Goal: Task Accomplishment & Management: Manage account settings

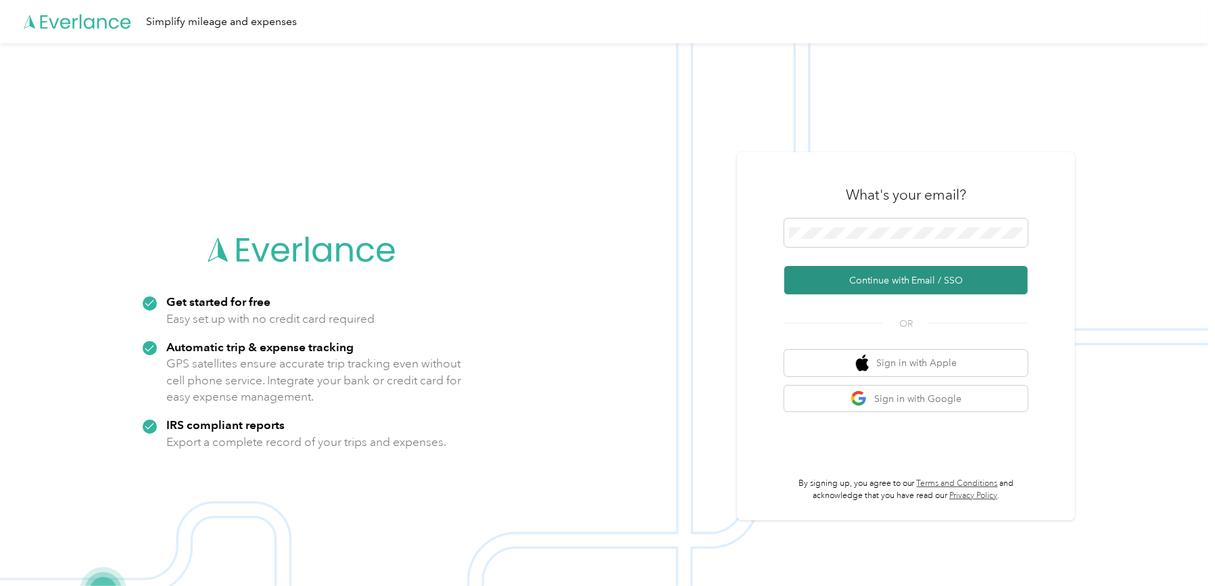
click at [886, 273] on button "Continue with Email / SSO" at bounding box center [905, 280] width 243 height 28
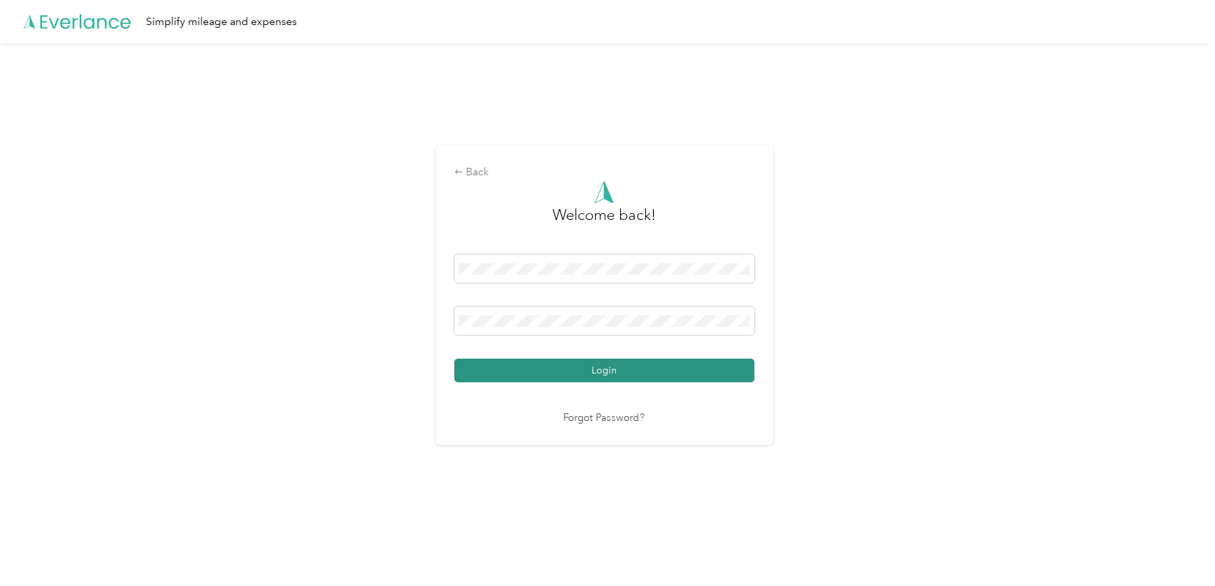
click at [595, 374] on button "Login" at bounding box center [604, 370] width 300 height 24
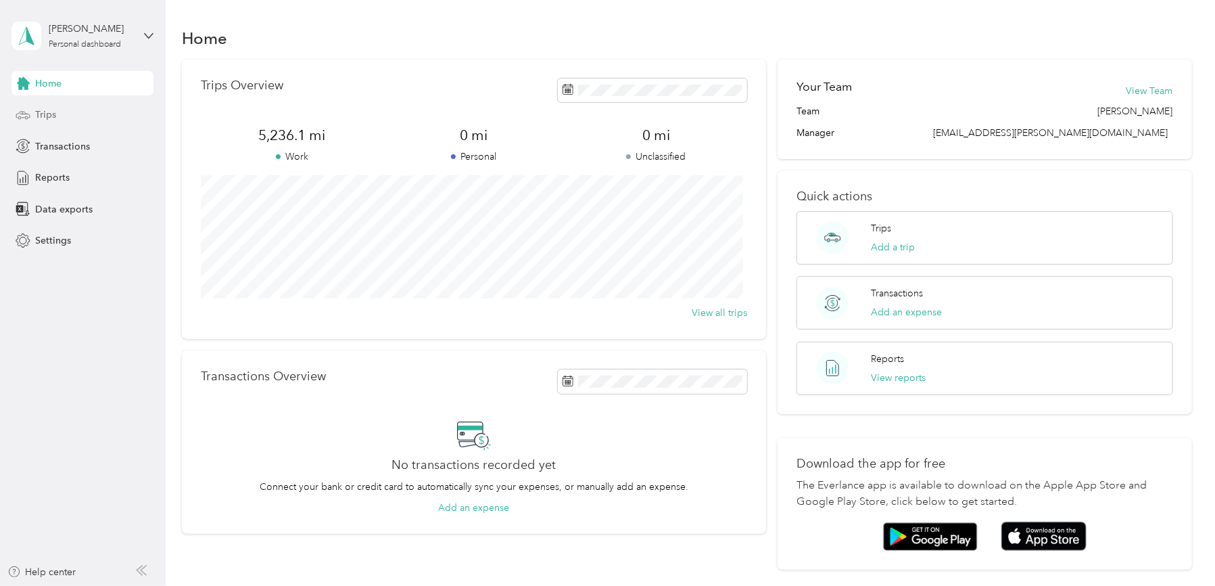
click at [47, 114] on span "Trips" at bounding box center [45, 115] width 21 height 14
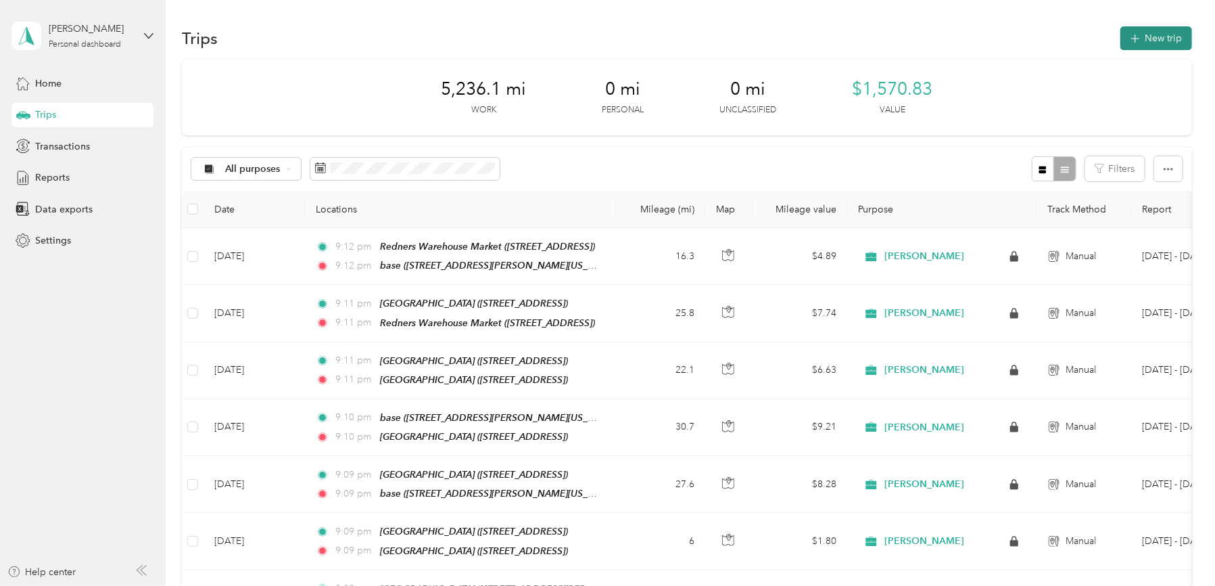
click at [1156, 37] on button "New trip" at bounding box center [1156, 38] width 72 height 24
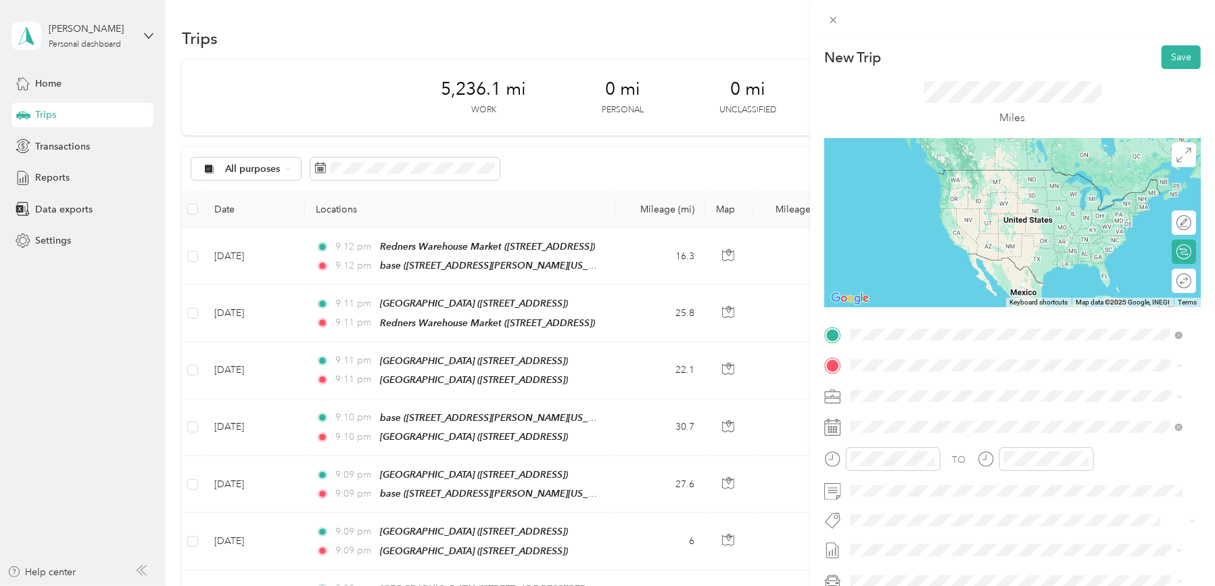
click at [888, 401] on span "[STREET_ADDRESS][PERSON_NAME][US_STATE]" at bounding box center [981, 403] width 210 height 11
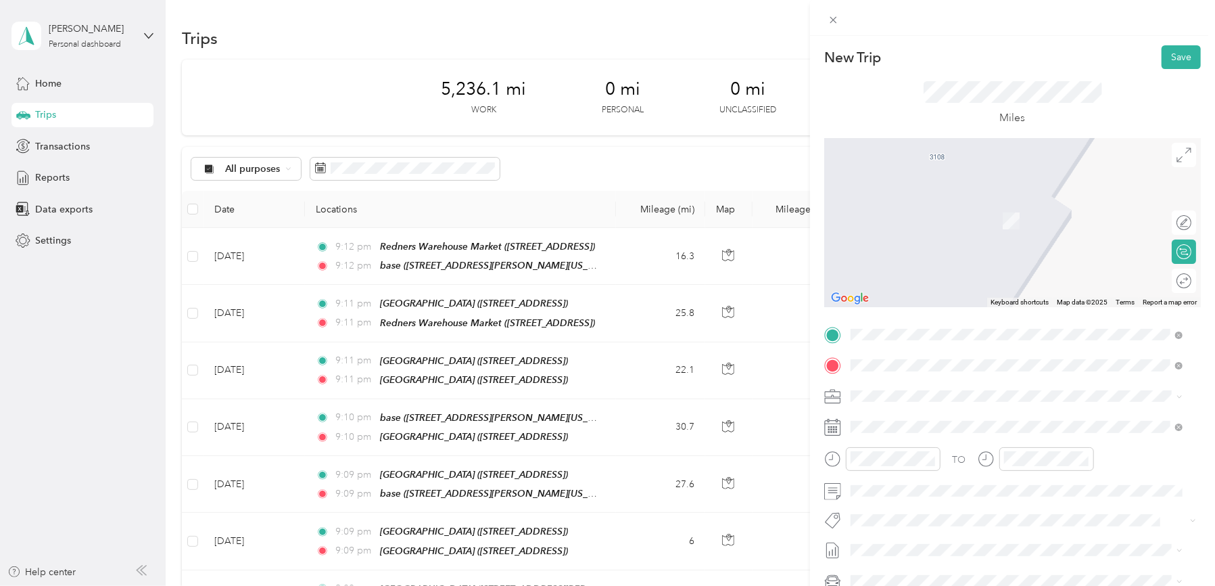
click at [974, 464] on strong "[PERSON_NAME] Warehouse Market" at bounding box center [959, 466] width 166 height 12
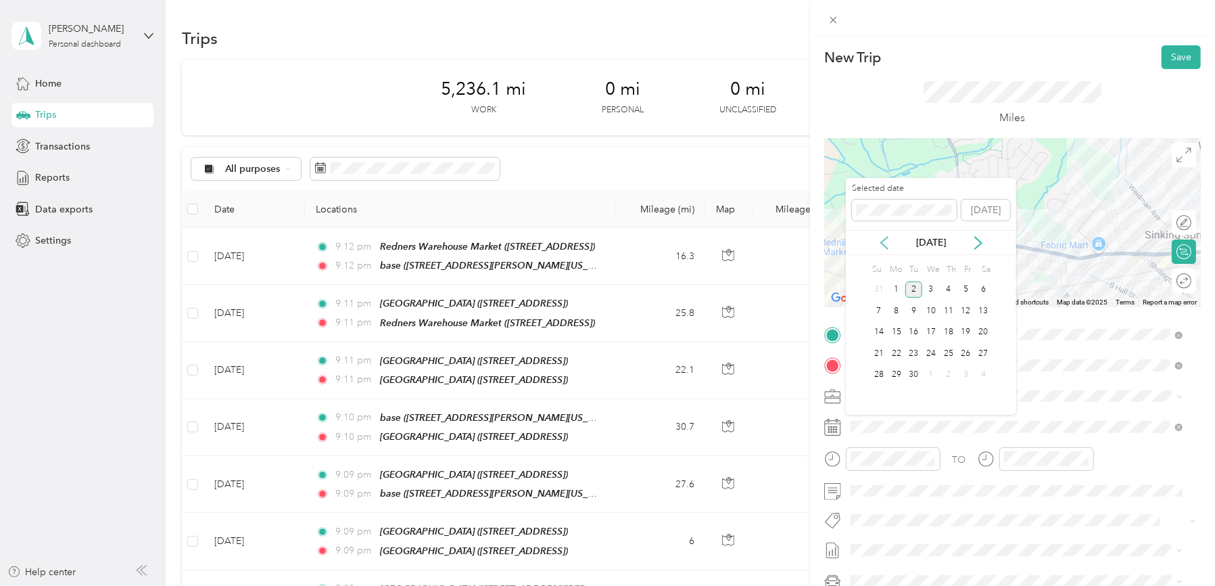
click at [882, 239] on icon at bounding box center [885, 243] width 14 height 14
click at [911, 314] on div "5" at bounding box center [914, 310] width 18 height 17
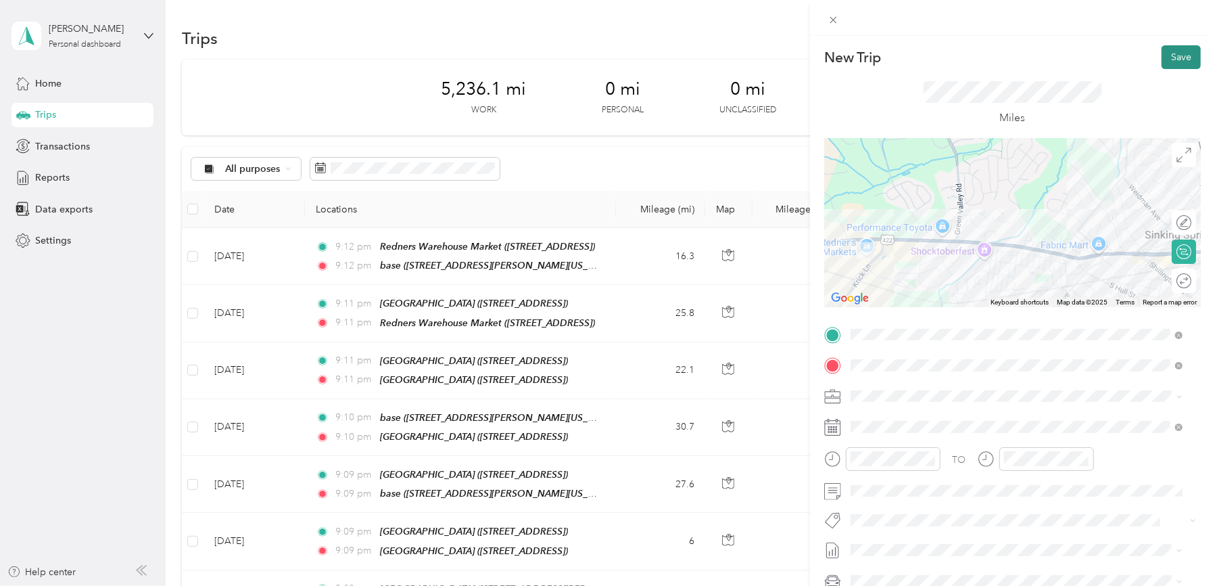
click at [1166, 57] on button "Save" at bounding box center [1181, 57] width 39 height 24
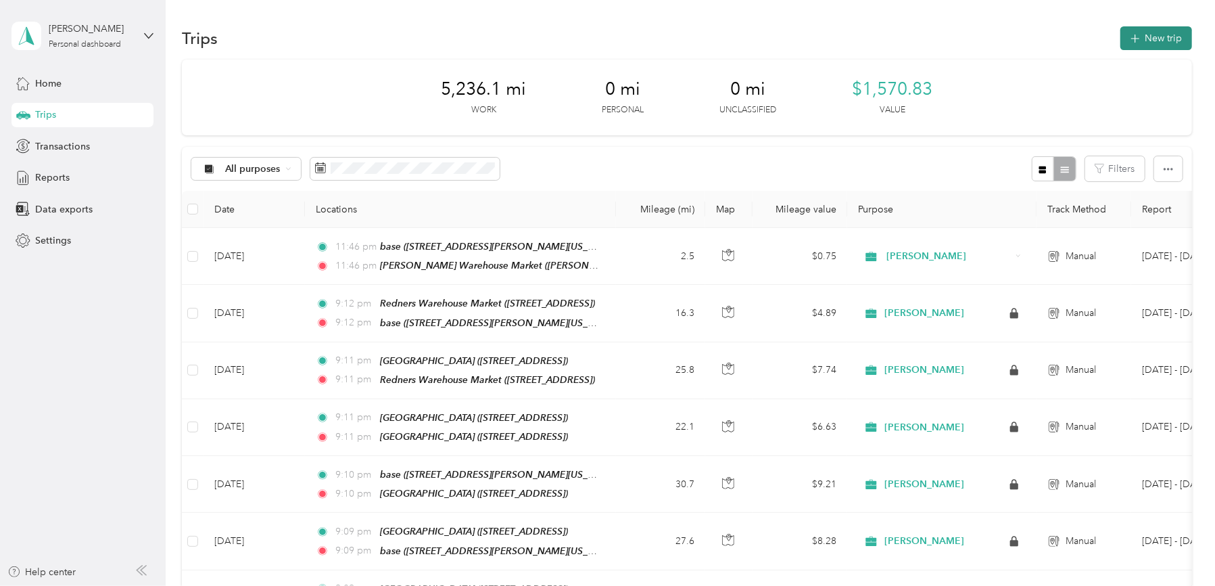
click at [1156, 47] on button "New trip" at bounding box center [1156, 38] width 72 height 24
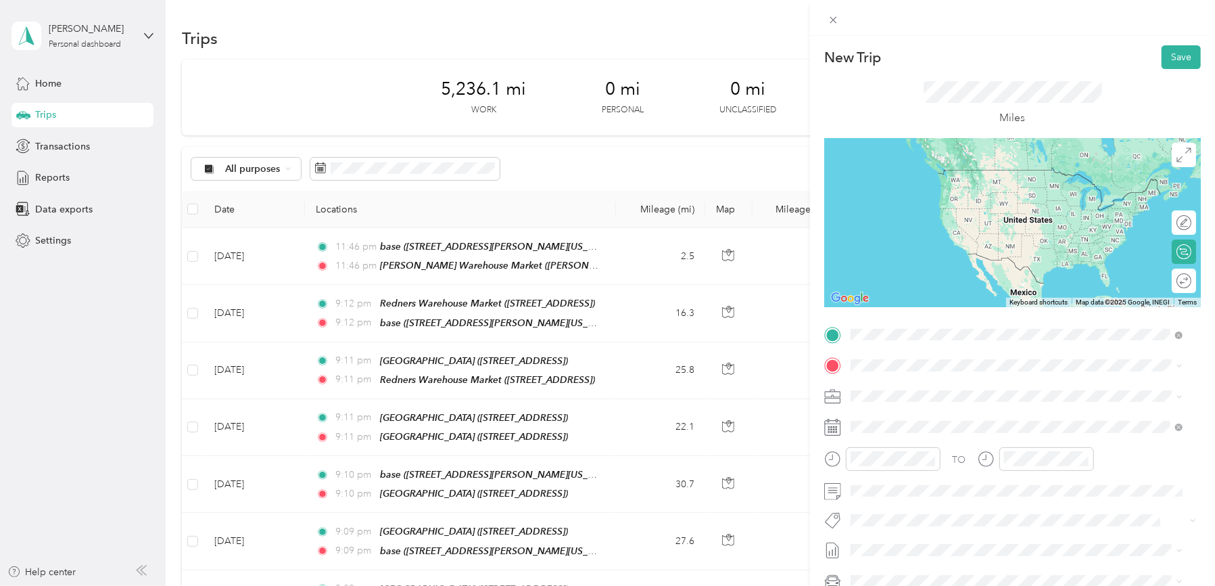
click at [947, 433] on strong "[GEOGRAPHIC_DATA]" at bounding box center [973, 437] width 101 height 12
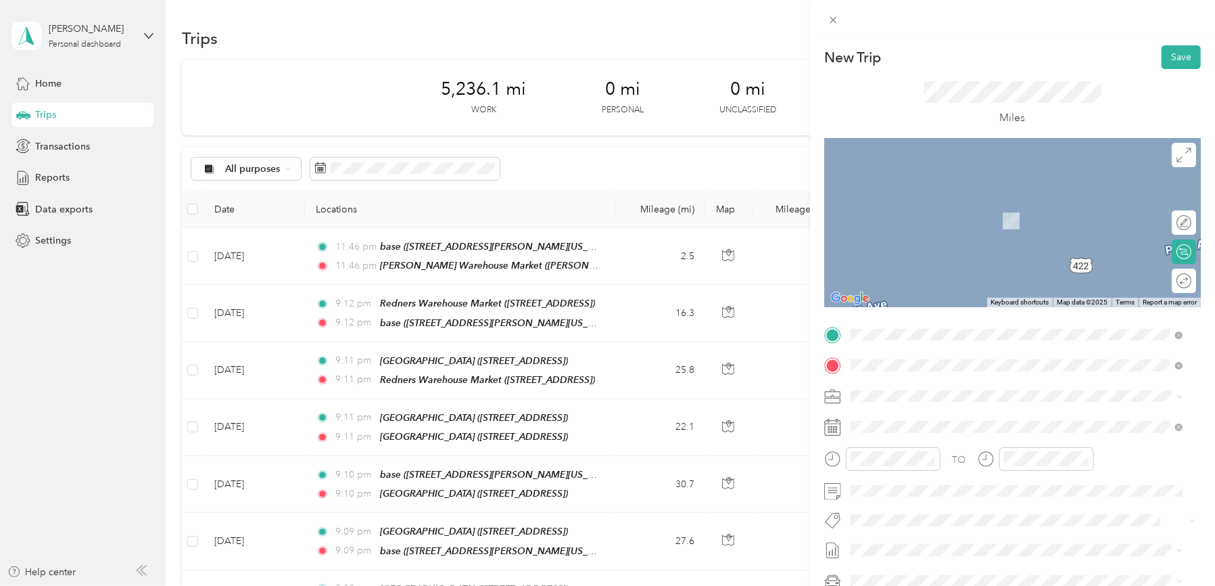
click at [952, 421] on div "TEAM [GEOGRAPHIC_DATA]" at bounding box center [949, 420] width 147 height 17
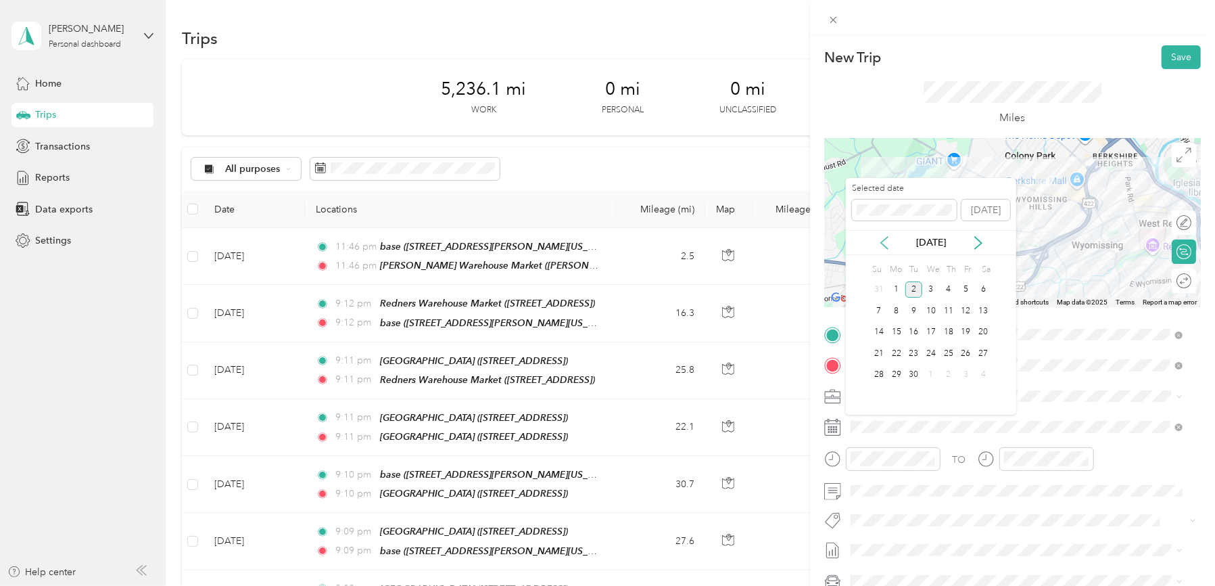
click at [883, 239] on icon at bounding box center [885, 243] width 14 height 14
click at [913, 306] on div "5" at bounding box center [914, 310] width 18 height 17
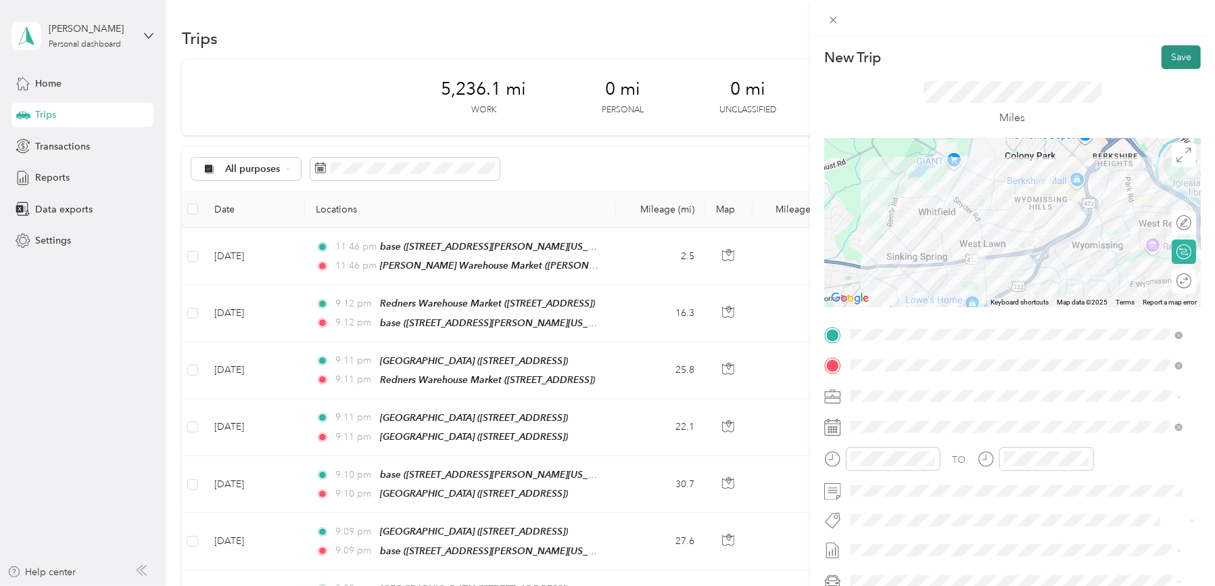
click at [1177, 58] on button "Save" at bounding box center [1181, 57] width 39 height 24
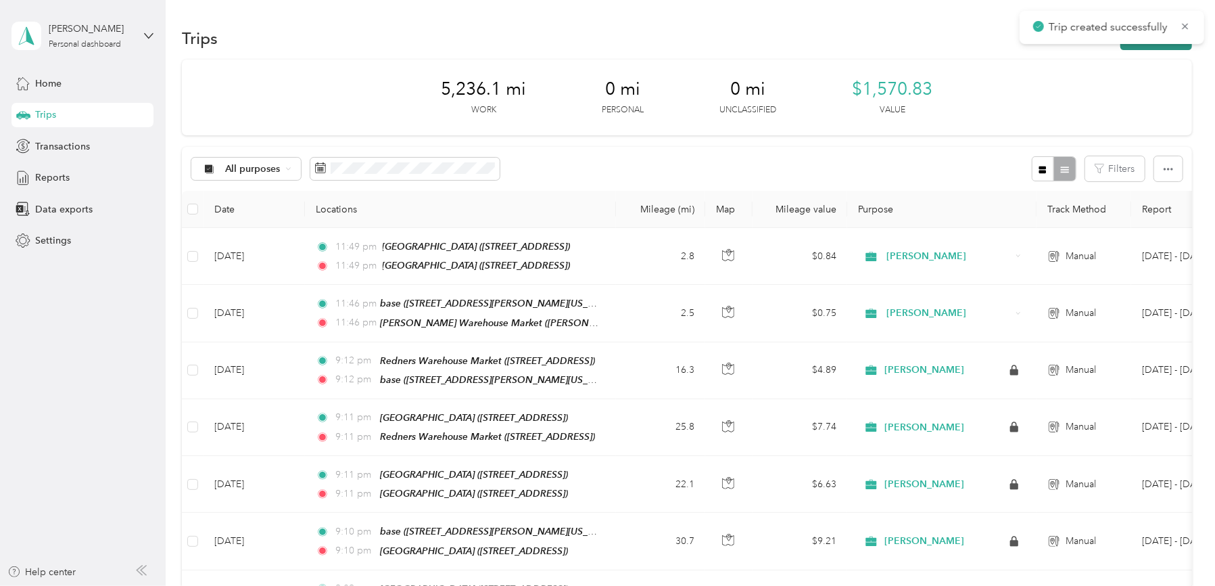
click at [1172, 47] on button "New trip" at bounding box center [1156, 38] width 72 height 24
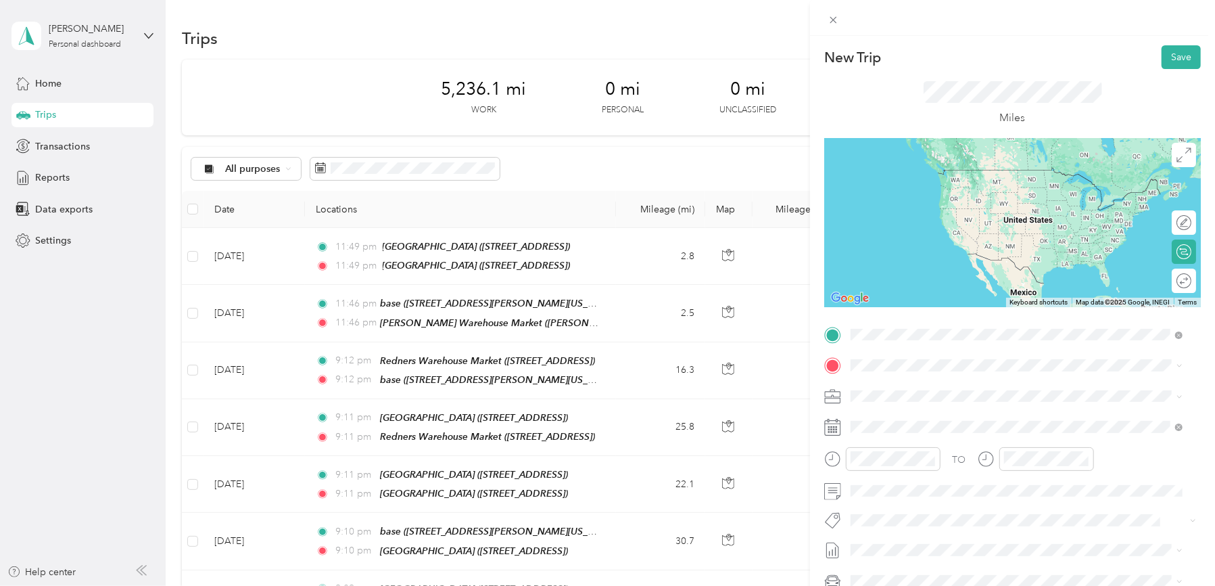
click at [931, 390] on strong "[GEOGRAPHIC_DATA]" at bounding box center [973, 390] width 101 height 12
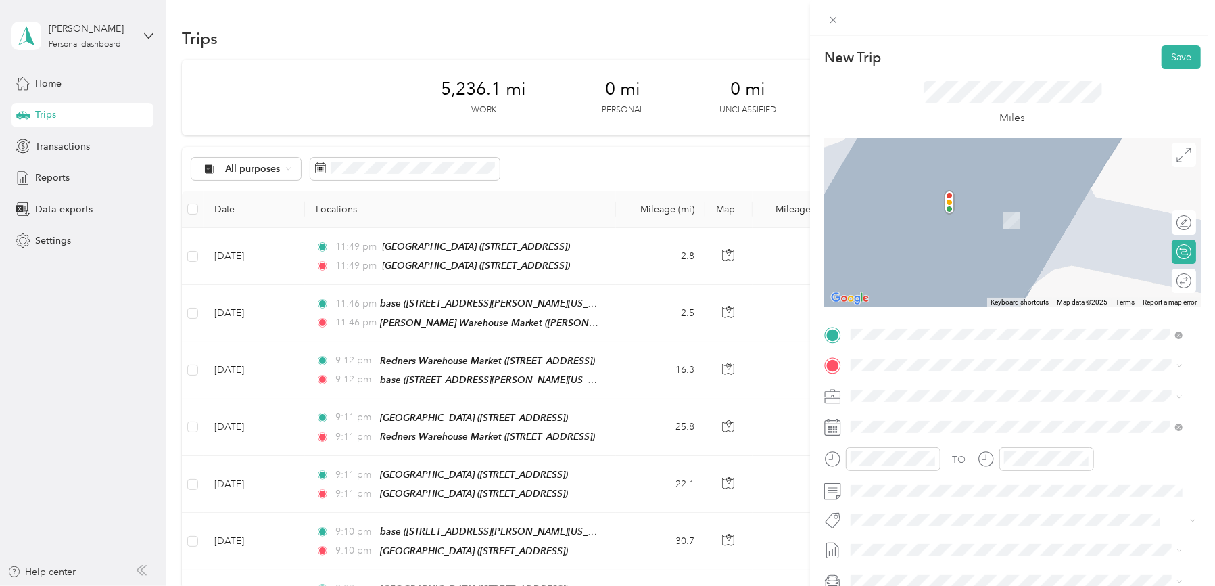
click at [921, 506] on div "[PERSON_NAME] [PERSON_NAME] Warehouse Market, [STREET_ADDRESS][US_STATE]" at bounding box center [1016, 520] width 323 height 33
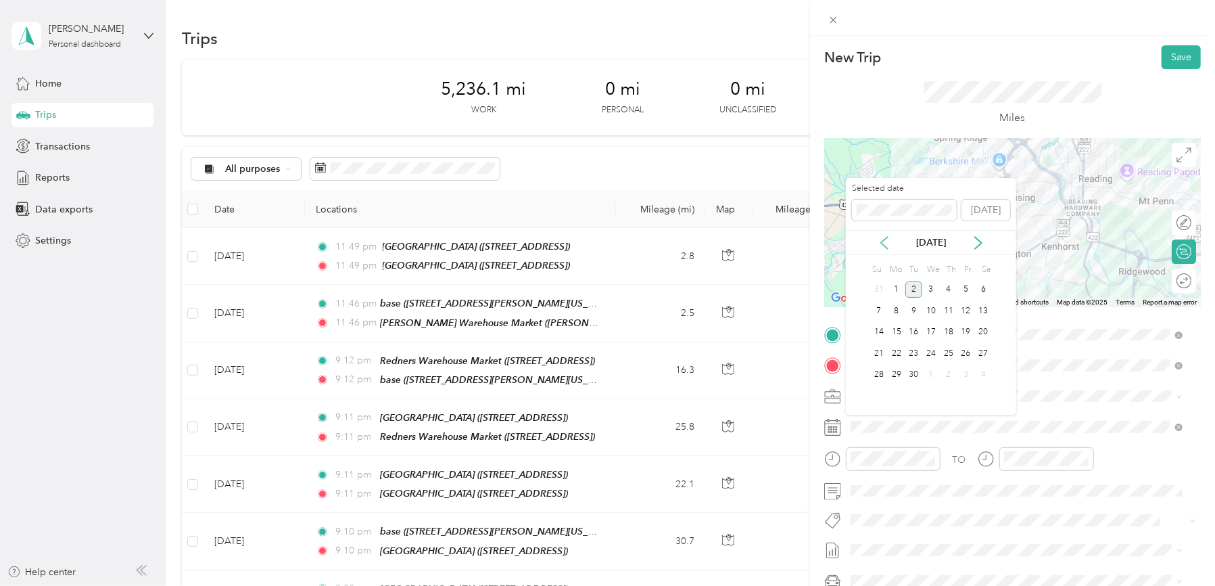
click at [882, 239] on icon at bounding box center [885, 243] width 14 height 14
click at [910, 311] on div "5" at bounding box center [914, 310] width 18 height 17
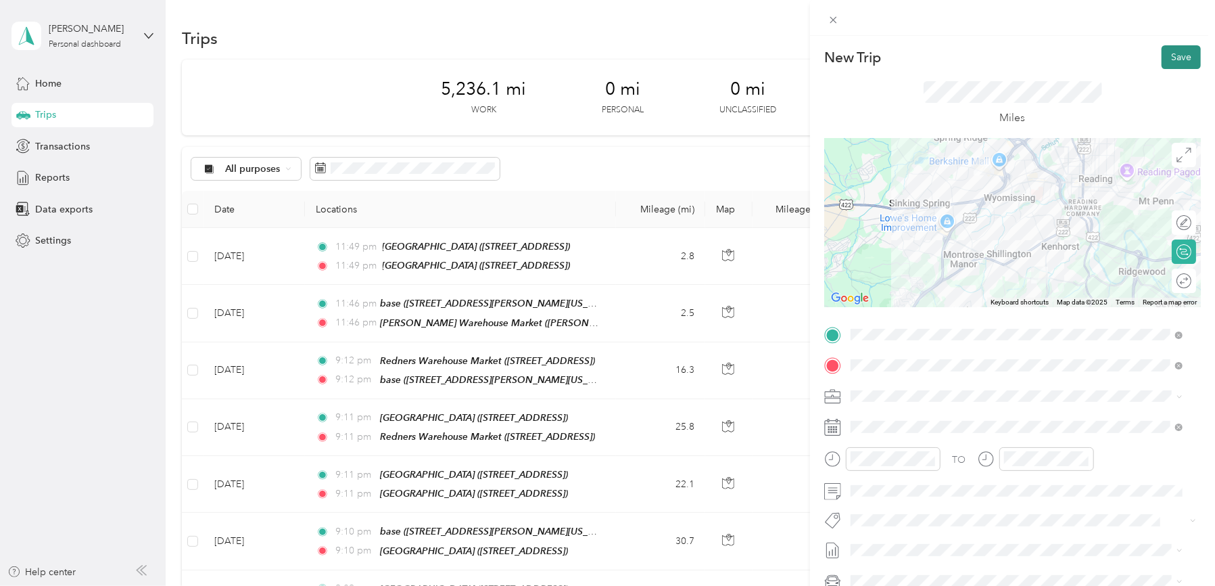
click at [1162, 57] on button "Save" at bounding box center [1181, 57] width 39 height 24
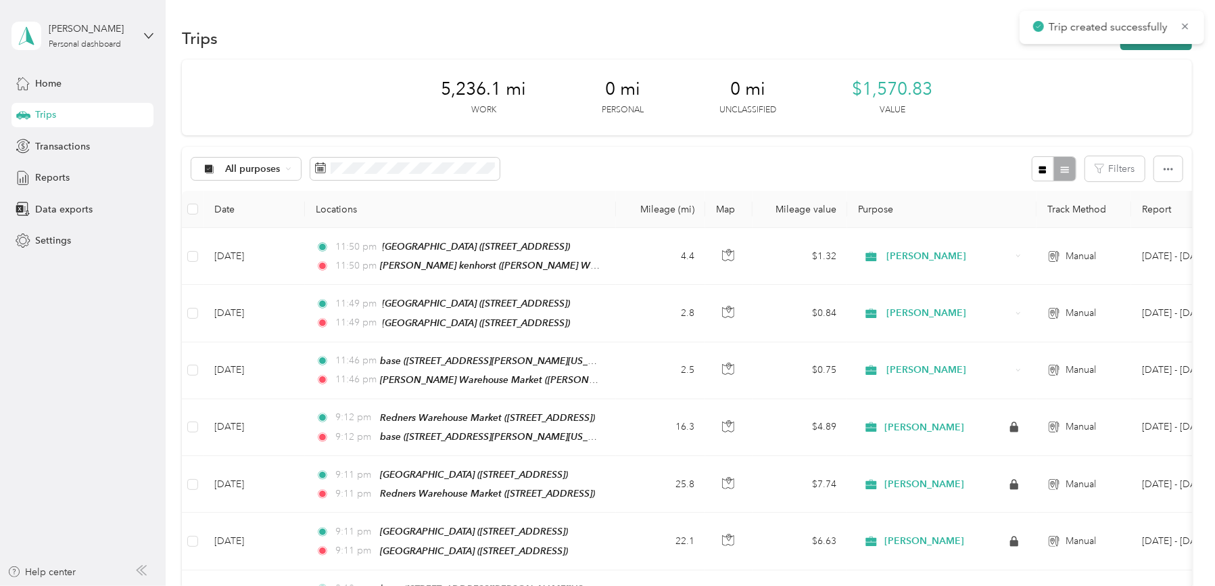
click at [1160, 49] on button "New trip" at bounding box center [1156, 38] width 72 height 24
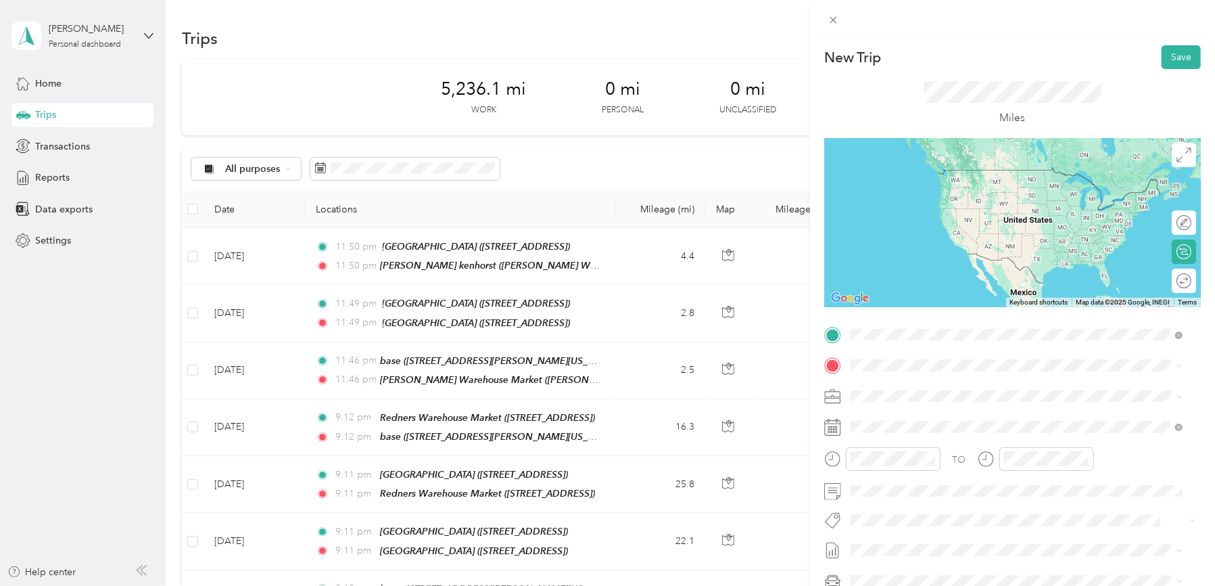
click at [913, 483] on div "[PERSON_NAME] [PERSON_NAME] Warehouse Market, [STREET_ADDRESS][US_STATE]" at bounding box center [1025, 491] width 299 height 28
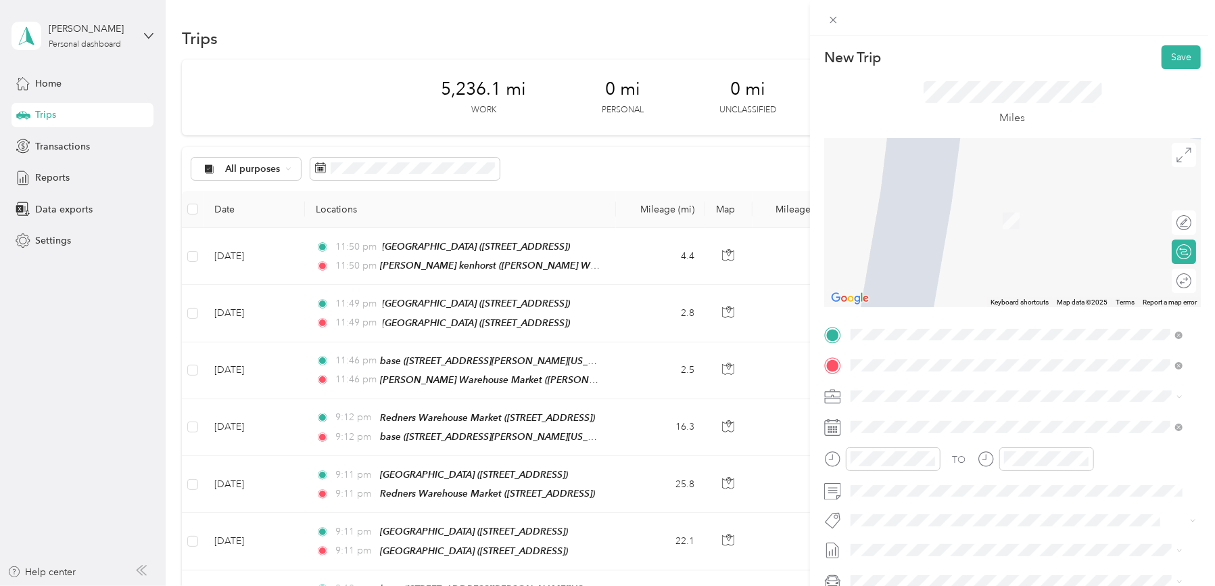
click at [909, 433] on span "[STREET_ADDRESS][PERSON_NAME][US_STATE]" at bounding box center [981, 433] width 210 height 11
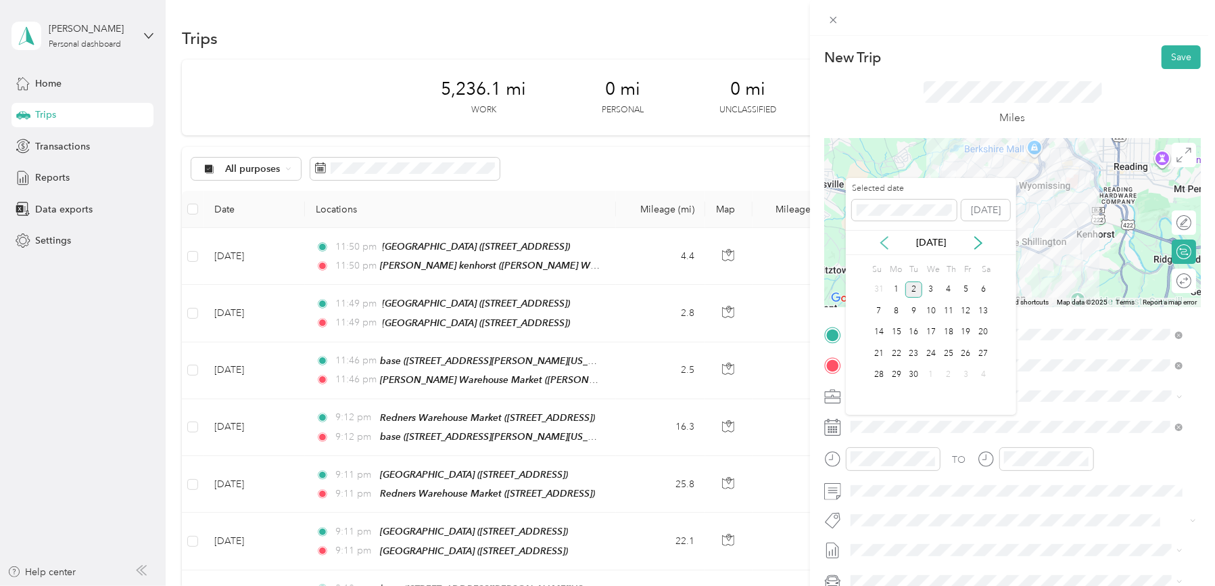
click at [880, 241] on icon at bounding box center [885, 243] width 14 height 14
click at [916, 308] on div "5" at bounding box center [914, 310] width 18 height 17
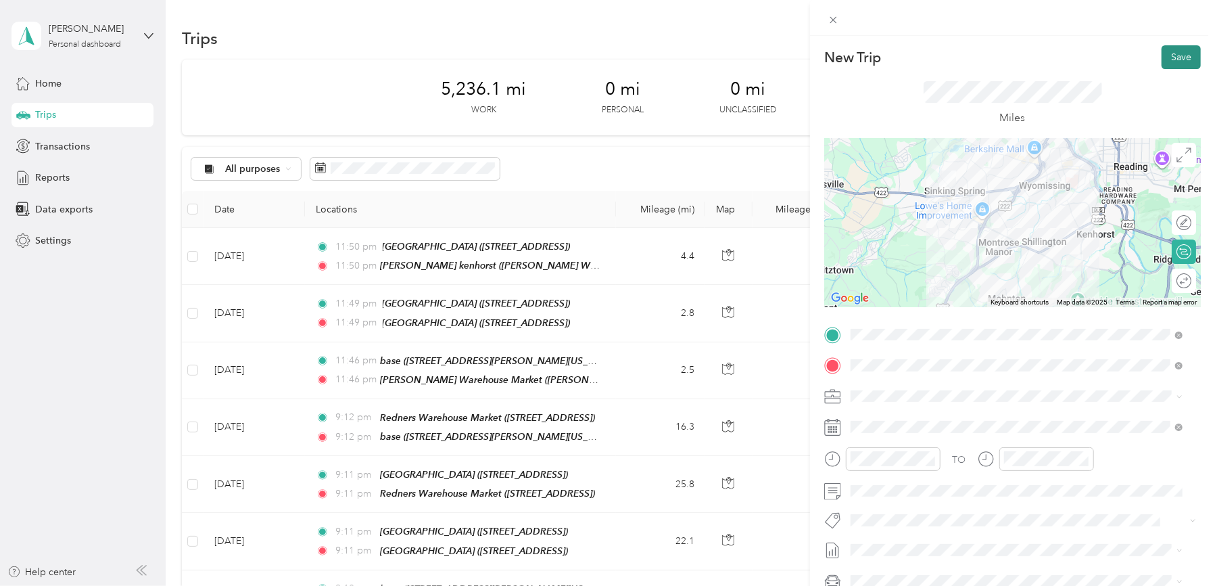
click at [1162, 57] on button "Save" at bounding box center [1181, 57] width 39 height 24
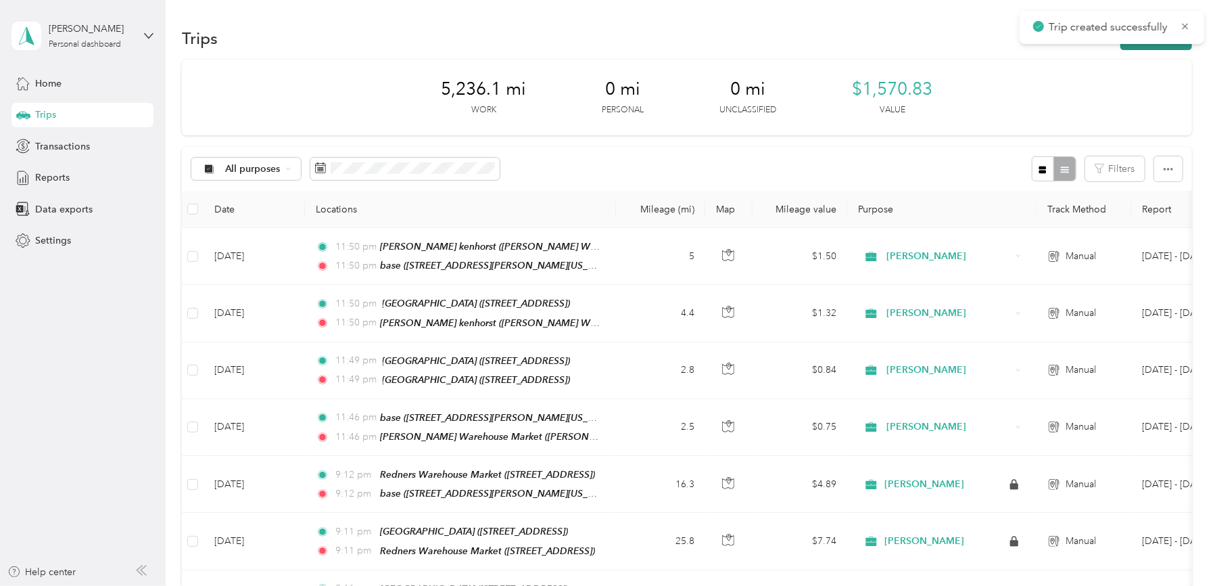
click at [1160, 47] on button "New trip" at bounding box center [1156, 38] width 72 height 24
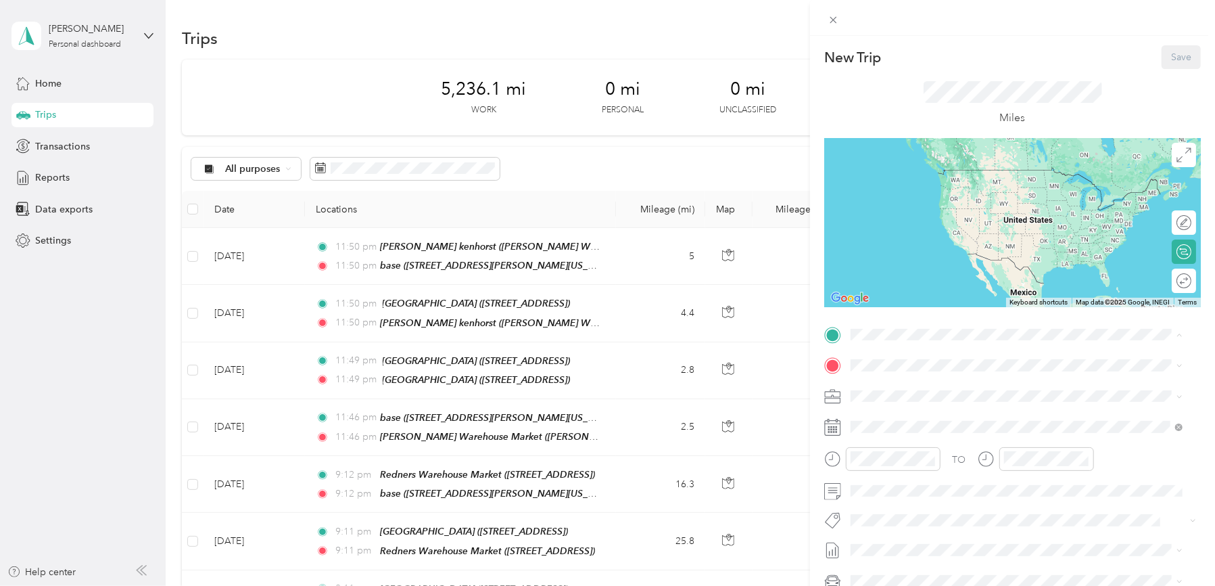
click at [917, 398] on span "[STREET_ADDRESS][PERSON_NAME][US_STATE]" at bounding box center [981, 403] width 210 height 11
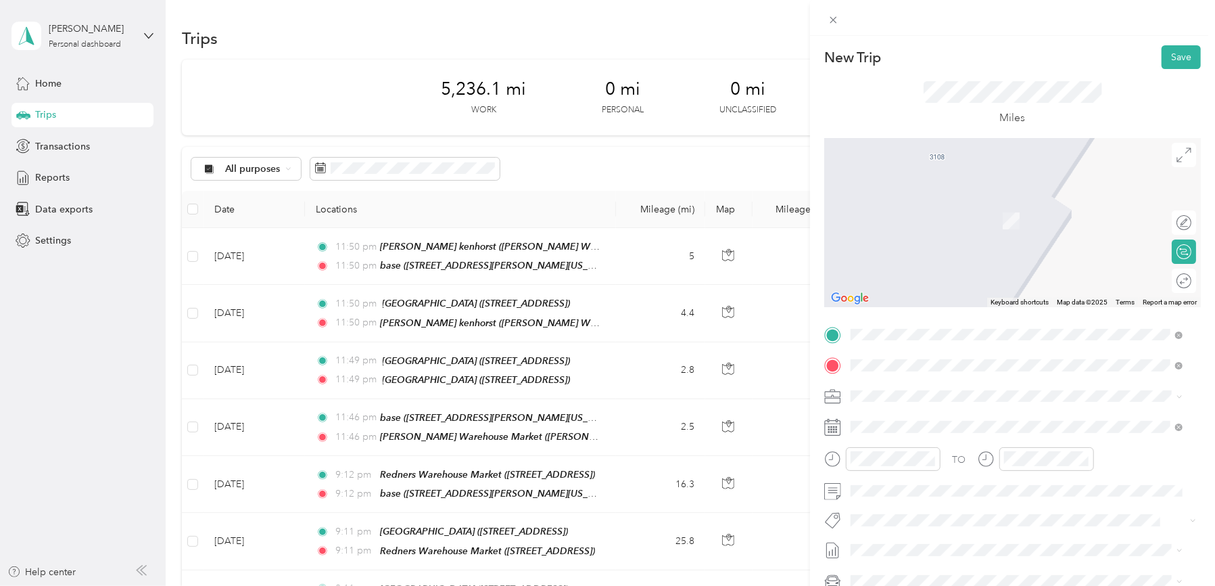
click at [987, 517] on div "TEAM Redners Warehouse Market" at bounding box center [960, 515] width 169 height 17
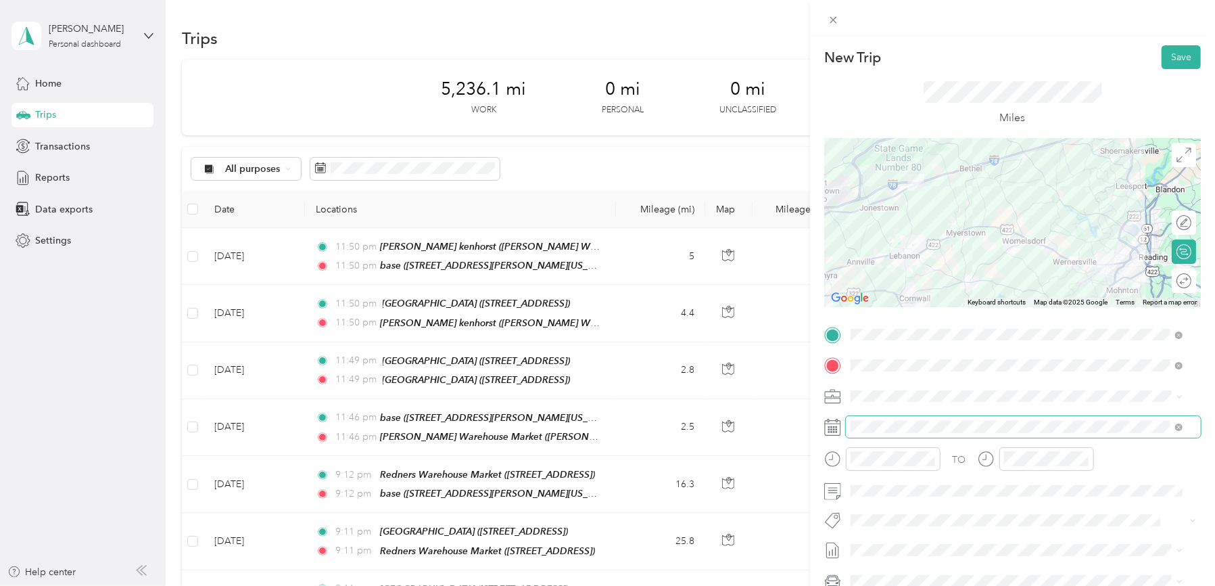
click at [966, 419] on span at bounding box center [1023, 427] width 355 height 22
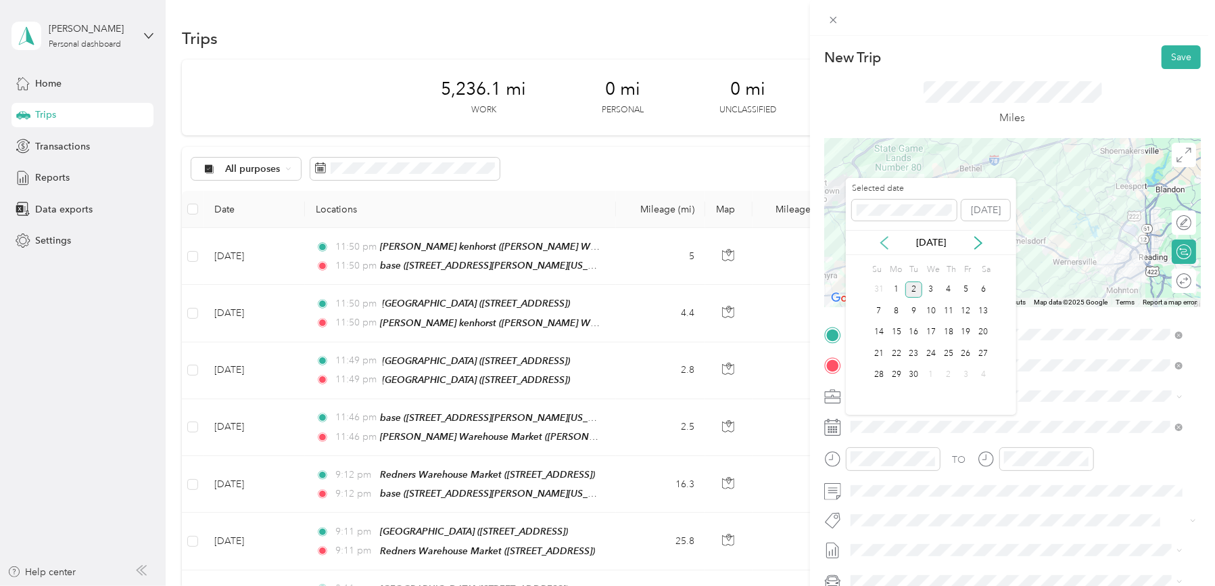
click at [886, 241] on icon at bounding box center [885, 243] width 14 height 14
click at [929, 312] on div "6" at bounding box center [931, 310] width 18 height 17
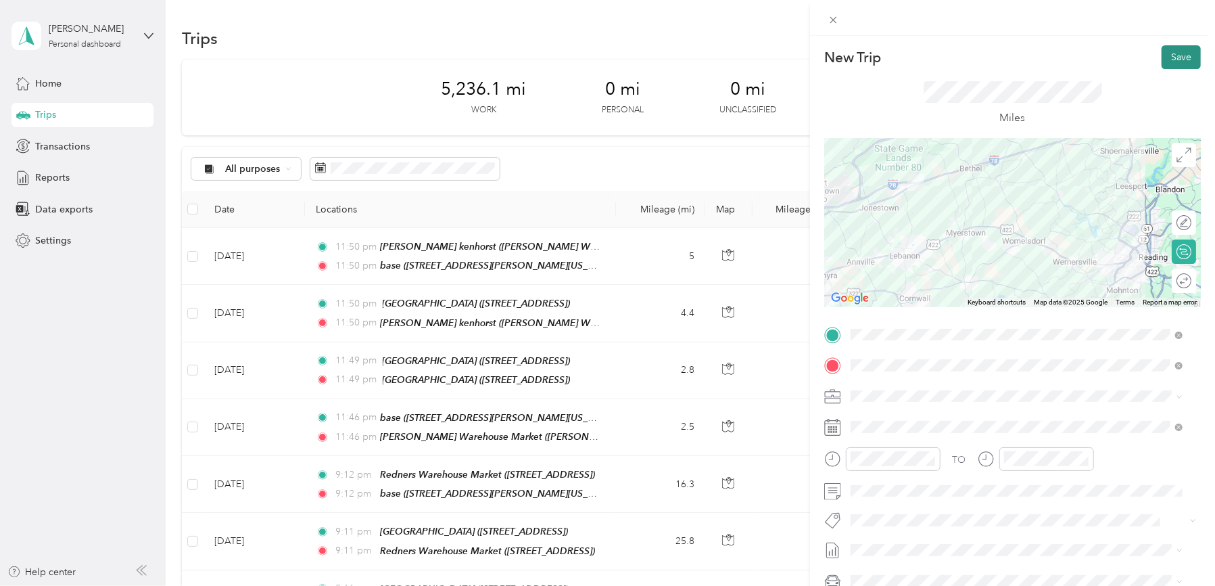
click at [1162, 54] on button "Save" at bounding box center [1181, 57] width 39 height 24
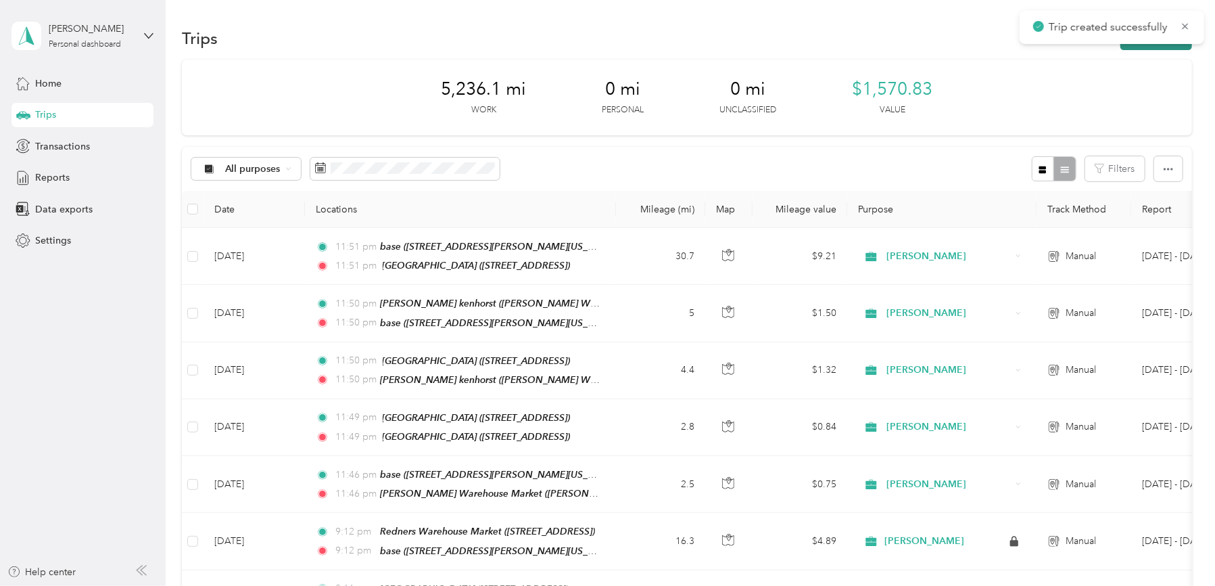
click at [1131, 47] on button "New trip" at bounding box center [1156, 38] width 72 height 24
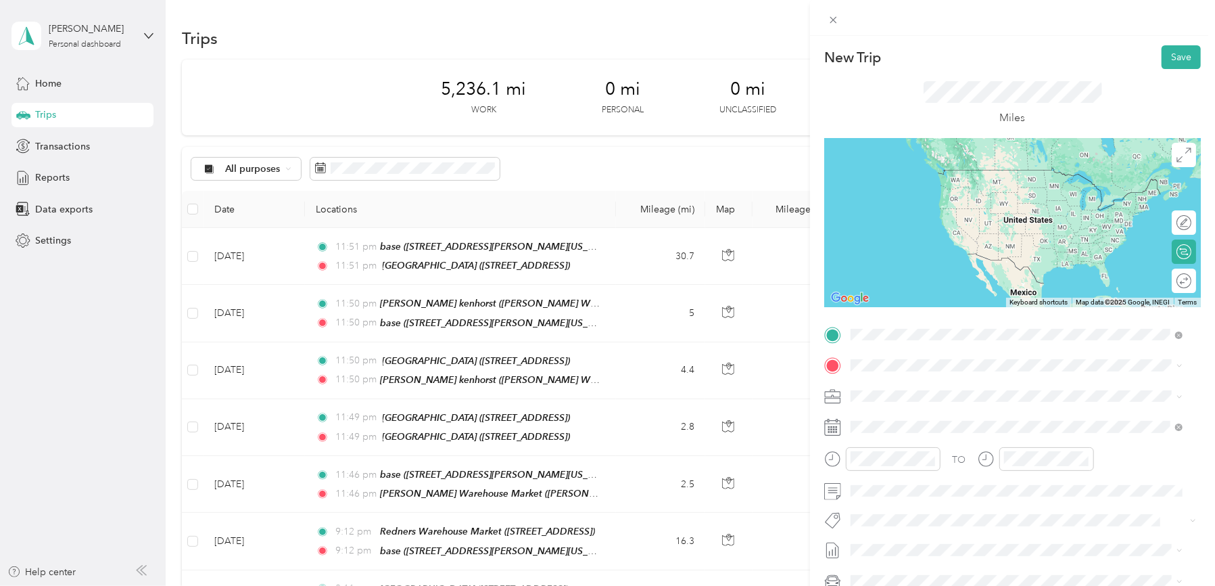
click at [952, 479] on strong "Redners Warehouse Market" at bounding box center [984, 485] width 122 height 12
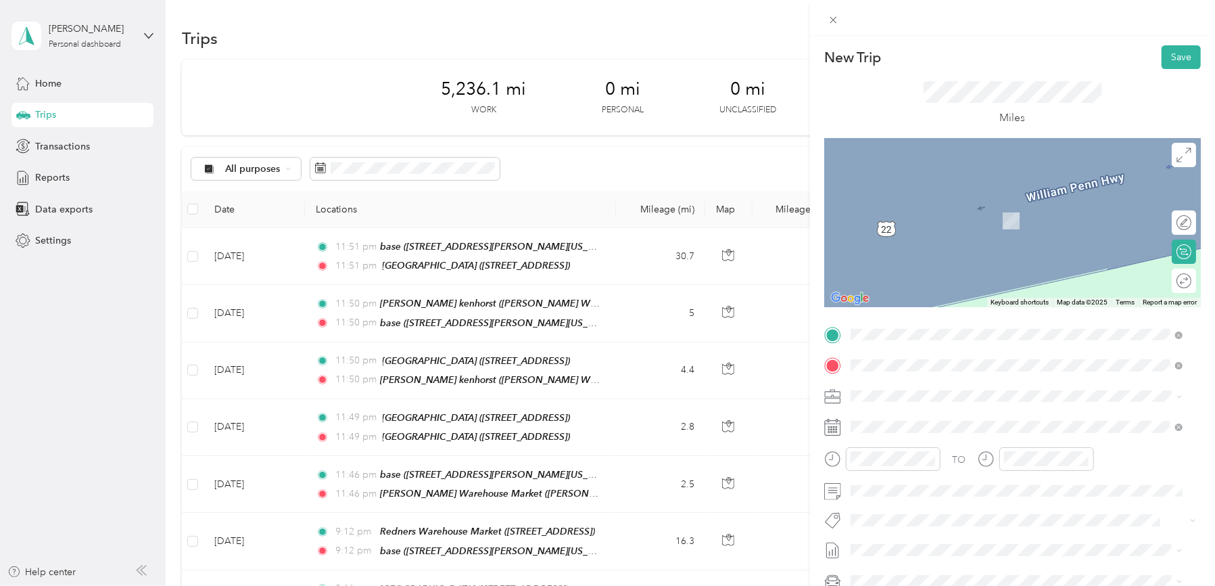
click at [972, 513] on strong "[GEOGRAPHIC_DATA]" at bounding box center [973, 516] width 101 height 12
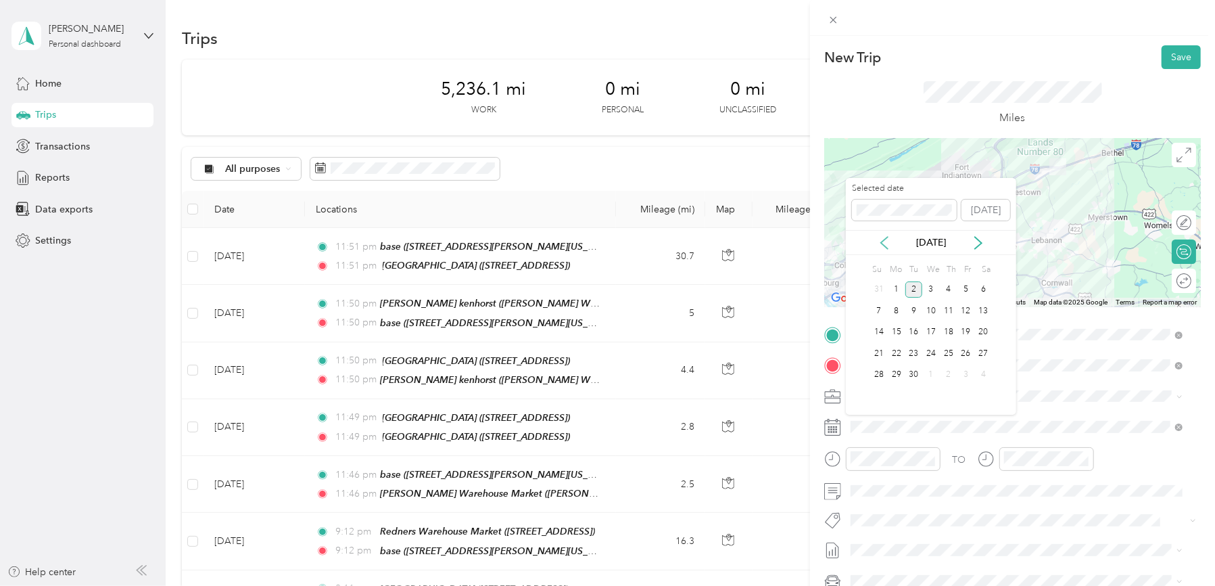
click at [879, 243] on icon at bounding box center [885, 243] width 14 height 14
click at [929, 307] on div "6" at bounding box center [931, 310] width 18 height 17
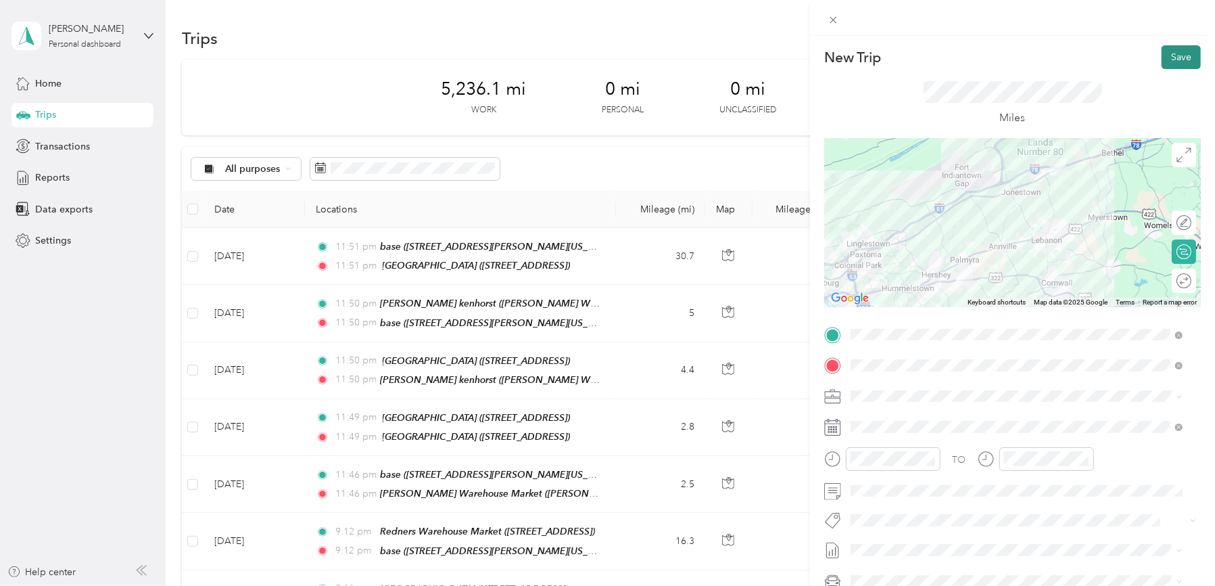
click at [1168, 53] on button "Save" at bounding box center [1181, 57] width 39 height 24
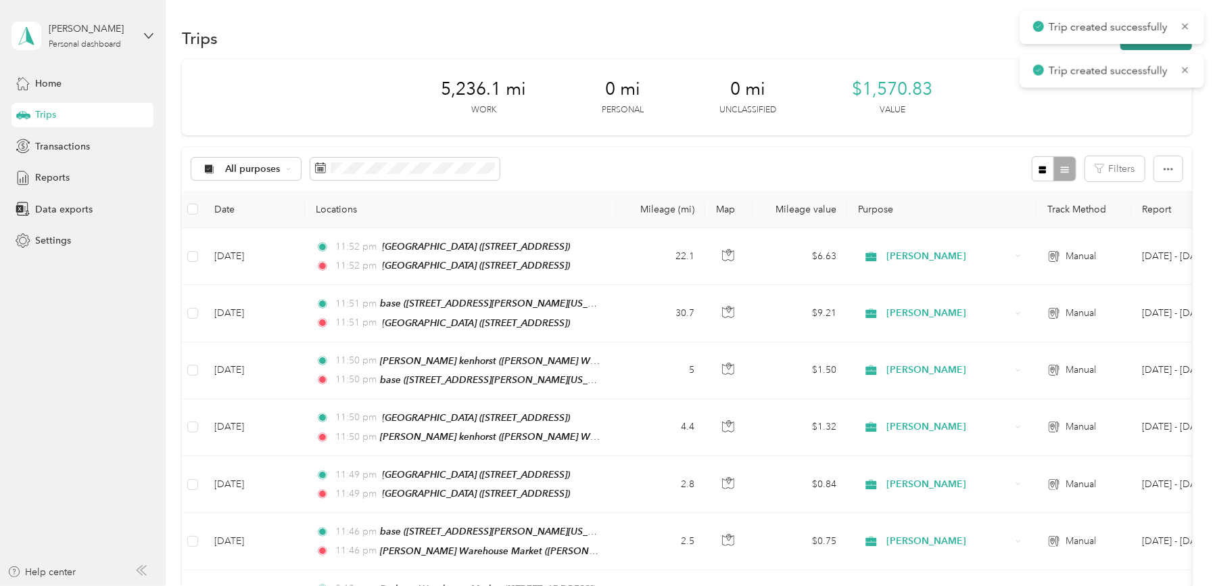
click at [1166, 46] on button "New trip" at bounding box center [1156, 38] width 72 height 24
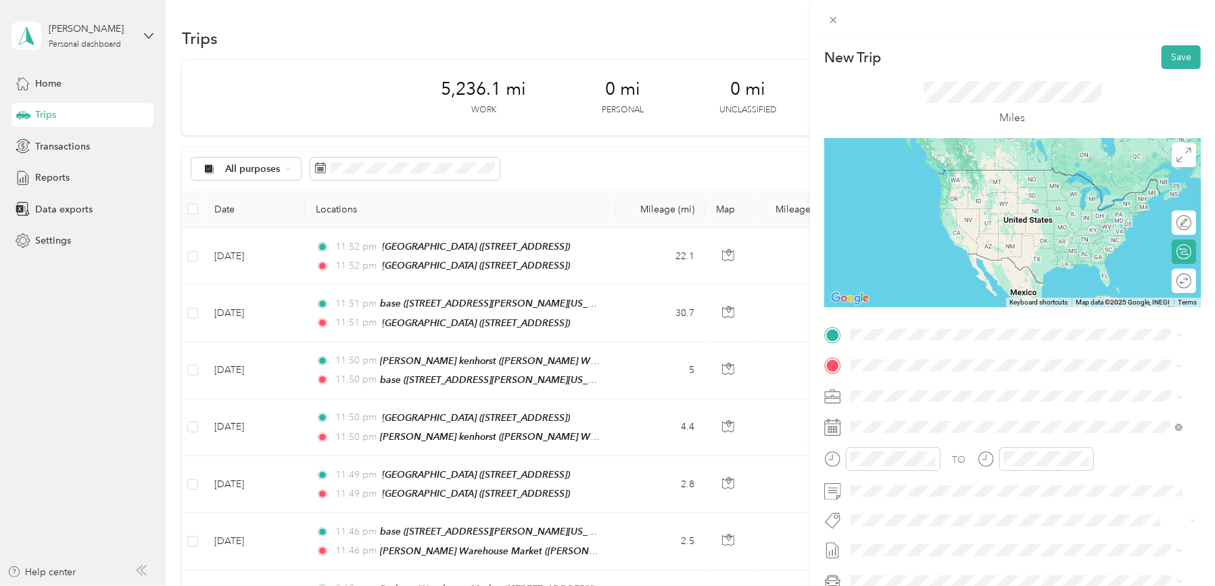
click at [945, 485] on strong "[GEOGRAPHIC_DATA]" at bounding box center [973, 479] width 101 height 12
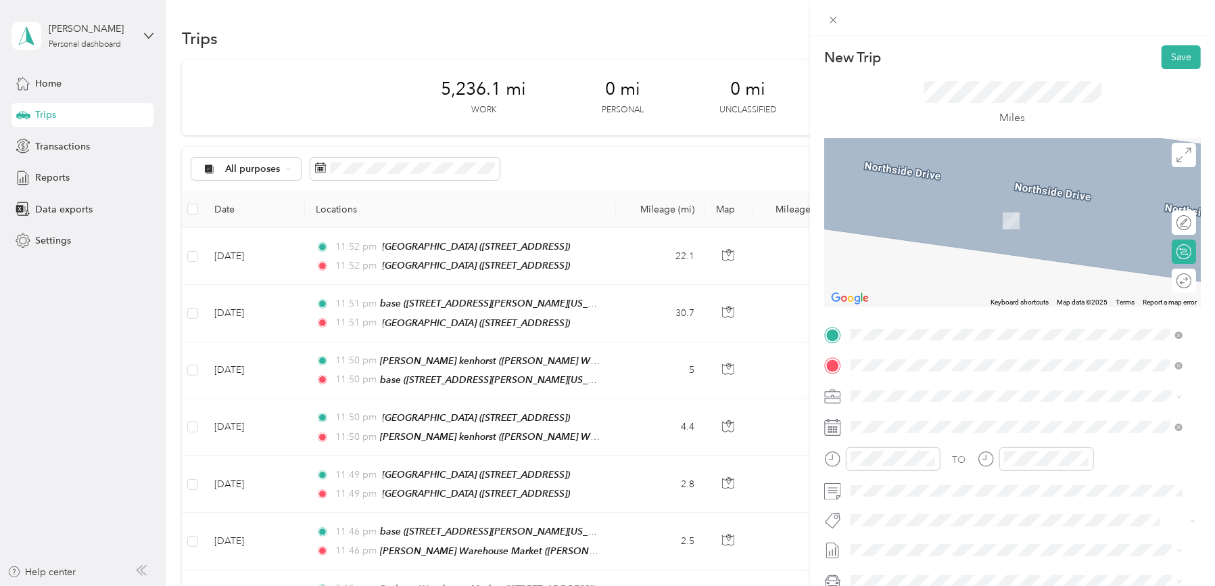
click at [937, 470] on strong "Redners Warehouse Market" at bounding box center [984, 464] width 122 height 12
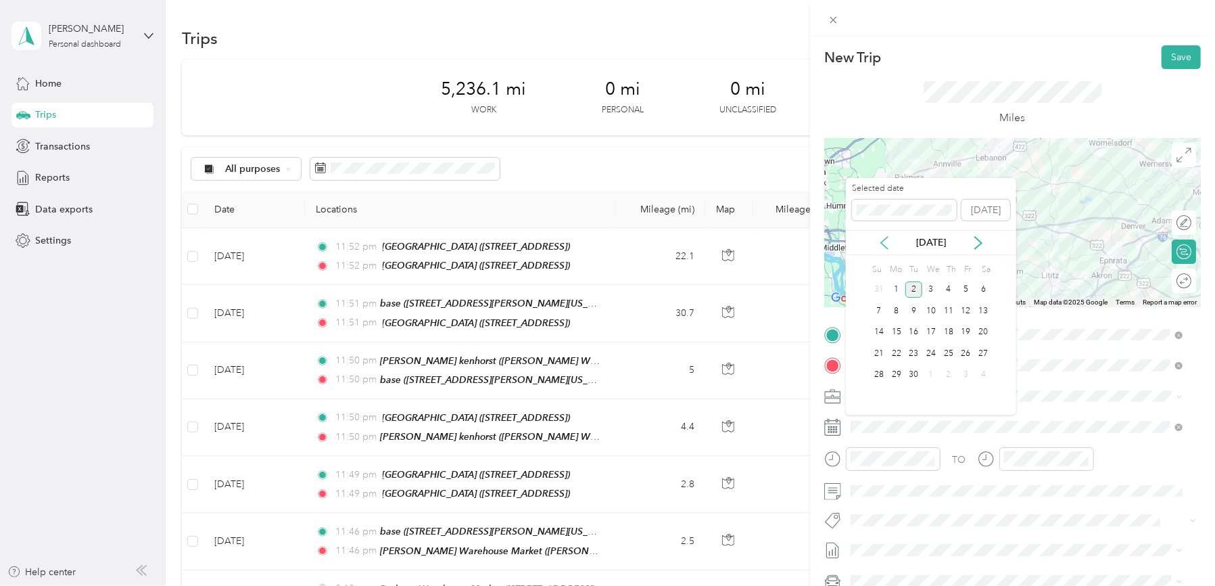
click at [887, 243] on icon at bounding box center [885, 243] width 14 height 14
click at [930, 310] on div "6" at bounding box center [931, 310] width 18 height 17
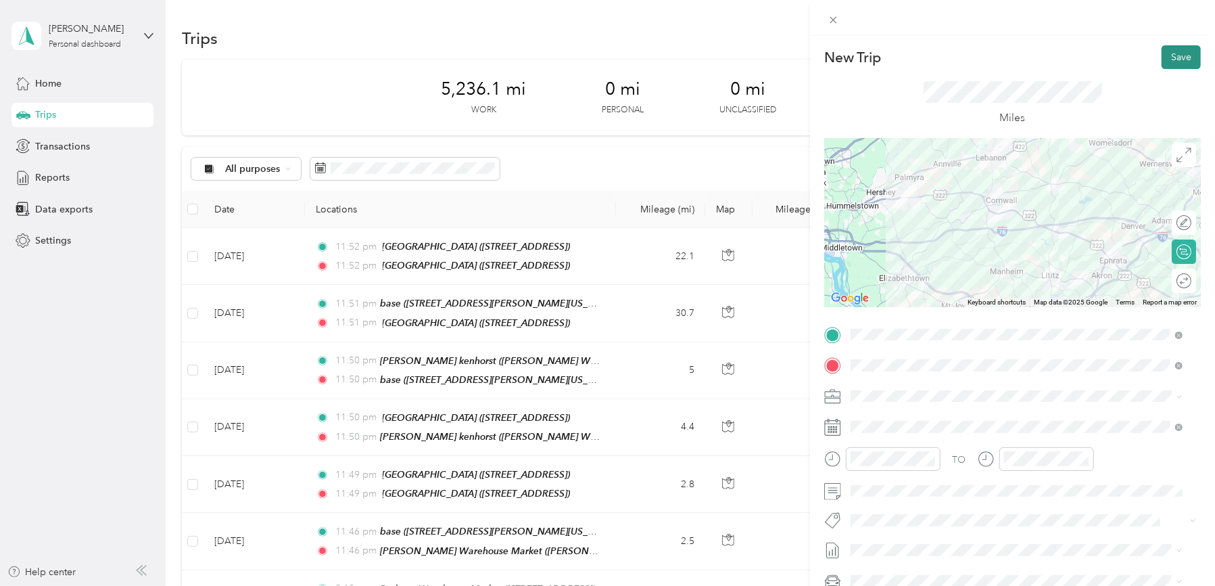
click at [1170, 57] on button "Save" at bounding box center [1181, 57] width 39 height 24
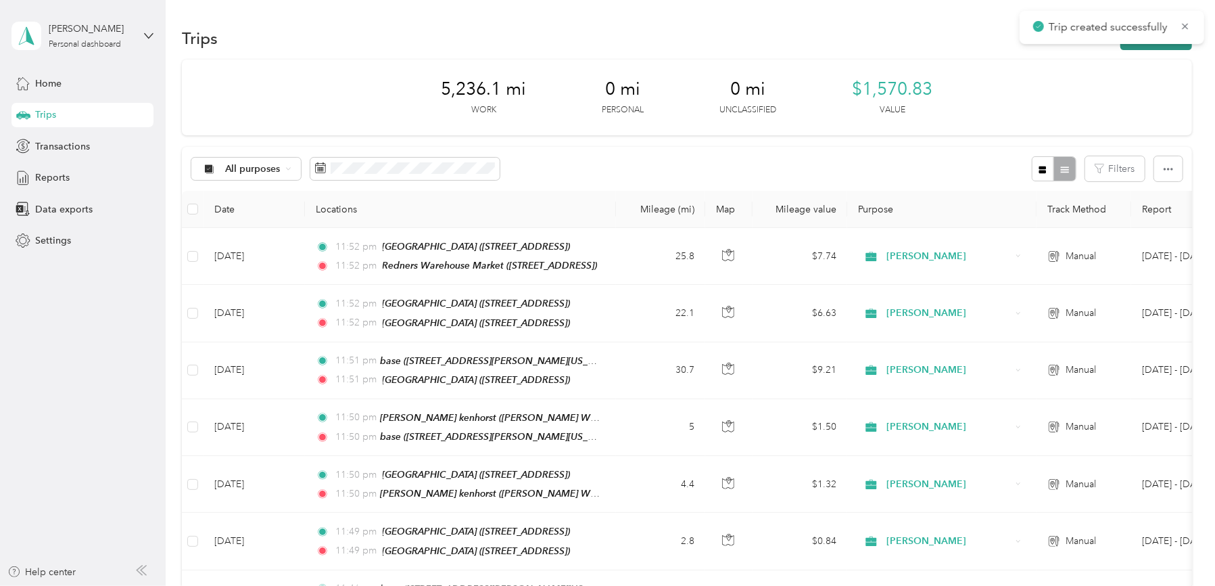
click at [1166, 46] on button "New trip" at bounding box center [1156, 38] width 72 height 24
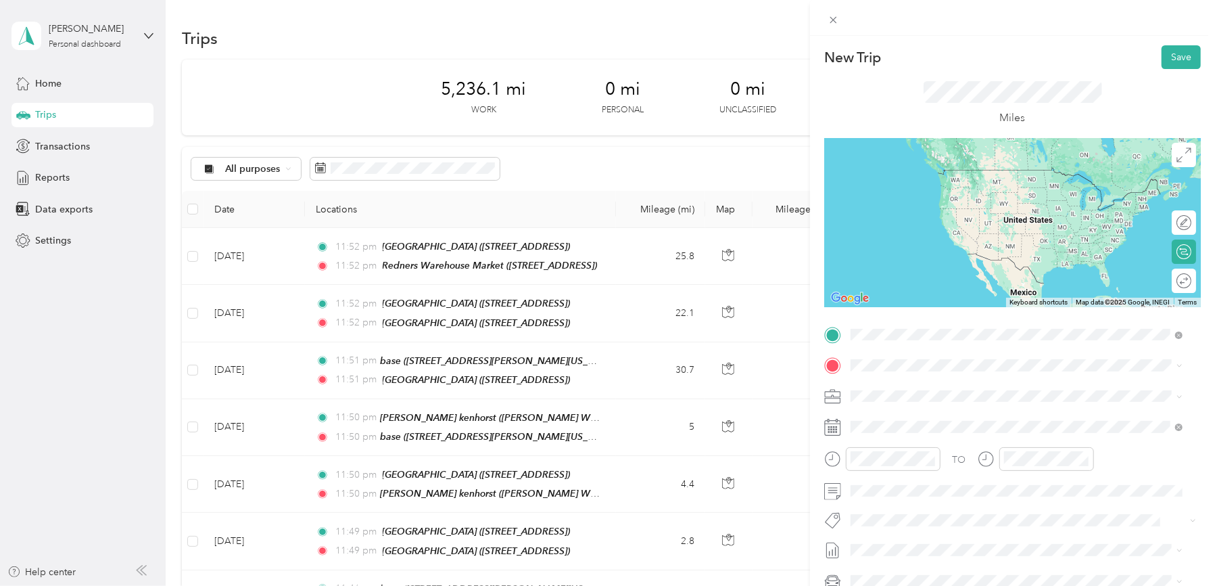
click at [967, 439] on strong "Redners Warehouse Market" at bounding box center [984, 433] width 122 height 12
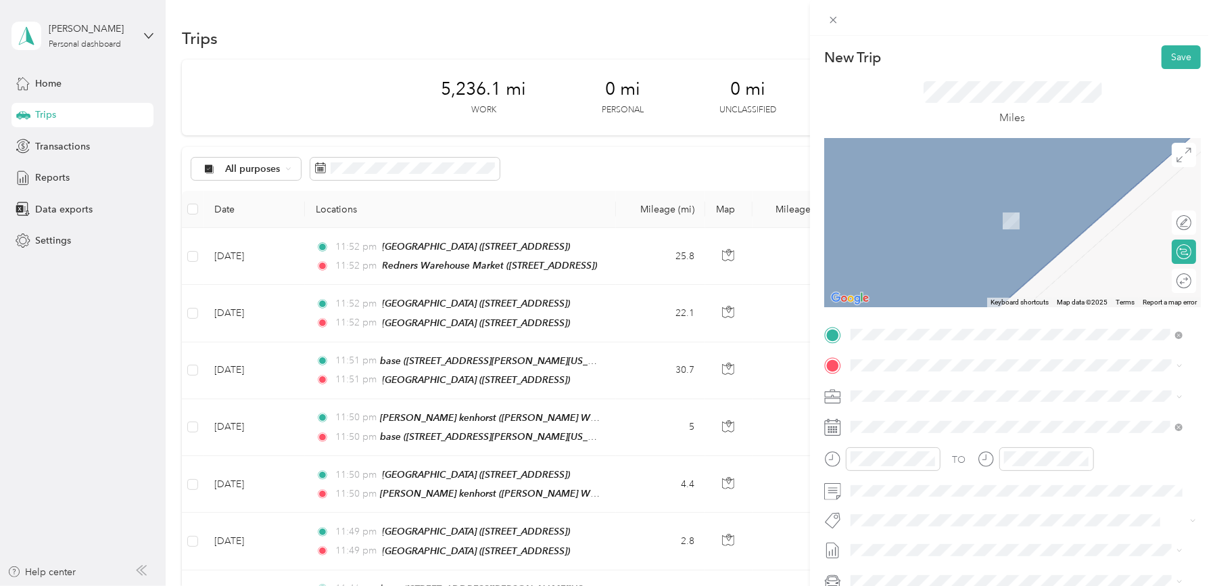
click at [897, 427] on span "[STREET_ADDRESS][PERSON_NAME][US_STATE]" at bounding box center [981, 432] width 210 height 11
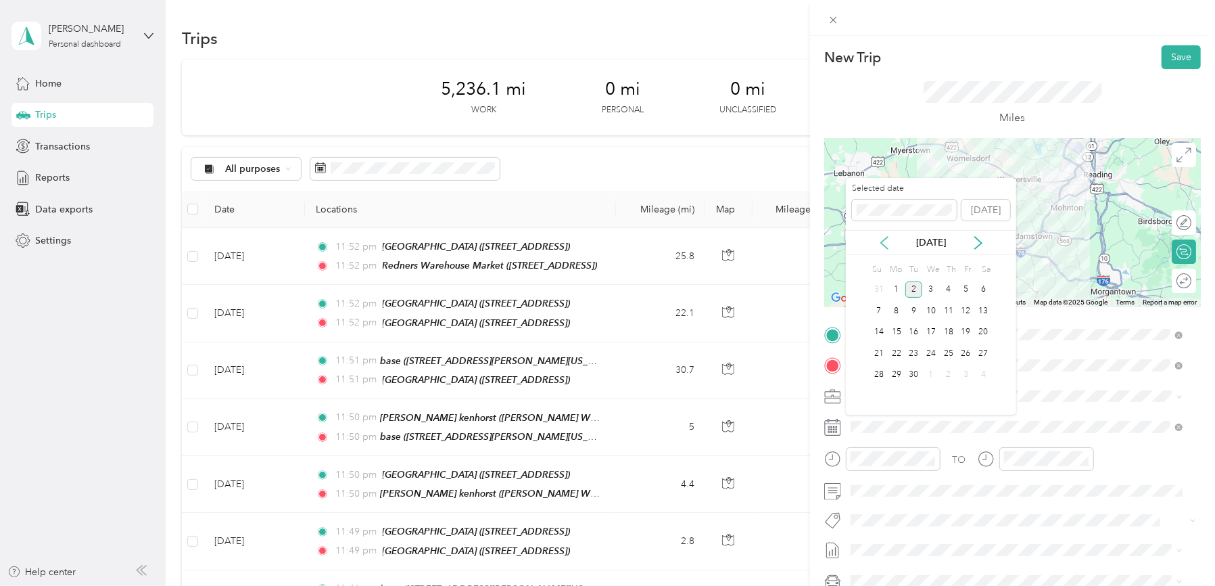
click at [887, 244] on icon at bounding box center [885, 243] width 14 height 14
click at [934, 309] on div "6" at bounding box center [931, 310] width 18 height 17
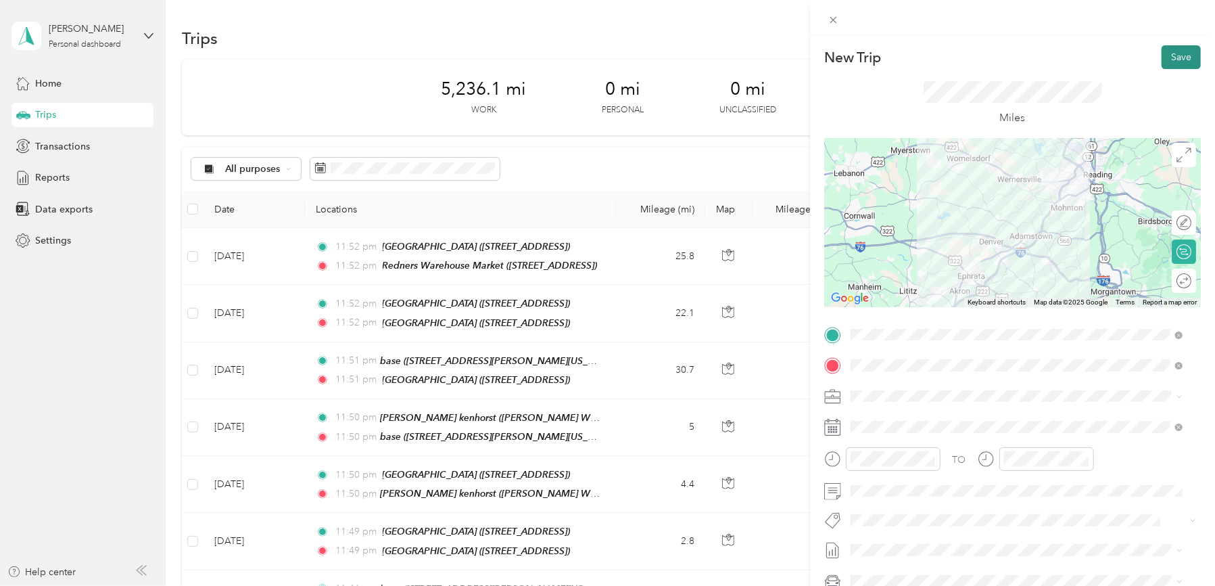
click at [1164, 64] on button "Save" at bounding box center [1181, 57] width 39 height 24
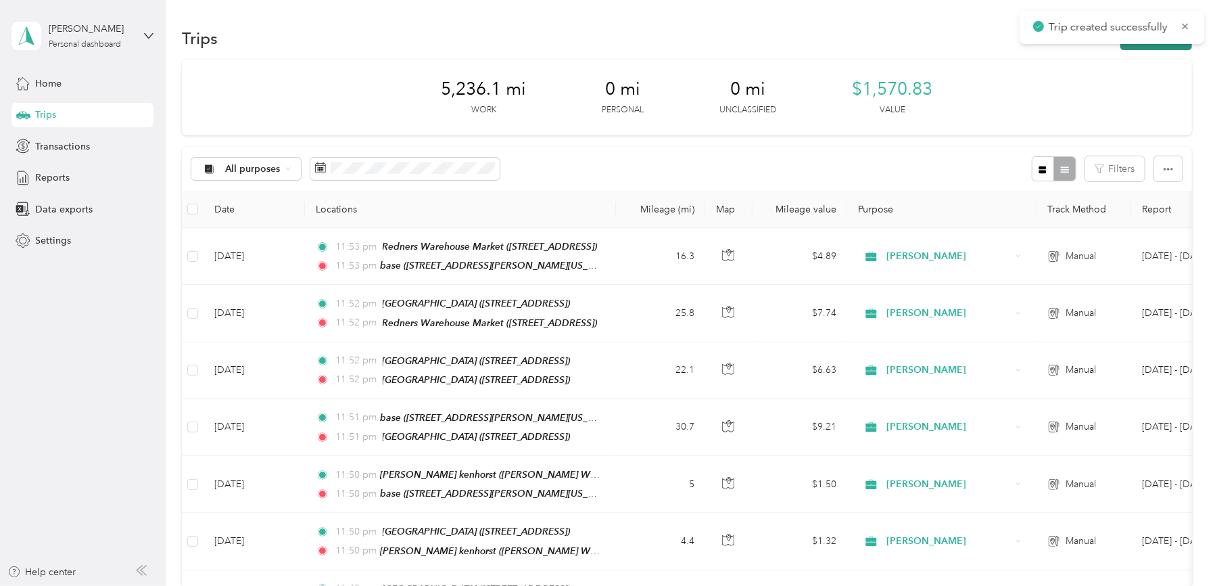
click at [1160, 46] on button "New trip" at bounding box center [1156, 38] width 72 height 24
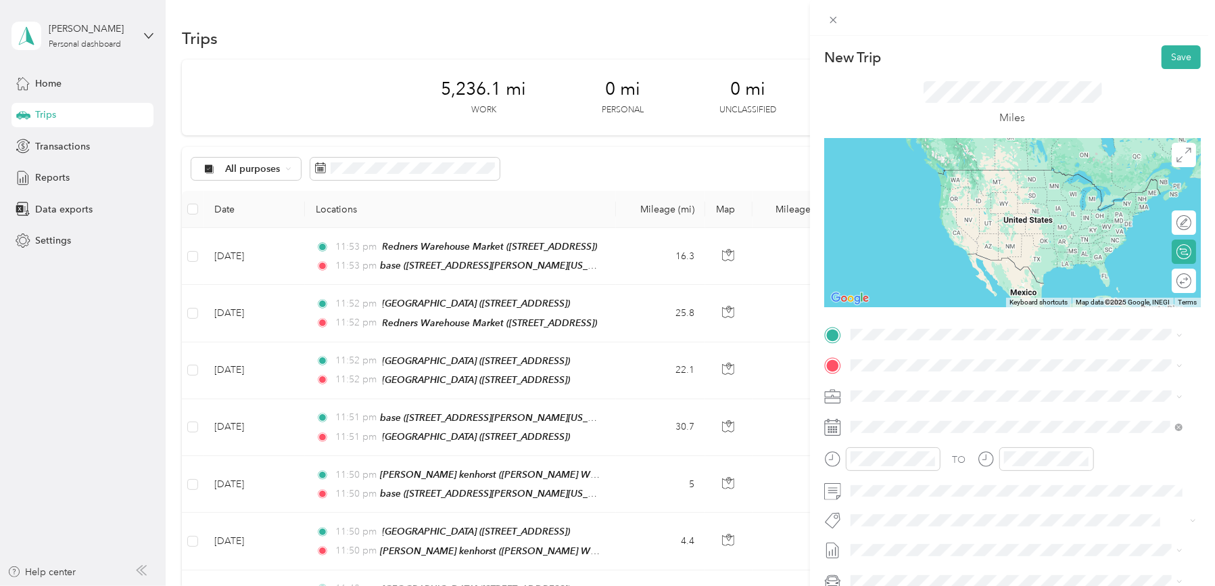
click at [891, 394] on div "base [STREET_ADDRESS][PERSON_NAME][US_STATE]" at bounding box center [981, 393] width 210 height 28
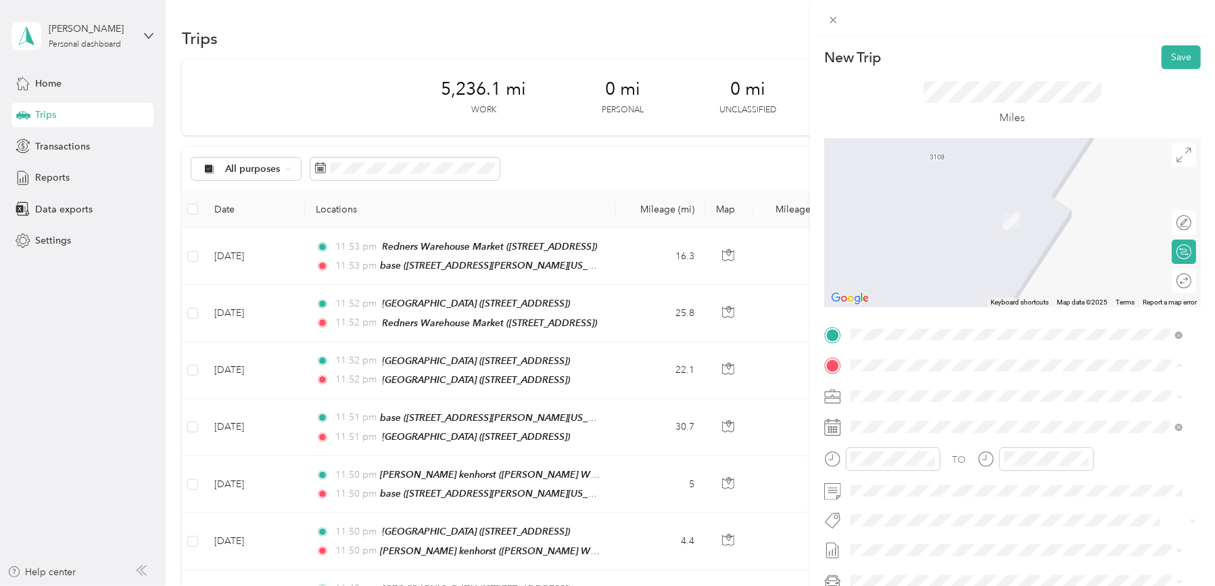
click at [191, 422] on div "New Trip Save This trip cannot be edited because it is either under review, app…" at bounding box center [607, 293] width 1215 height 586
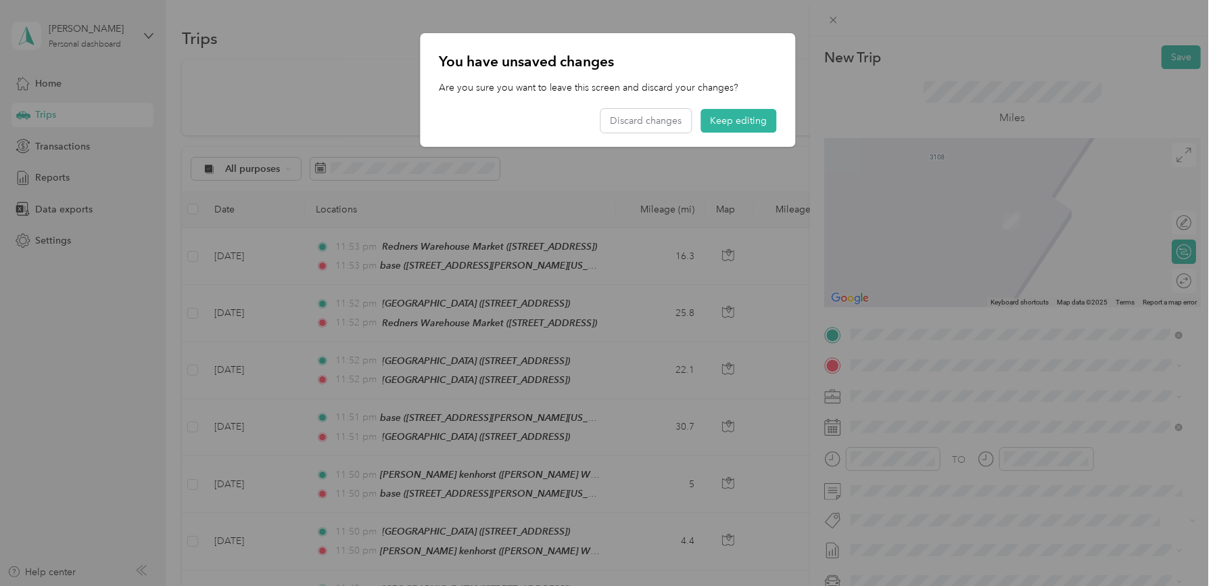
click at [145, 407] on div at bounding box center [607, 293] width 1215 height 586
click at [726, 117] on button "Keep editing" at bounding box center [739, 121] width 76 height 24
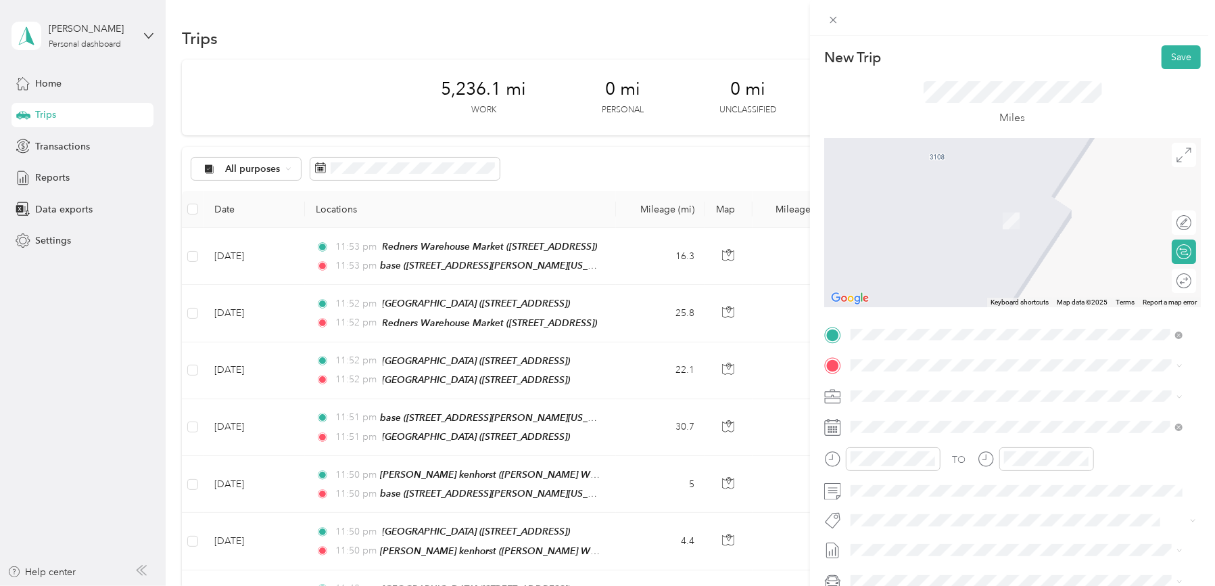
click at [193, 257] on div "New Trip Save This trip cannot be edited because it is either under review, app…" at bounding box center [607, 293] width 1215 height 586
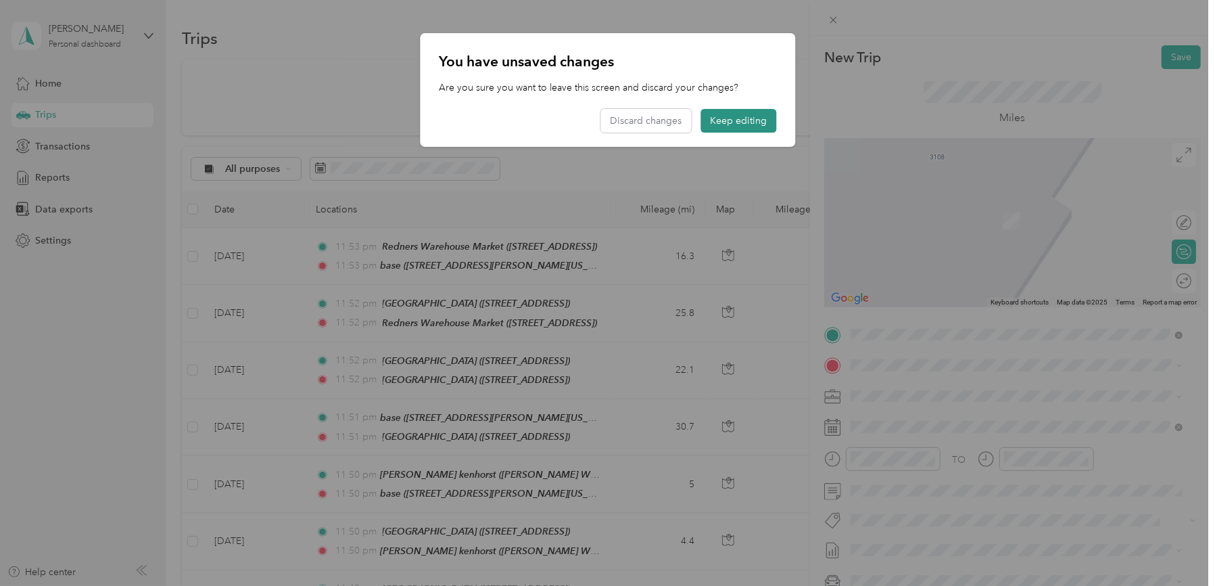
click at [751, 122] on button "Keep editing" at bounding box center [739, 121] width 76 height 24
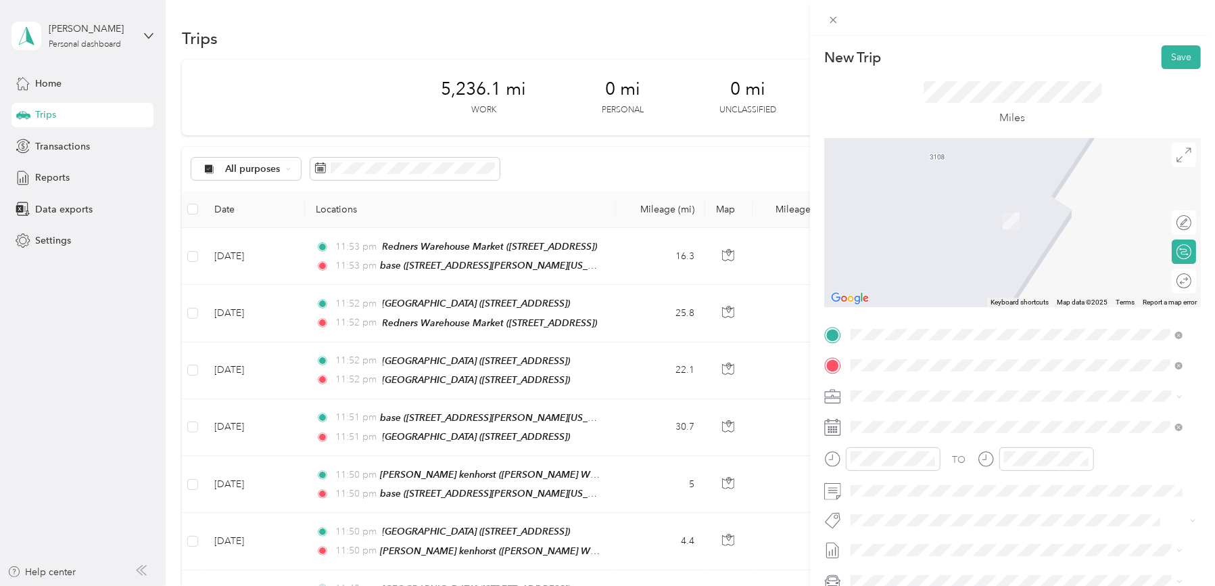
click at [906, 431] on span "[STREET_ADDRESS][PERSON_NAME][PERSON_NAME][US_STATE]" at bounding box center [1018, 433] width 285 height 11
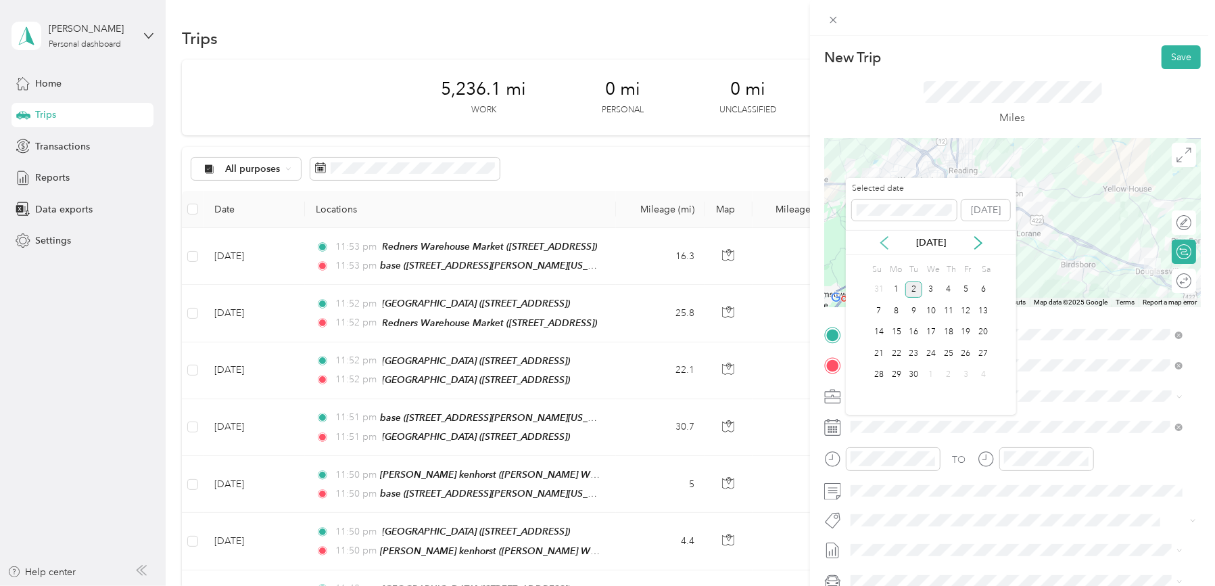
click at [880, 236] on icon at bounding box center [885, 243] width 14 height 14
click at [949, 306] on div "7" at bounding box center [949, 310] width 18 height 17
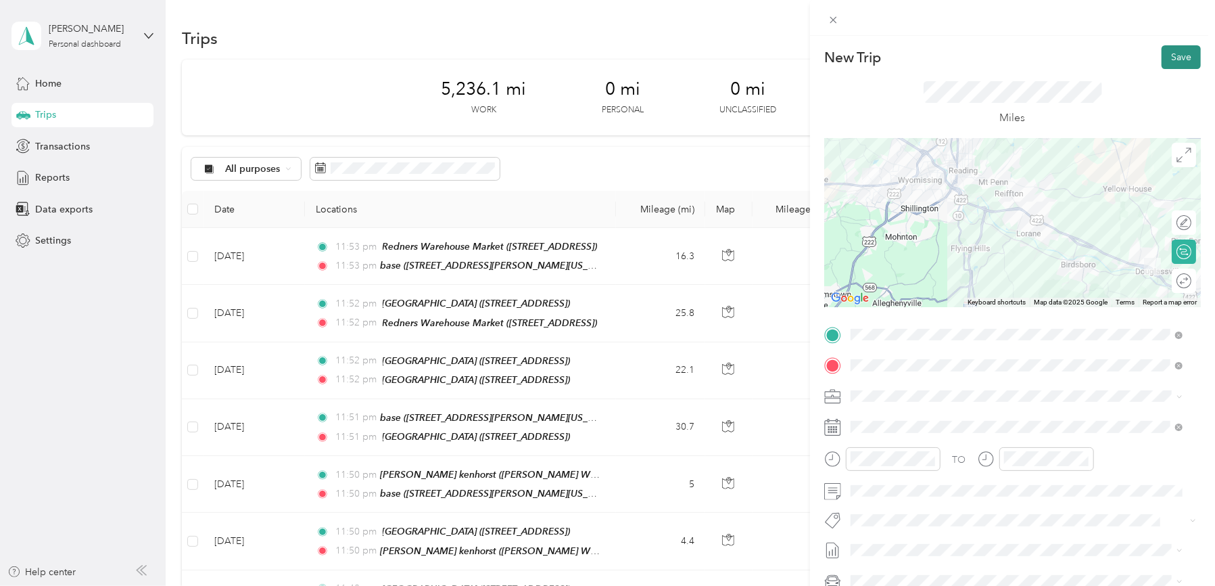
click at [1162, 57] on button "Save" at bounding box center [1181, 57] width 39 height 24
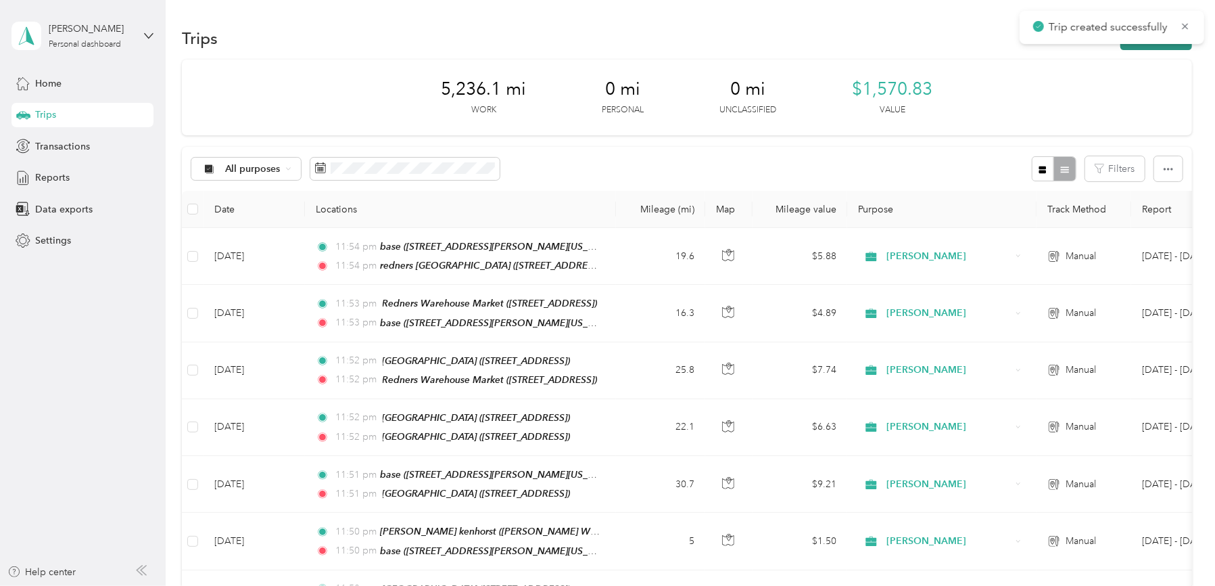
click at [1161, 47] on button "New trip" at bounding box center [1156, 38] width 72 height 24
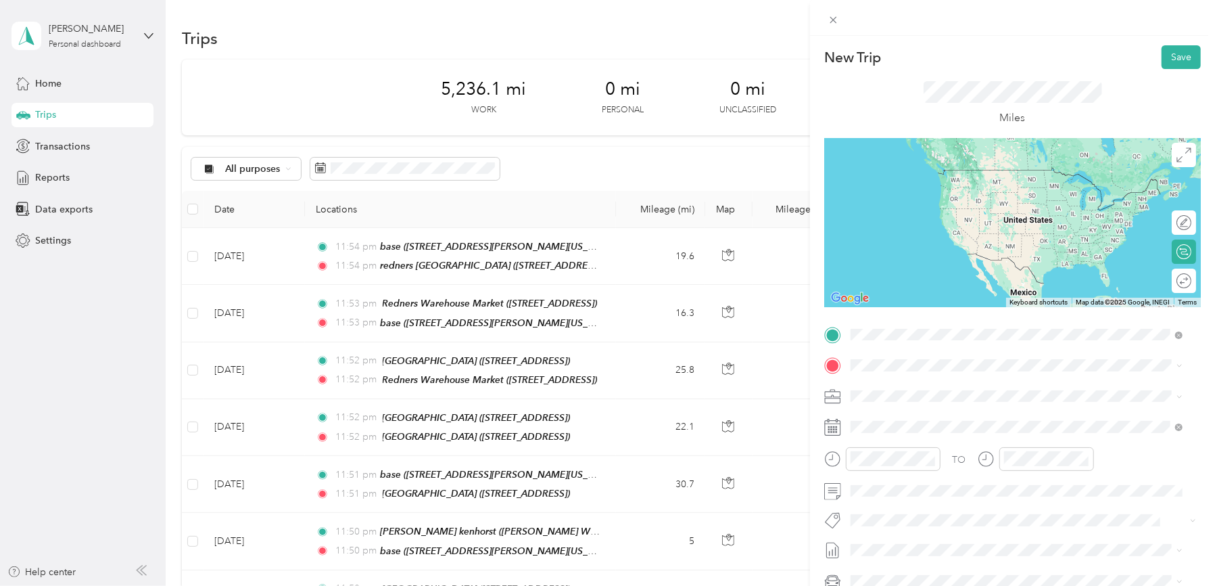
click at [941, 387] on strong "redners [GEOGRAPHIC_DATA]" at bounding box center [944, 388] width 137 height 12
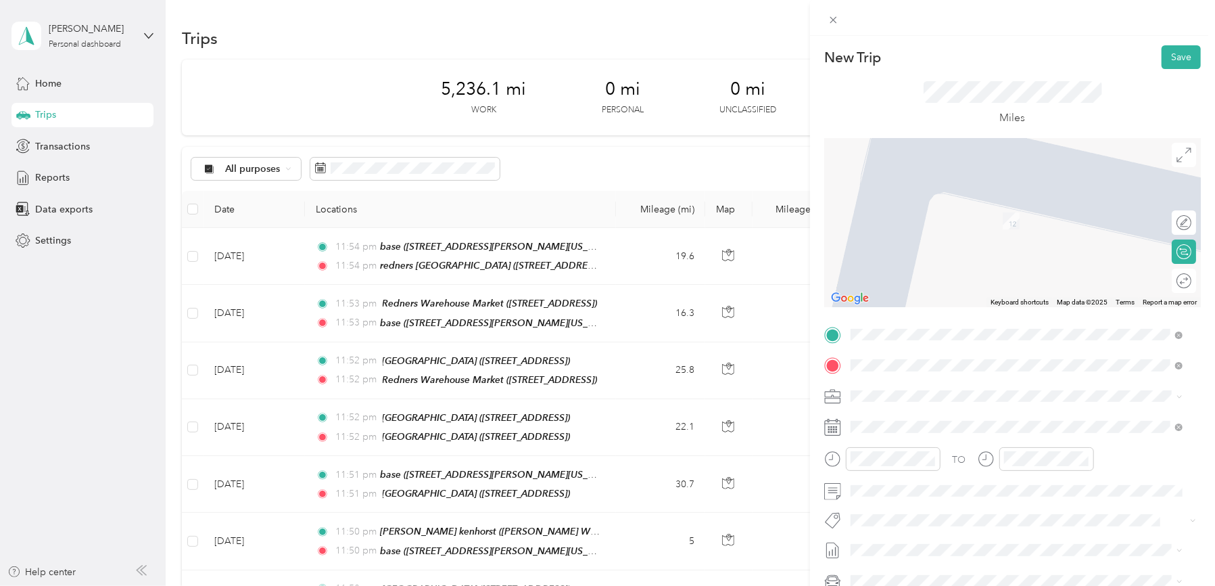
click at [955, 417] on strong "Redners Warehouse Market" at bounding box center [984, 421] width 122 height 12
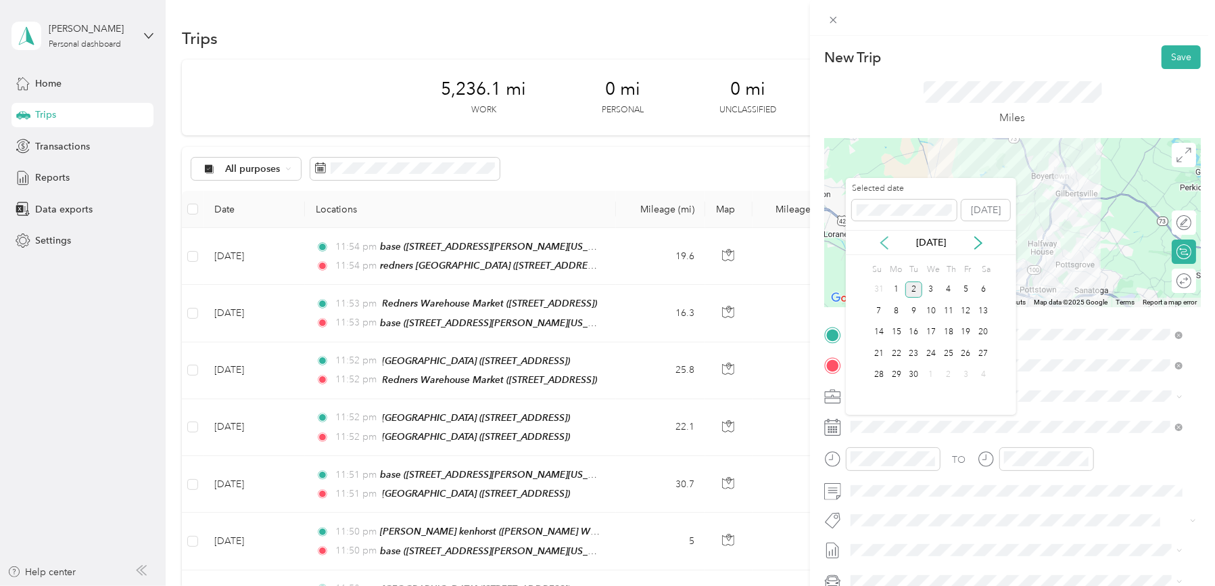
click at [883, 245] on icon at bounding box center [884, 243] width 7 height 12
click at [952, 309] on div "7" at bounding box center [949, 310] width 18 height 17
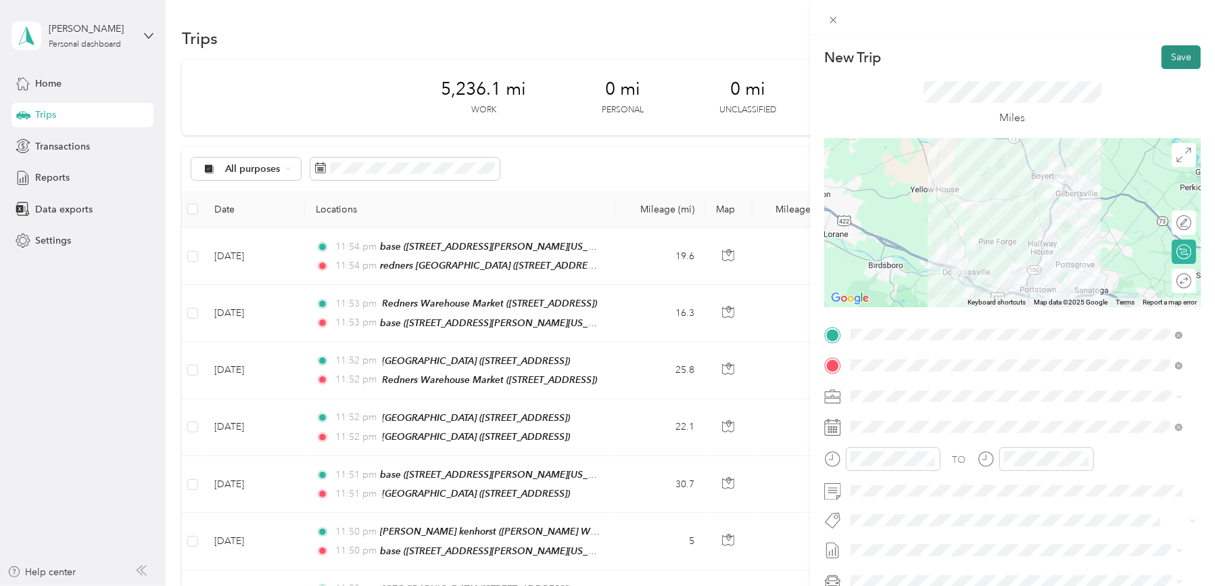
click at [1164, 50] on button "Save" at bounding box center [1181, 57] width 39 height 24
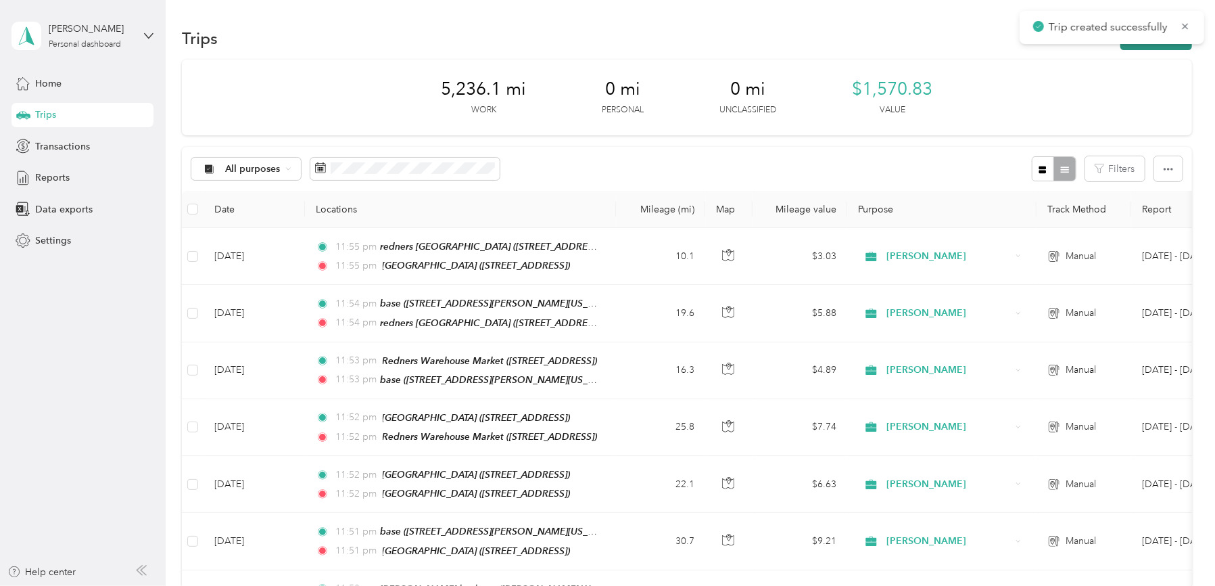
click at [1164, 47] on button "New trip" at bounding box center [1156, 38] width 72 height 24
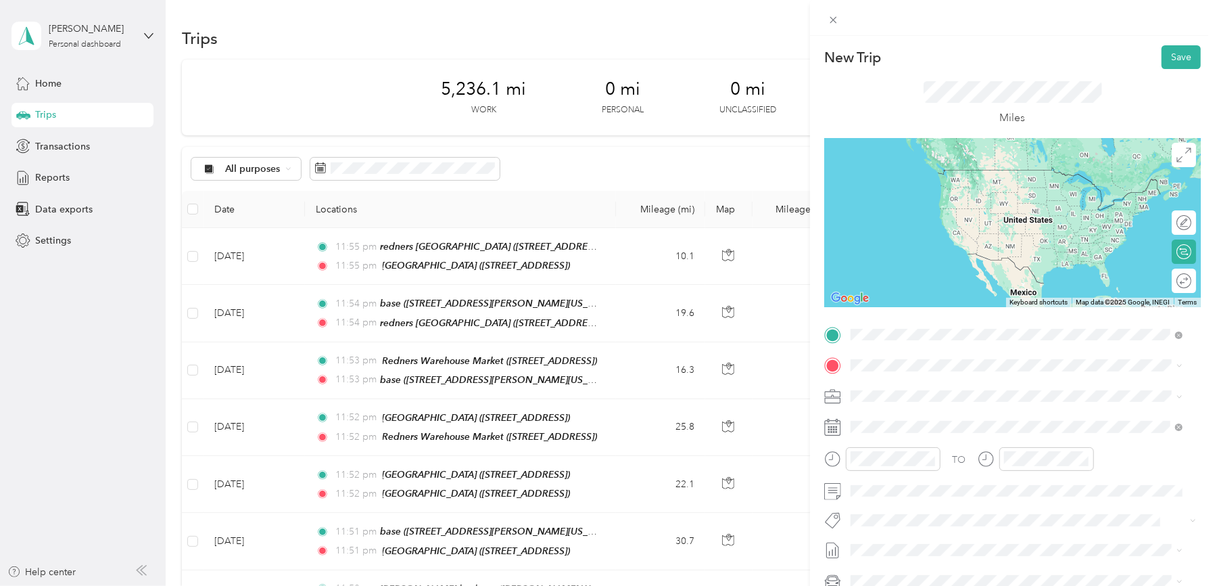
click at [934, 384] on strong "Redners Warehouse Market" at bounding box center [984, 390] width 122 height 12
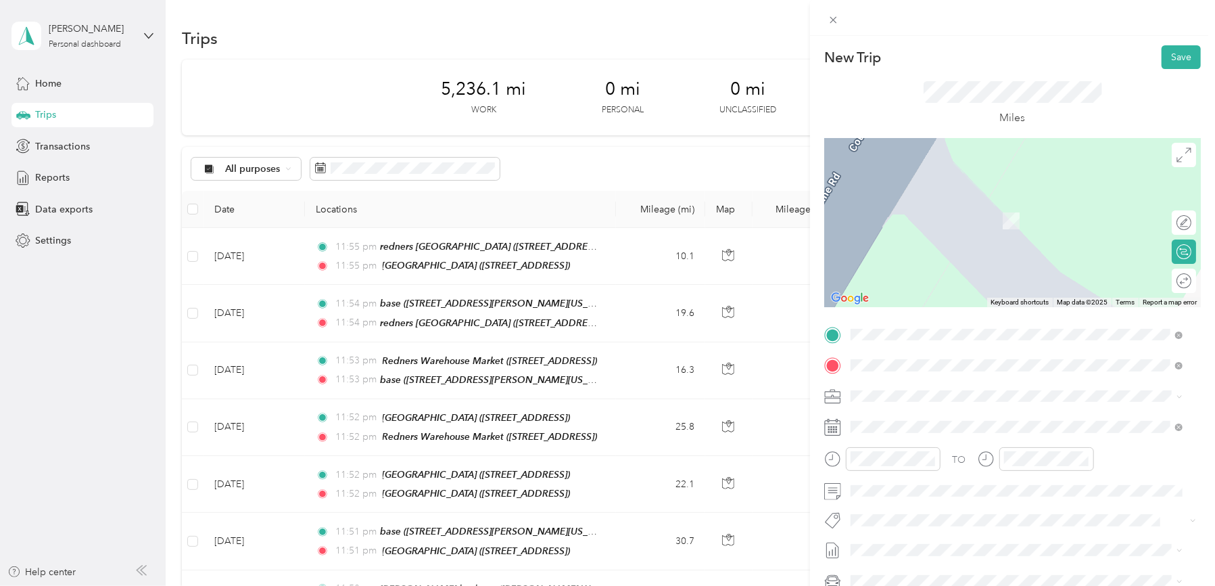
click at [987, 470] on strong "[GEOGRAPHIC_DATA]" at bounding box center [973, 464] width 101 height 12
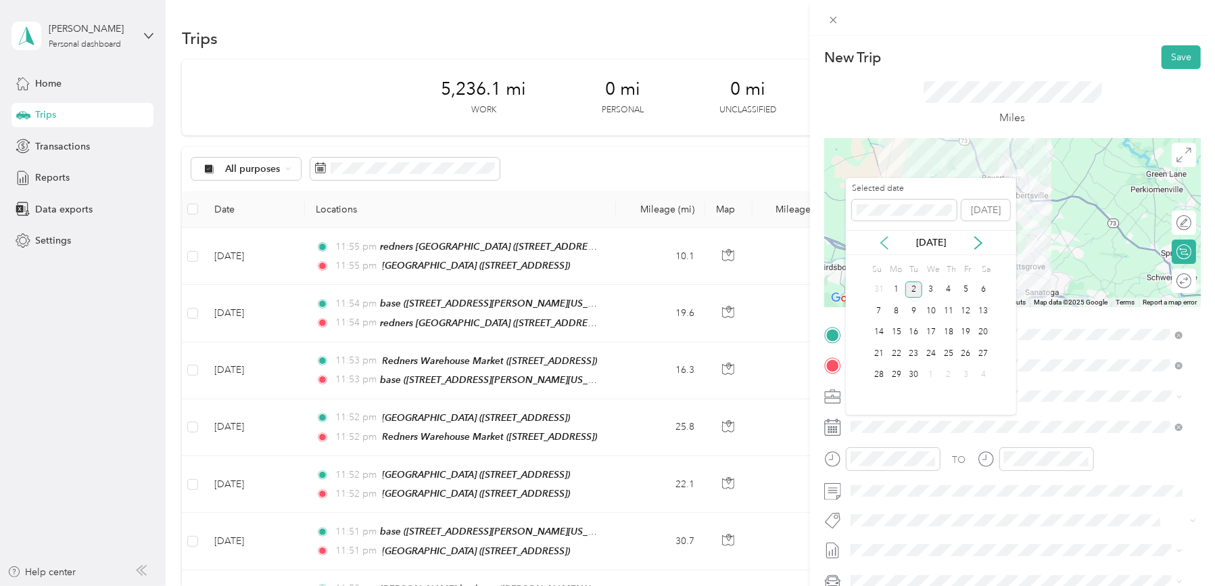
click at [886, 241] on icon at bounding box center [885, 243] width 14 height 14
click at [948, 309] on div "7" at bounding box center [949, 310] width 18 height 17
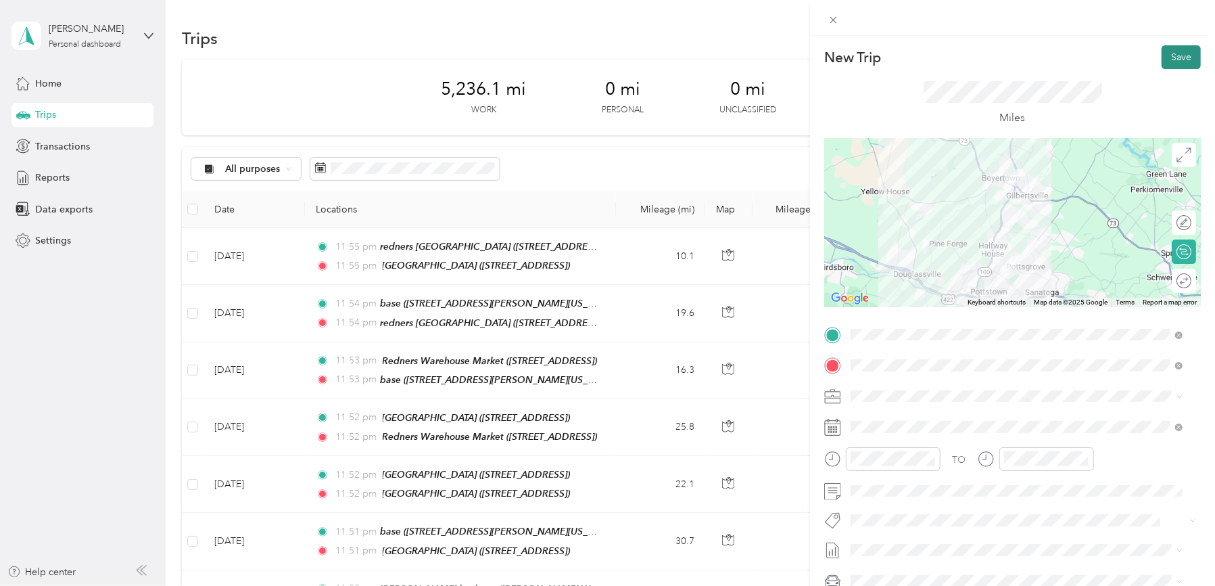
click at [1166, 52] on button "Save" at bounding box center [1181, 57] width 39 height 24
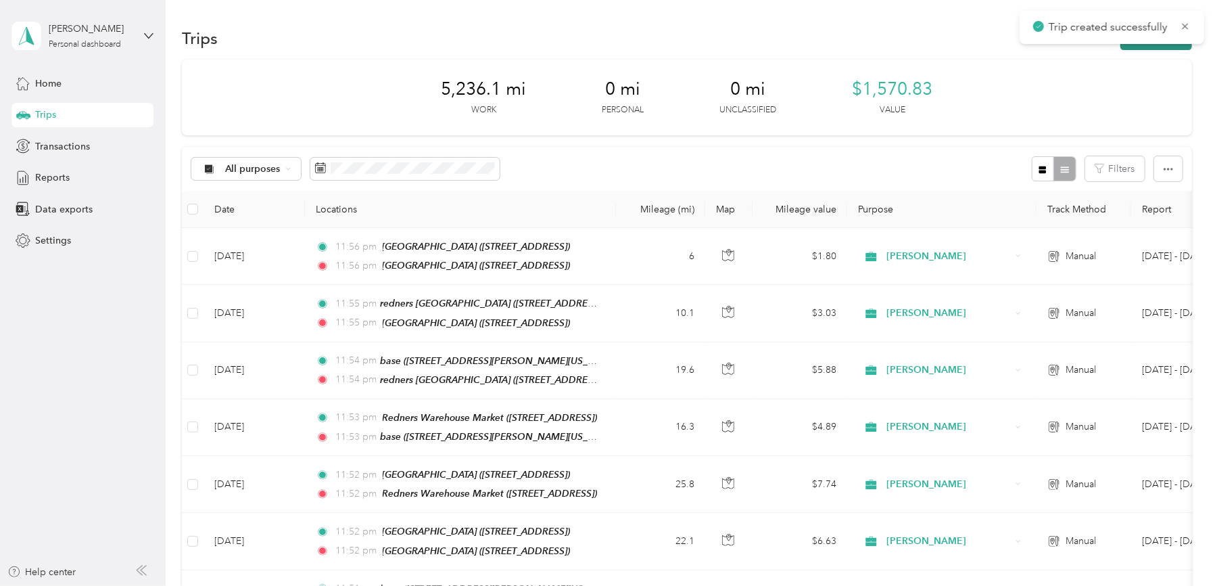
click at [1144, 46] on button "New trip" at bounding box center [1156, 38] width 72 height 24
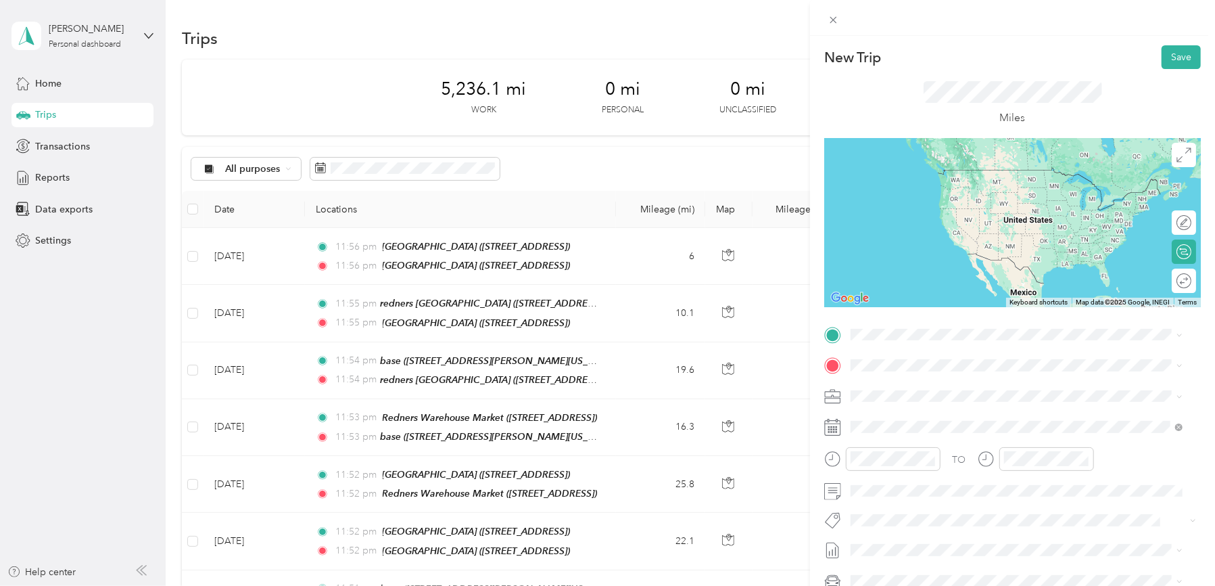
click at [934, 437] on strong "[GEOGRAPHIC_DATA]" at bounding box center [973, 431] width 101 height 12
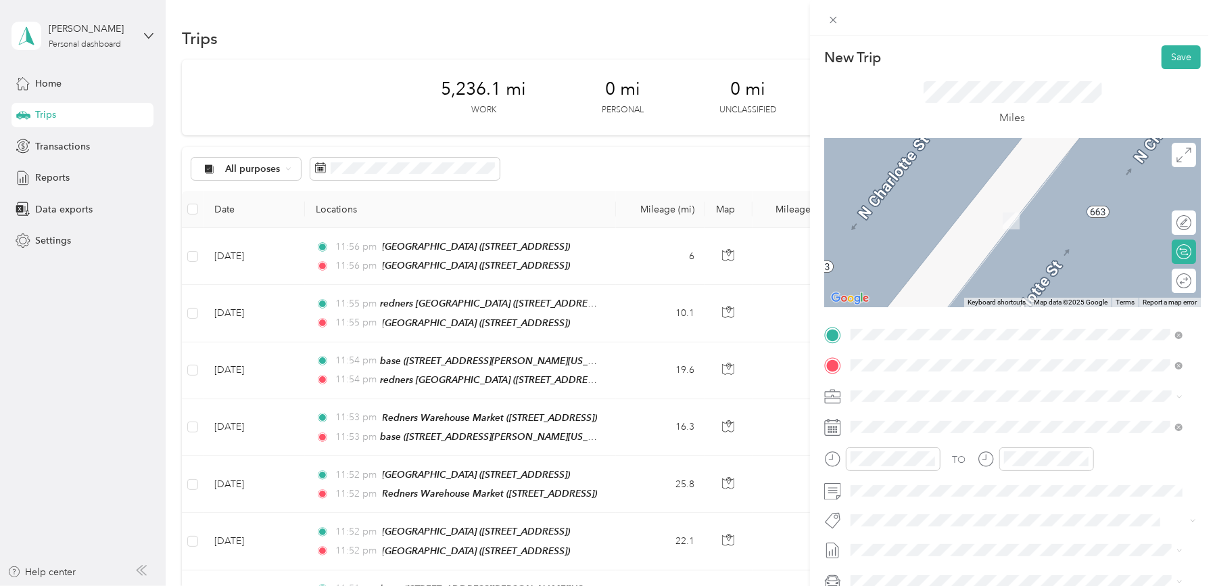
click at [894, 426] on div "base [STREET_ADDRESS][PERSON_NAME][US_STATE]" at bounding box center [981, 426] width 210 height 28
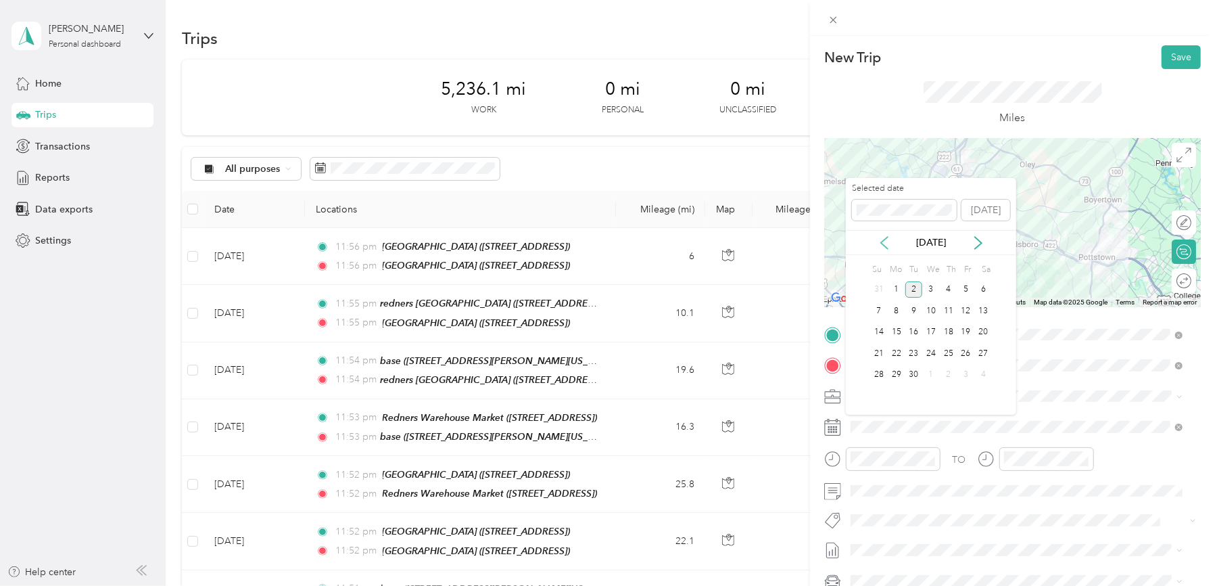
click at [885, 241] on icon at bounding box center [885, 243] width 14 height 14
click at [949, 310] on div "7" at bounding box center [949, 310] width 18 height 17
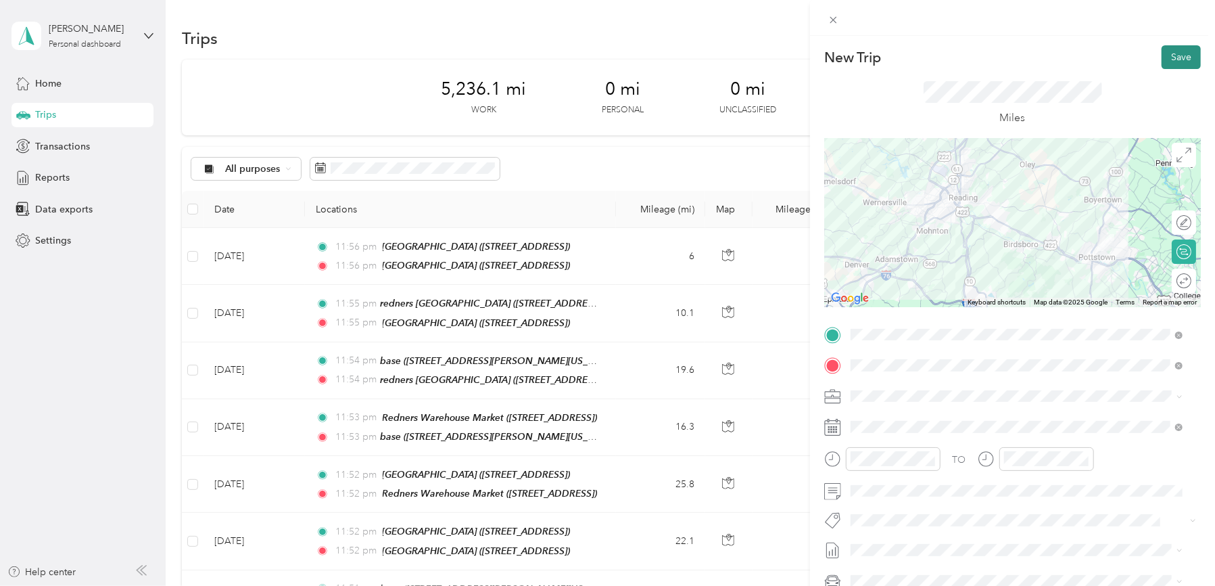
click at [1164, 57] on button "Save" at bounding box center [1181, 57] width 39 height 24
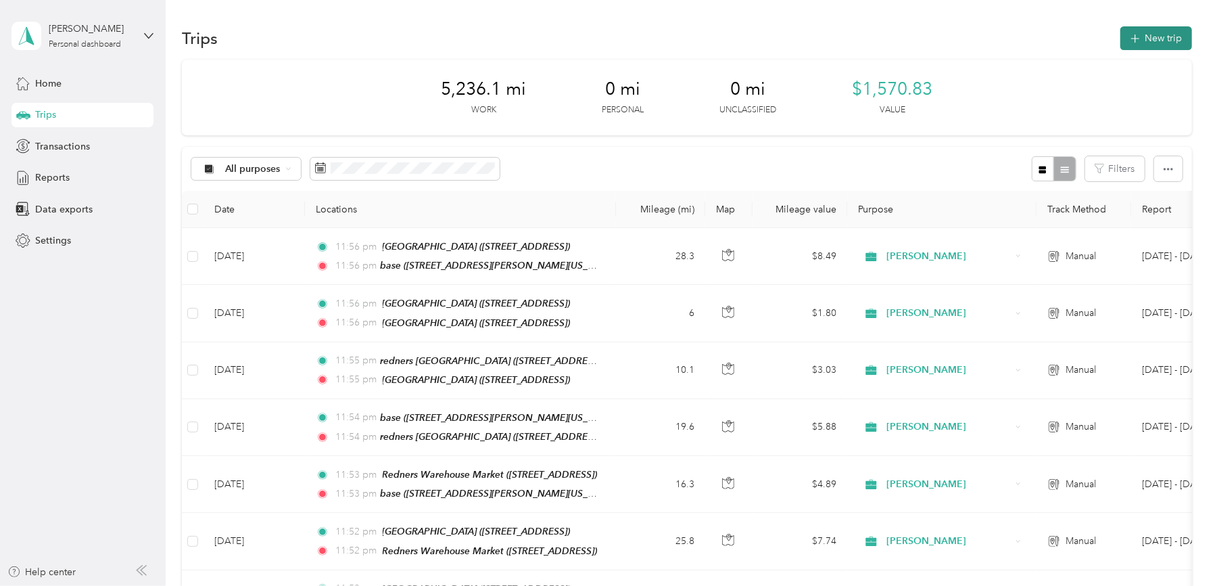
click at [1150, 39] on button "New trip" at bounding box center [1156, 38] width 72 height 24
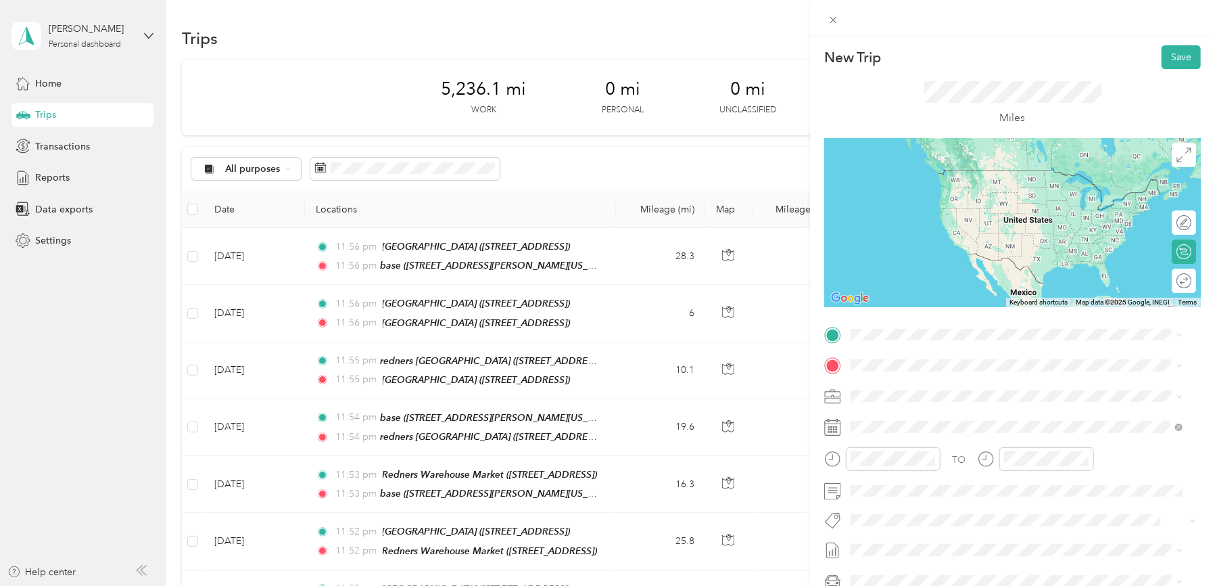
click at [891, 402] on span "[STREET_ADDRESS][PERSON_NAME][US_STATE]" at bounding box center [981, 399] width 210 height 11
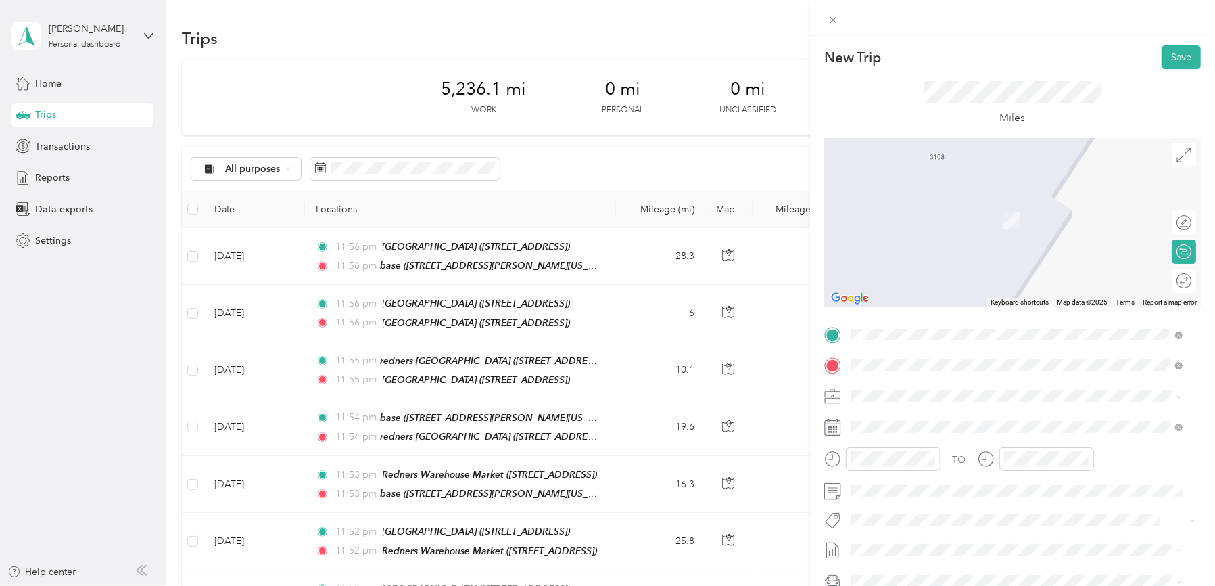
click at [956, 466] on strong "[GEOGRAPHIC_DATA]" at bounding box center [973, 469] width 101 height 12
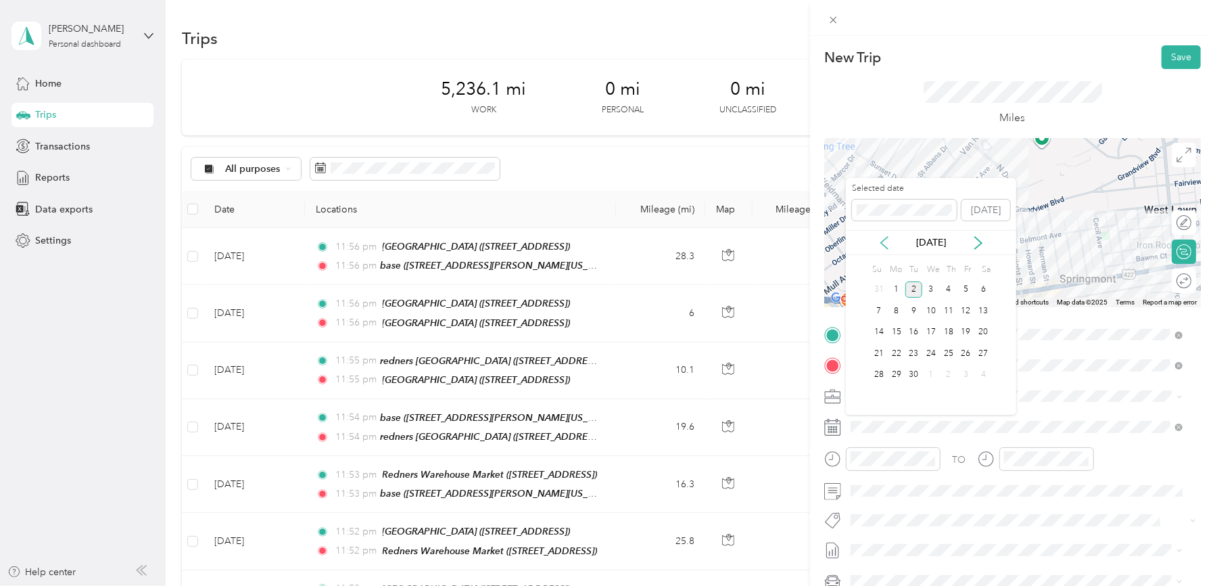
click at [881, 242] on icon at bounding box center [884, 243] width 7 height 12
click at [914, 330] on div "12" at bounding box center [914, 332] width 18 height 17
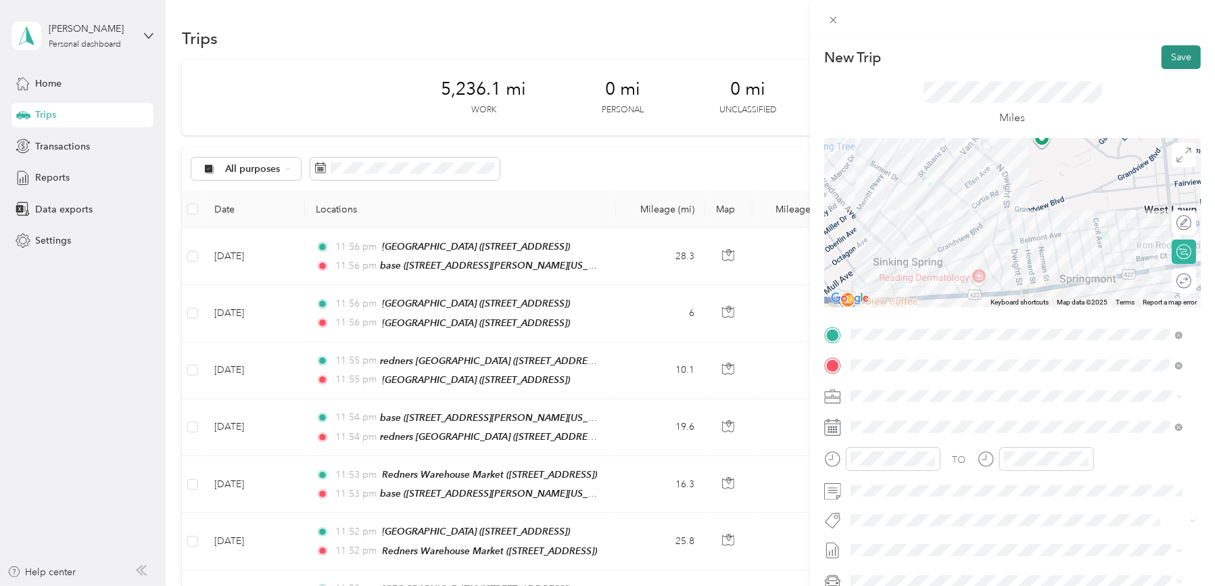
click at [1169, 53] on button "Save" at bounding box center [1181, 57] width 39 height 24
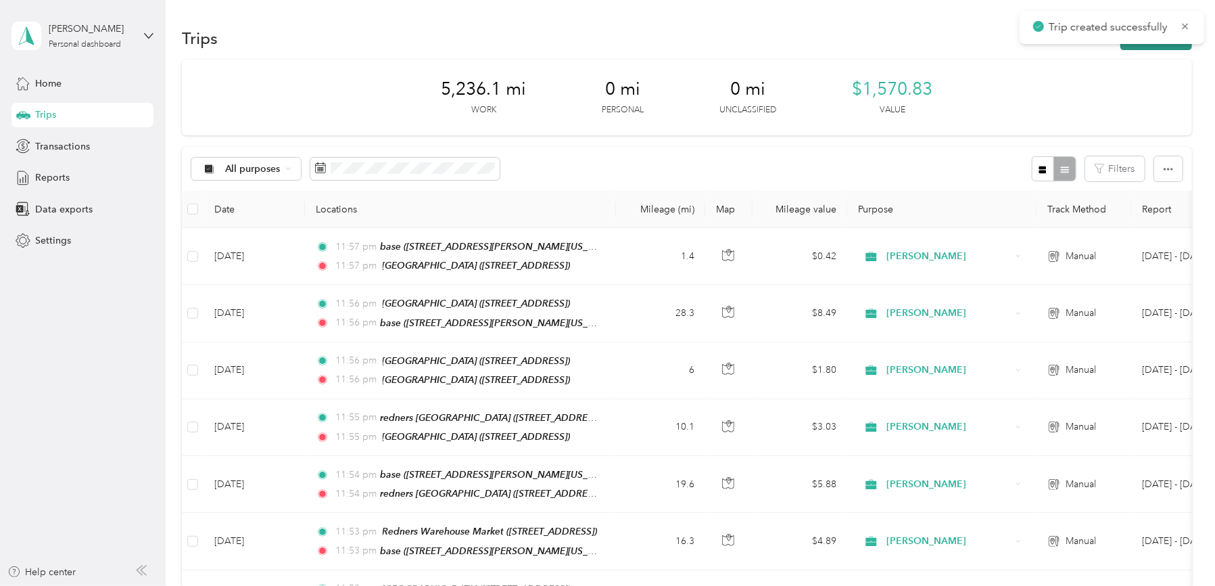
click at [1167, 47] on button "New trip" at bounding box center [1156, 38] width 72 height 24
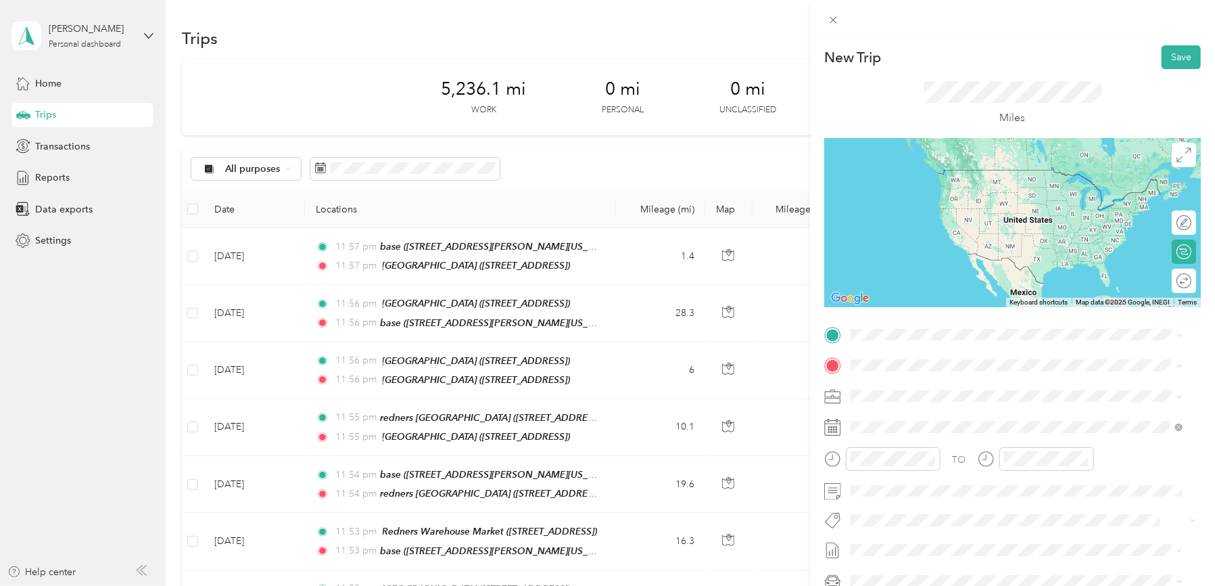
click at [953, 444] on div "TEAM [GEOGRAPHIC_DATA] [STREET_ADDRESS]" at bounding box center [949, 441] width 147 height 33
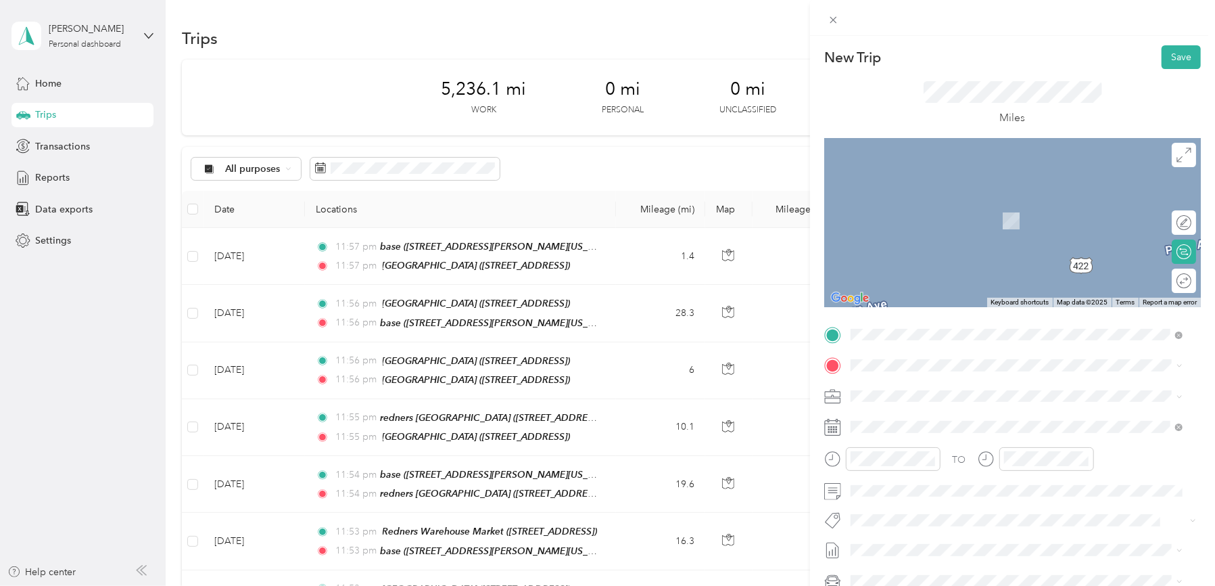
click at [966, 428] on div "TEAM [GEOGRAPHIC_DATA][STREET_ADDRESS][GEOGRAPHIC_DATA]" at bounding box center [949, 426] width 147 height 33
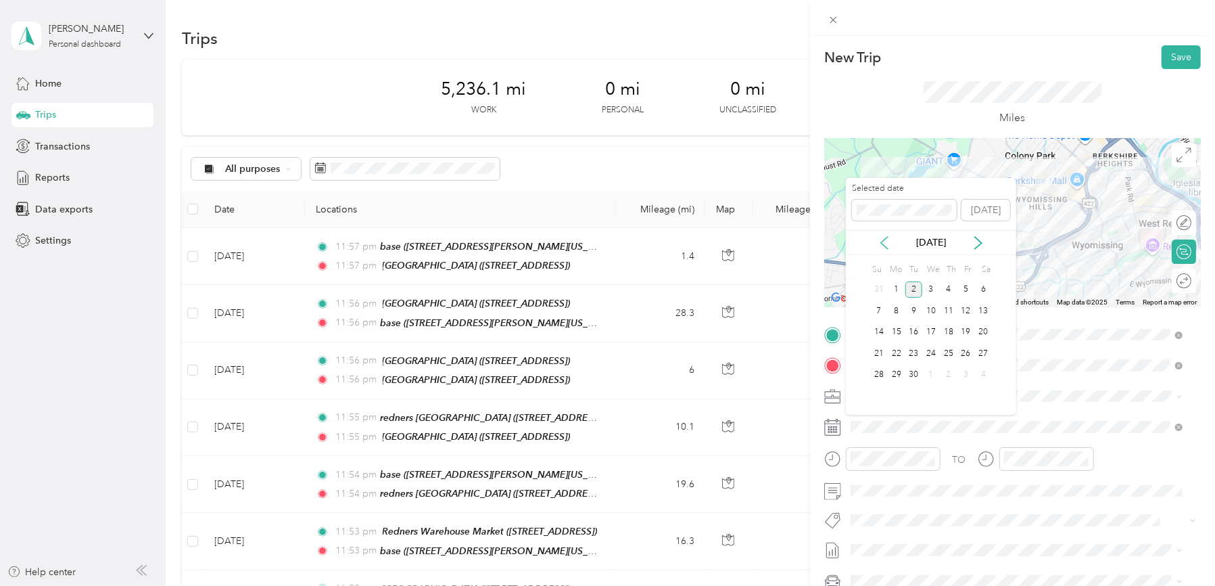
click at [882, 239] on icon at bounding box center [885, 243] width 14 height 14
click at [911, 330] on div "12" at bounding box center [914, 332] width 18 height 17
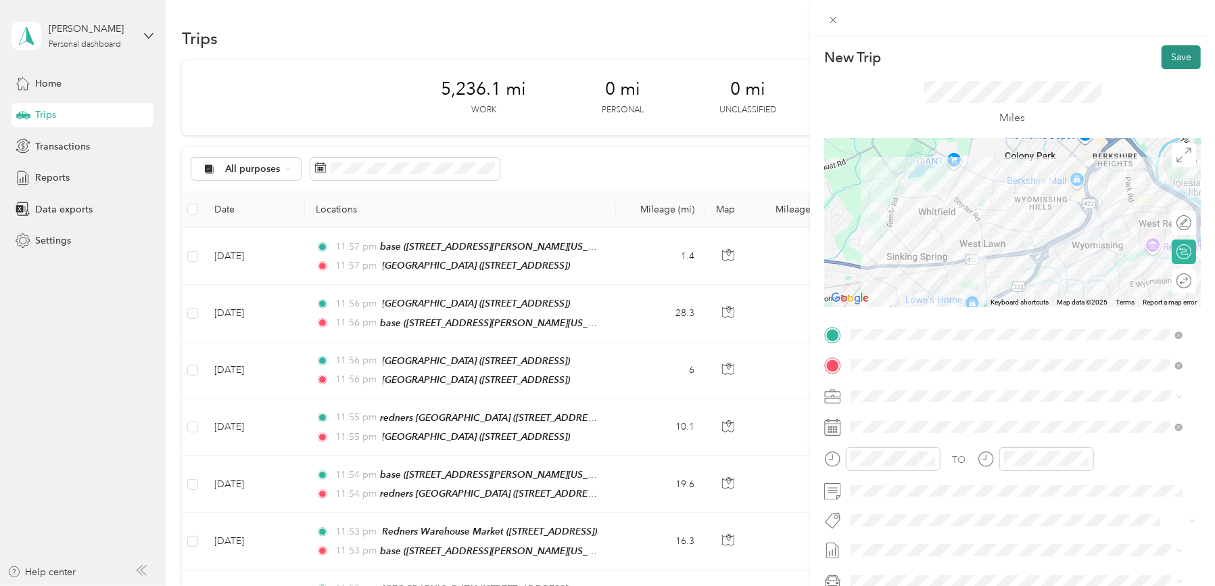
click at [1174, 52] on button "Save" at bounding box center [1181, 57] width 39 height 24
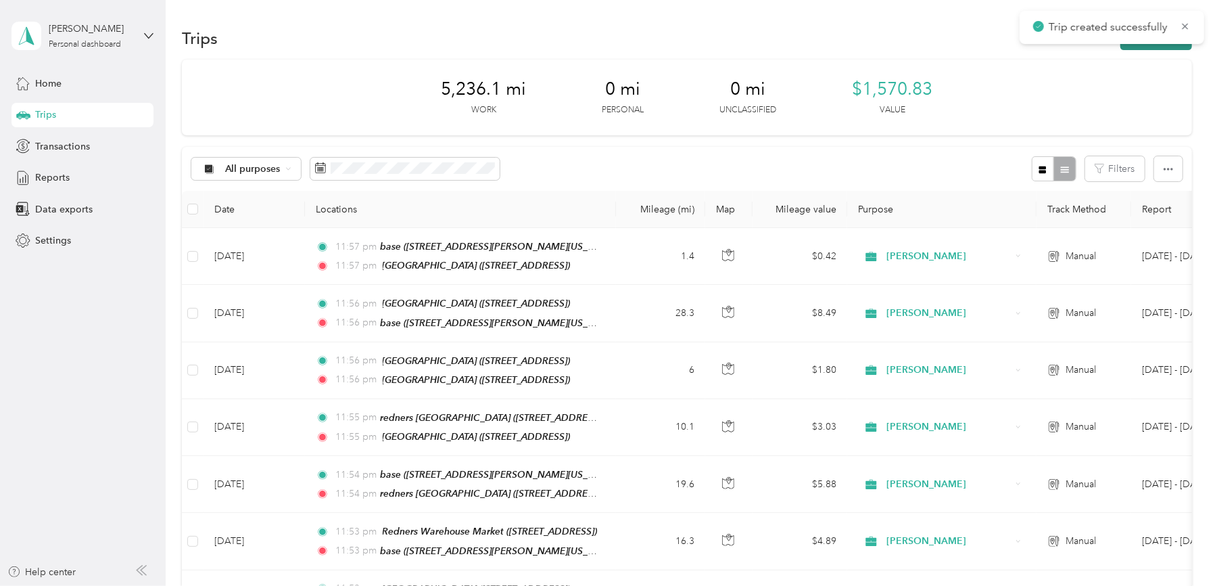
click at [1159, 45] on button "New trip" at bounding box center [1156, 38] width 72 height 24
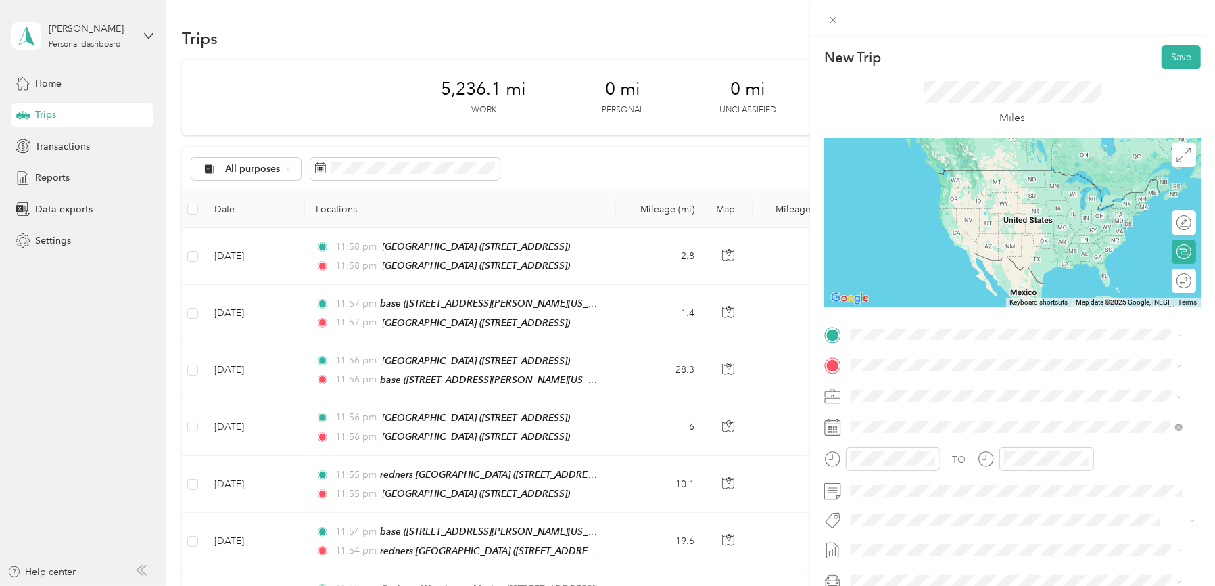
click at [957, 403] on span "[STREET_ADDRESS]" at bounding box center [919, 407] width 86 height 11
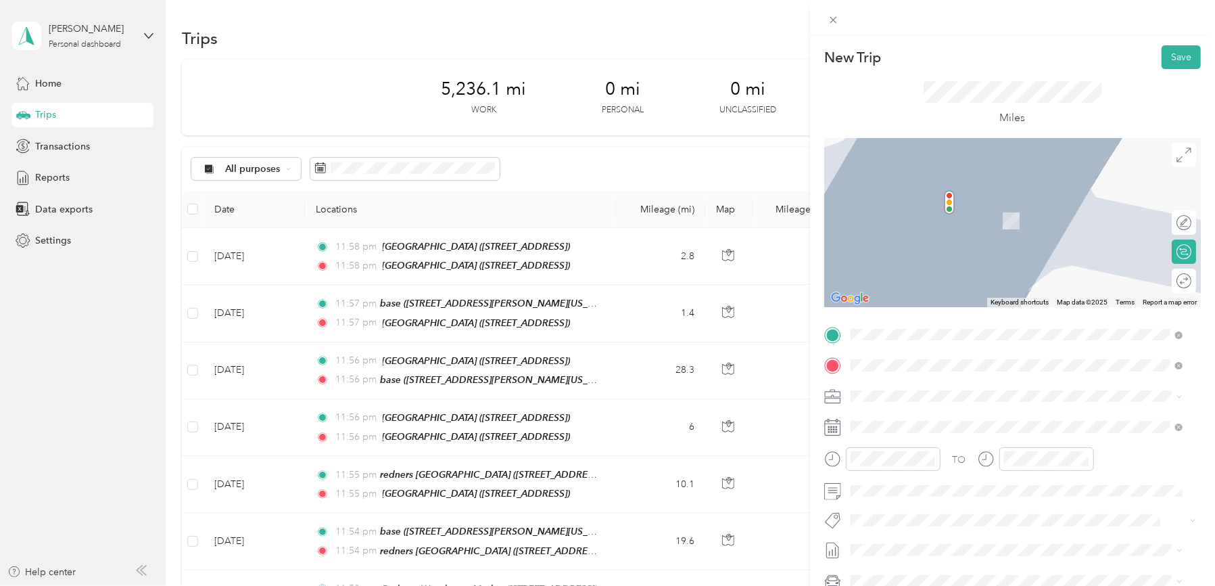
click at [951, 514] on strong "[PERSON_NAME] kenhorst" at bounding box center [936, 513] width 121 height 12
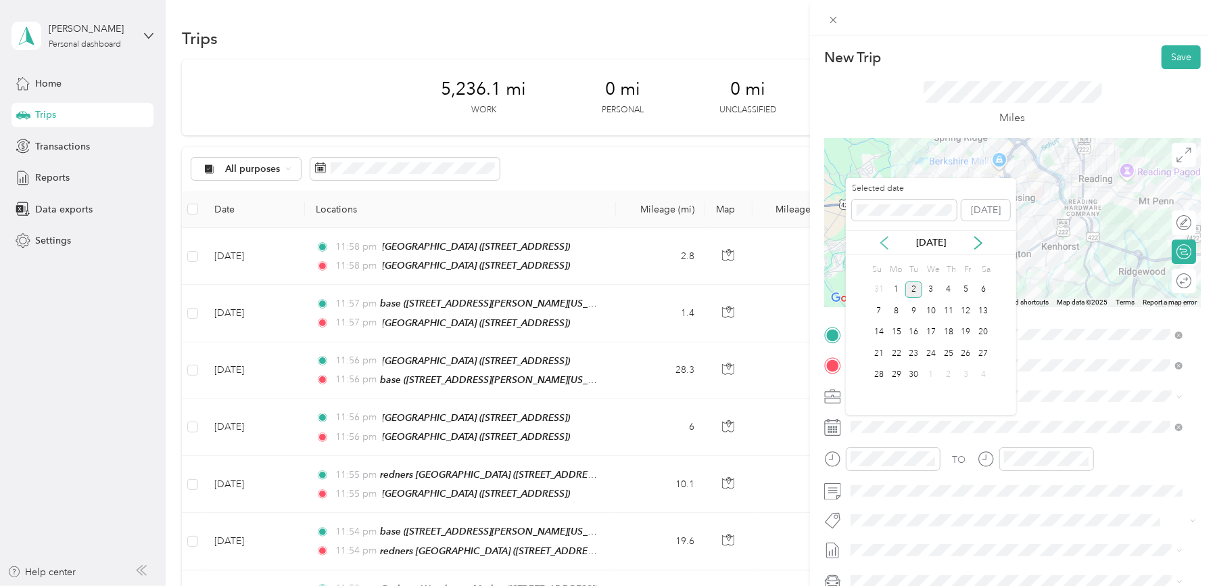
click at [885, 239] on icon at bounding box center [884, 243] width 7 height 12
click at [915, 331] on div "12" at bounding box center [914, 332] width 18 height 17
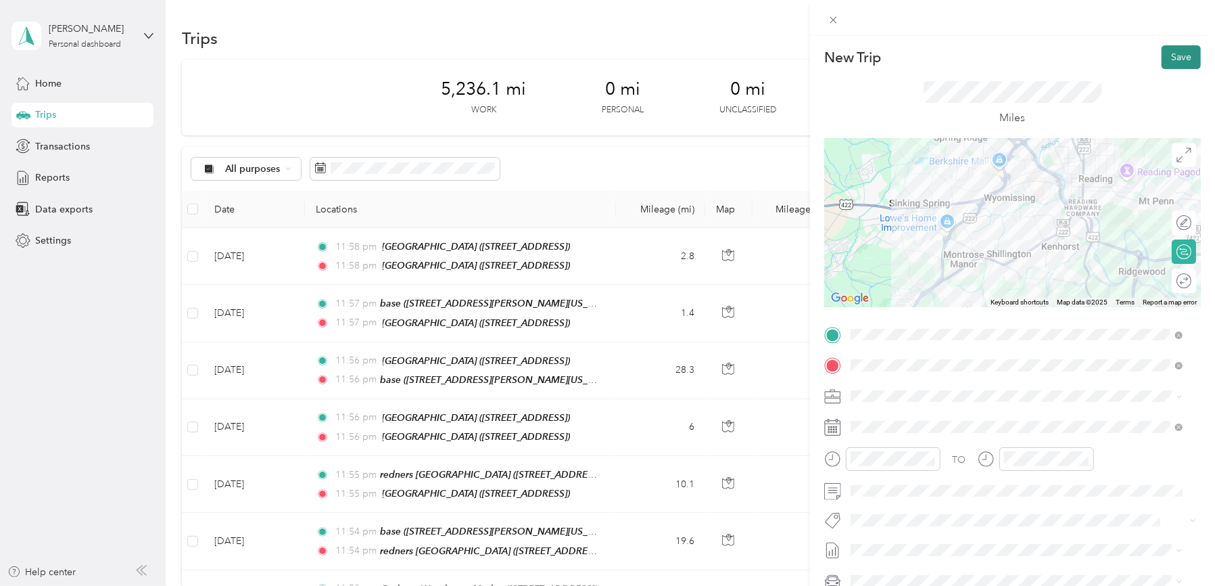
click at [1169, 52] on button "Save" at bounding box center [1181, 57] width 39 height 24
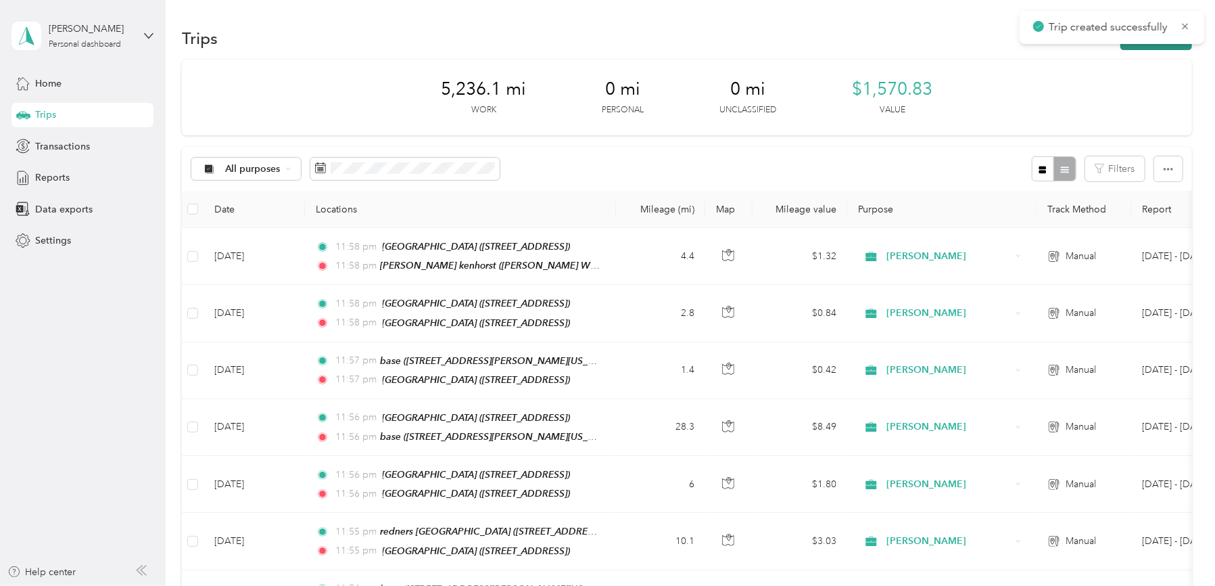
click at [1169, 47] on button "New trip" at bounding box center [1156, 38] width 72 height 24
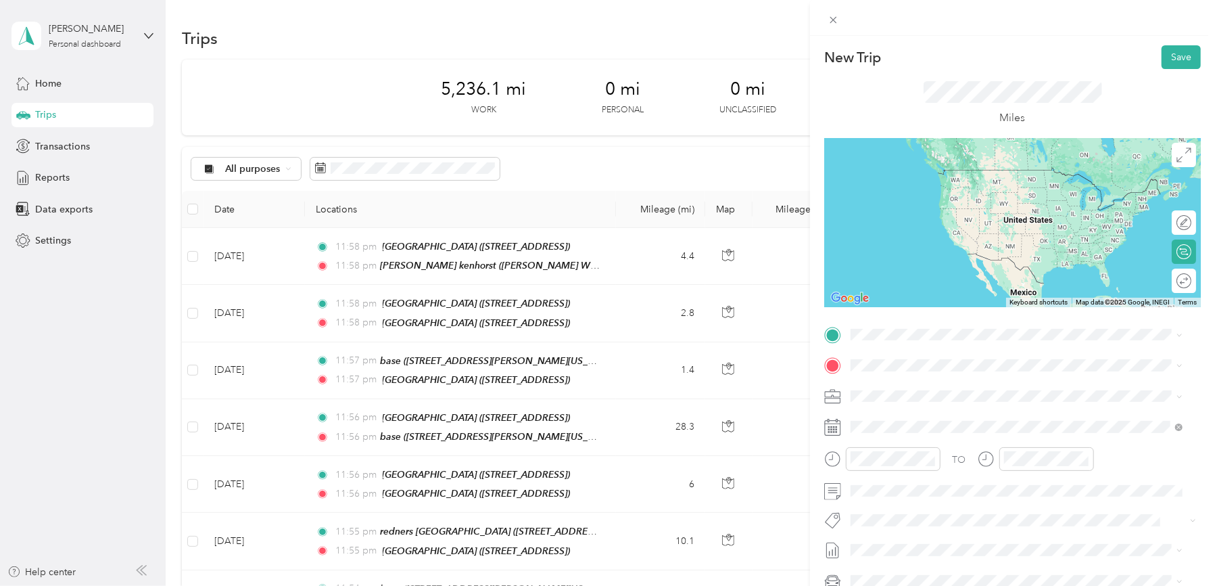
click at [969, 483] on strong "[GEOGRAPHIC_DATA]" at bounding box center [973, 485] width 101 height 12
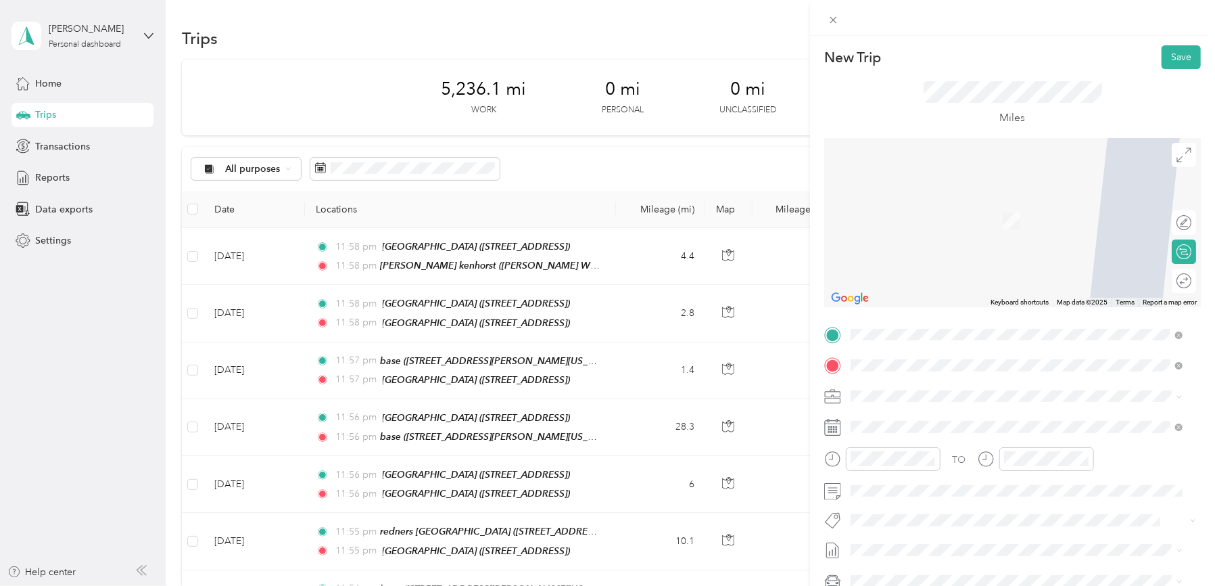
click at [899, 433] on span "[STREET_ADDRESS][PERSON_NAME][US_STATE]" at bounding box center [981, 433] width 210 height 11
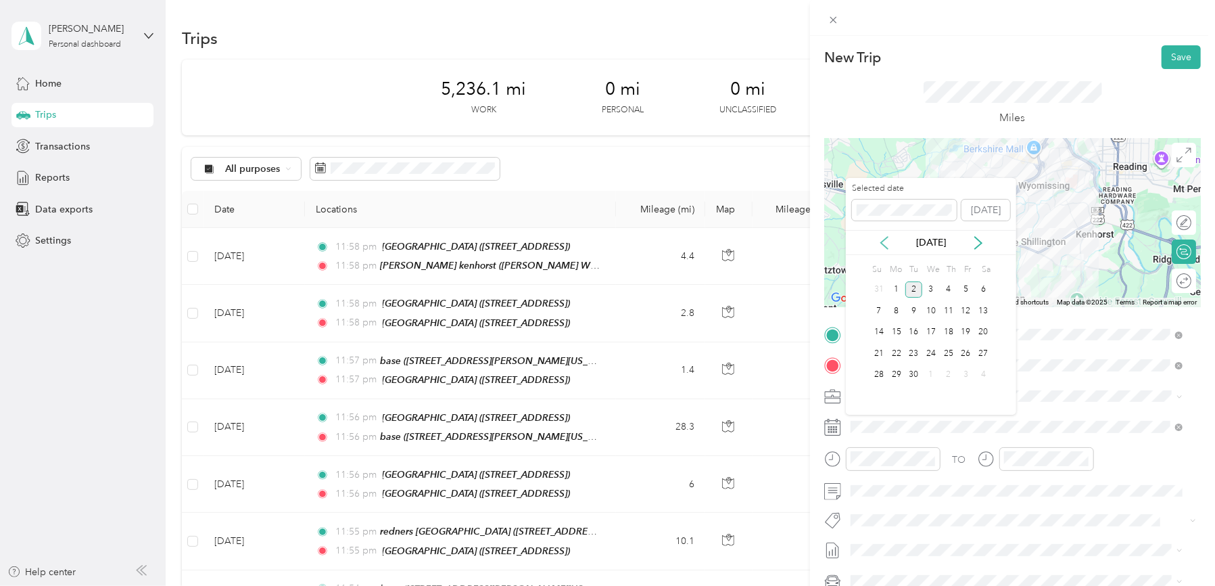
click at [883, 241] on icon at bounding box center [885, 243] width 14 height 14
click at [911, 329] on div "12" at bounding box center [914, 332] width 18 height 17
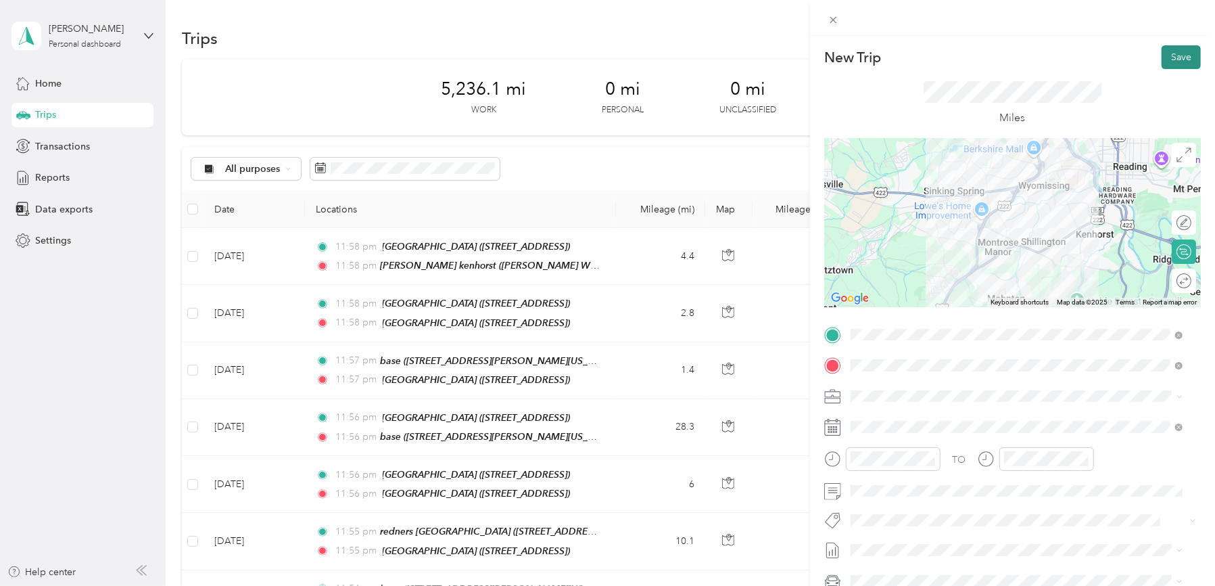
click at [1174, 57] on button "Save" at bounding box center [1181, 57] width 39 height 24
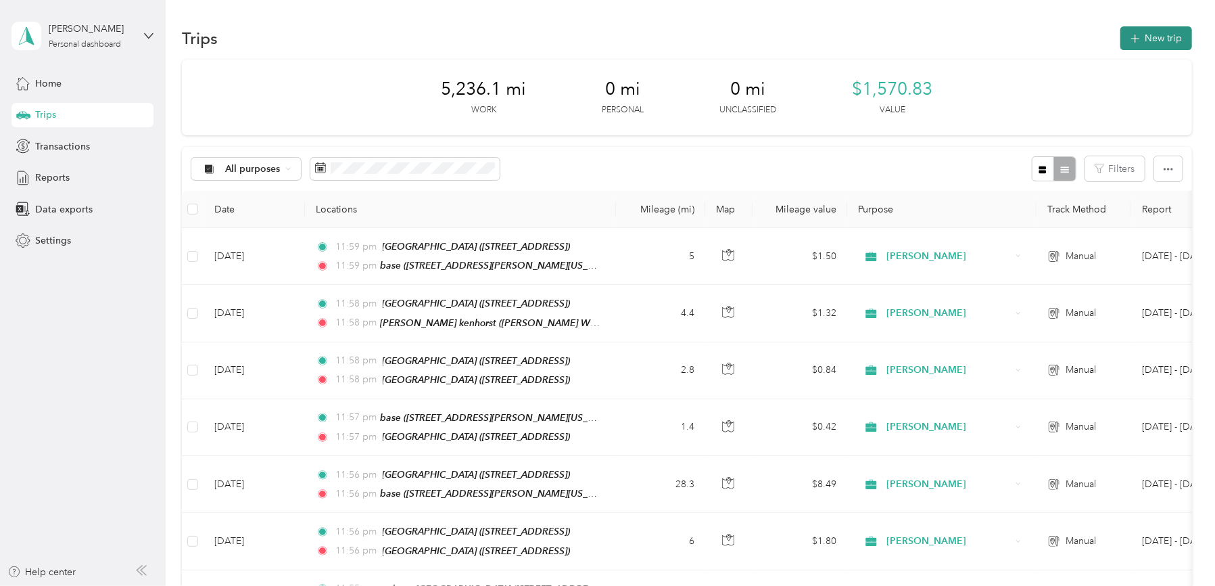
click at [1169, 45] on button "New trip" at bounding box center [1156, 38] width 72 height 24
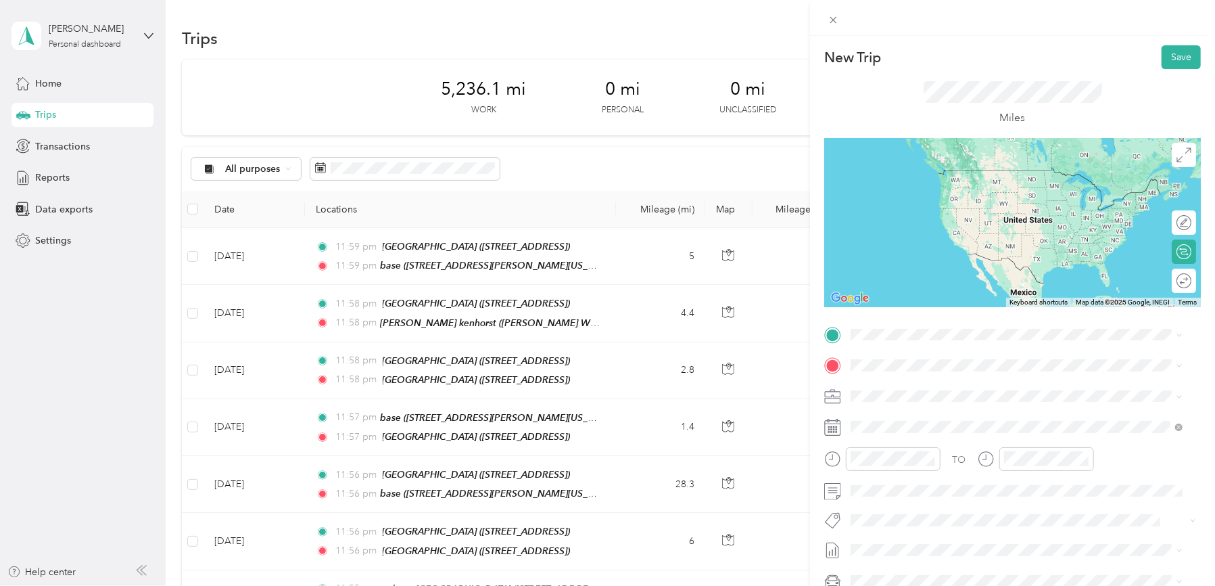
click at [922, 387] on strong "redners [GEOGRAPHIC_DATA]" at bounding box center [944, 382] width 137 height 12
click at [1086, 395] on div "base [STREET_ADDRESS][PERSON_NAME][US_STATE]" at bounding box center [981, 396] width 210 height 28
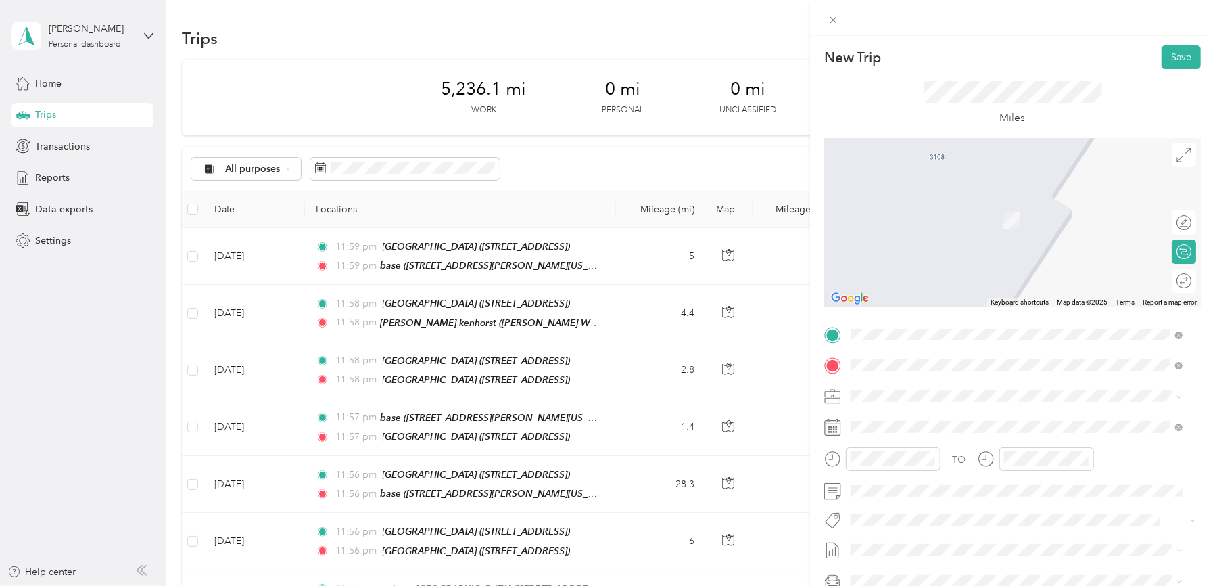
click at [955, 472] on div "TEAM Redners Warehouse Market" at bounding box center [994, 463] width 236 height 17
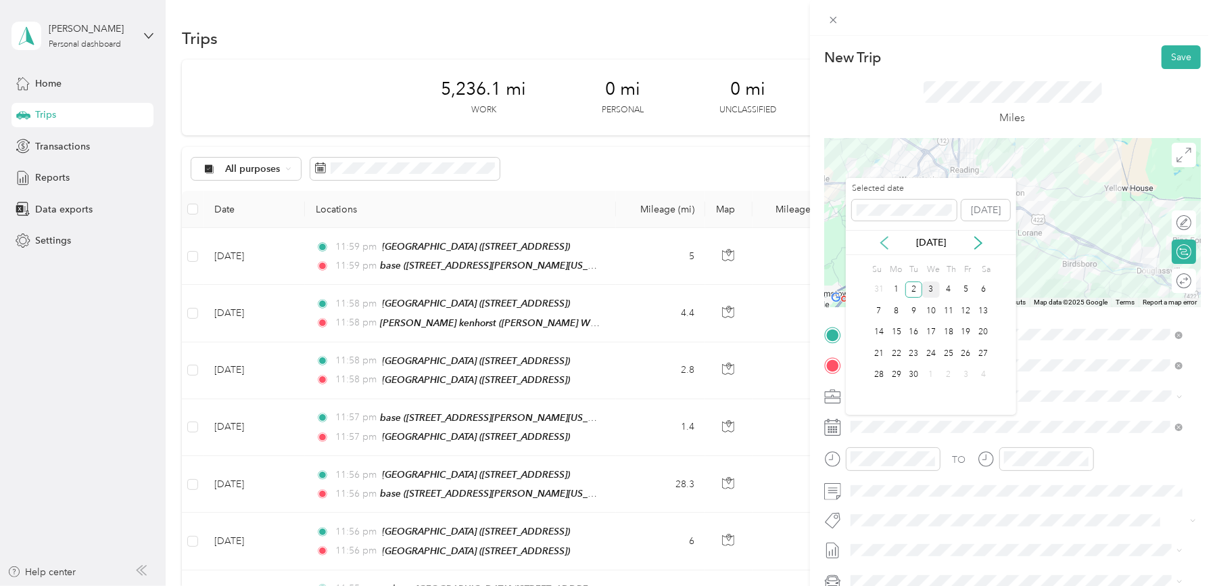
click at [883, 241] on icon at bounding box center [885, 243] width 14 height 14
click at [926, 330] on div "13" at bounding box center [931, 332] width 18 height 17
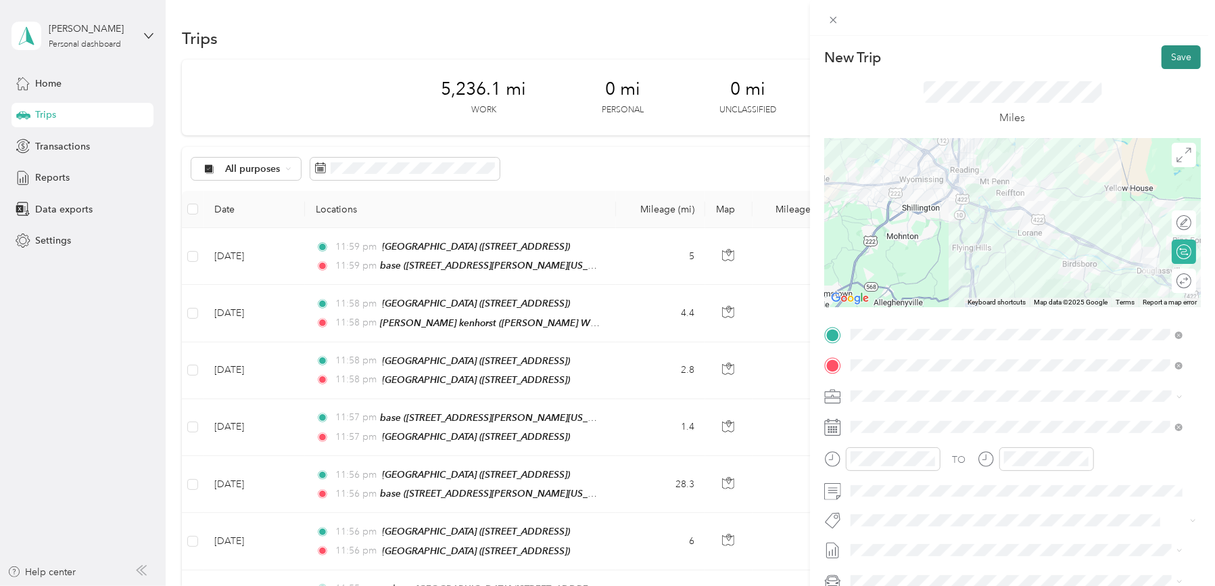
click at [1164, 53] on button "Save" at bounding box center [1181, 57] width 39 height 24
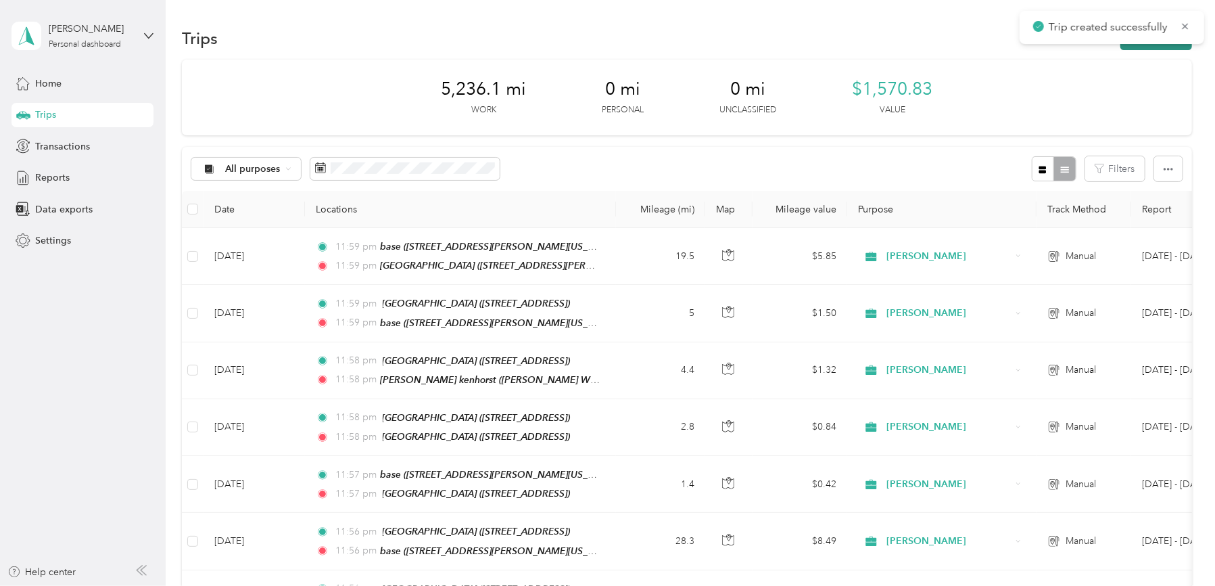
click at [1155, 47] on button "New trip" at bounding box center [1156, 38] width 72 height 24
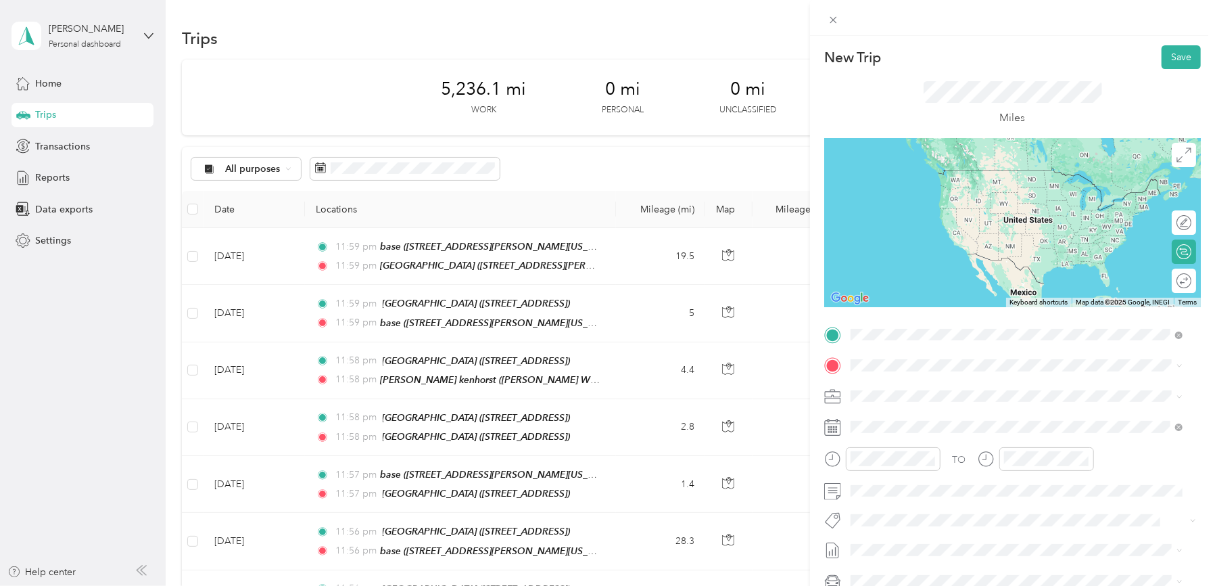
click at [939, 439] on strong "Redners Warehouse Market" at bounding box center [984, 433] width 122 height 12
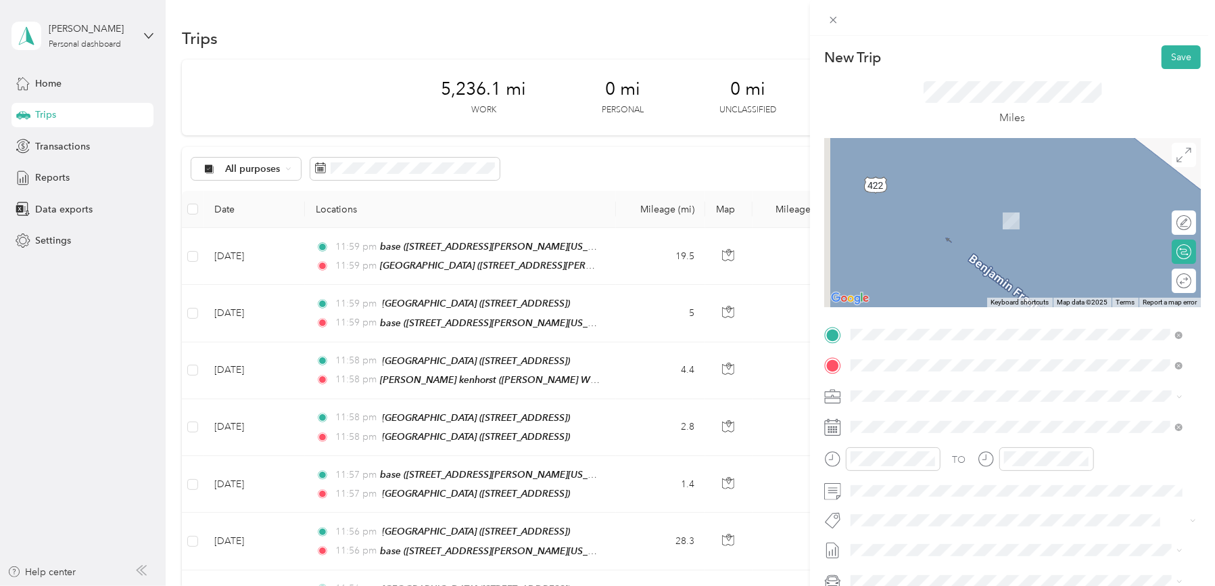
click at [980, 442] on div "TEAM [GEOGRAPHIC_DATA][STREET_ADDRESS][GEOGRAPHIC_DATA][GEOGRAPHIC_DATA]" at bounding box center [1016, 429] width 323 height 38
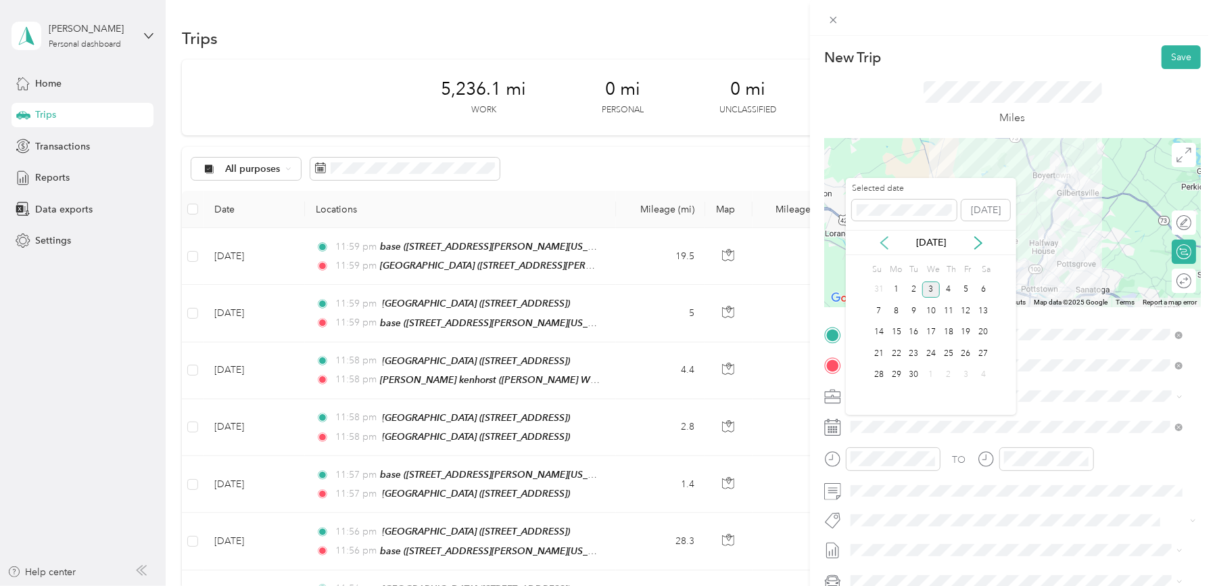
click at [882, 241] on icon at bounding box center [884, 243] width 7 height 12
click at [933, 333] on div "13" at bounding box center [931, 332] width 18 height 17
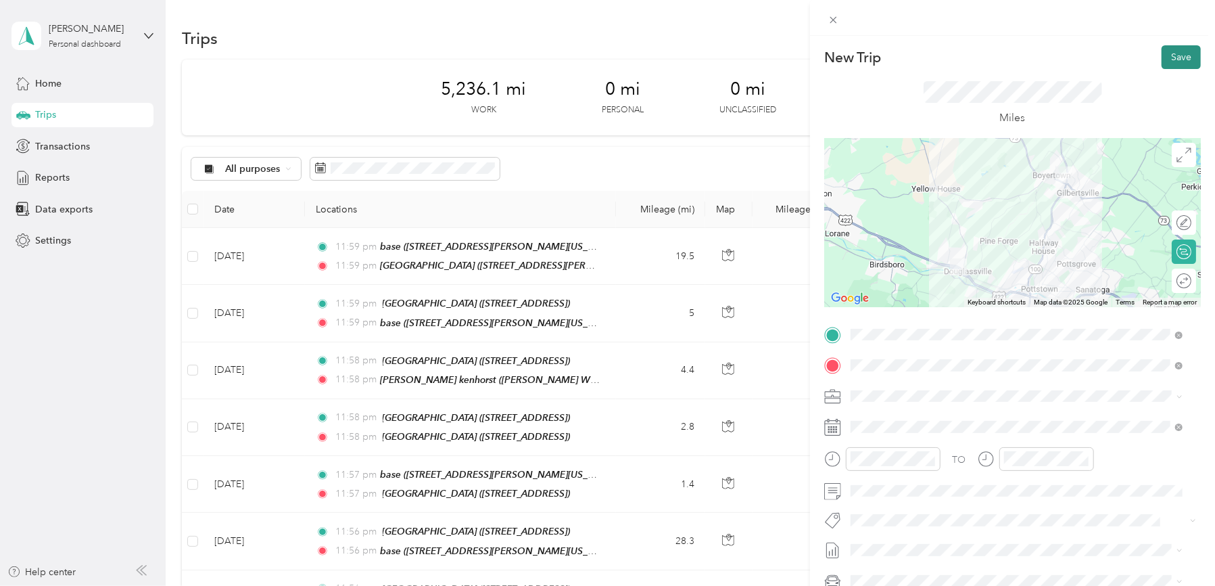
click at [1175, 57] on button "Save" at bounding box center [1181, 57] width 39 height 24
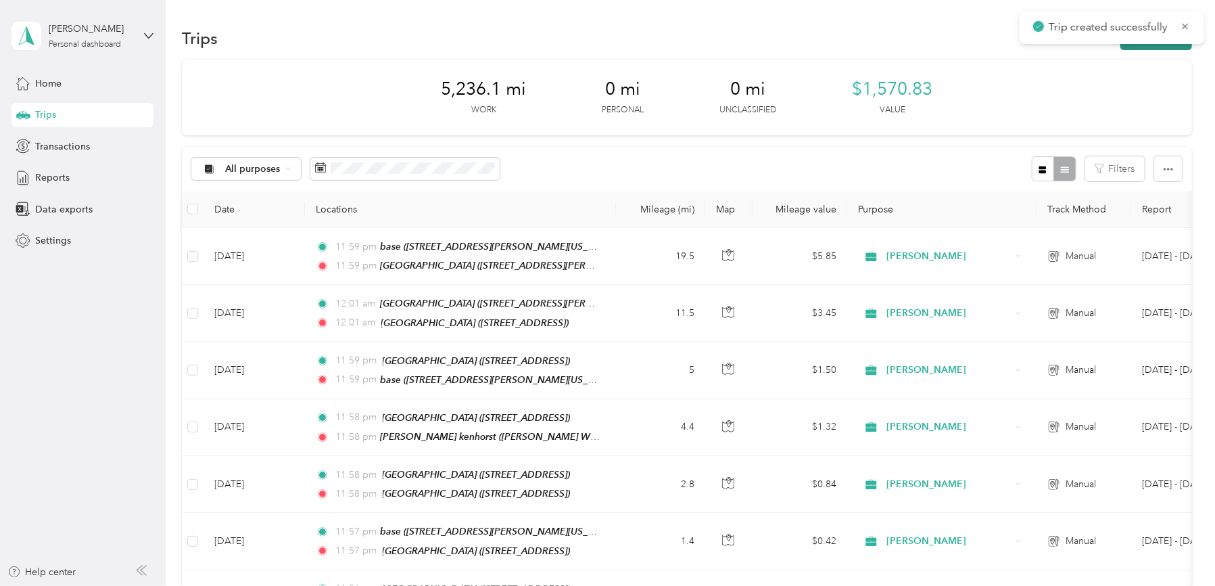
click at [1172, 47] on button "New trip" at bounding box center [1156, 38] width 72 height 24
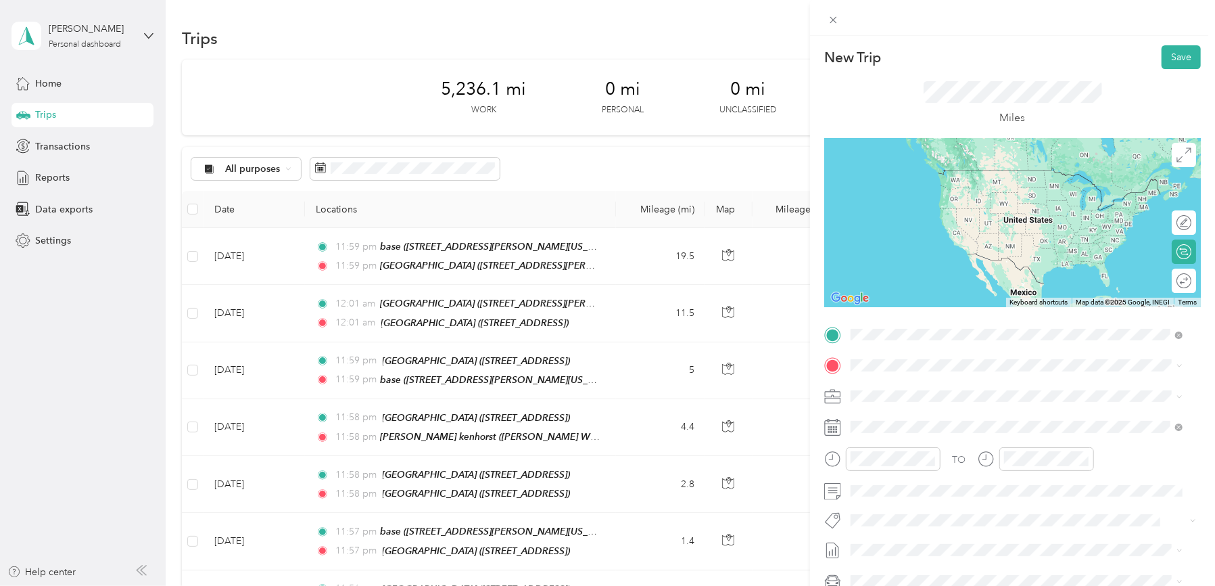
click at [932, 390] on strong "Redners Warehouse Market" at bounding box center [984, 390] width 122 height 12
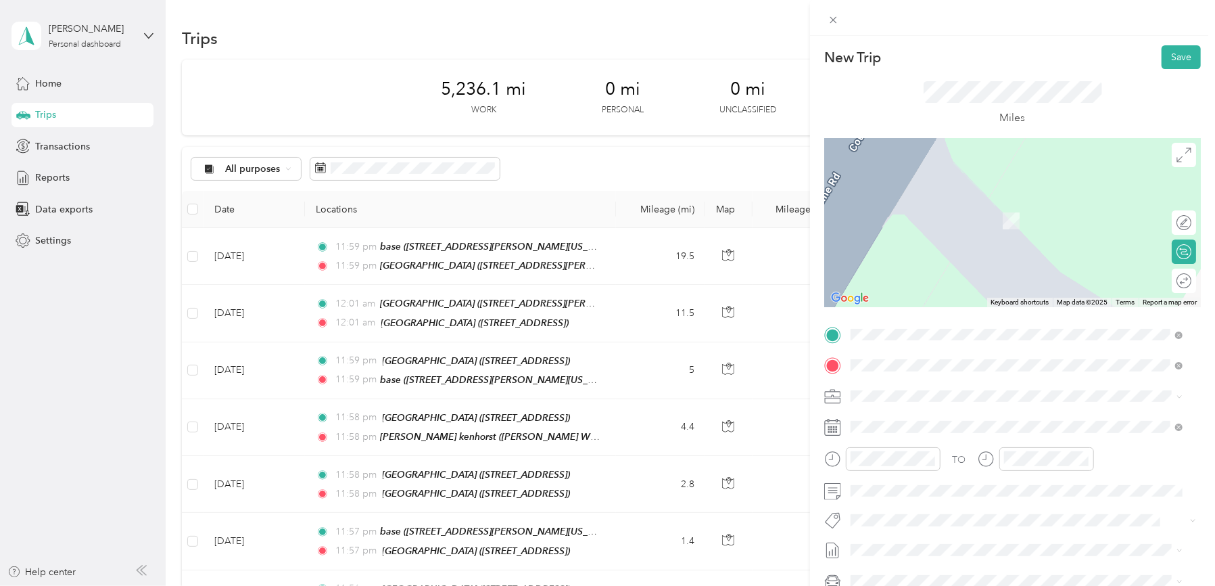
click at [993, 466] on li "TEAM [GEOGRAPHIC_DATA] [STREET_ADDRESS]" at bounding box center [1016, 471] width 341 height 47
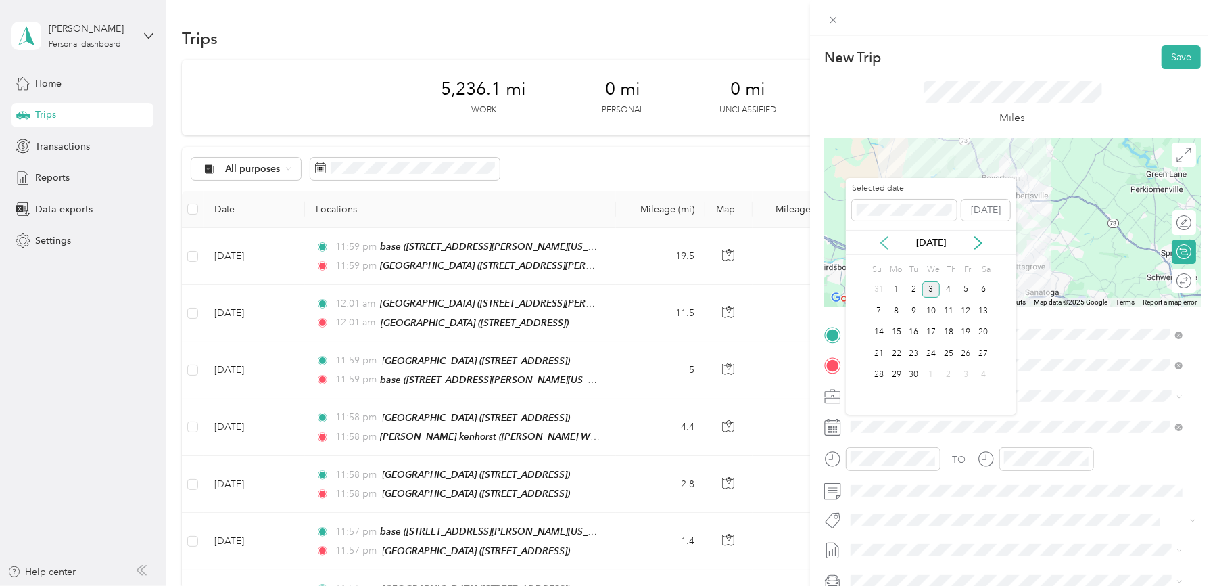
click at [884, 239] on icon at bounding box center [884, 243] width 7 height 12
click at [932, 330] on div "13" at bounding box center [931, 332] width 18 height 17
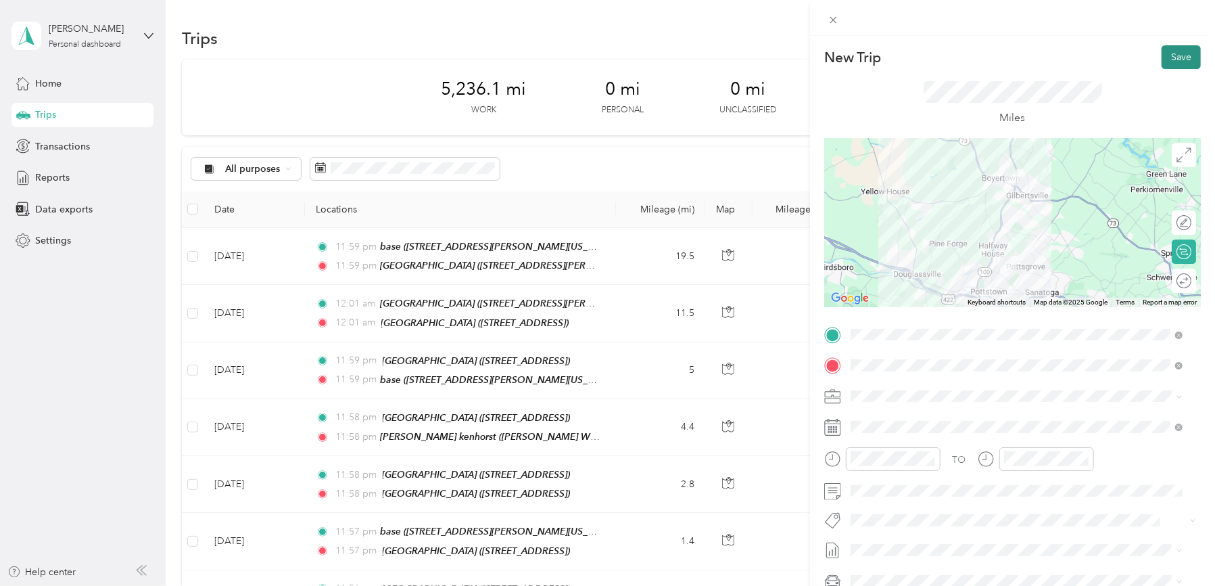
click at [1162, 52] on button "Save" at bounding box center [1181, 57] width 39 height 24
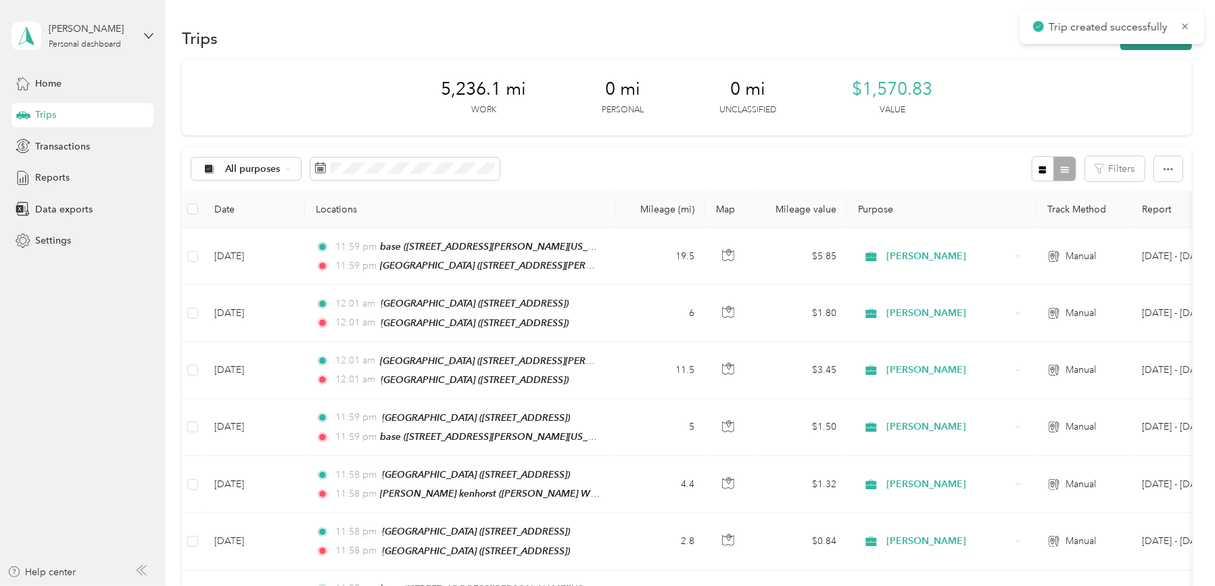
click at [1150, 46] on button "New trip" at bounding box center [1156, 38] width 72 height 24
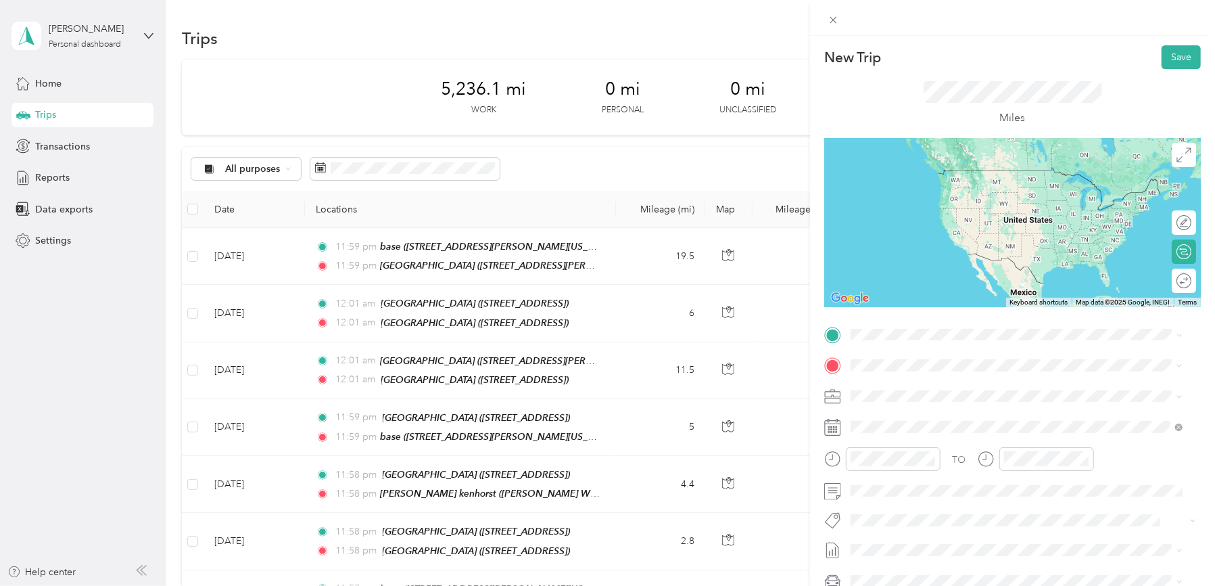
click at [980, 486] on div "TEAM Redners Warehouse Market" at bounding box center [960, 477] width 169 height 17
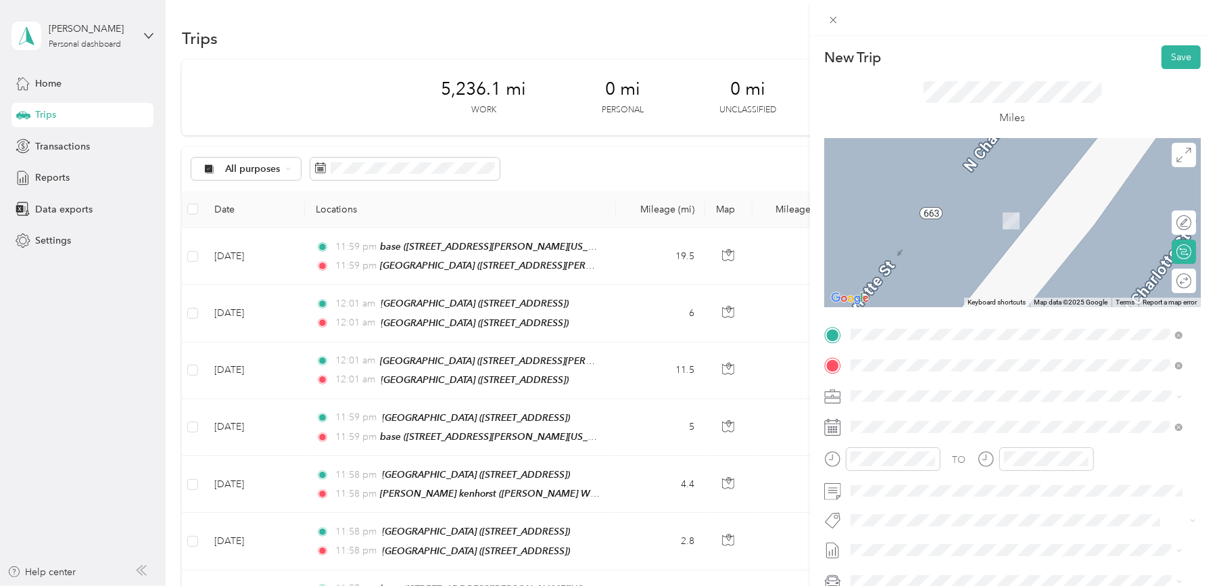
click at [897, 426] on div "base [STREET_ADDRESS][PERSON_NAME][US_STATE]" at bounding box center [981, 426] width 210 height 28
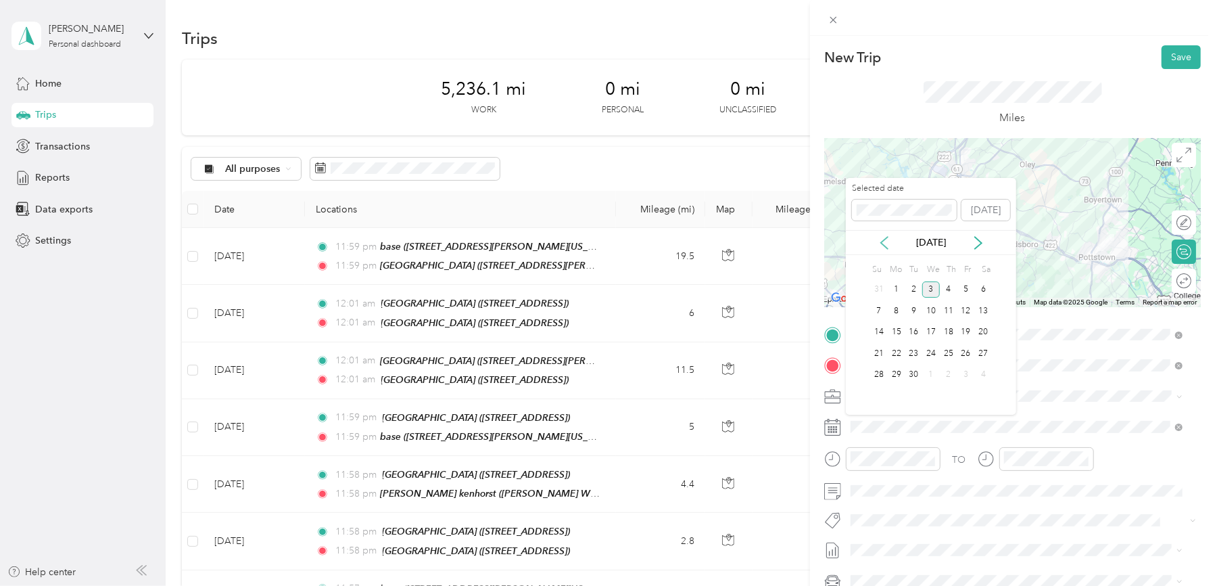
click at [883, 239] on icon at bounding box center [884, 243] width 7 height 12
click at [932, 330] on div "13" at bounding box center [931, 332] width 18 height 17
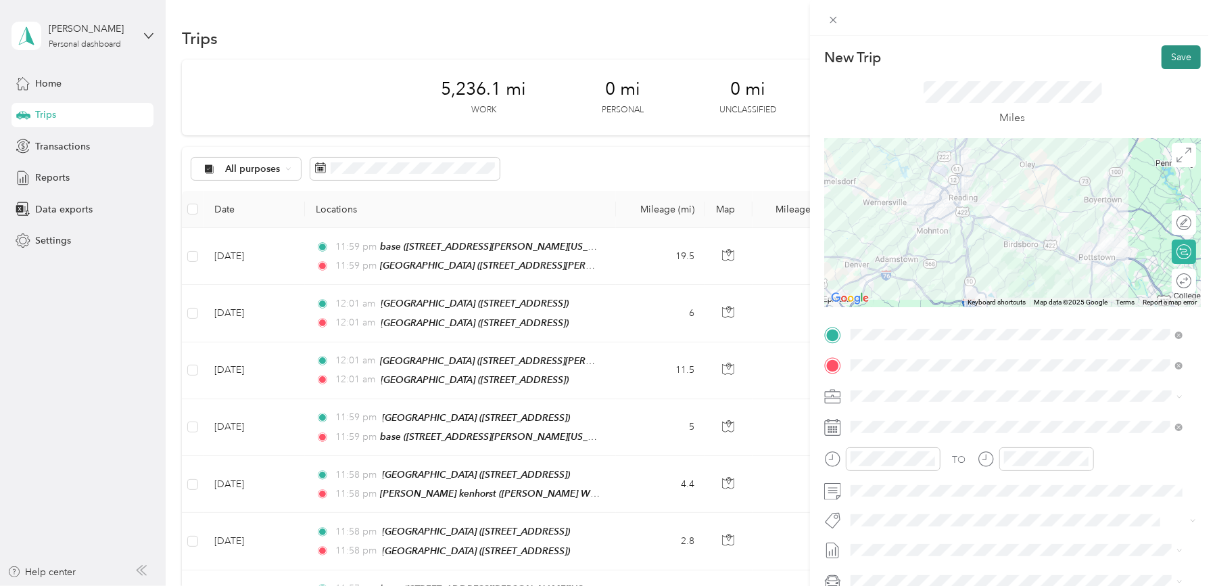
click at [1168, 55] on button "Save" at bounding box center [1181, 57] width 39 height 24
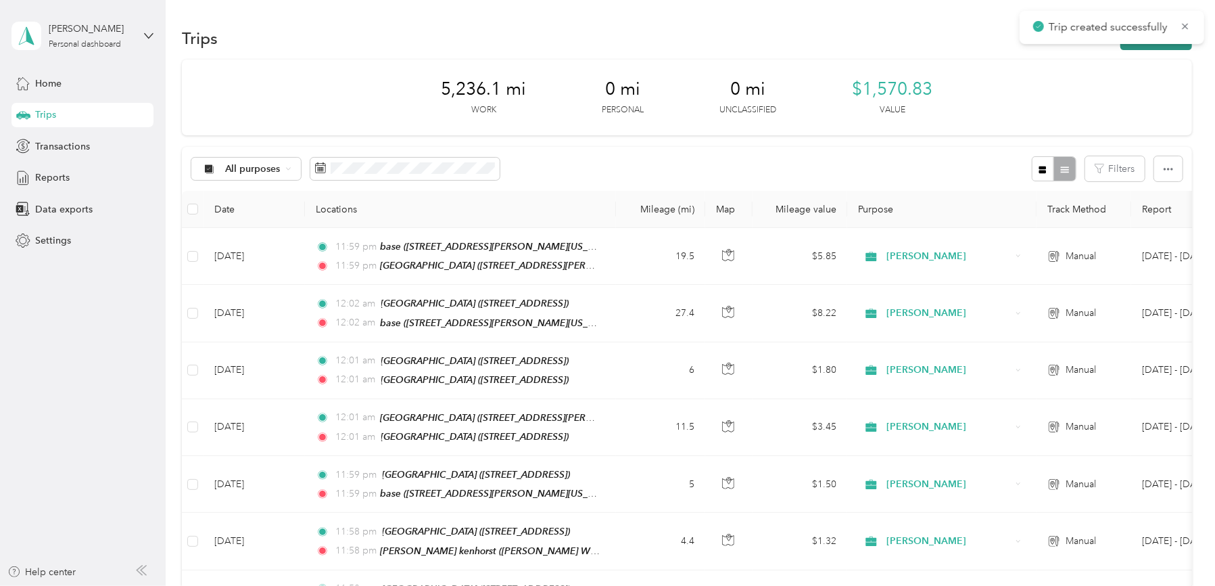
click at [1147, 46] on button "New trip" at bounding box center [1156, 38] width 72 height 24
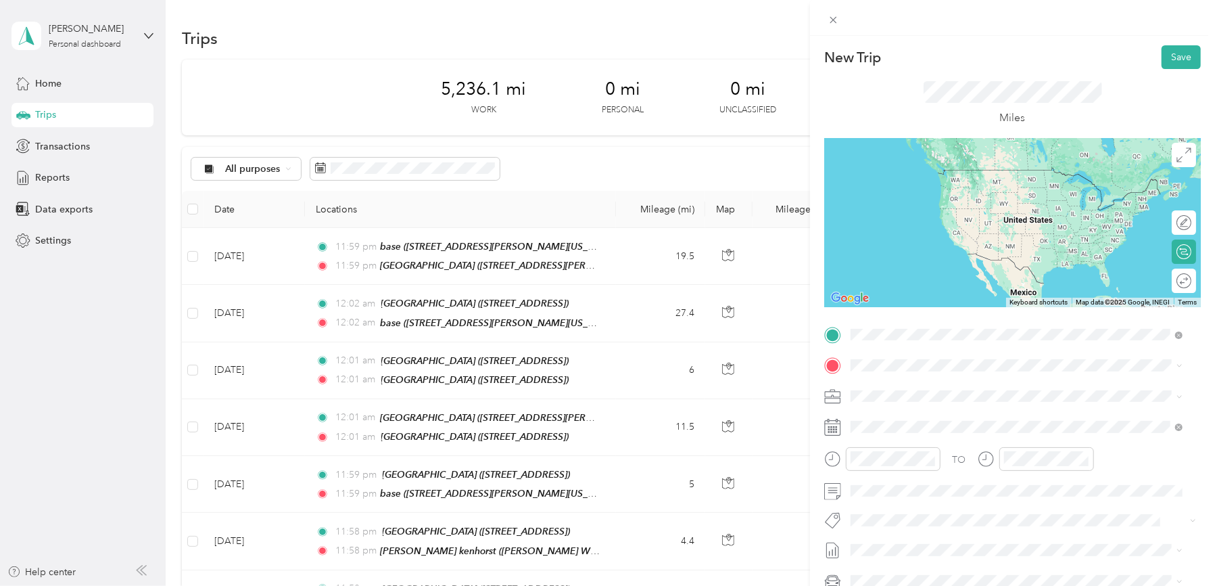
click at [884, 401] on span "[STREET_ADDRESS][PERSON_NAME][US_STATE]" at bounding box center [981, 403] width 210 height 11
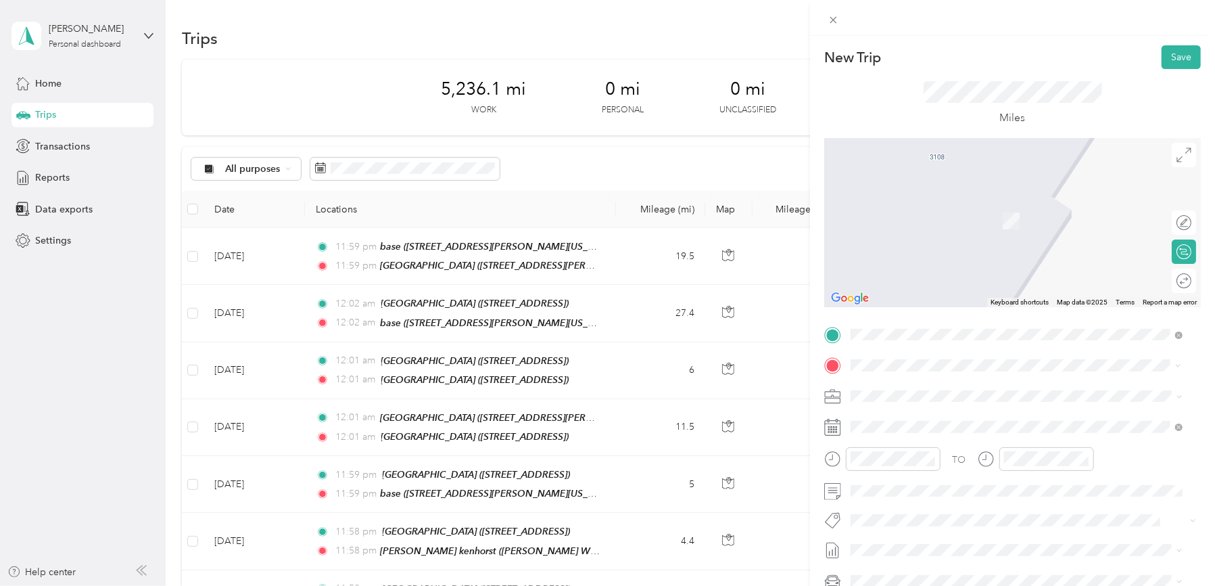
click at [975, 515] on strong "Redners Warehouse Market" at bounding box center [984, 516] width 122 height 12
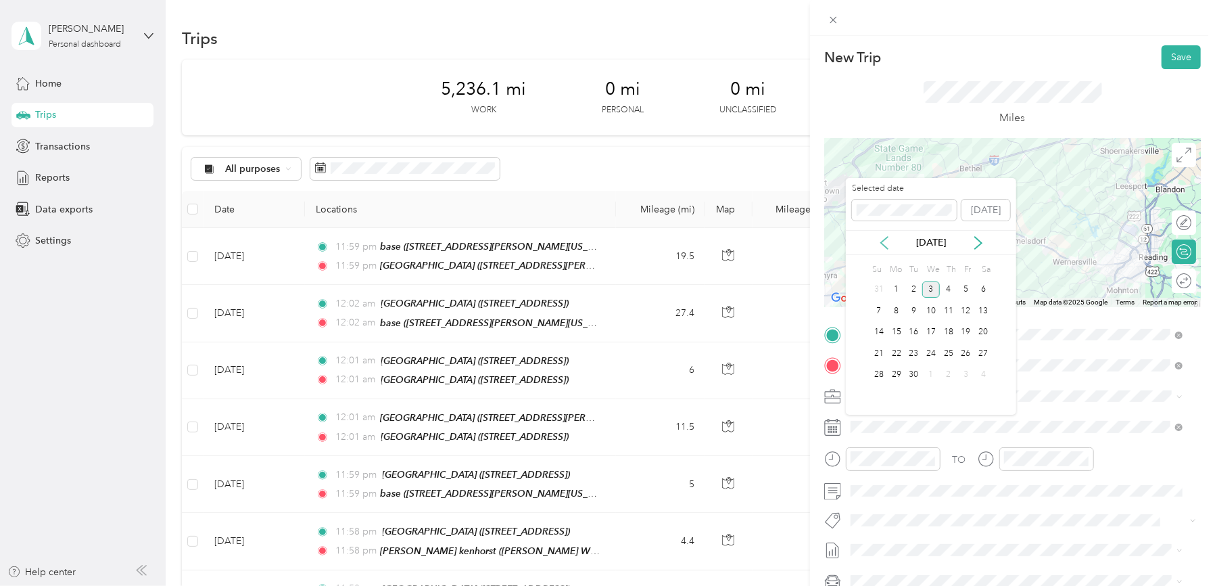
click at [884, 239] on icon at bounding box center [884, 243] width 7 height 12
click at [948, 329] on div "14" at bounding box center [949, 332] width 18 height 17
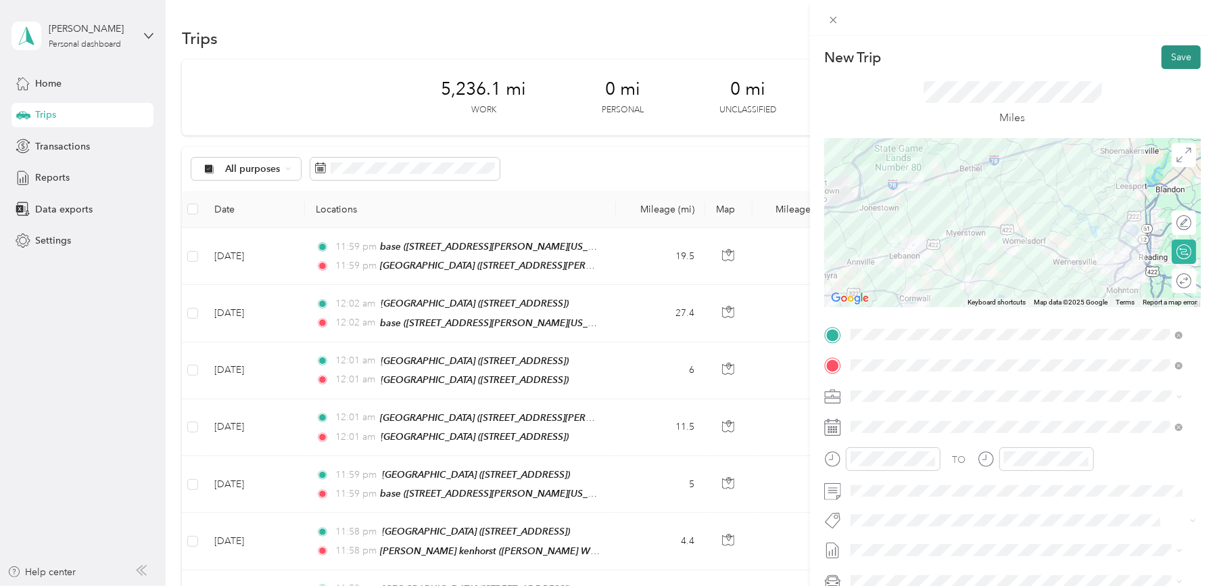
click at [1166, 54] on button "Save" at bounding box center [1181, 57] width 39 height 24
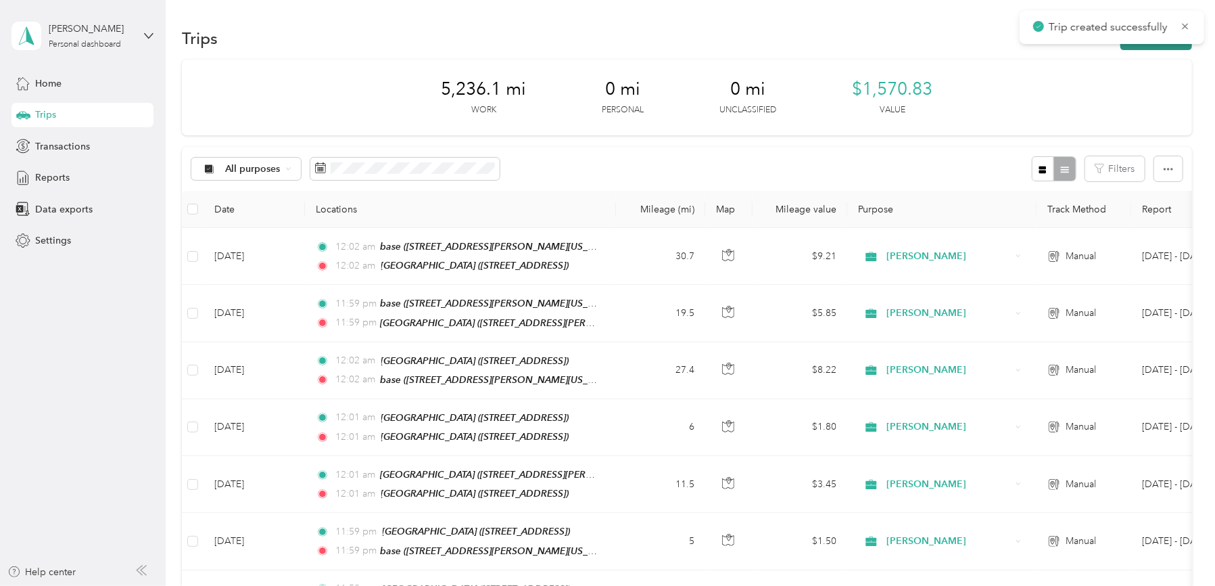
click at [1163, 49] on button "New trip" at bounding box center [1156, 38] width 72 height 24
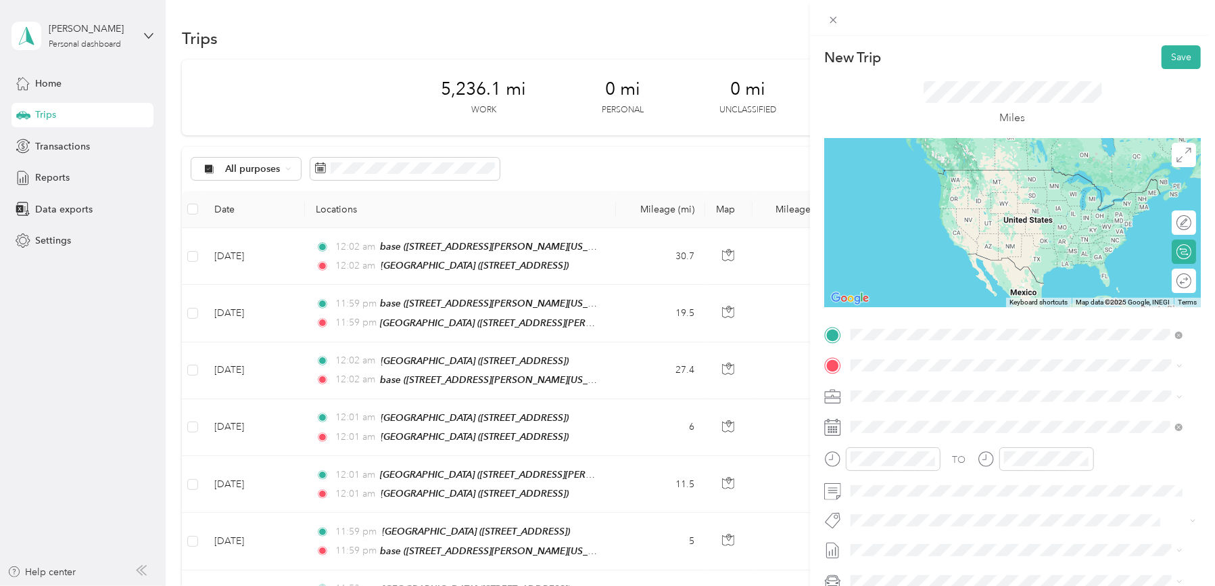
click at [985, 479] on strong "Redners Warehouse Market" at bounding box center [984, 485] width 122 height 12
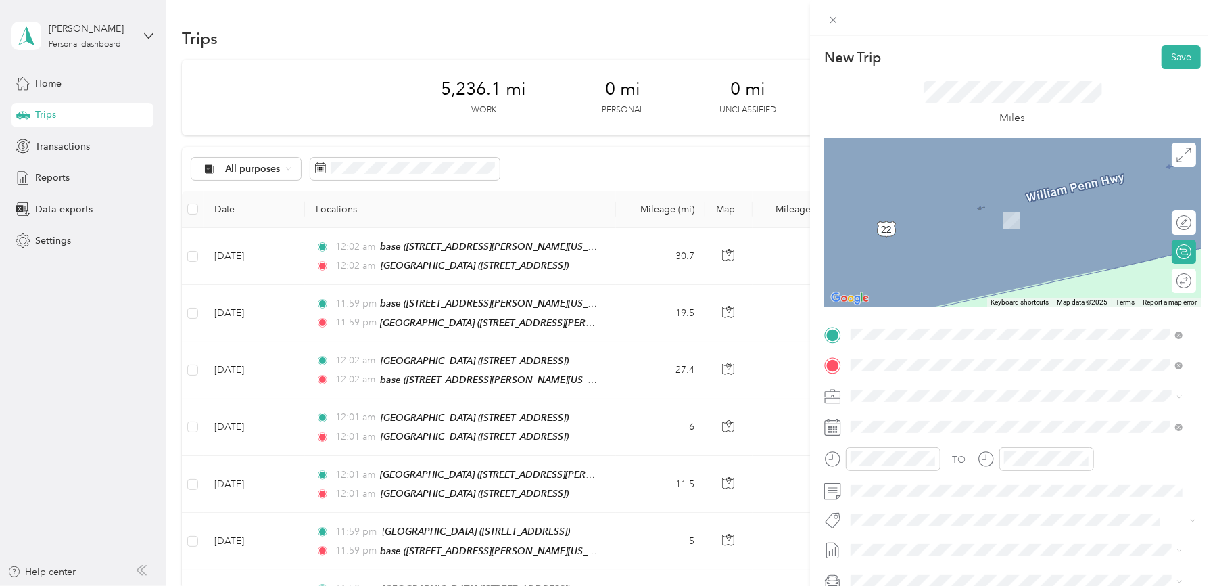
click at [991, 517] on strong "[GEOGRAPHIC_DATA]" at bounding box center [973, 511] width 101 height 12
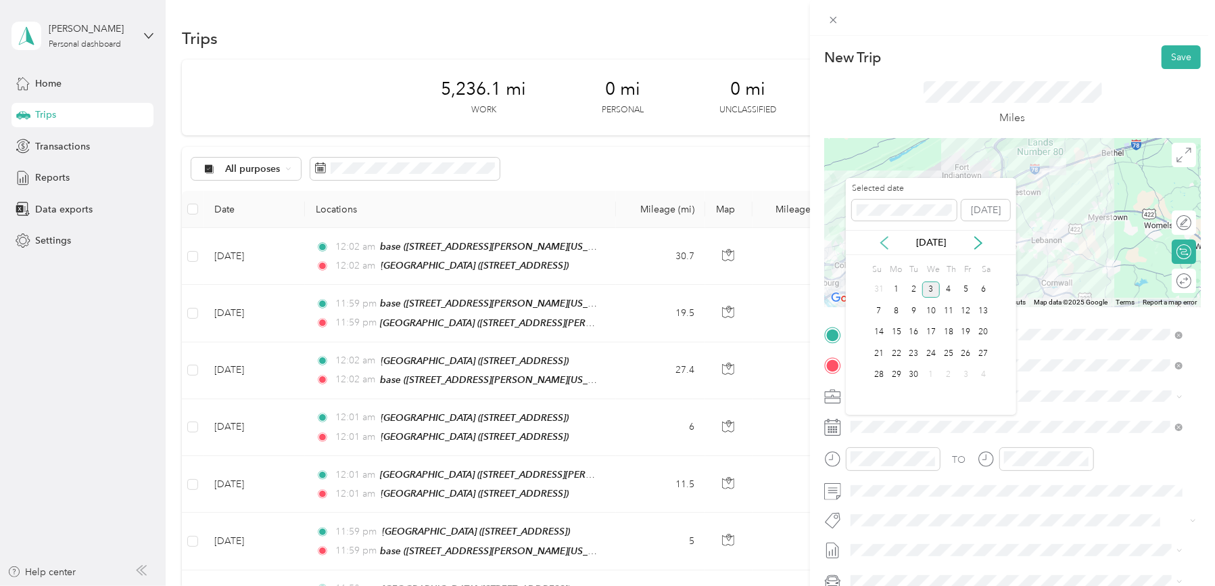
click at [886, 243] on icon at bounding box center [885, 243] width 14 height 14
click at [950, 333] on div "14" at bounding box center [949, 332] width 18 height 17
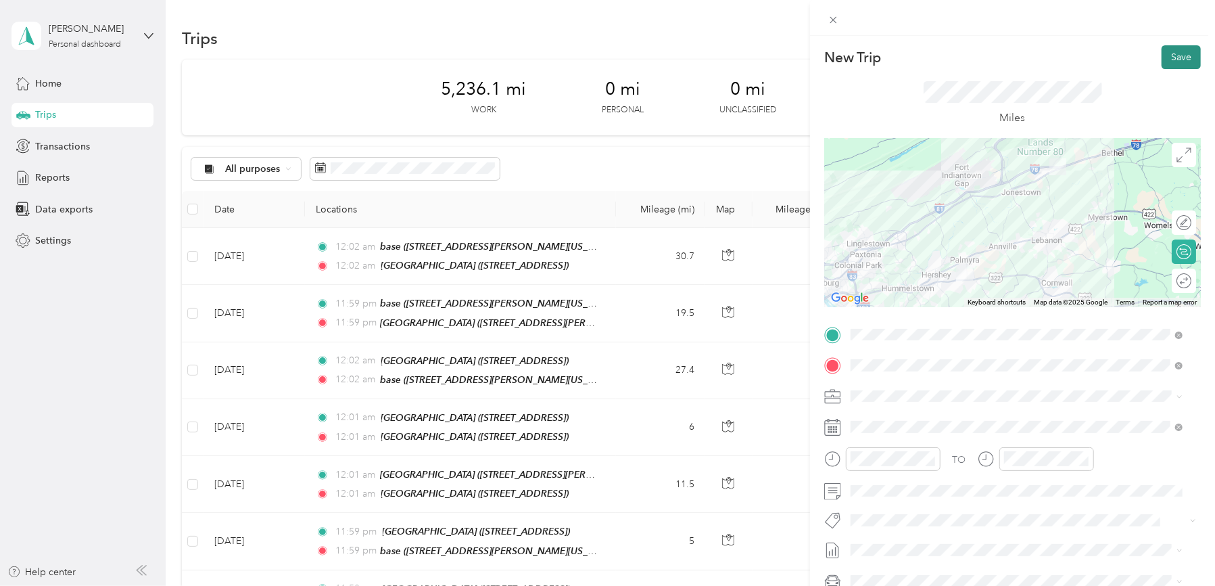
click at [1171, 55] on button "Save" at bounding box center [1181, 57] width 39 height 24
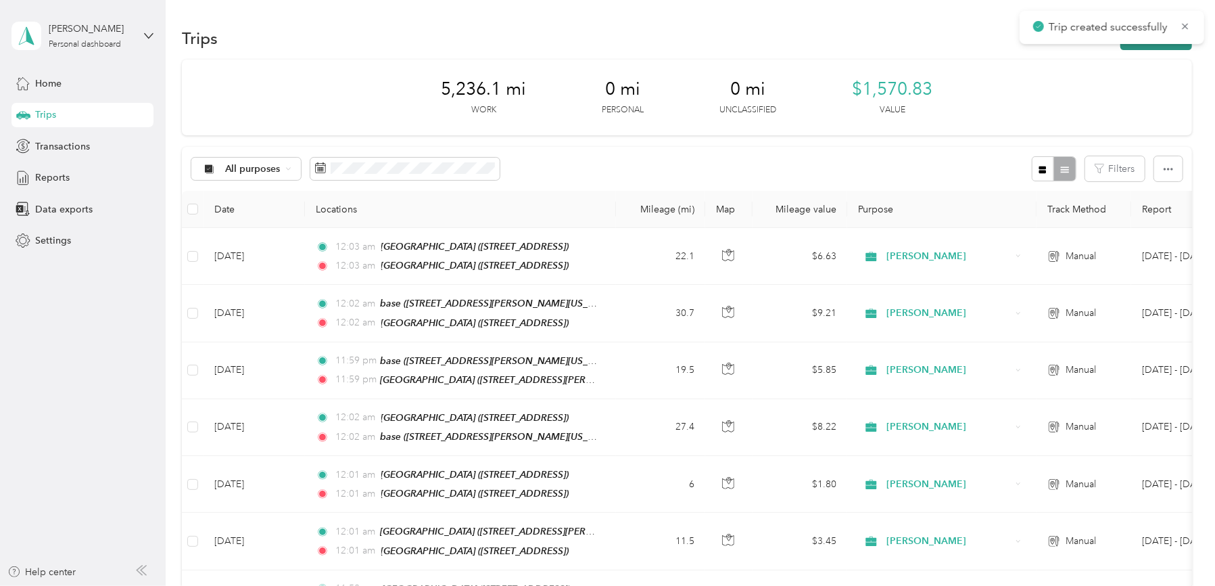
click at [1163, 46] on button "New trip" at bounding box center [1156, 38] width 72 height 24
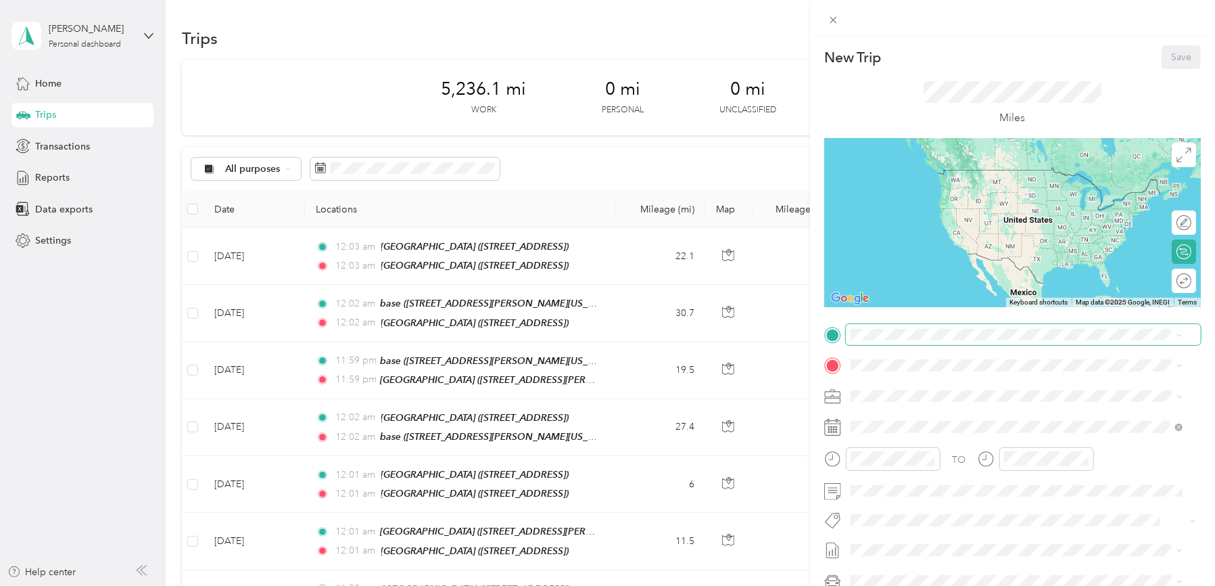
click at [982, 325] on span at bounding box center [1023, 335] width 355 height 22
click at [978, 483] on strong "[GEOGRAPHIC_DATA]" at bounding box center [973, 477] width 101 height 12
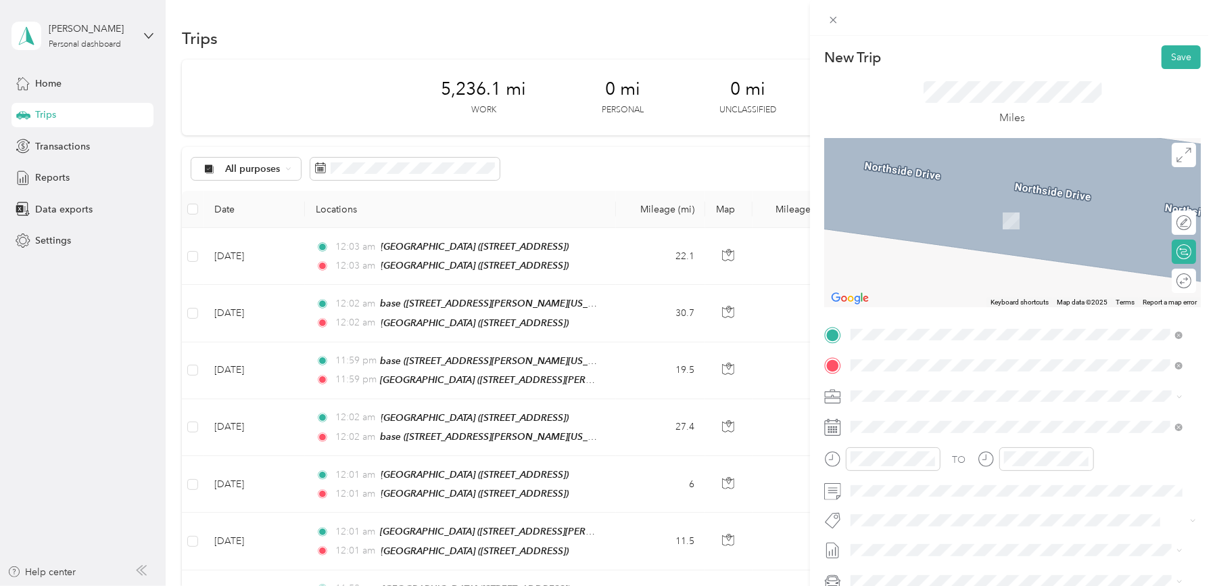
click at [972, 470] on strong "Redners Warehouse Market" at bounding box center [984, 464] width 122 height 12
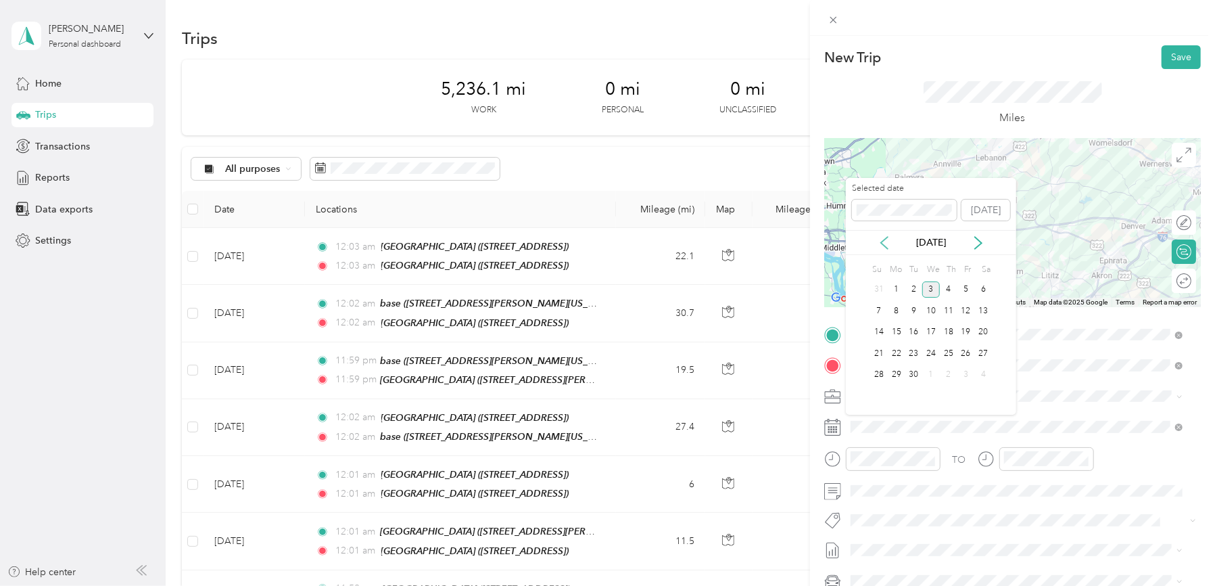
click at [887, 245] on icon at bounding box center [885, 243] width 14 height 14
click at [948, 328] on div "14" at bounding box center [949, 332] width 18 height 17
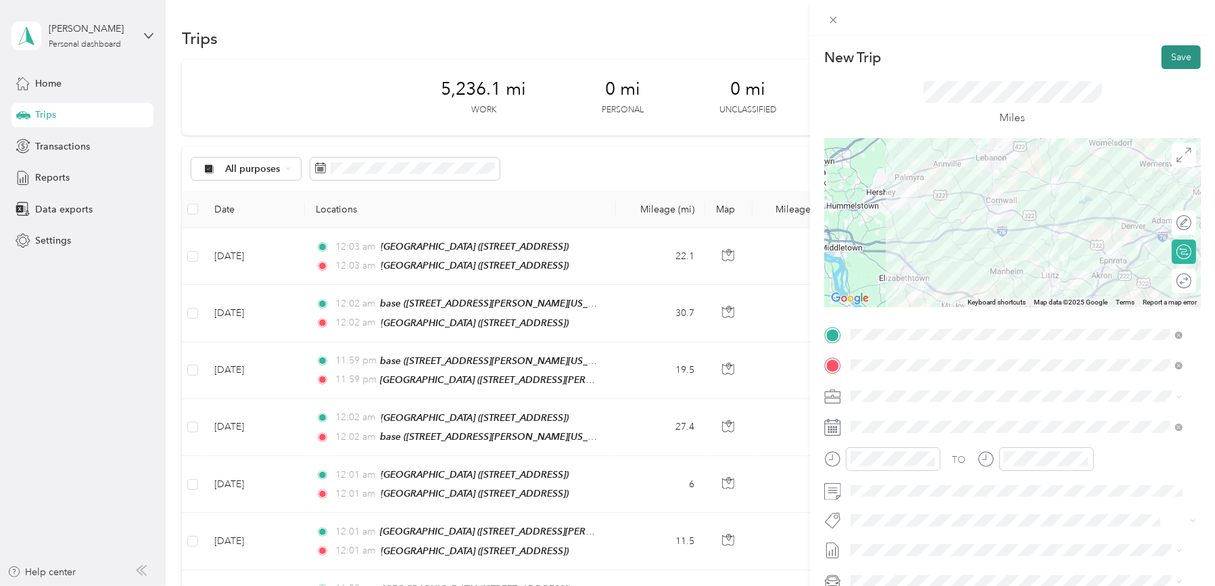
click at [1171, 53] on button "Save" at bounding box center [1181, 57] width 39 height 24
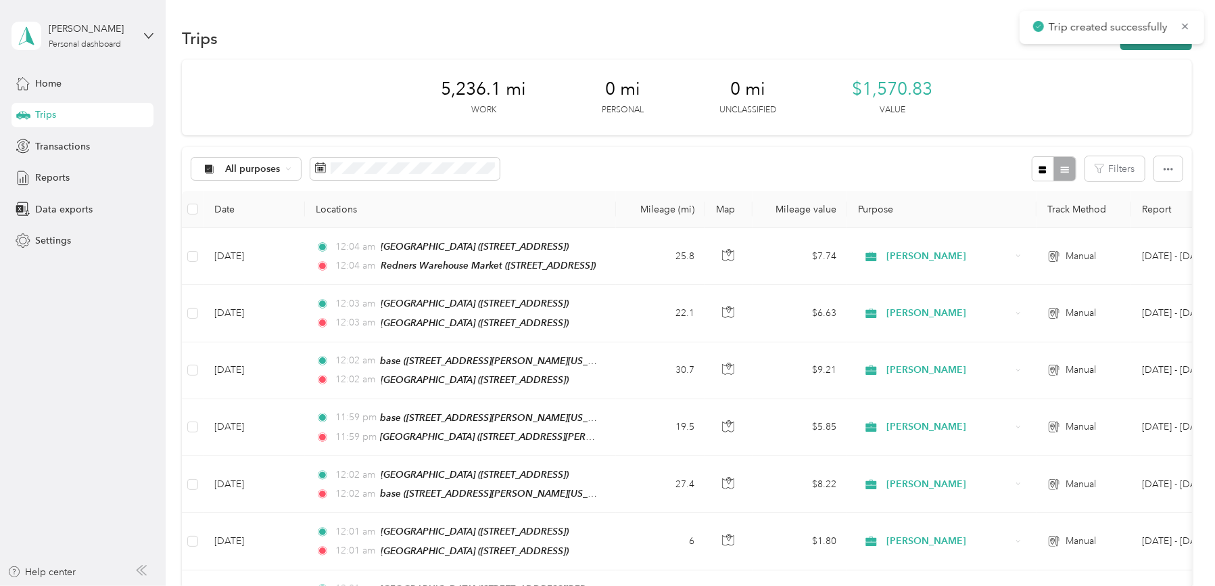
click at [1168, 45] on button "New trip" at bounding box center [1156, 38] width 72 height 24
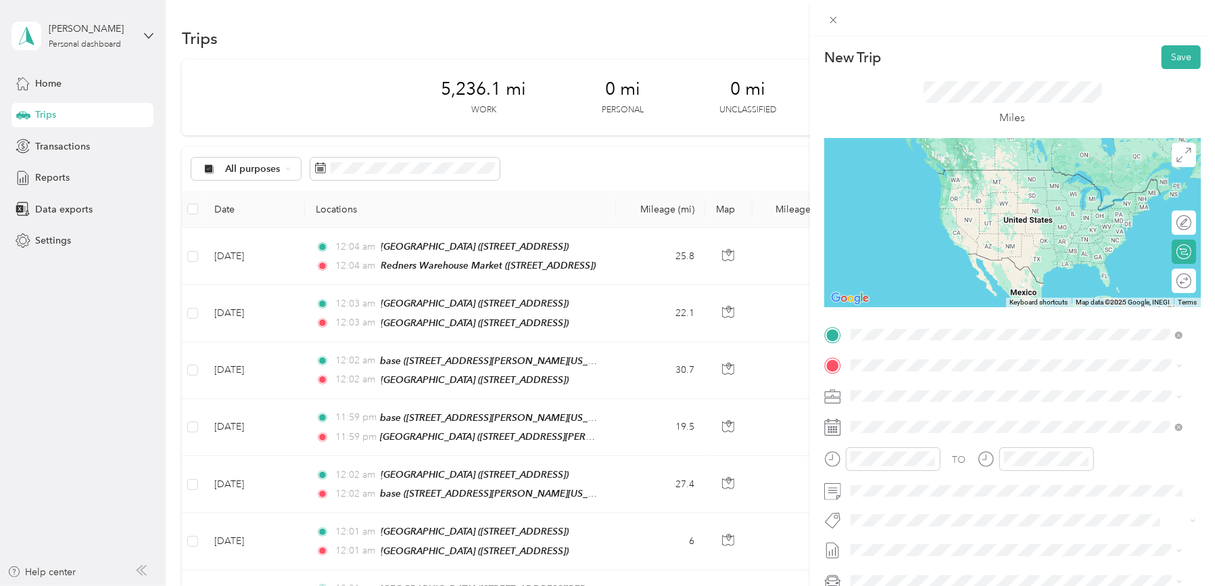
click at [963, 439] on strong "Redners Warehouse Market" at bounding box center [984, 433] width 122 height 12
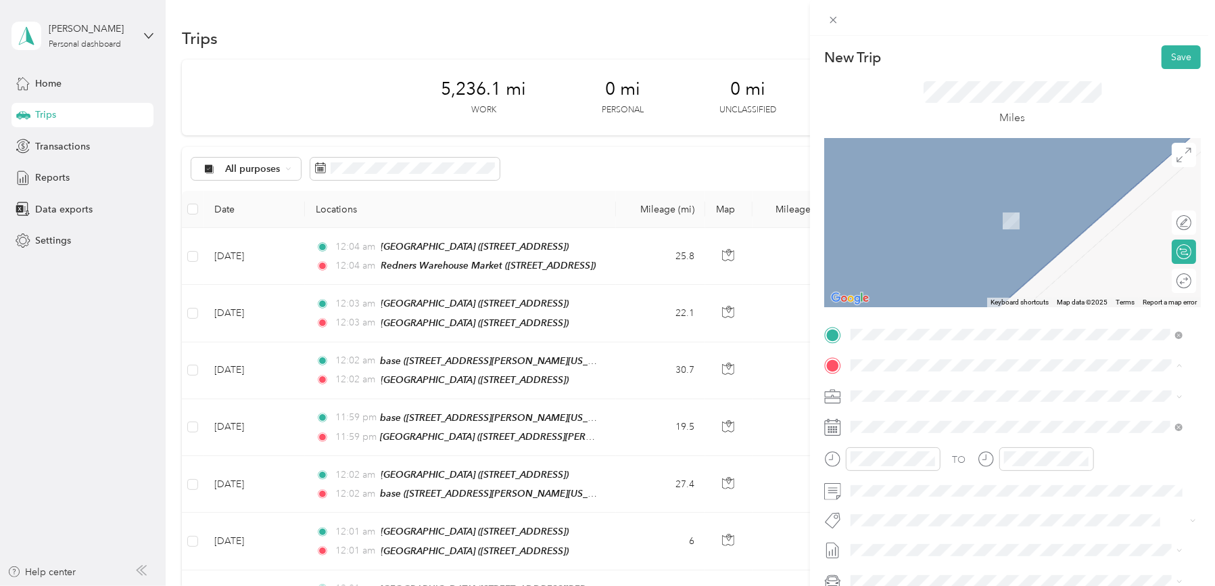
click at [931, 431] on span "[STREET_ADDRESS][PERSON_NAME][US_STATE]" at bounding box center [981, 433] width 210 height 11
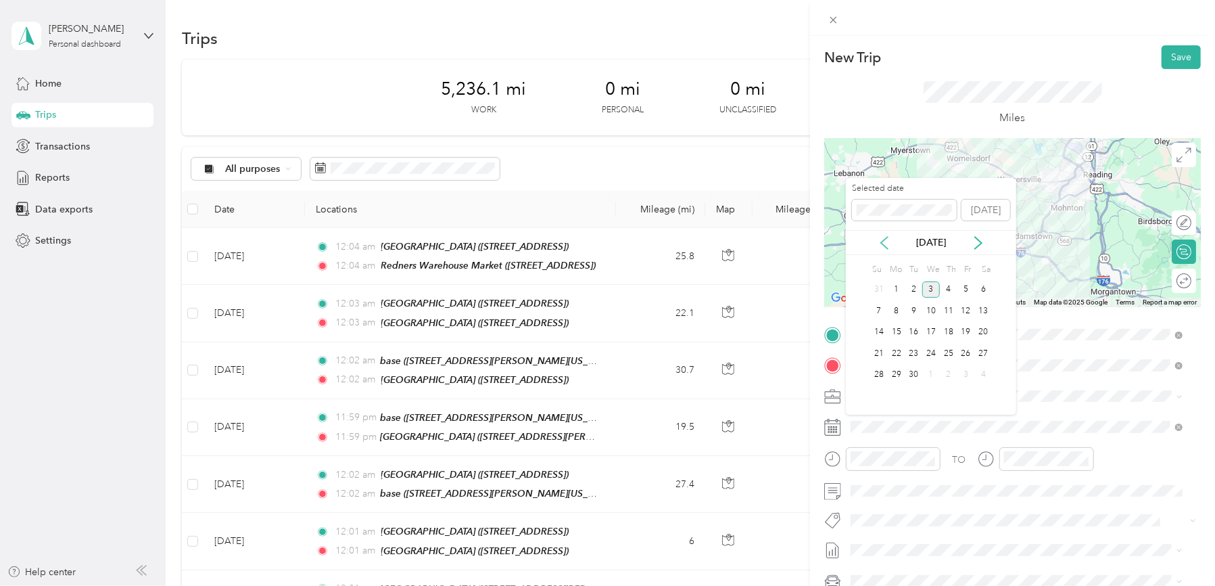
click at [884, 237] on icon at bounding box center [885, 243] width 14 height 14
click at [948, 333] on div "14" at bounding box center [949, 332] width 18 height 17
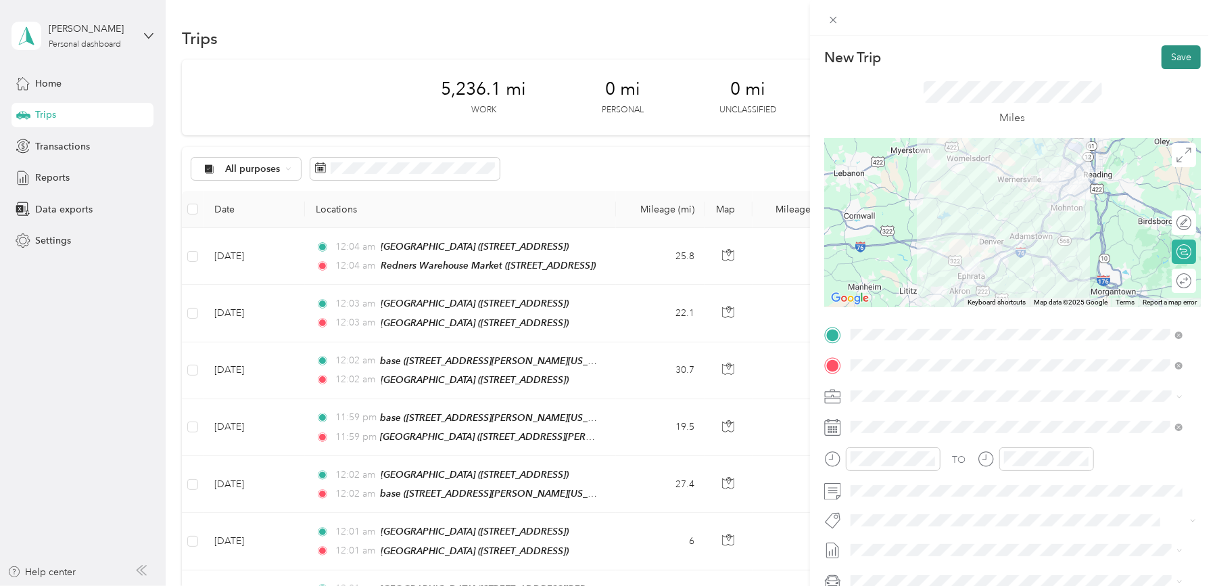
click at [1172, 57] on button "Save" at bounding box center [1181, 57] width 39 height 24
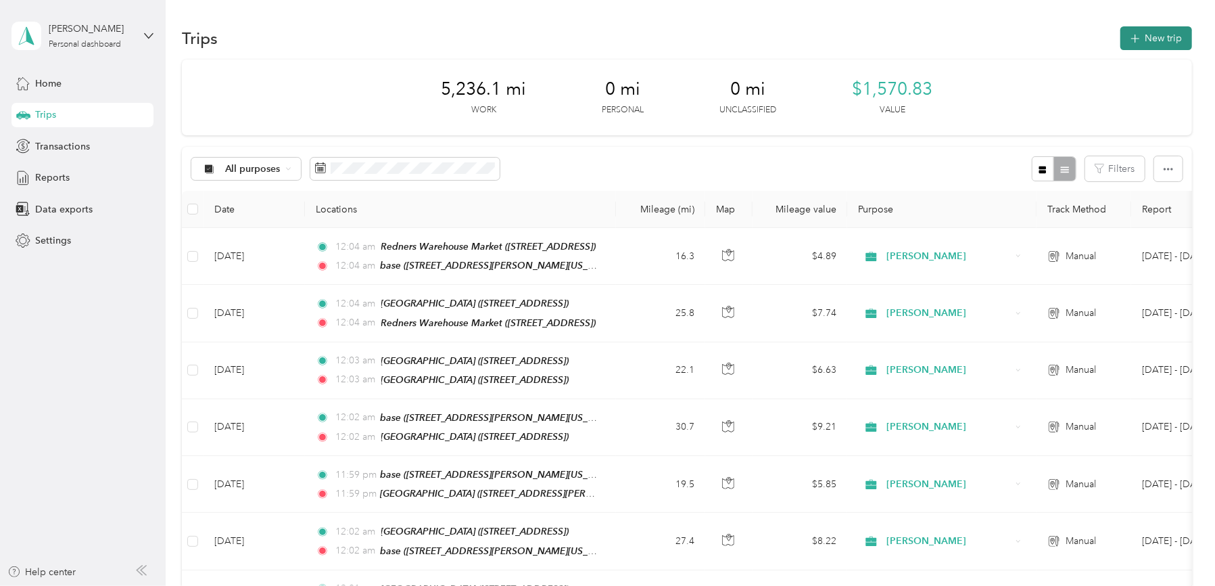
click at [1166, 47] on button "New trip" at bounding box center [1156, 38] width 72 height 24
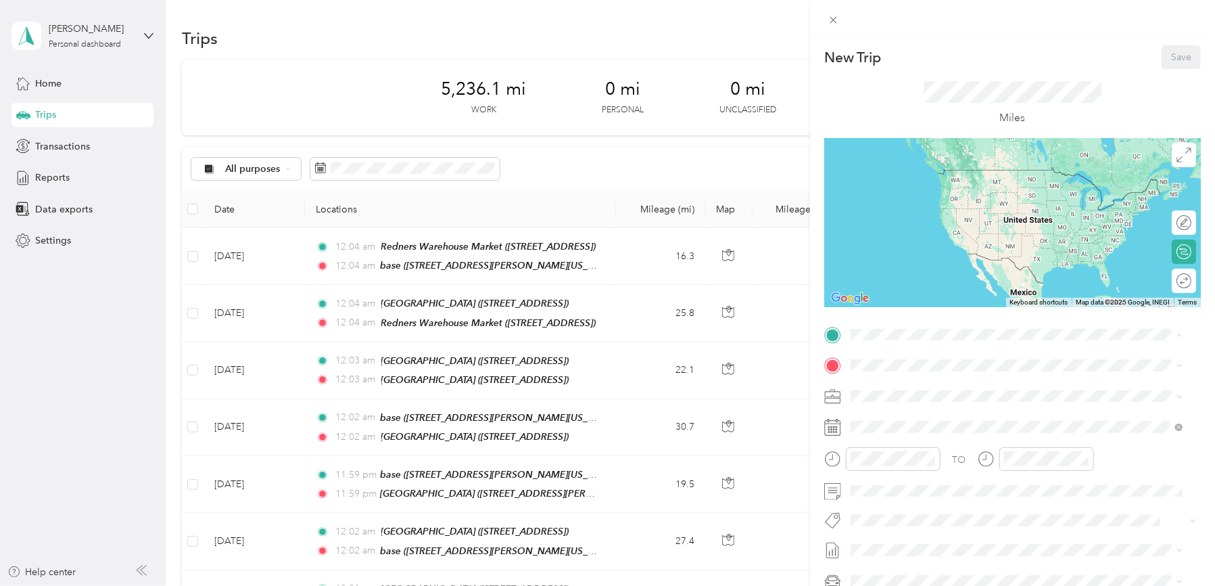
click at [929, 398] on span "[STREET_ADDRESS][PERSON_NAME][US_STATE]" at bounding box center [981, 403] width 210 height 11
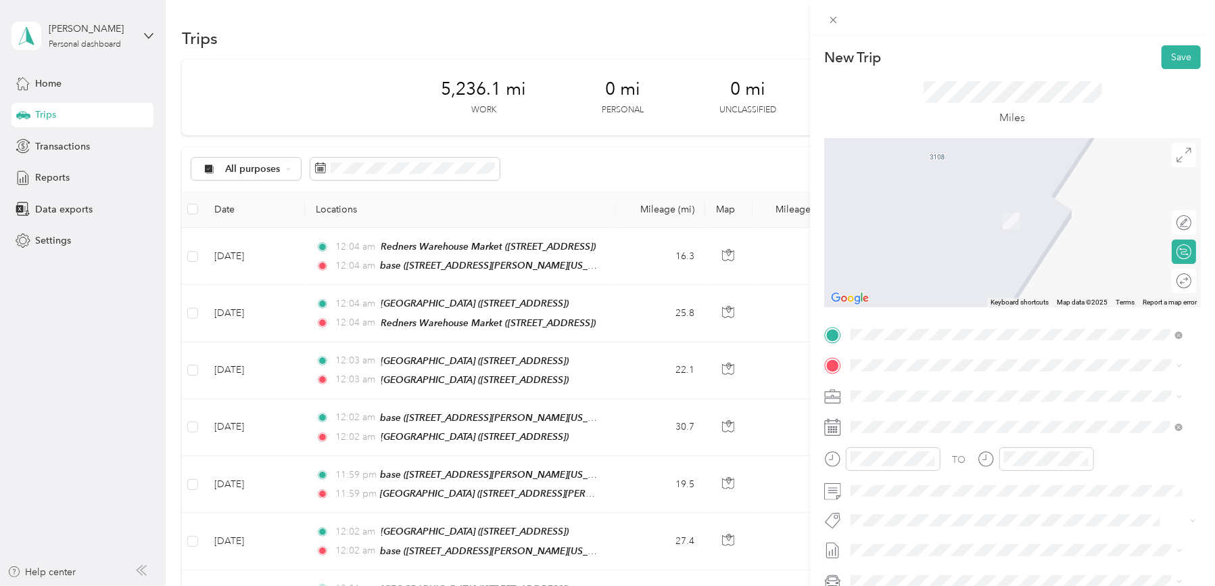
click at [961, 418] on strong "[GEOGRAPHIC_DATA]" at bounding box center [973, 417] width 101 height 12
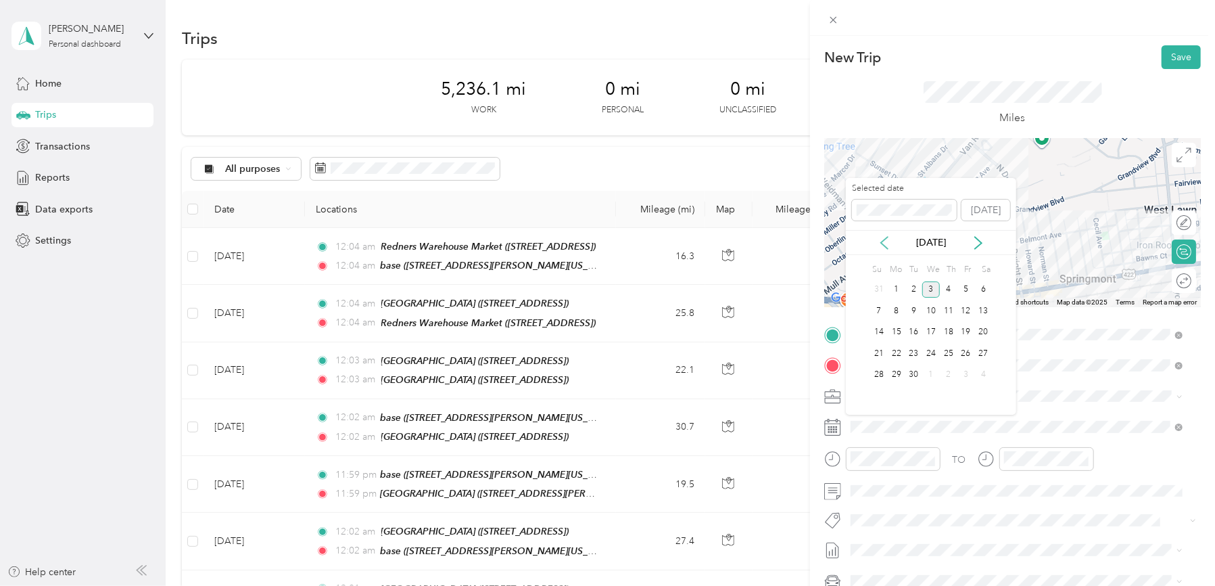
click at [883, 239] on icon at bounding box center [885, 243] width 14 height 14
click at [912, 354] on div "19" at bounding box center [914, 353] width 18 height 17
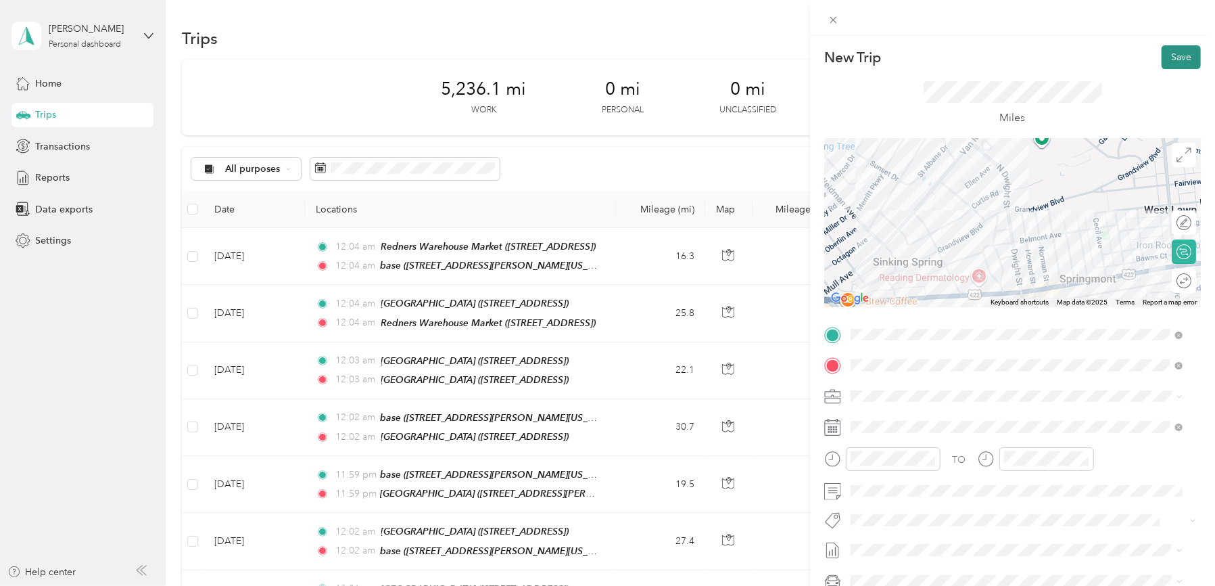
click at [1168, 57] on button "Save" at bounding box center [1181, 57] width 39 height 24
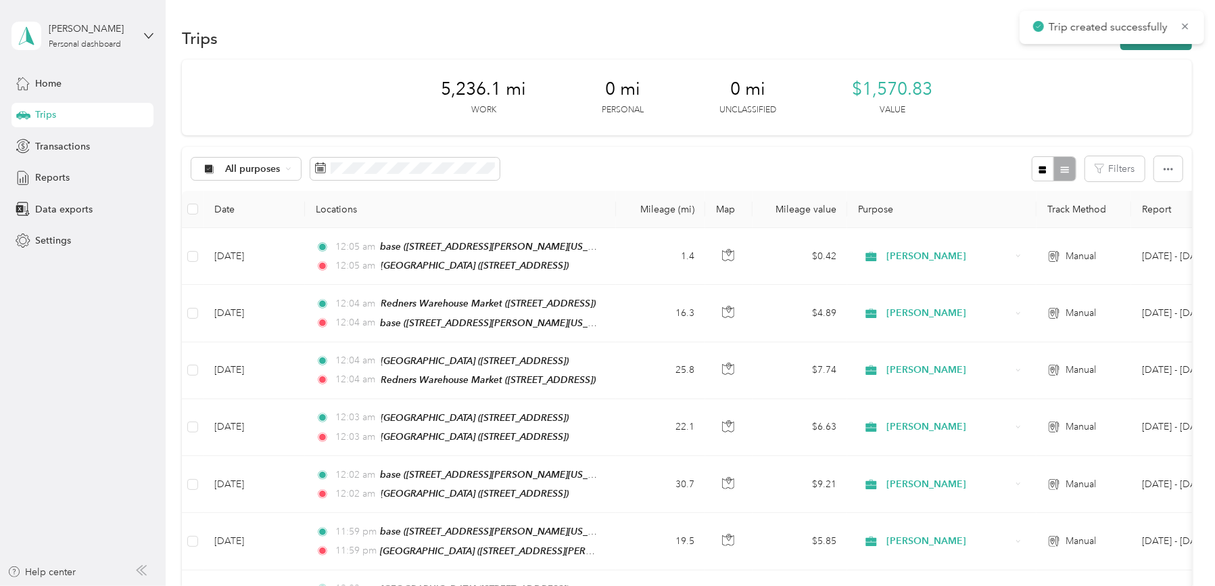
click at [1163, 47] on button "New trip" at bounding box center [1156, 38] width 72 height 24
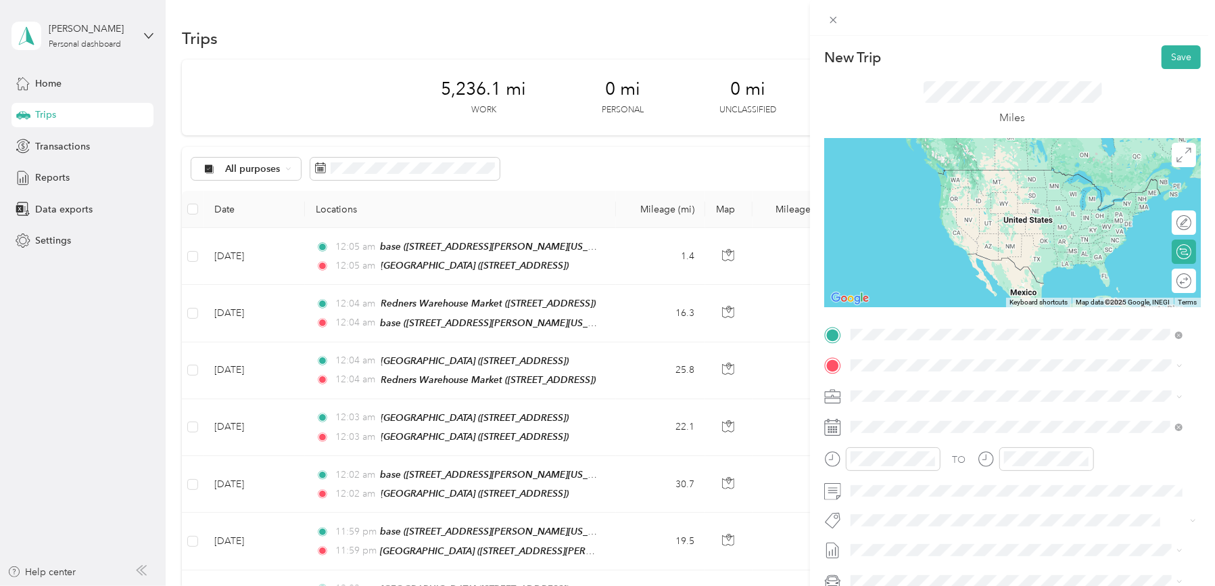
click at [957, 387] on strong "[GEOGRAPHIC_DATA]" at bounding box center [973, 390] width 101 height 12
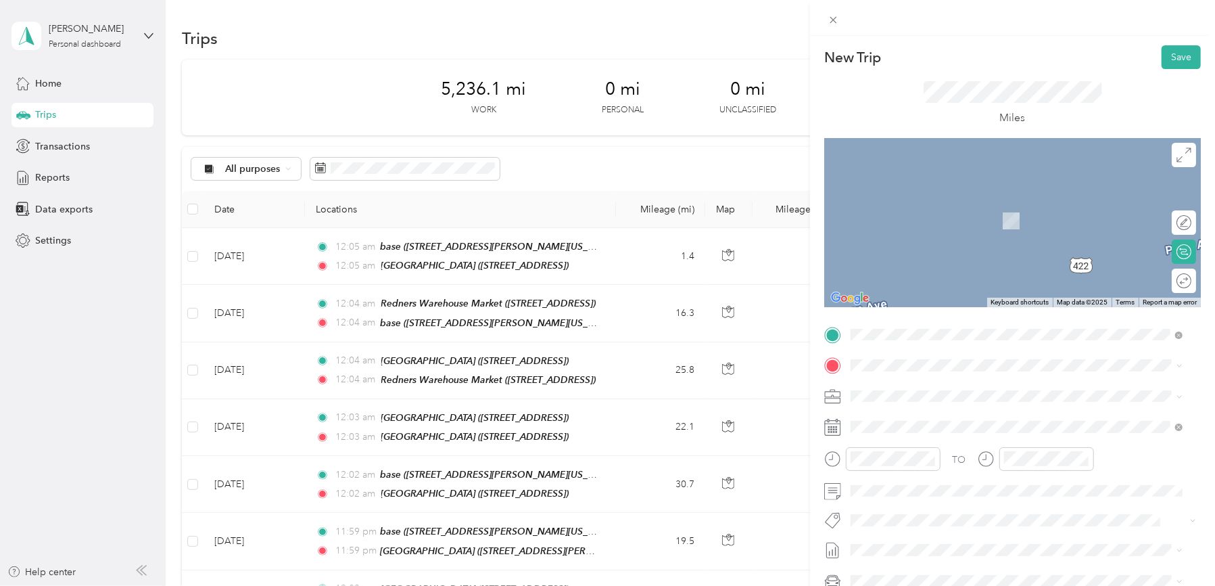
click at [945, 469] on div "TEAM [GEOGRAPHIC_DATA]" at bounding box center [949, 461] width 147 height 17
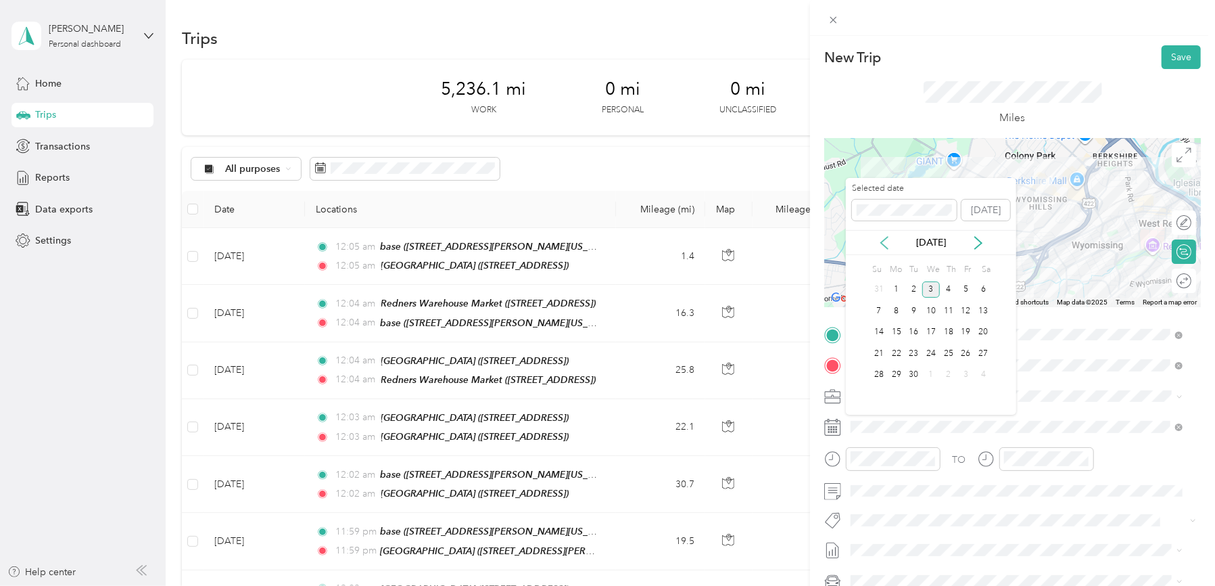
click at [882, 237] on icon at bounding box center [885, 243] width 14 height 14
click at [912, 353] on div "19" at bounding box center [914, 353] width 18 height 17
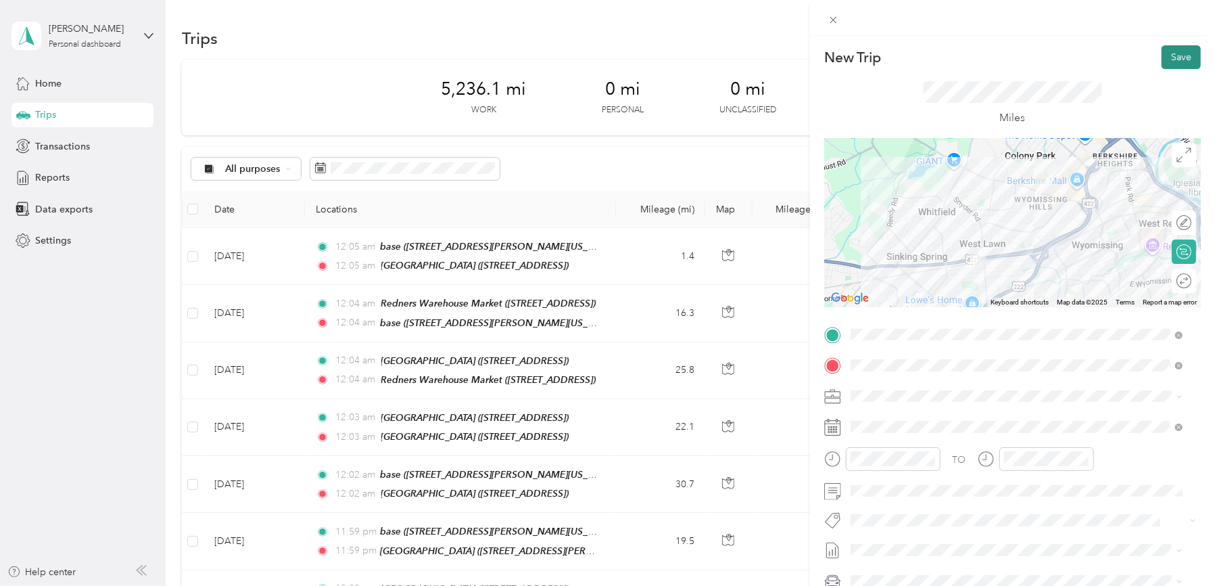
click at [1174, 52] on button "Save" at bounding box center [1181, 57] width 39 height 24
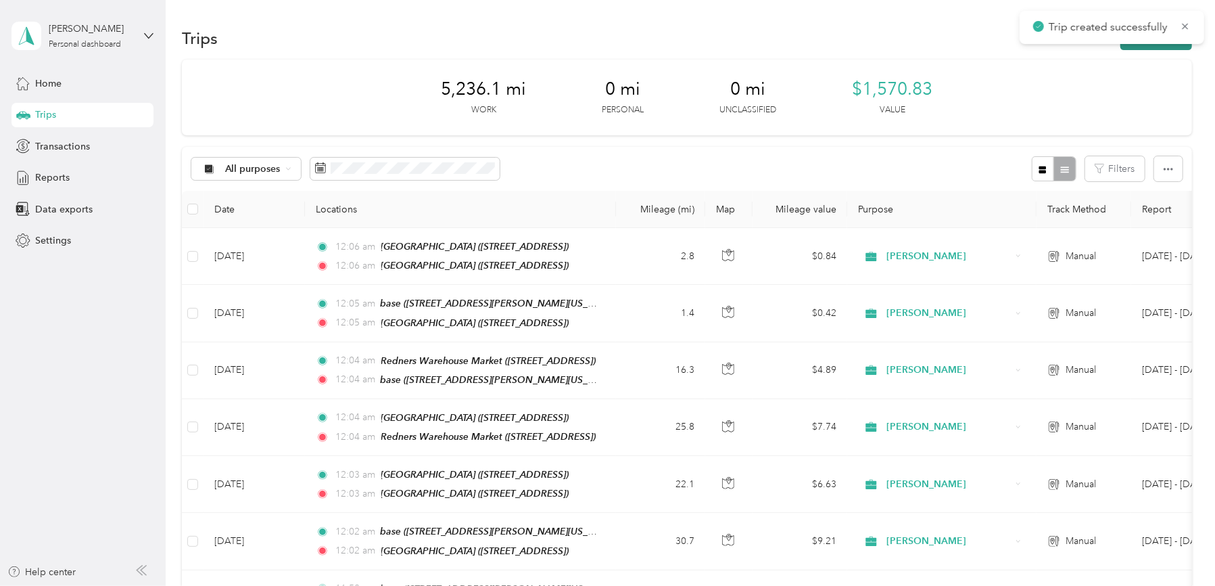
click at [1135, 44] on button "New trip" at bounding box center [1156, 38] width 72 height 24
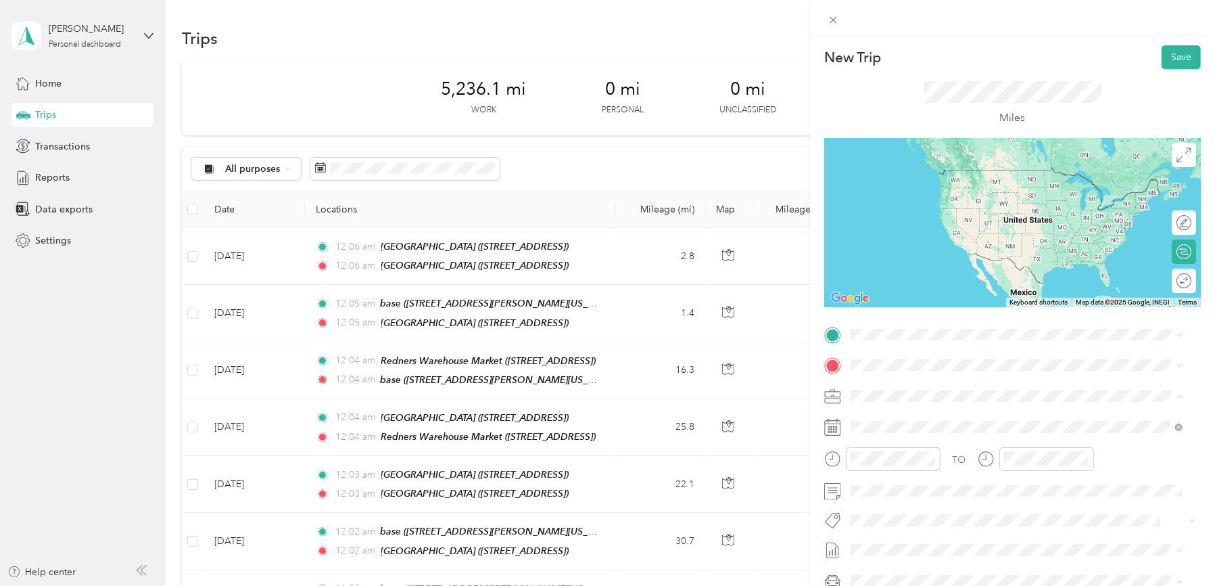
click at [962, 402] on span "[STREET_ADDRESS]" at bounding box center [919, 401] width 86 height 11
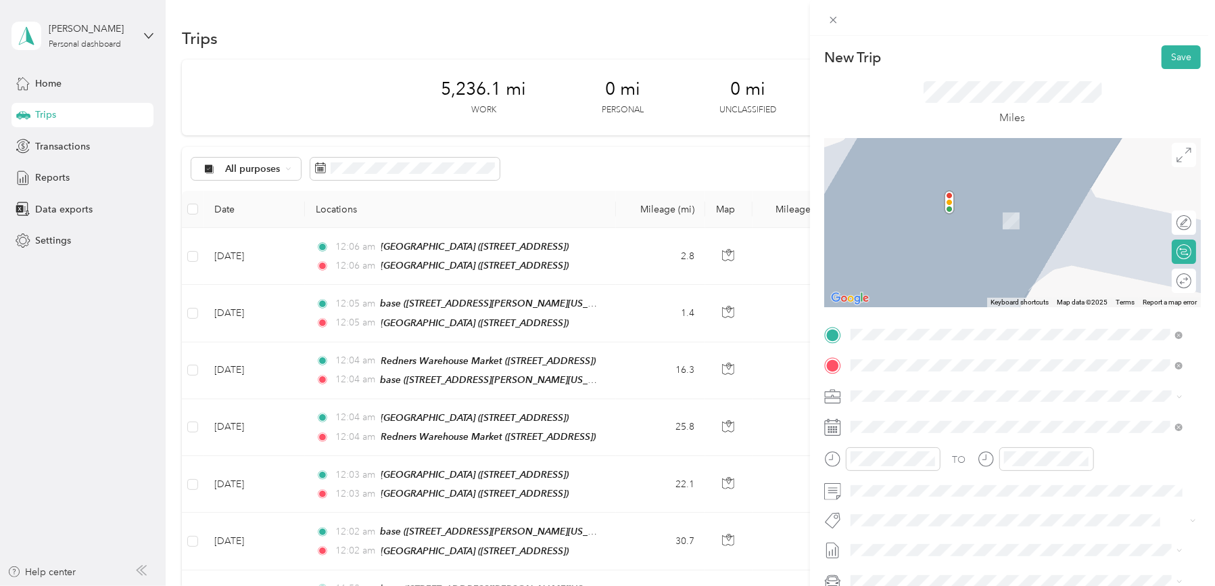
click at [963, 517] on div "TEAM [GEOGRAPHIC_DATA]" at bounding box center [949, 515] width 147 height 17
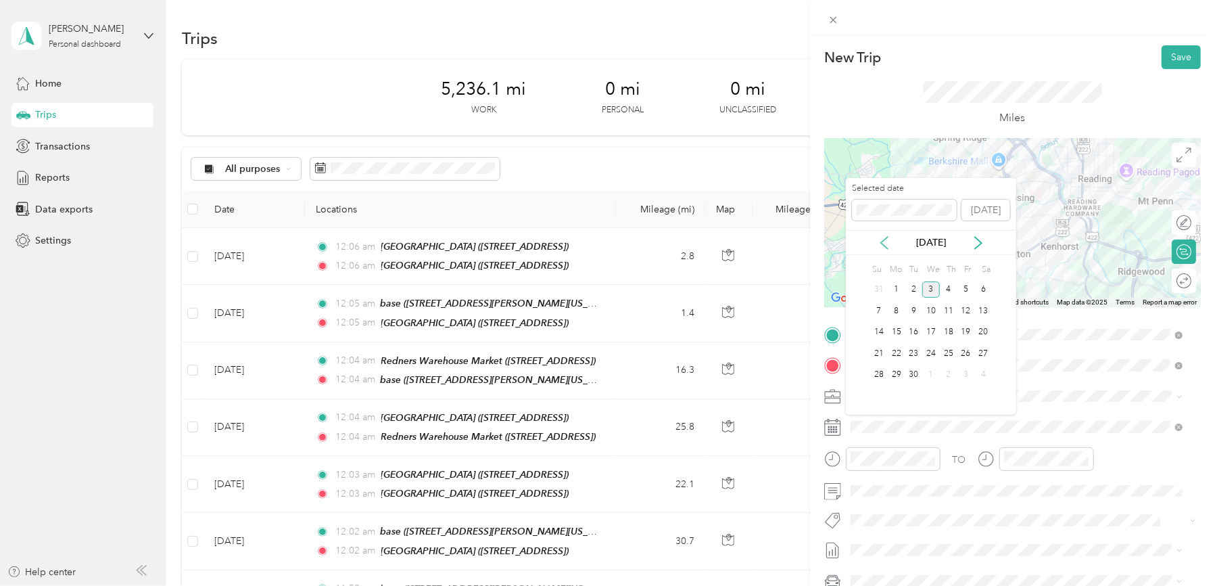
click at [882, 241] on icon at bounding box center [884, 243] width 7 height 12
click at [915, 352] on div "19" at bounding box center [914, 353] width 18 height 17
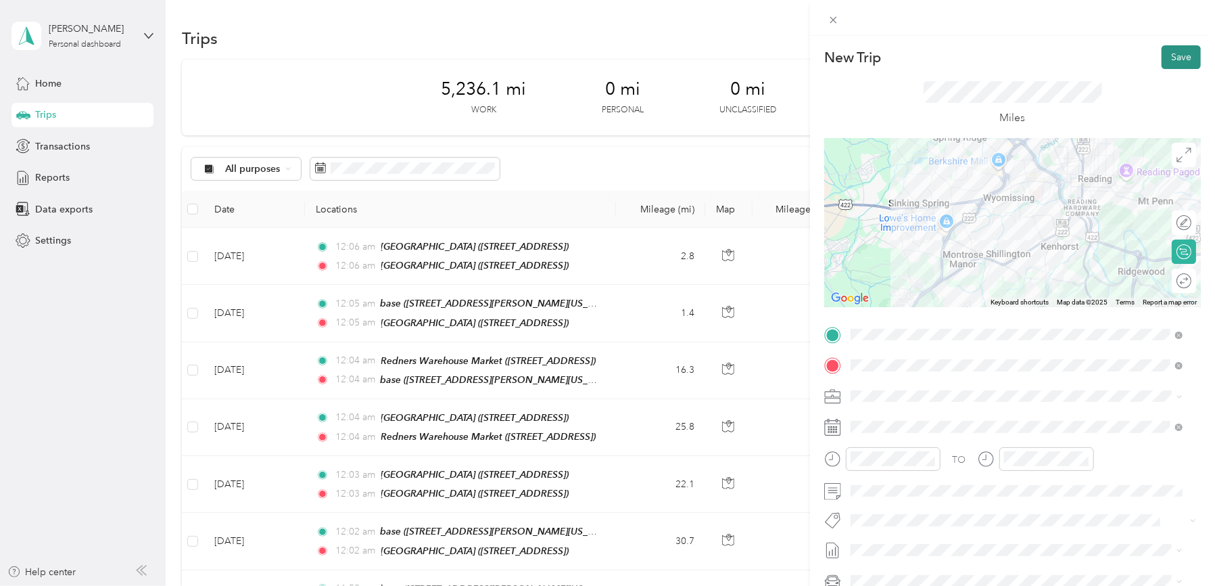
click at [1162, 61] on button "Save" at bounding box center [1181, 57] width 39 height 24
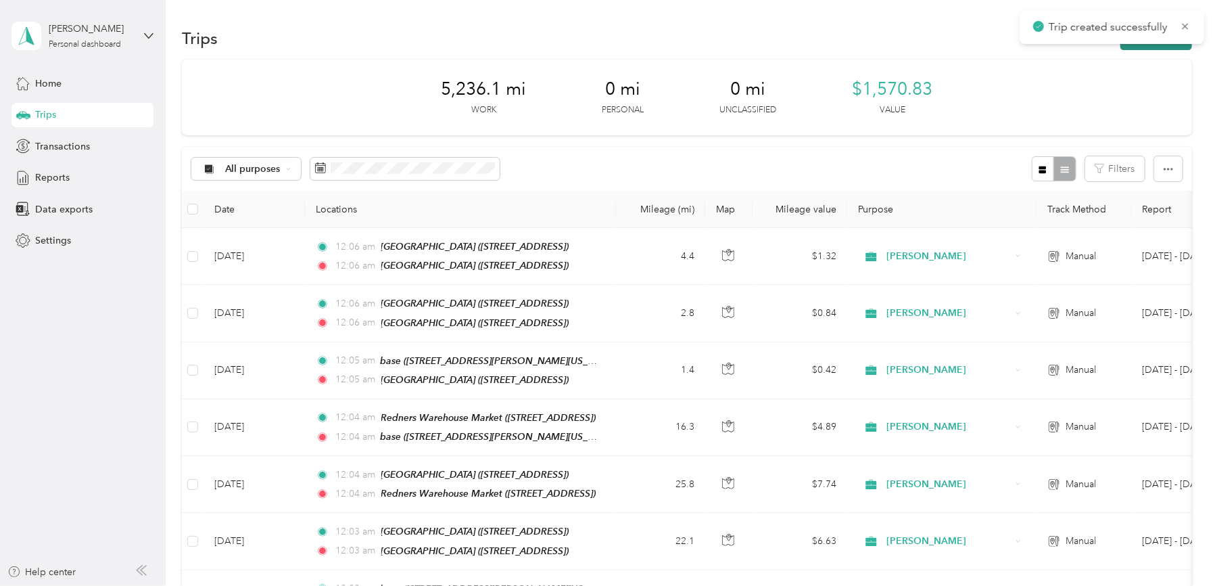
click at [1159, 47] on button "New trip" at bounding box center [1156, 38] width 72 height 24
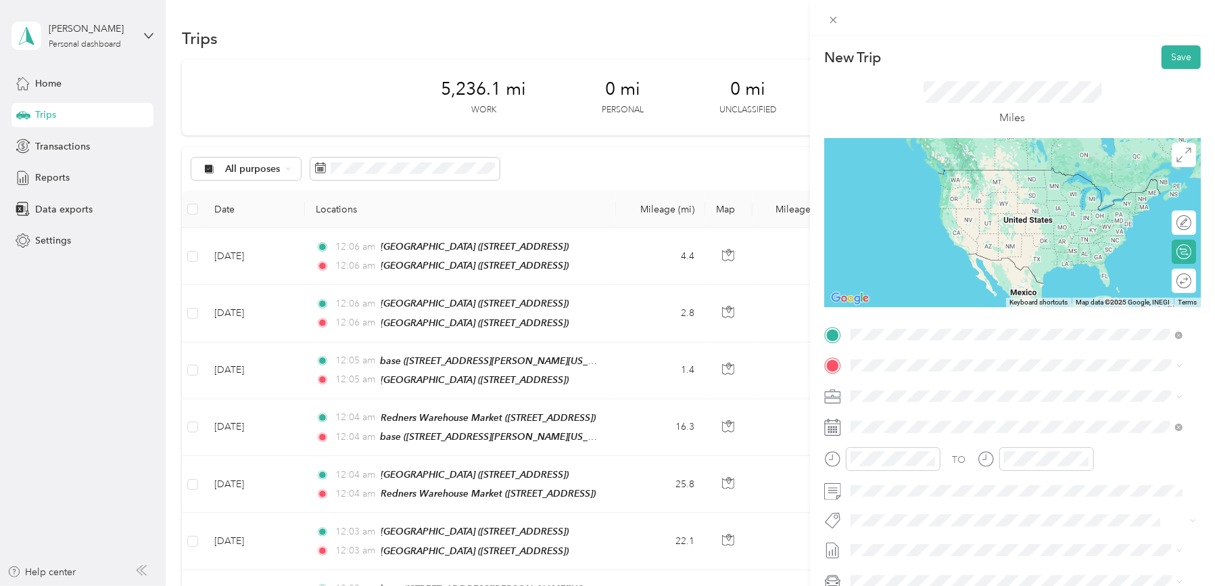
click at [966, 387] on strong "[GEOGRAPHIC_DATA]" at bounding box center [973, 390] width 101 height 12
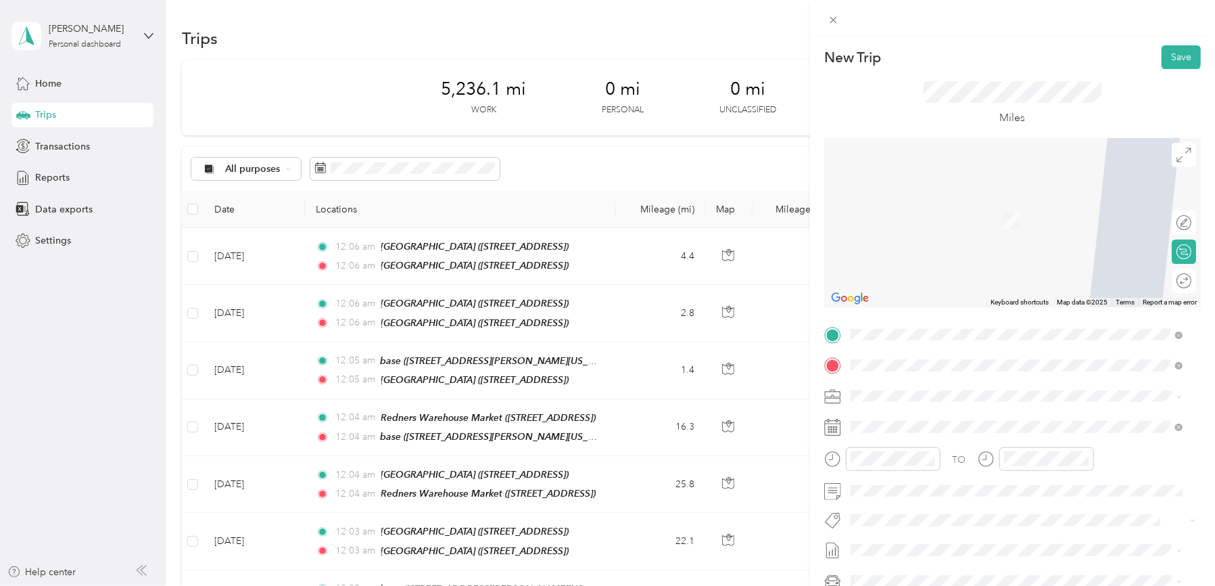
click at [905, 423] on div "base [STREET_ADDRESS][PERSON_NAME][US_STATE]" at bounding box center [981, 426] width 210 height 28
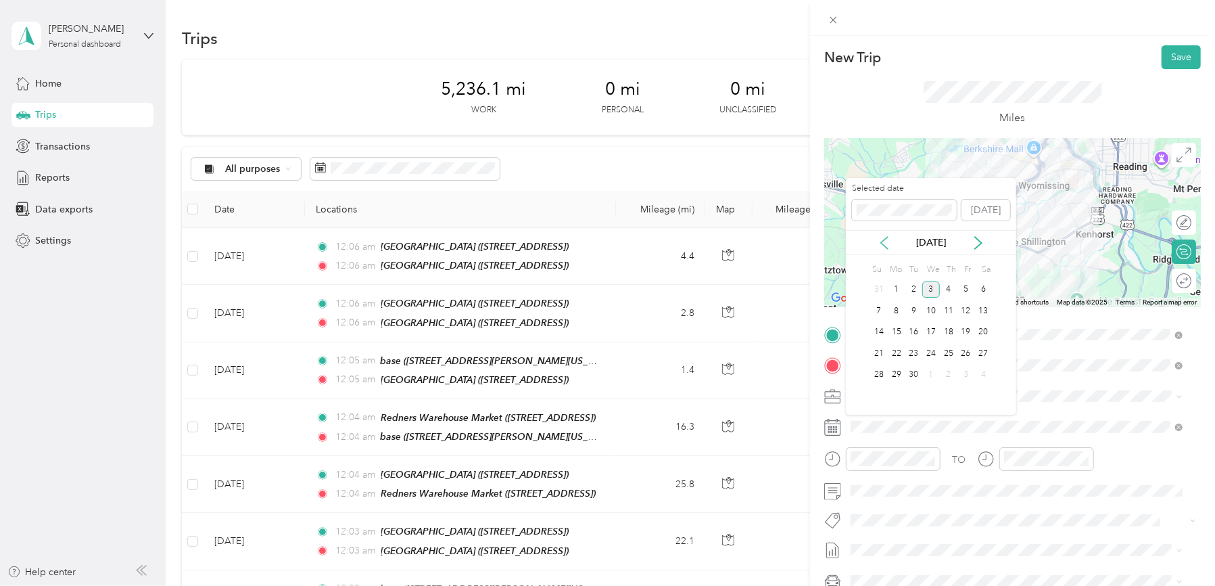
click at [885, 242] on icon at bounding box center [885, 243] width 14 height 14
click at [916, 352] on div "19" at bounding box center [914, 353] width 18 height 17
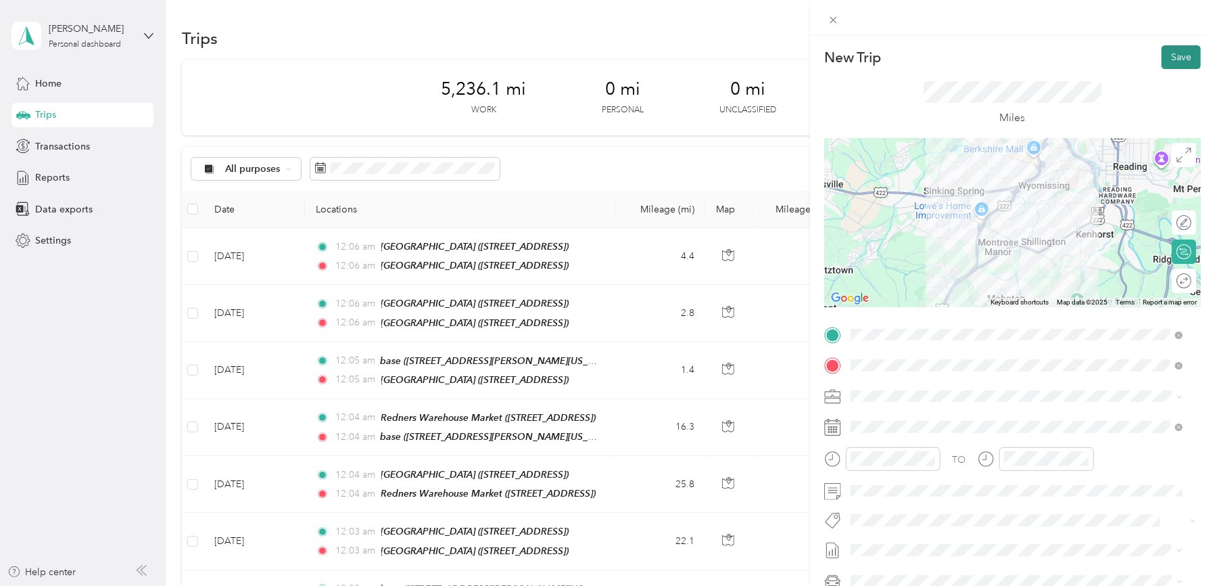
click at [1166, 52] on button "Save" at bounding box center [1181, 57] width 39 height 24
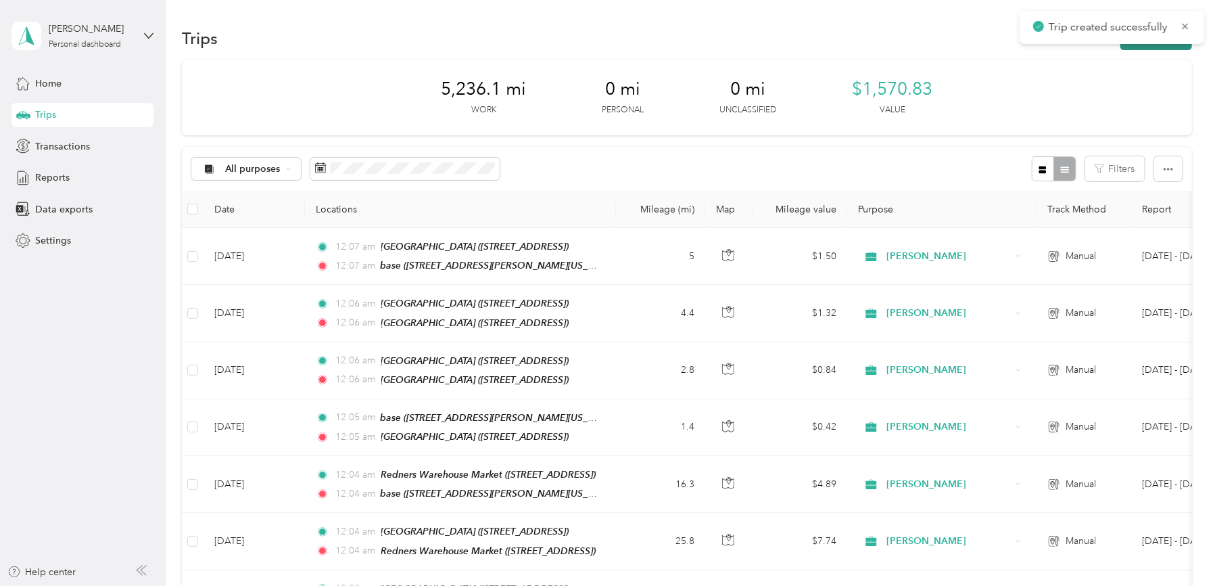
click at [1164, 47] on button "New trip" at bounding box center [1156, 38] width 72 height 24
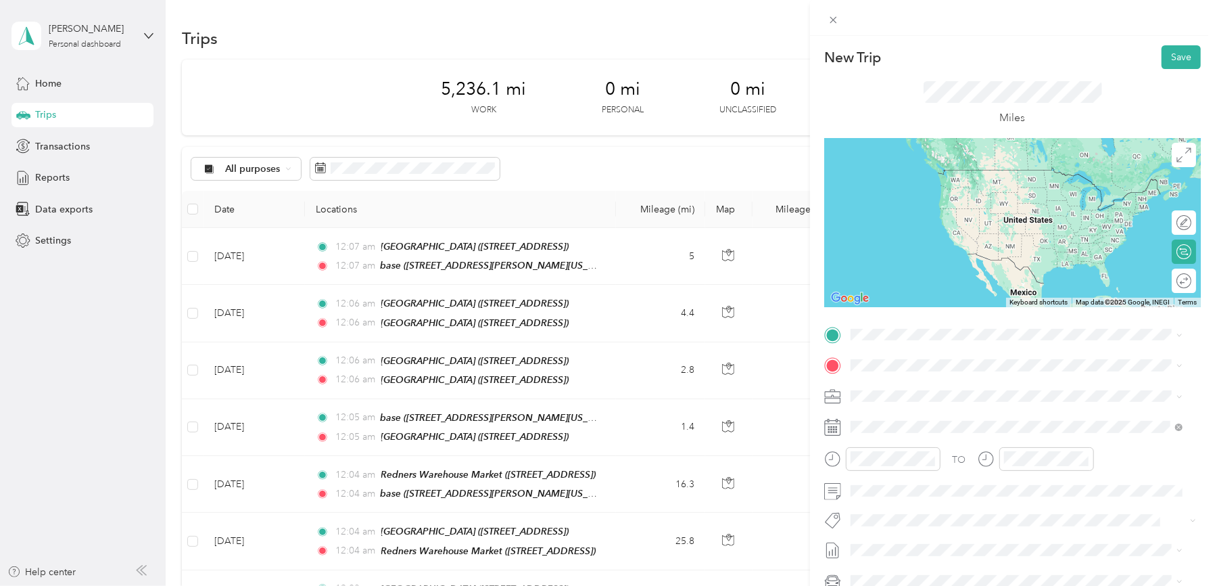
click at [893, 403] on div "base [STREET_ADDRESS][PERSON_NAME][US_STATE]" at bounding box center [981, 391] width 210 height 28
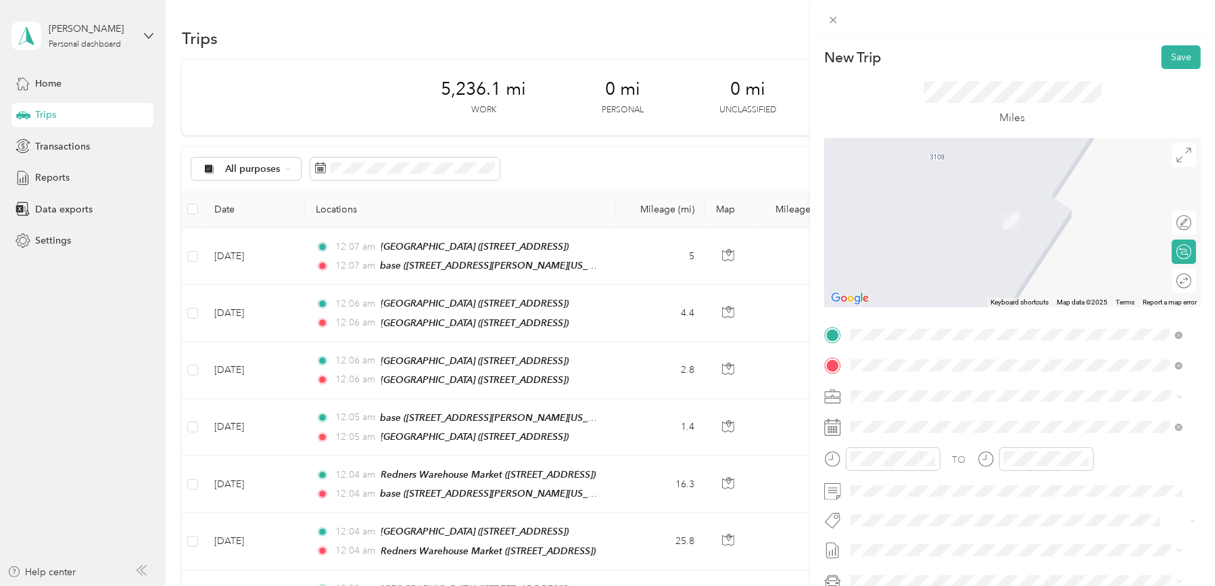
click at [964, 472] on div "TEAM Redners Warehouse Market" at bounding box center [994, 463] width 236 height 17
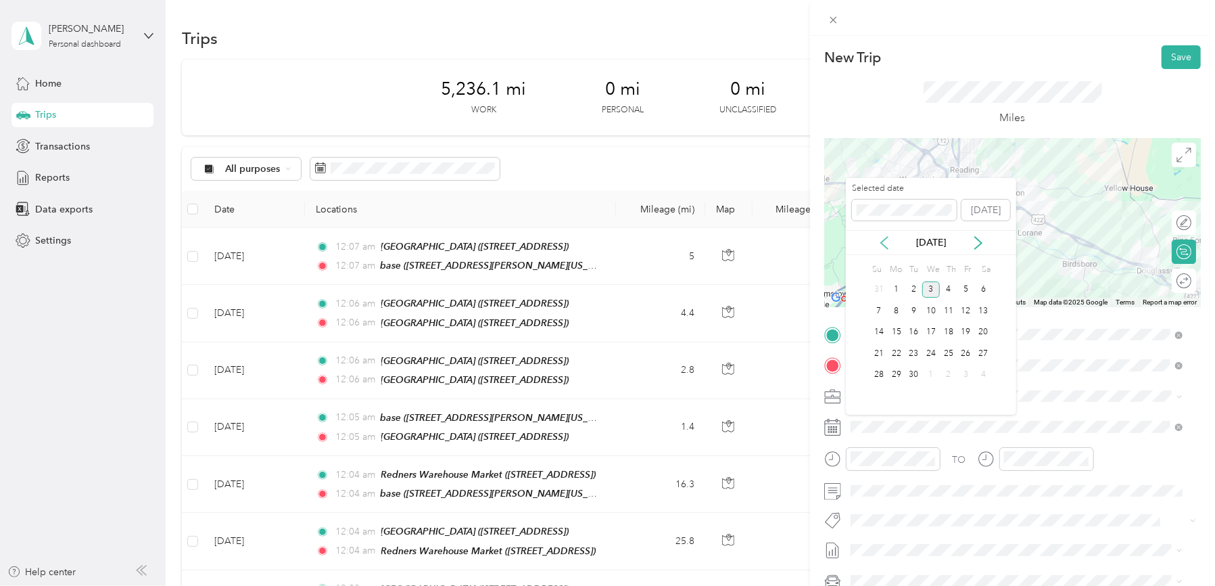
click at [882, 243] on icon at bounding box center [884, 243] width 7 height 12
click at [931, 350] on div "20" at bounding box center [931, 353] width 18 height 17
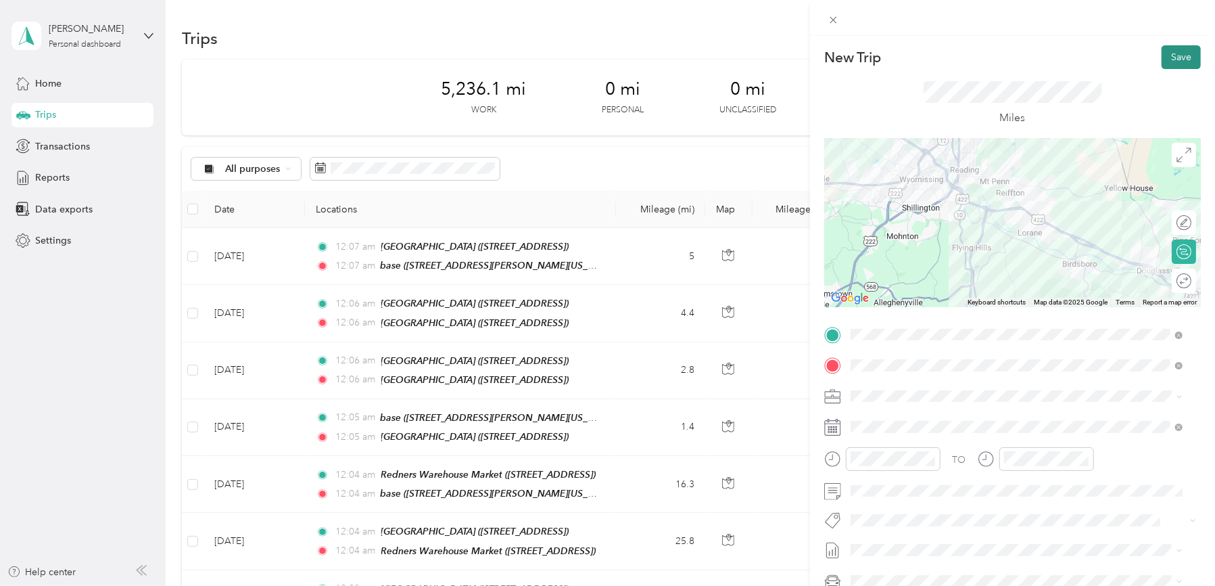
click at [1164, 55] on button "Save" at bounding box center [1181, 57] width 39 height 24
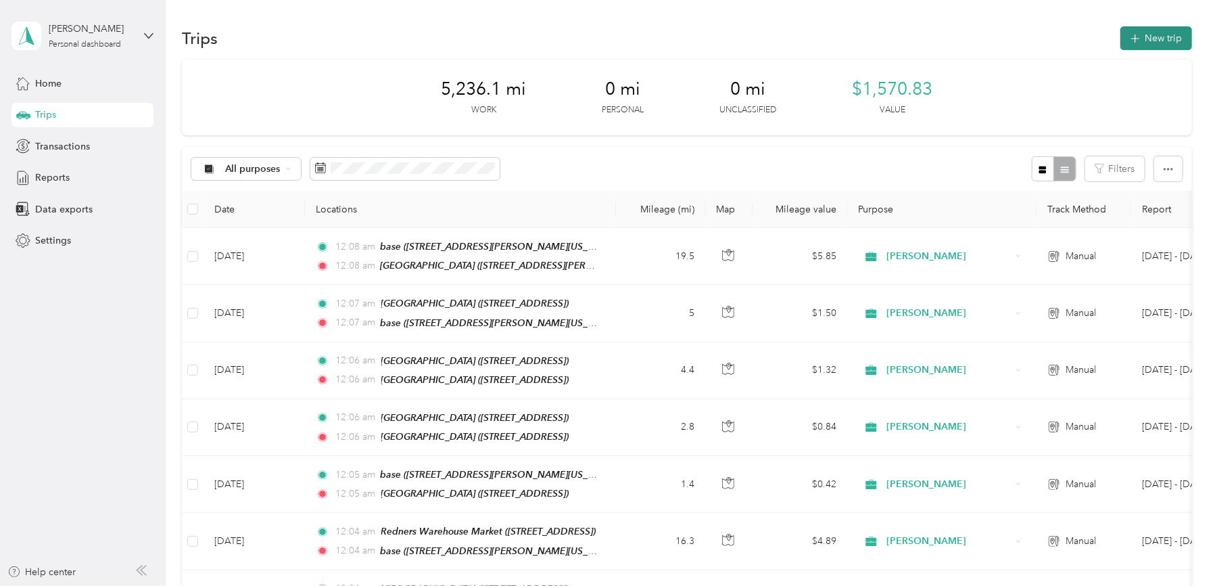
click at [1162, 46] on button "New trip" at bounding box center [1156, 38] width 72 height 24
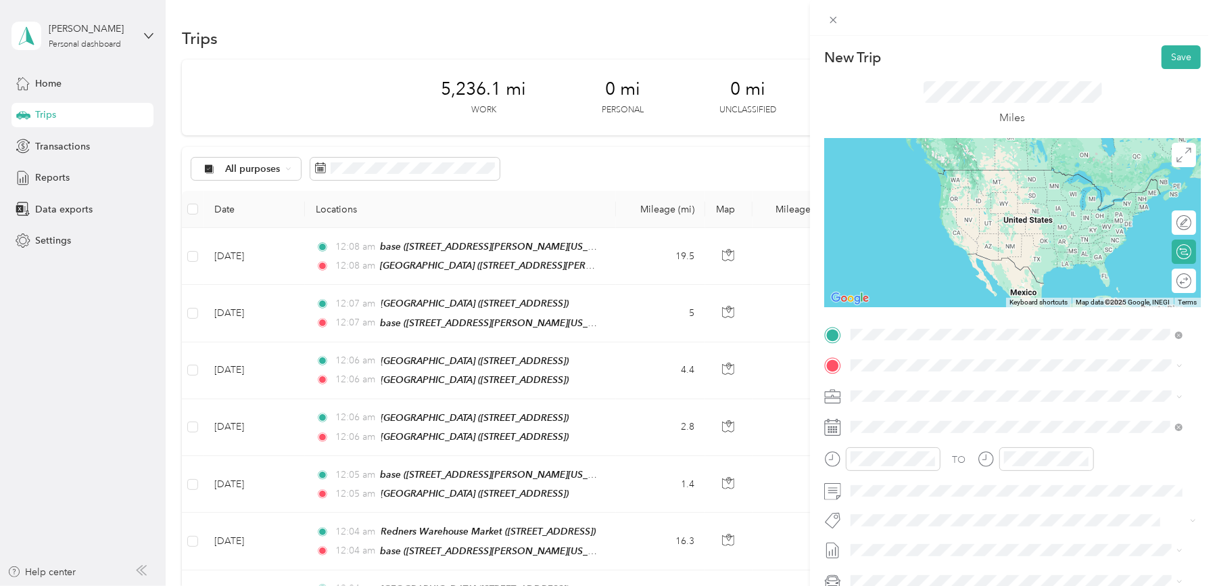
click at [962, 439] on strong "Redners Warehouse Market" at bounding box center [984, 433] width 122 height 12
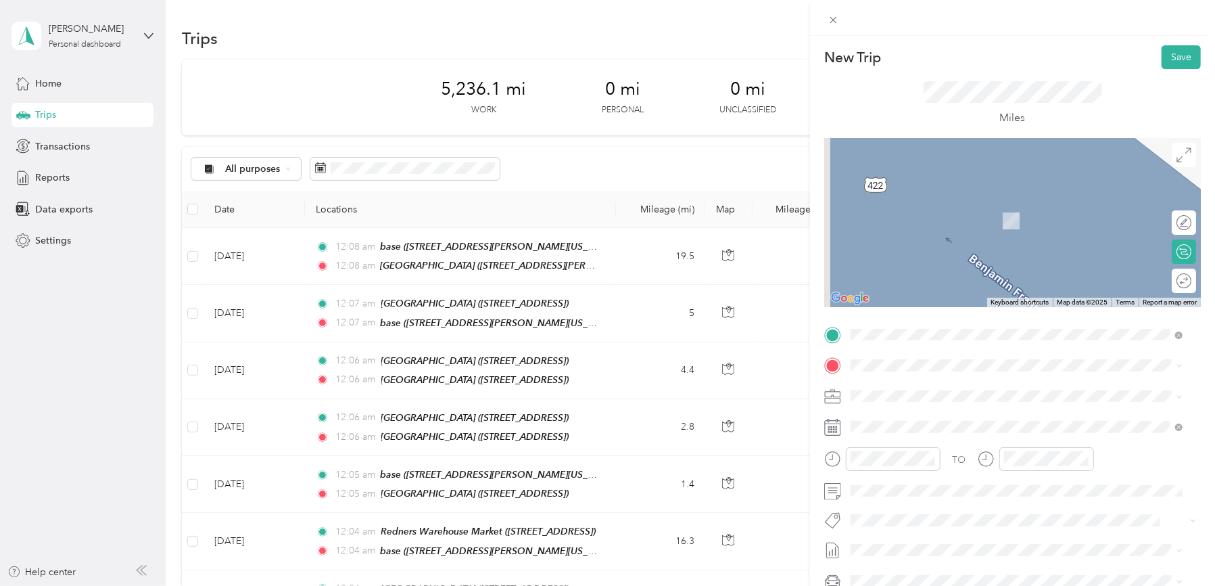
click at [962, 433] on span "[STREET_ADDRESS]" at bounding box center [919, 432] width 86 height 11
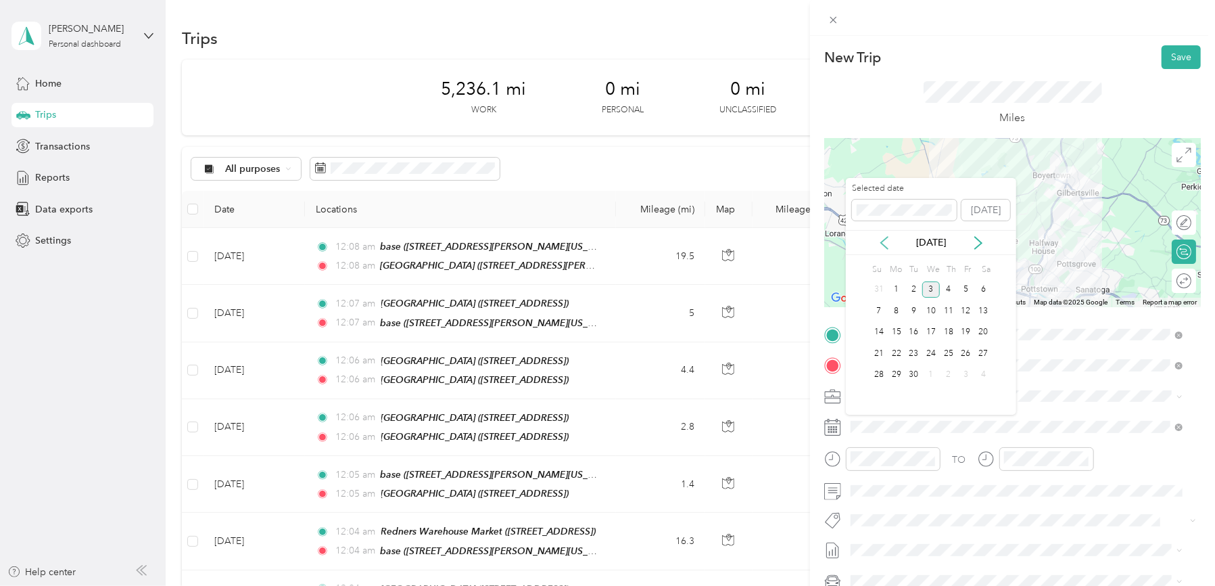
click at [885, 238] on icon at bounding box center [885, 243] width 14 height 14
click at [929, 350] on div "20" at bounding box center [931, 353] width 18 height 17
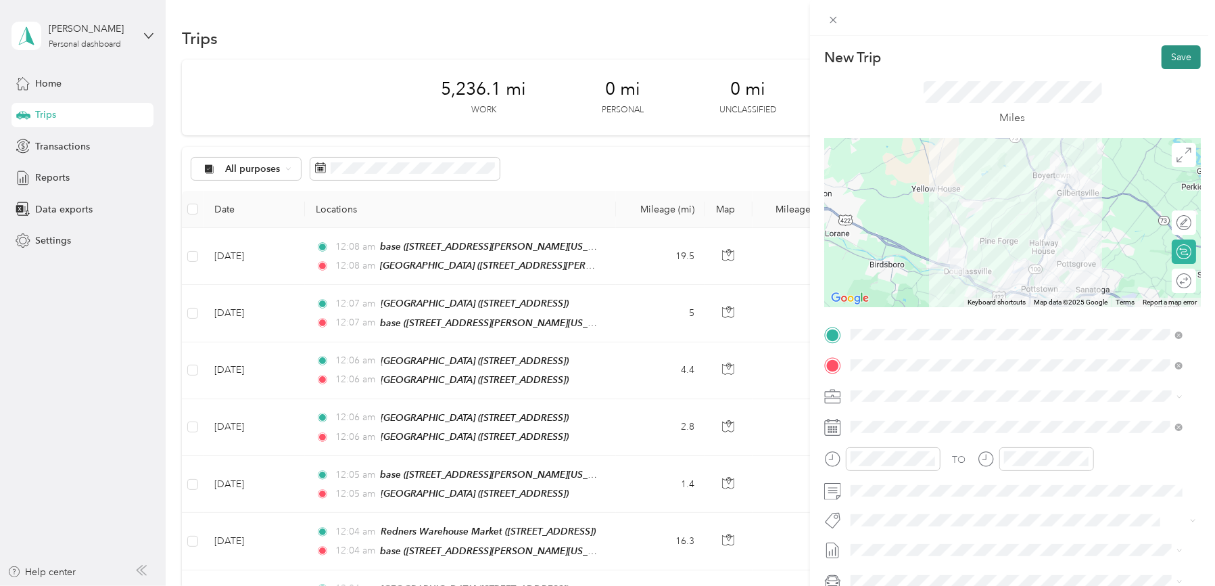
click at [1175, 51] on button "Save" at bounding box center [1181, 57] width 39 height 24
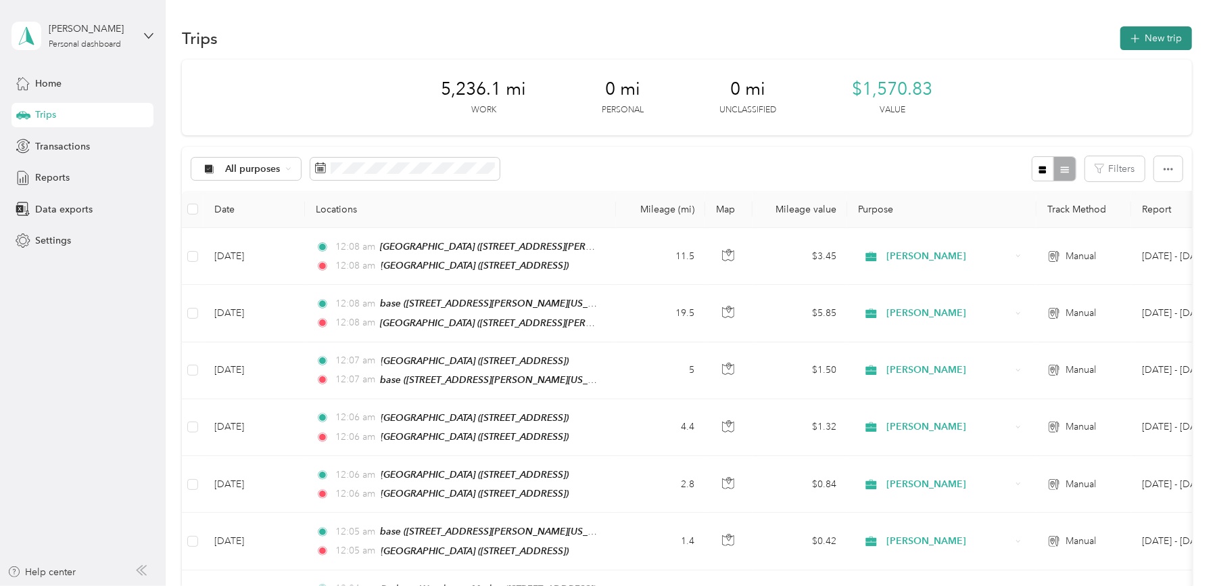
click at [1167, 44] on button "New trip" at bounding box center [1156, 38] width 72 height 24
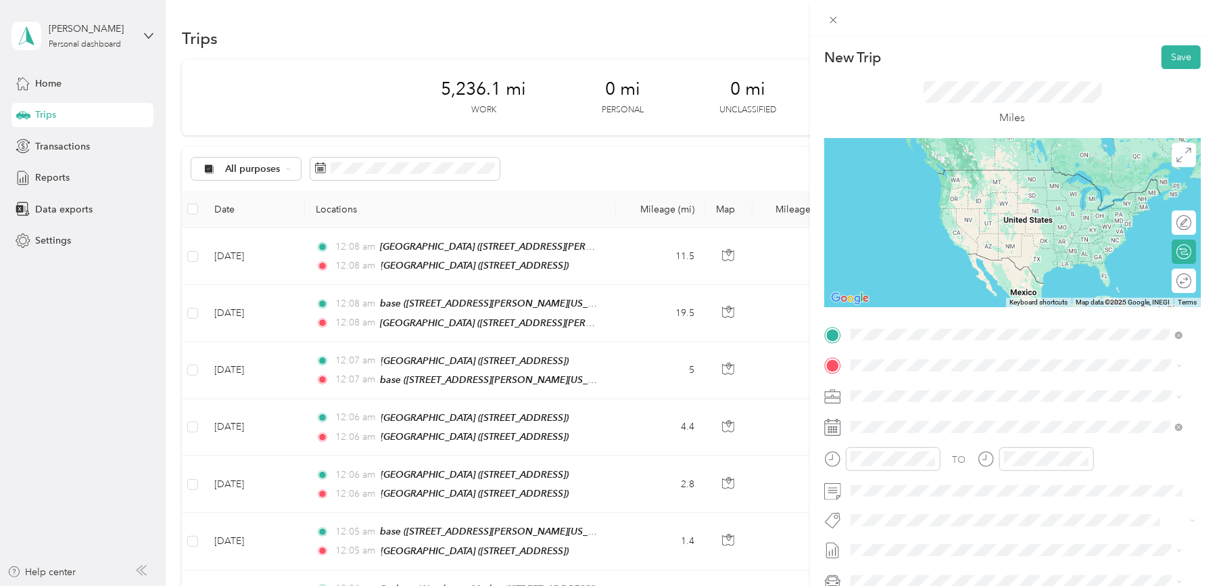
click at [949, 385] on strong "Redners Warehouse Market" at bounding box center [984, 390] width 122 height 12
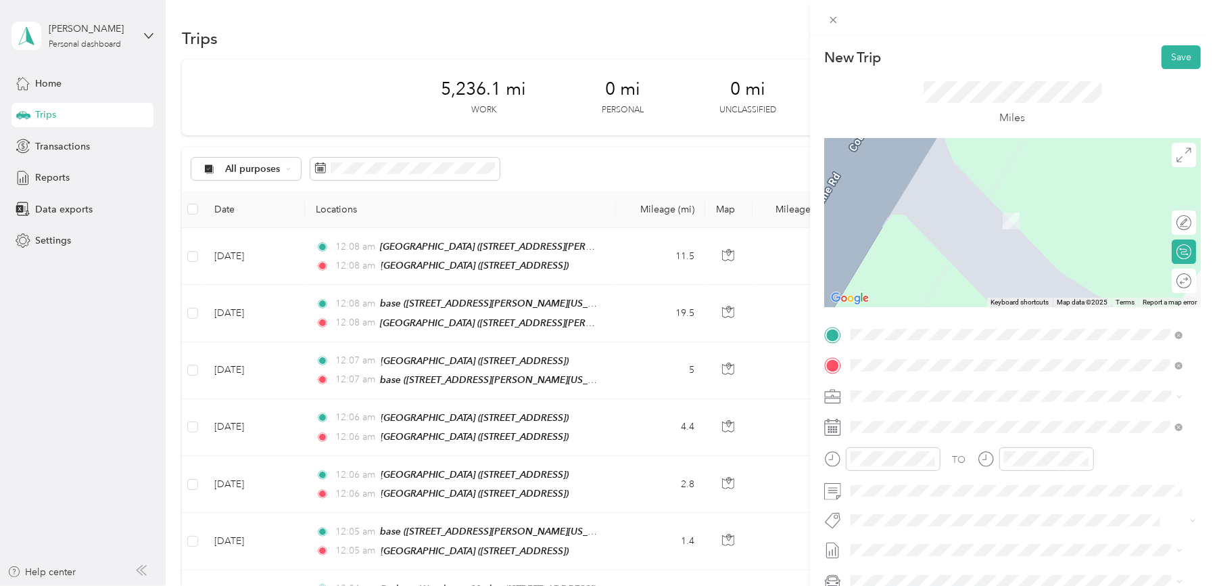
click at [980, 471] on div "TEAM [GEOGRAPHIC_DATA]" at bounding box center [949, 463] width 147 height 17
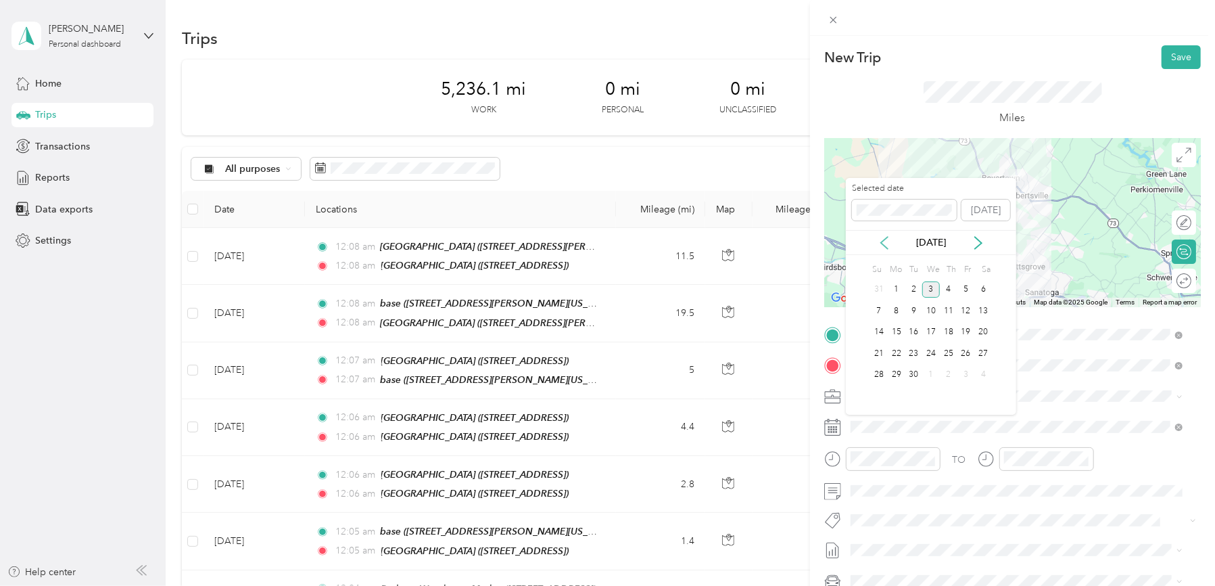
click at [886, 239] on icon at bounding box center [885, 243] width 14 height 14
click at [928, 350] on div "20" at bounding box center [931, 353] width 18 height 17
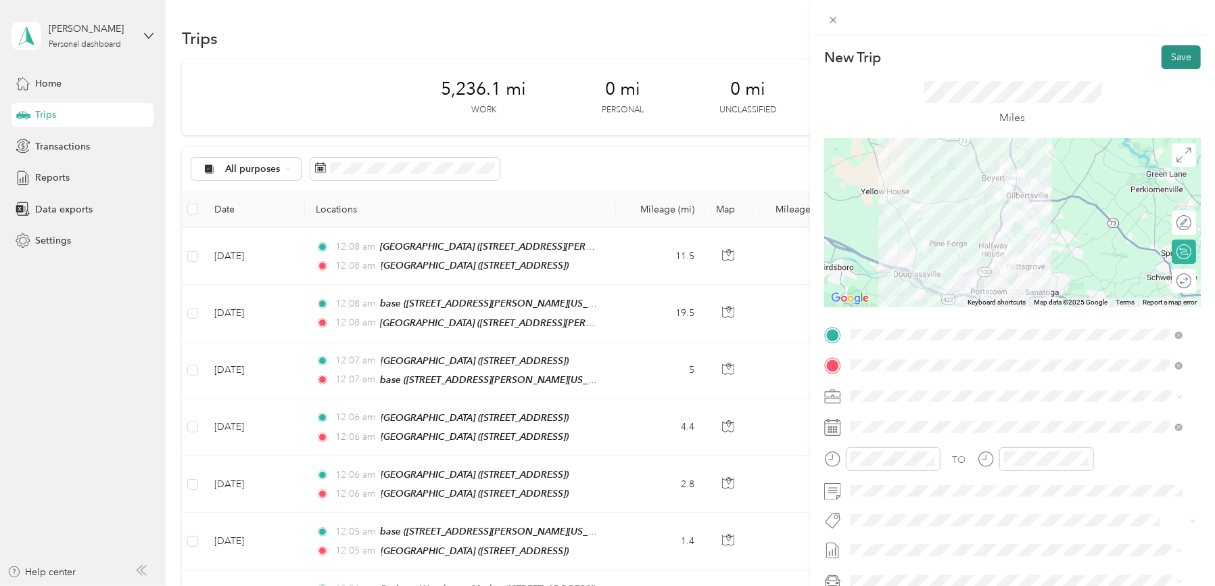
click at [1170, 52] on button "Save" at bounding box center [1181, 57] width 39 height 24
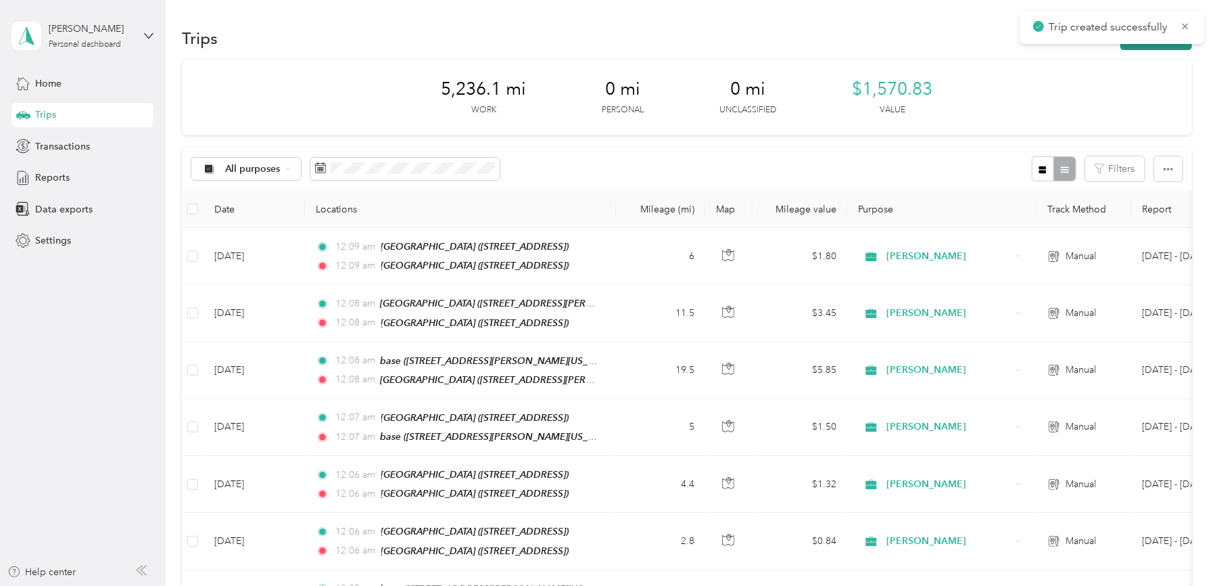
click at [1166, 46] on button "New trip" at bounding box center [1156, 38] width 72 height 24
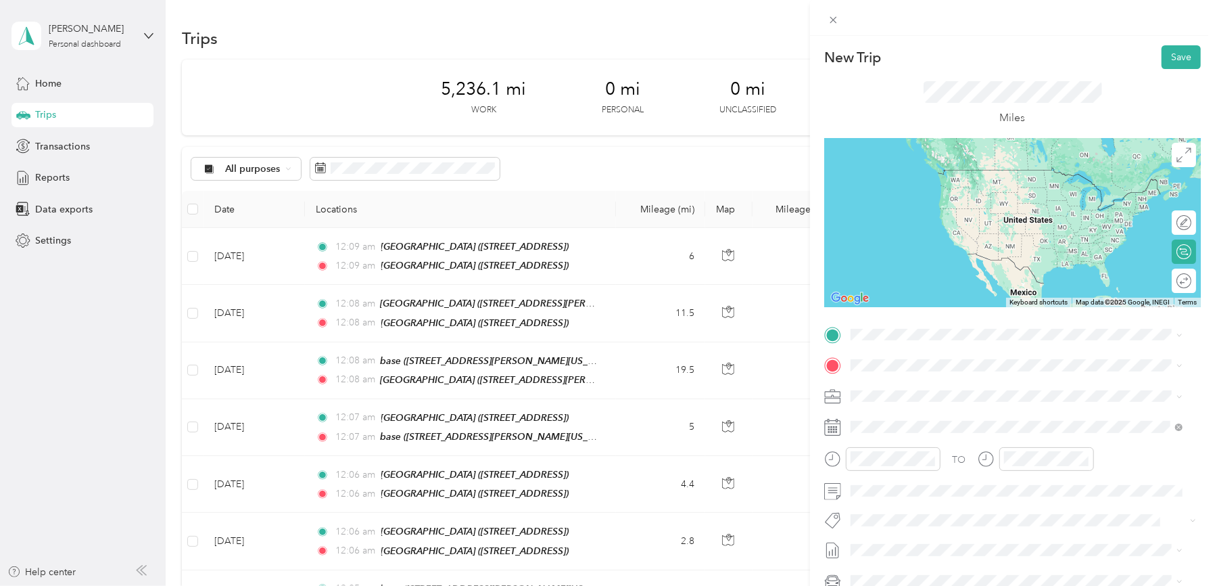
click at [963, 437] on div "TEAM [GEOGRAPHIC_DATA]" at bounding box center [949, 429] width 147 height 17
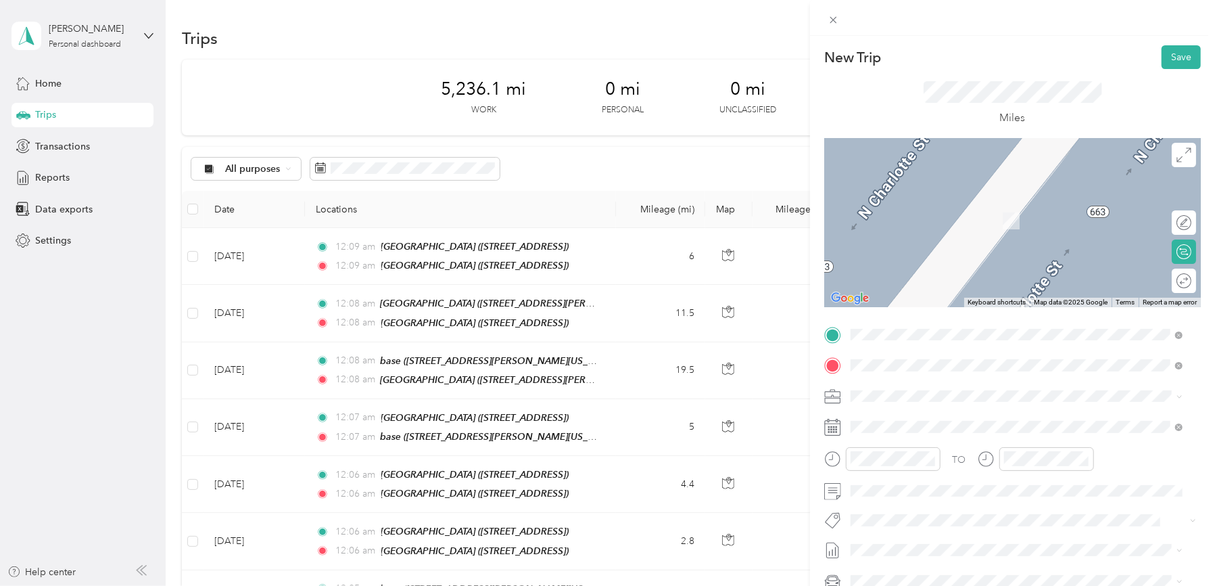
click at [887, 428] on span "[STREET_ADDRESS][PERSON_NAME][US_STATE]" at bounding box center [981, 433] width 210 height 11
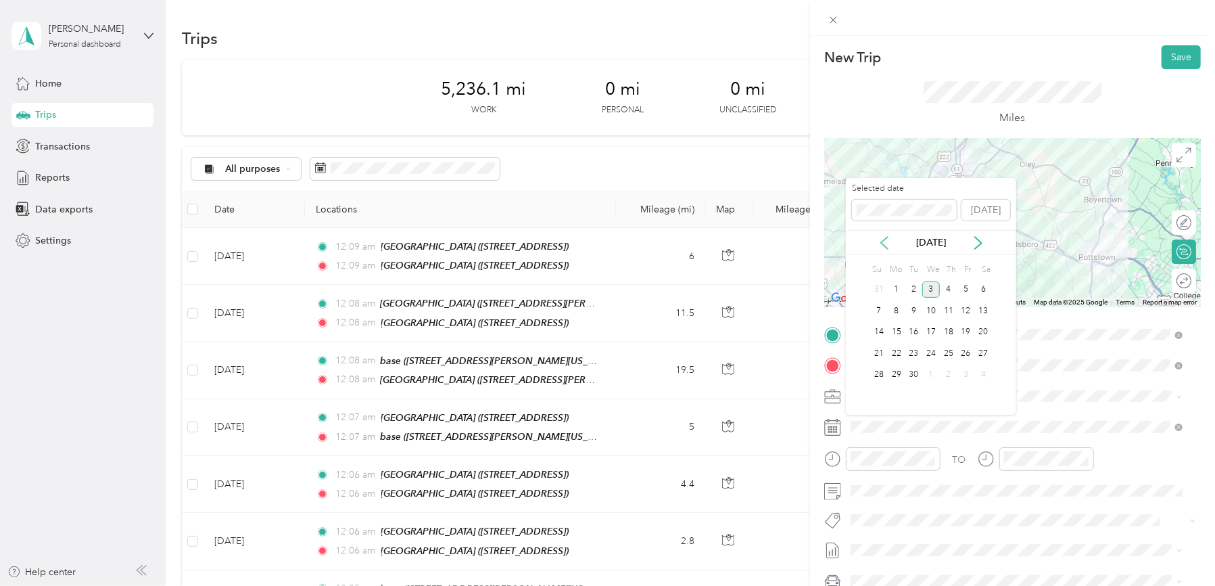
click at [884, 239] on icon at bounding box center [884, 243] width 7 height 12
click at [934, 354] on div "20" at bounding box center [931, 353] width 18 height 17
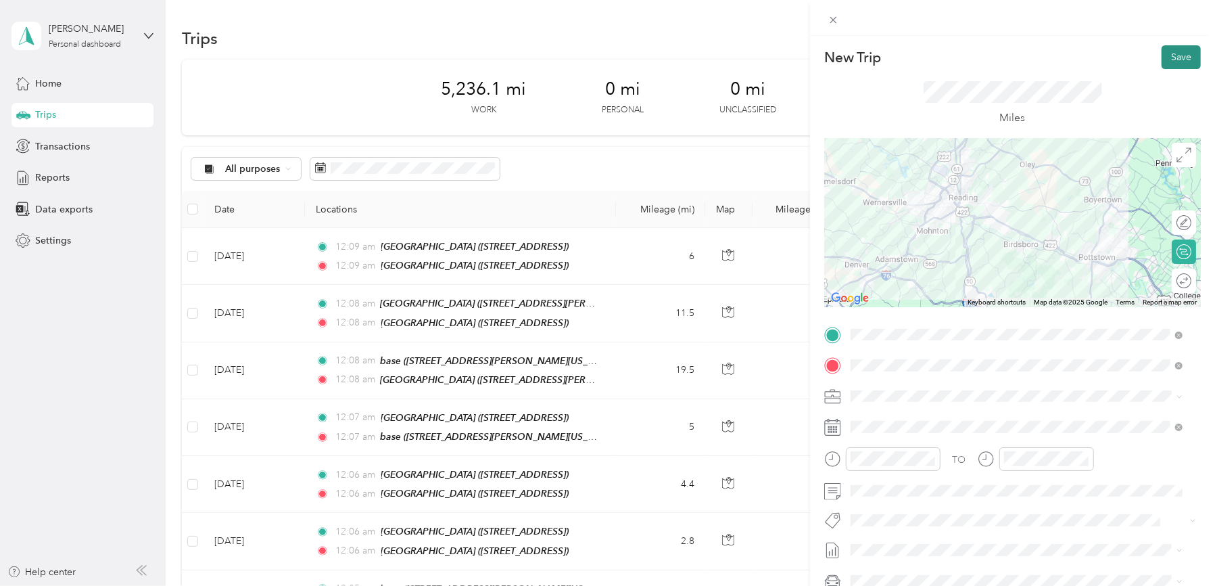
click at [1172, 55] on button "Save" at bounding box center [1181, 57] width 39 height 24
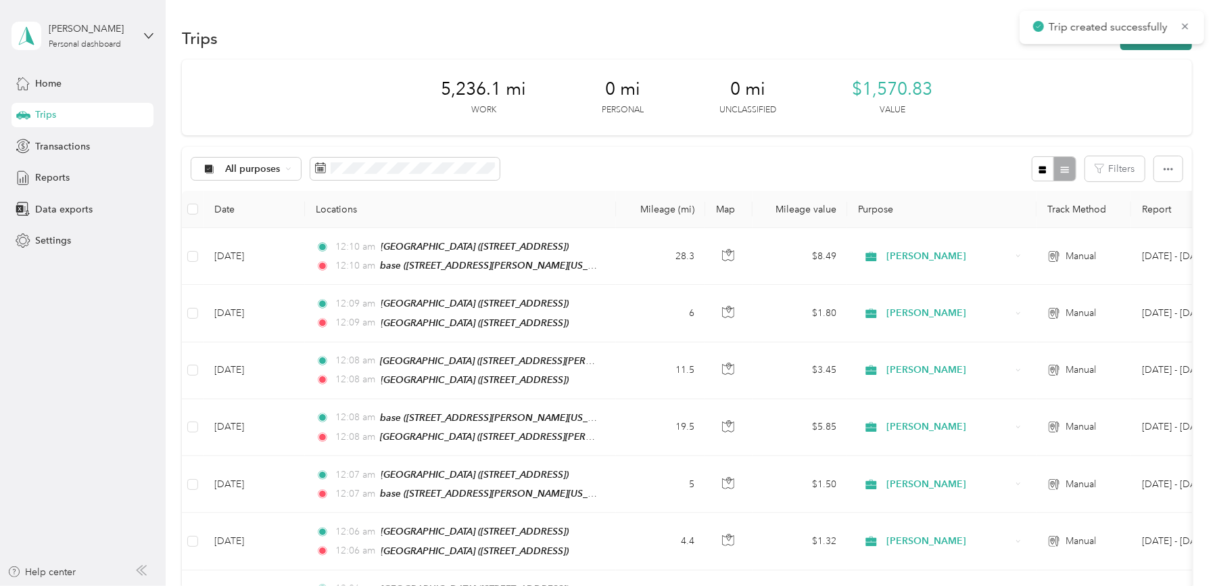
click at [1168, 47] on button "New trip" at bounding box center [1156, 38] width 72 height 24
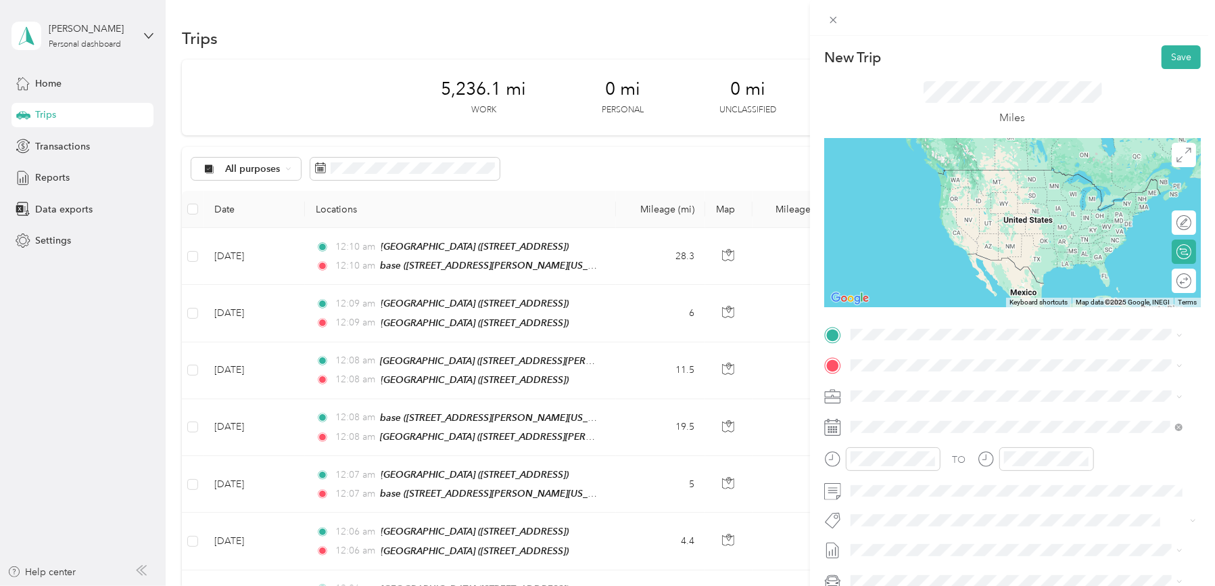
click at [879, 392] on div "base [STREET_ADDRESS][PERSON_NAME][US_STATE]" at bounding box center [981, 391] width 210 height 28
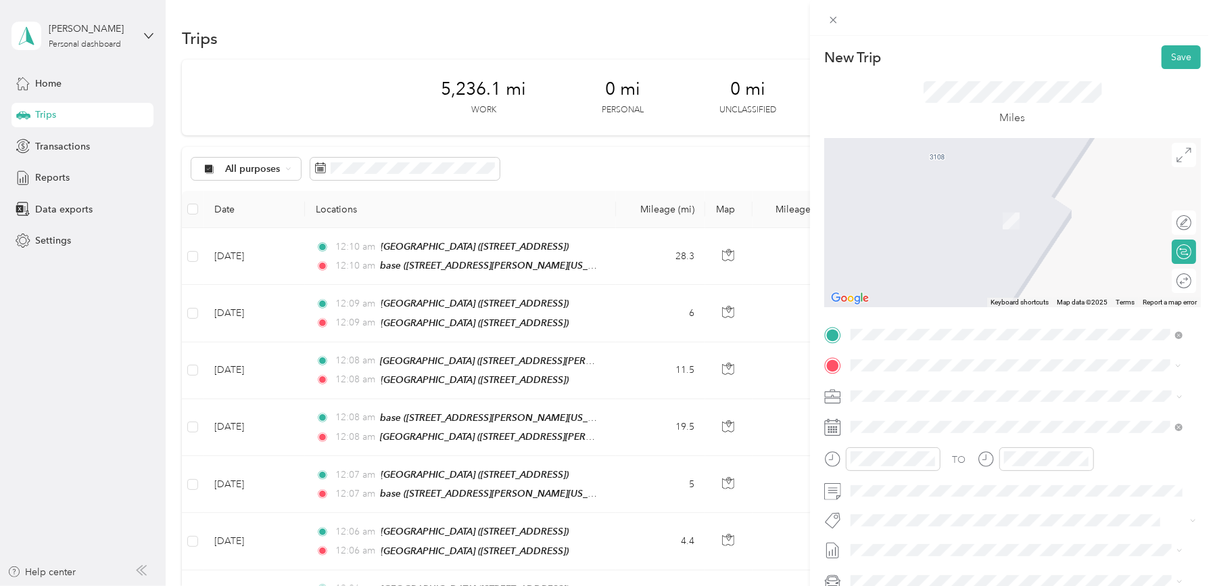
click at [974, 463] on strong "[GEOGRAPHIC_DATA]" at bounding box center [973, 469] width 101 height 12
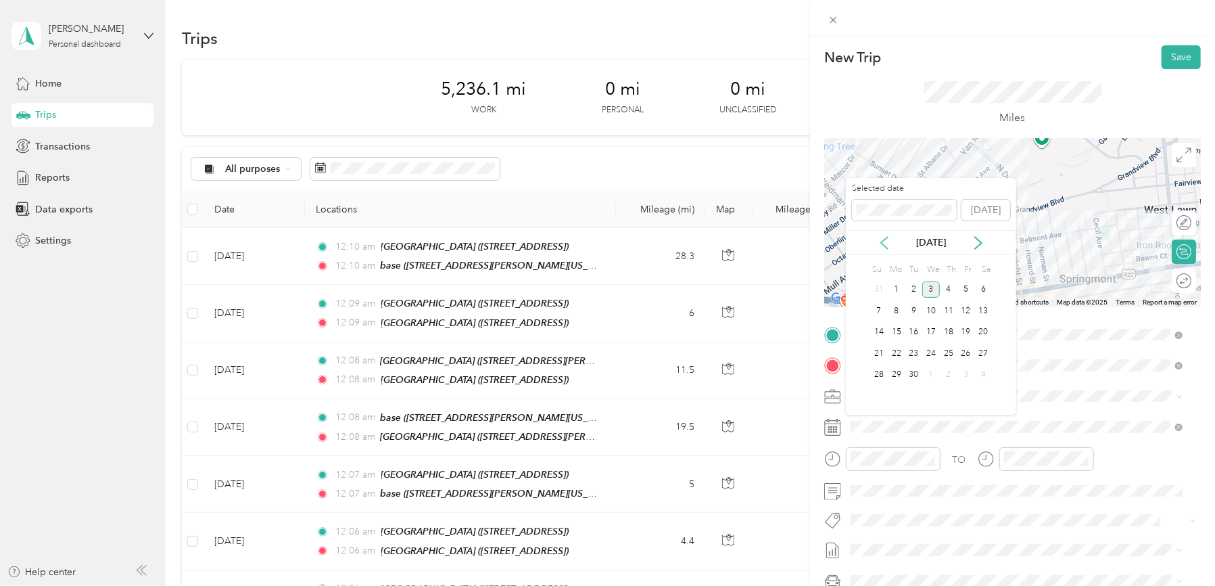
click at [885, 241] on icon at bounding box center [885, 243] width 14 height 14
click at [913, 372] on div "26" at bounding box center [914, 374] width 18 height 17
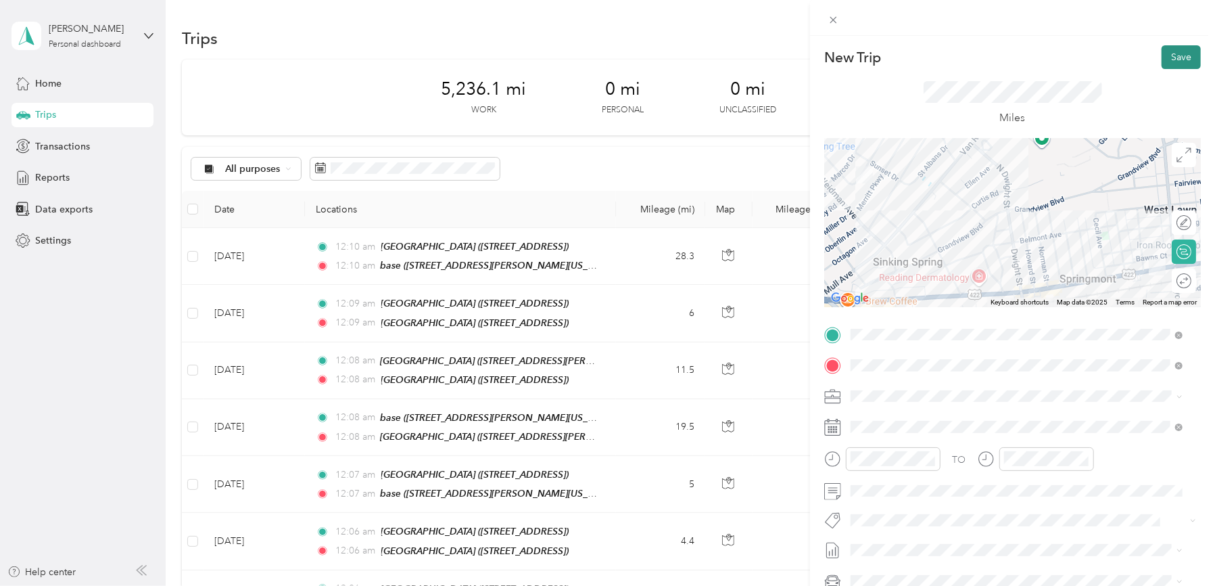
click at [1174, 54] on button "Save" at bounding box center [1181, 57] width 39 height 24
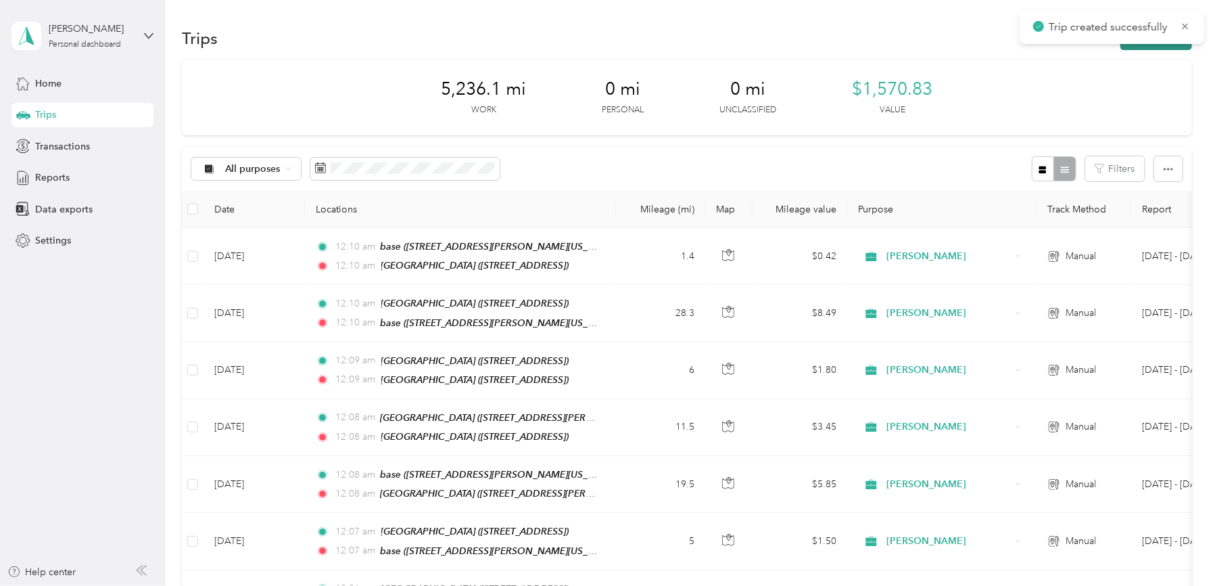
click at [1170, 47] on button "New trip" at bounding box center [1156, 38] width 72 height 24
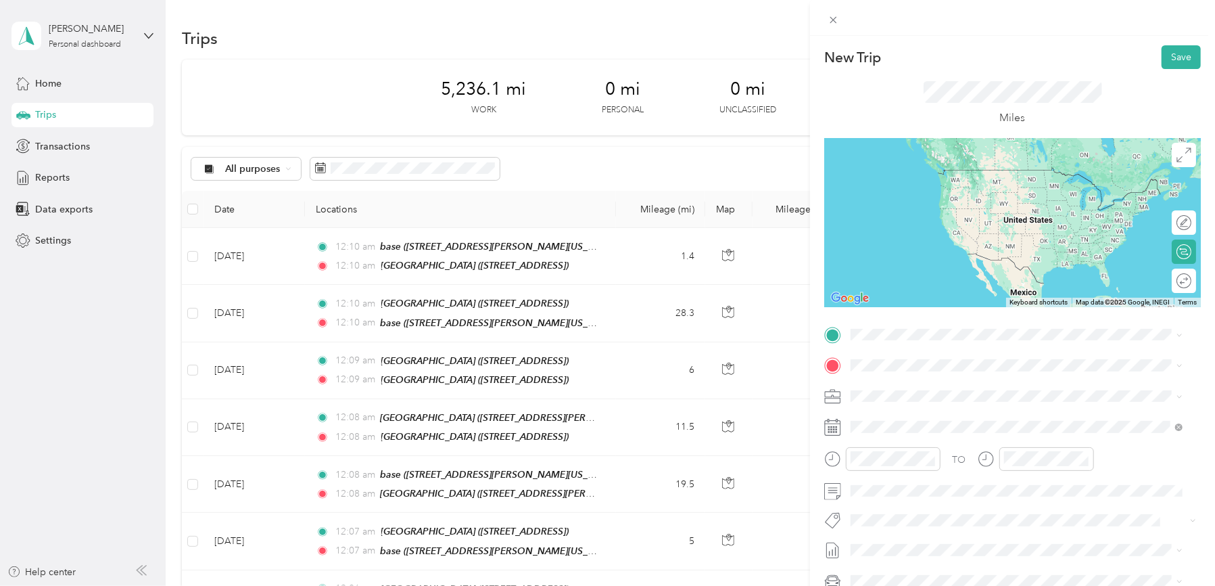
click at [1003, 437] on strong "[GEOGRAPHIC_DATA]" at bounding box center [973, 437] width 101 height 12
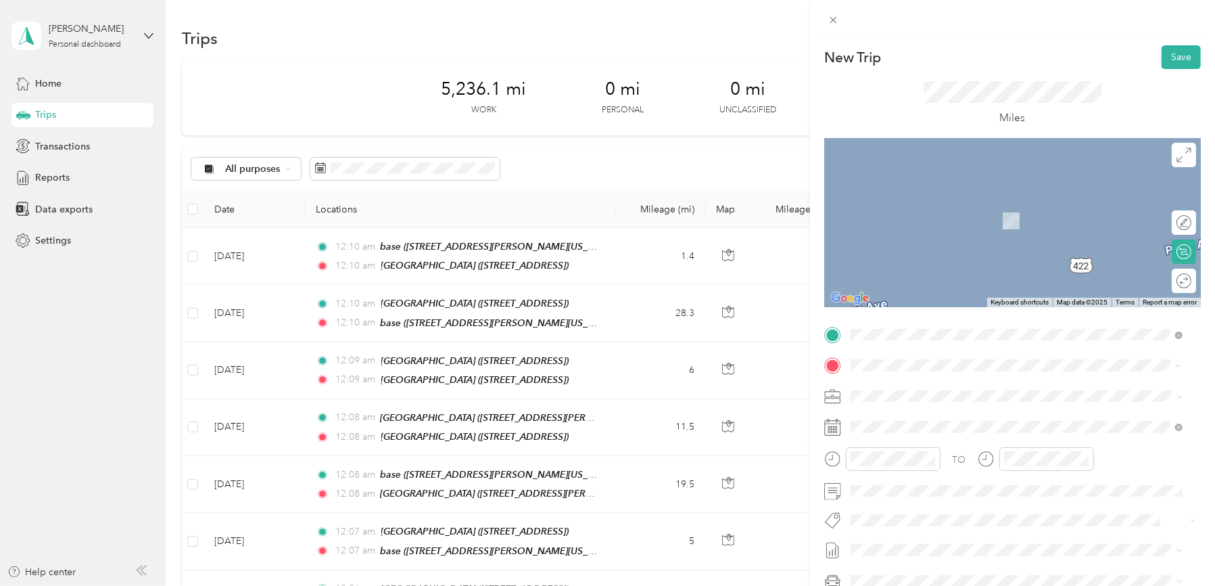
click at [985, 419] on strong "[GEOGRAPHIC_DATA]" at bounding box center [973, 421] width 101 height 12
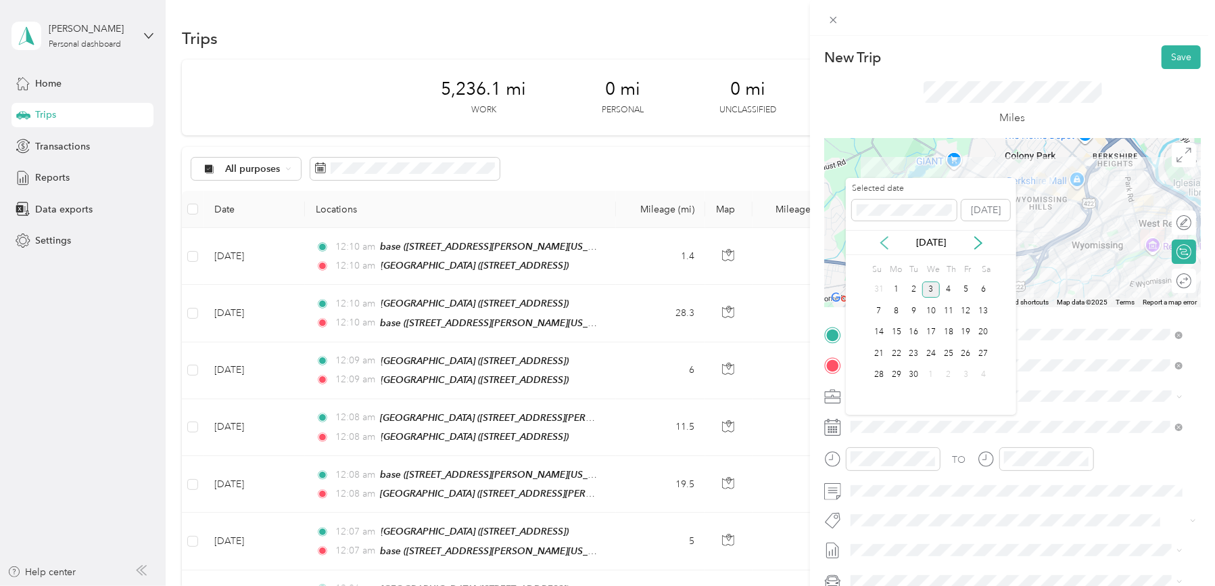
click at [883, 241] on icon at bounding box center [885, 243] width 14 height 14
click at [912, 374] on div "26" at bounding box center [914, 374] width 18 height 17
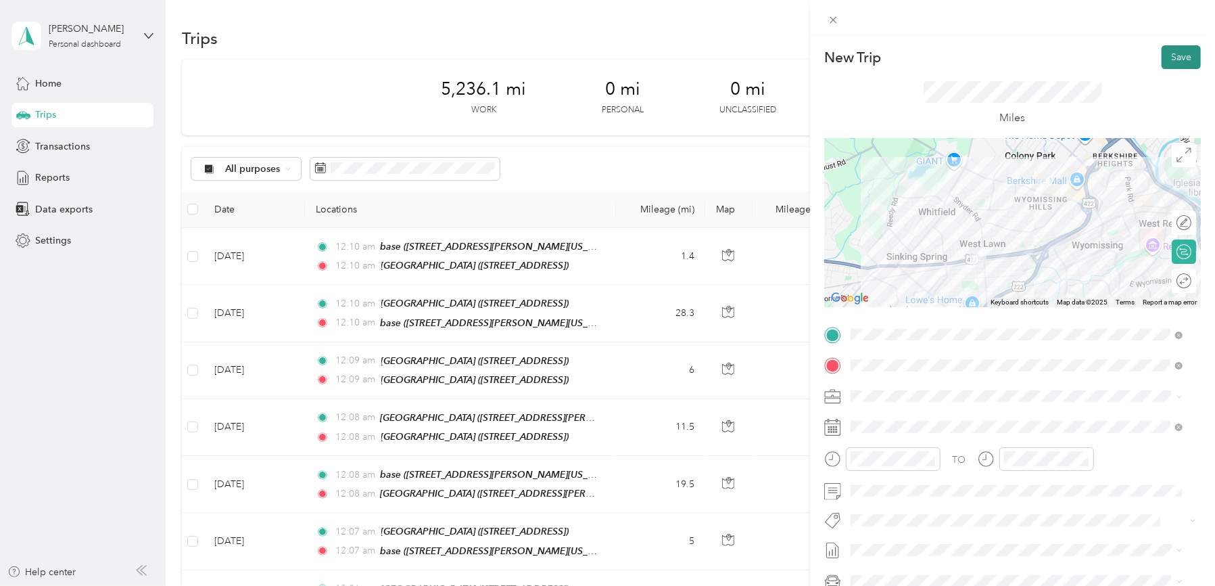
click at [1172, 55] on button "Save" at bounding box center [1181, 57] width 39 height 24
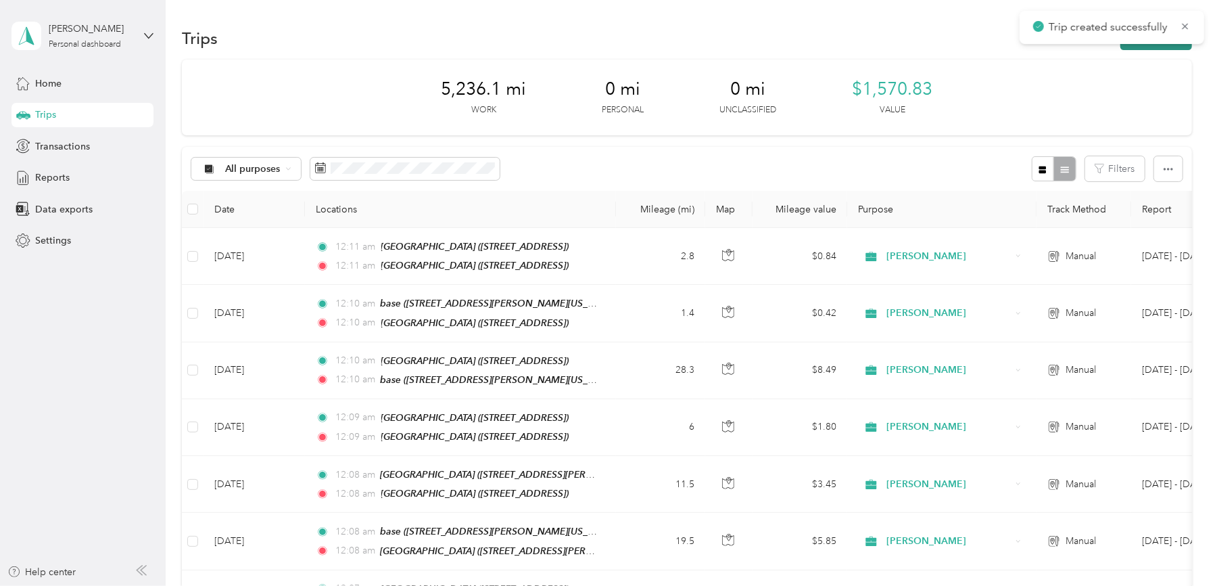
click at [1167, 47] on button "New trip" at bounding box center [1156, 38] width 72 height 24
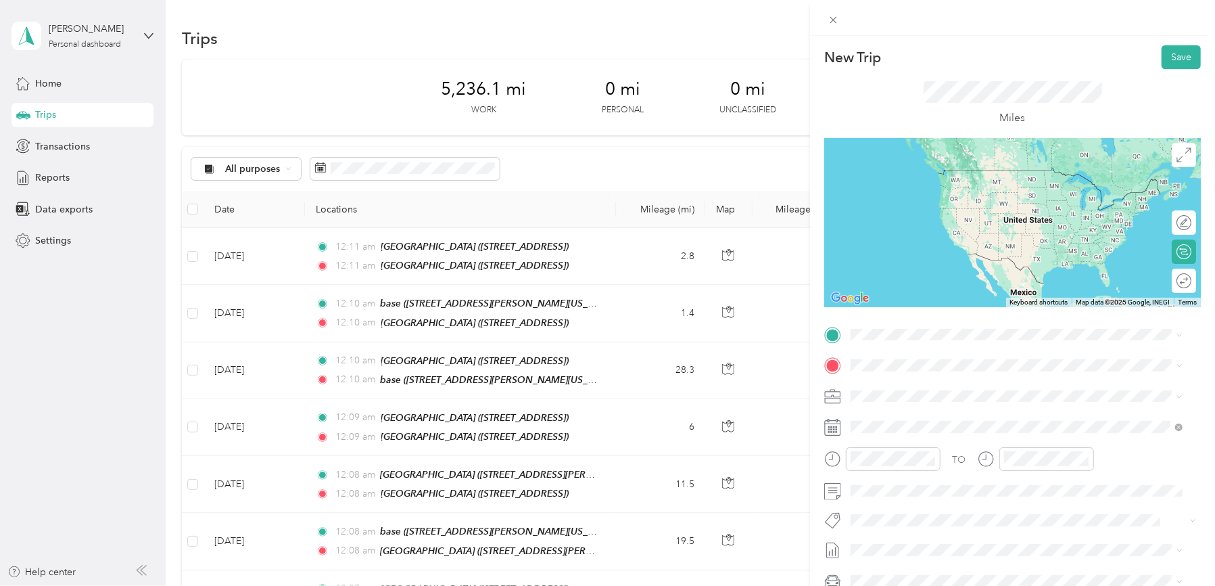
click at [964, 395] on div "TEAM [GEOGRAPHIC_DATA][STREET_ADDRESS][GEOGRAPHIC_DATA]" at bounding box center [949, 393] width 147 height 33
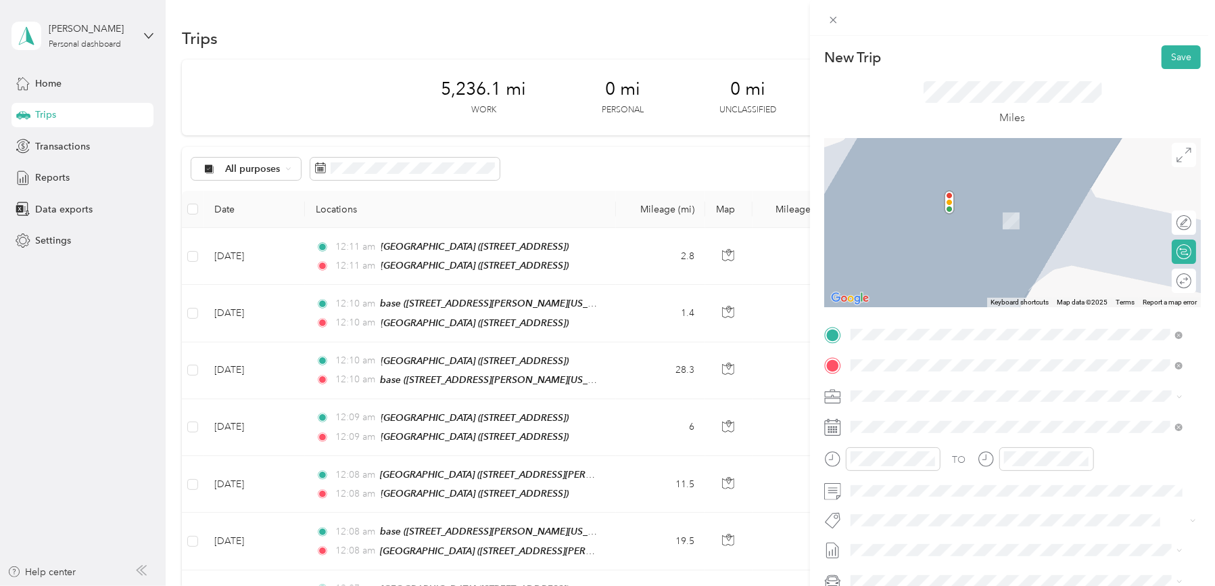
click at [976, 420] on strong "[GEOGRAPHIC_DATA]" at bounding box center [973, 421] width 101 height 12
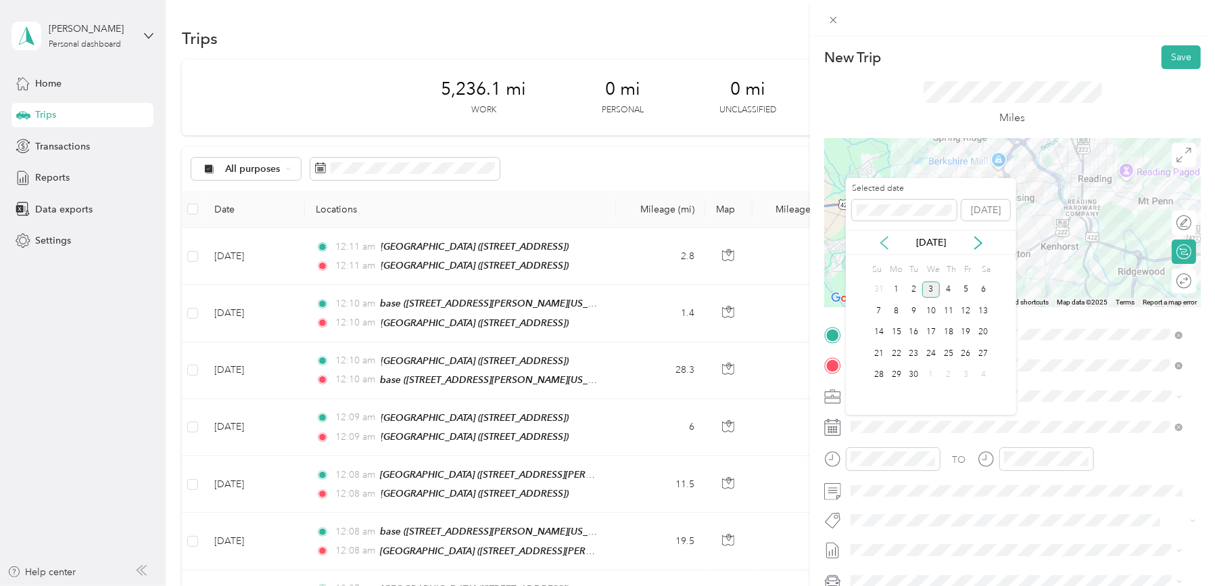
click at [883, 239] on icon at bounding box center [885, 243] width 14 height 14
click at [914, 371] on div "26" at bounding box center [914, 374] width 18 height 17
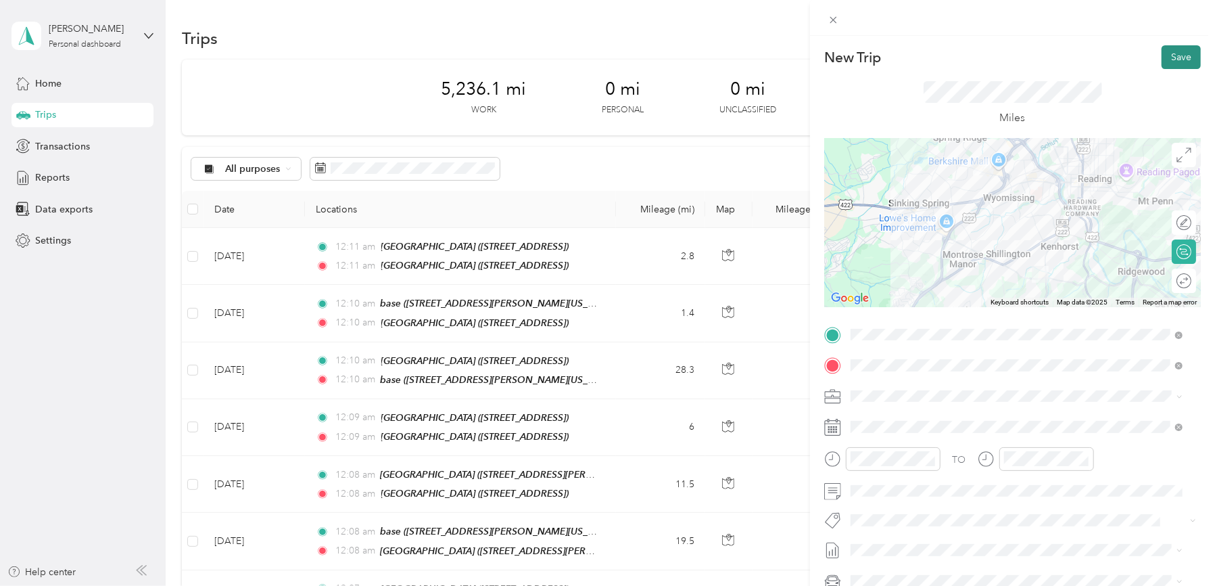
click at [1168, 51] on button "Save" at bounding box center [1181, 57] width 39 height 24
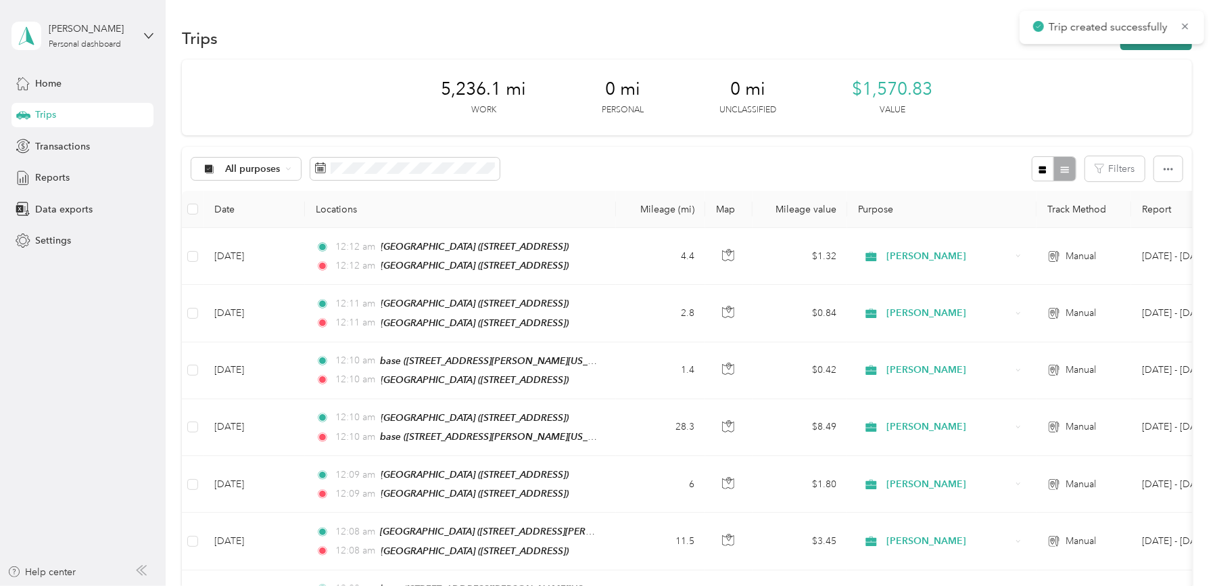
click at [1166, 46] on button "New trip" at bounding box center [1156, 38] width 72 height 24
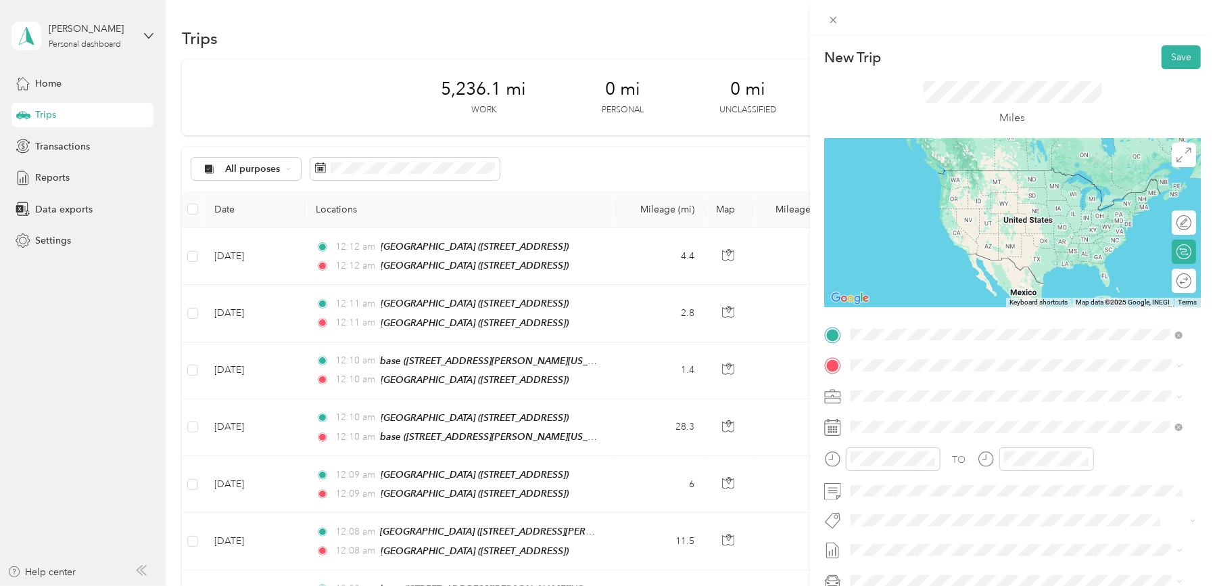
click at [964, 393] on div "TEAM [GEOGRAPHIC_DATA]" at bounding box center [949, 390] width 147 height 17
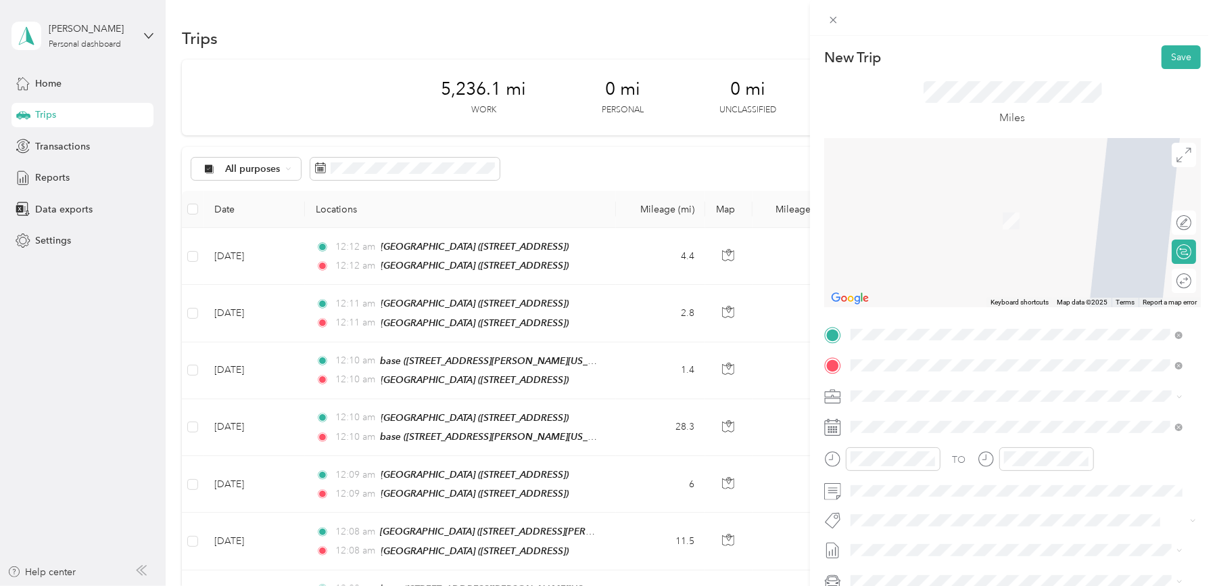
click at [902, 433] on span "[STREET_ADDRESS][PERSON_NAME][US_STATE]" at bounding box center [981, 433] width 210 height 11
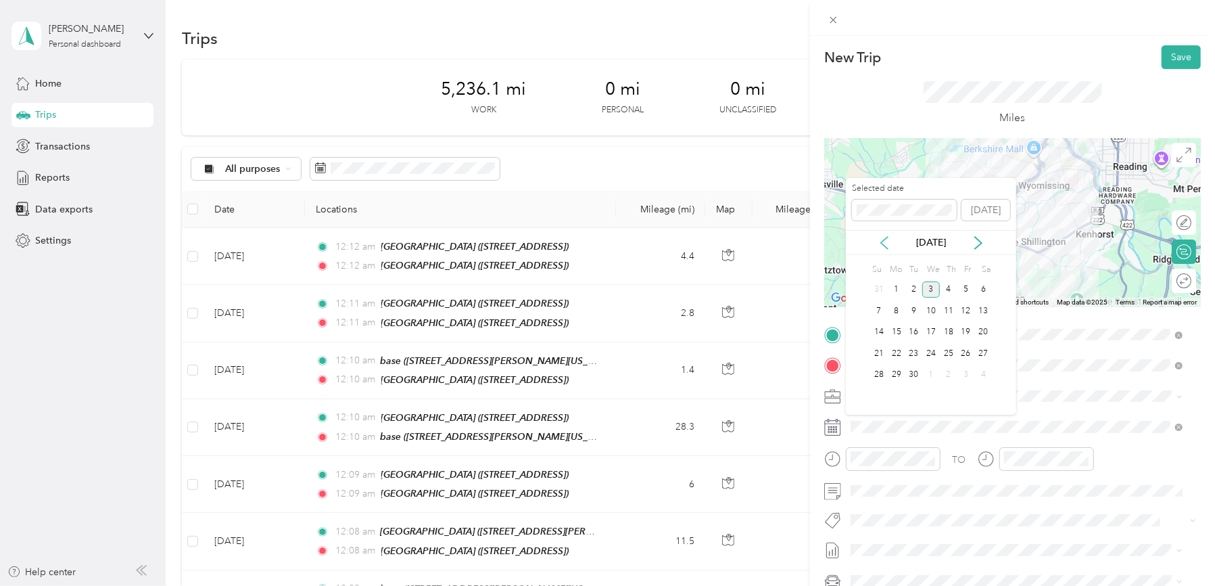
click at [883, 242] on icon at bounding box center [885, 243] width 14 height 14
click at [911, 374] on div "26" at bounding box center [914, 374] width 18 height 17
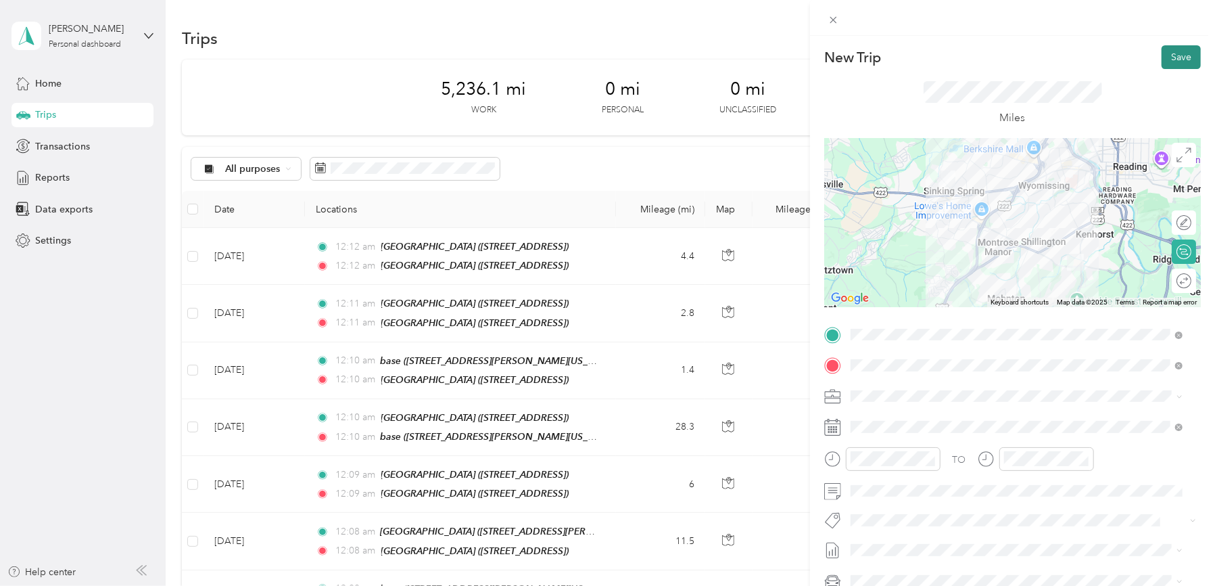
click at [1164, 60] on button "Save" at bounding box center [1181, 57] width 39 height 24
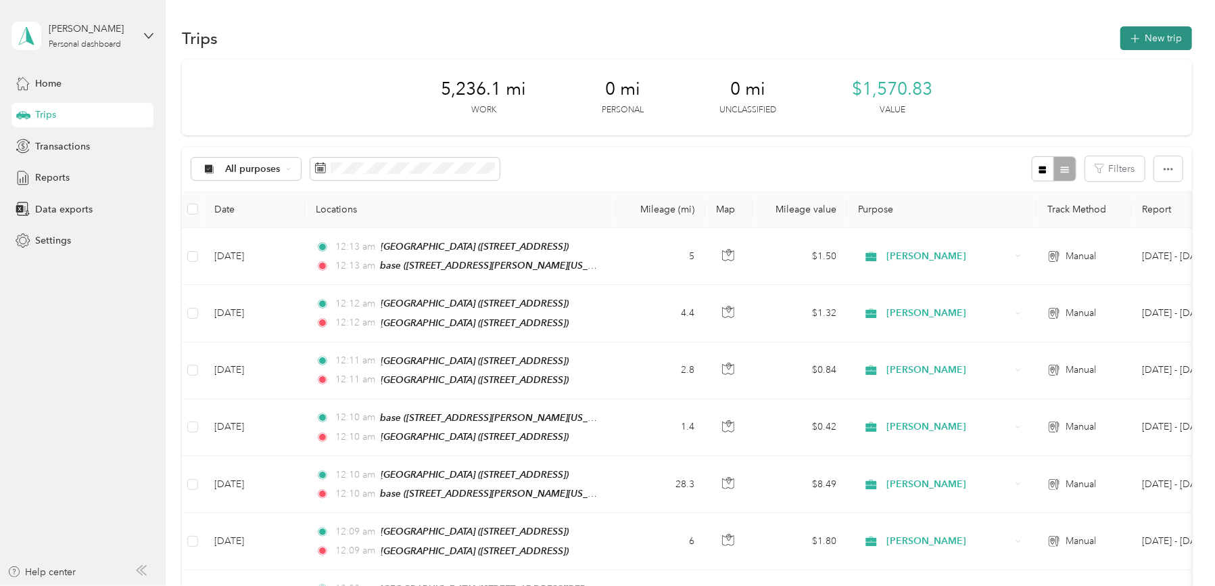
click at [1164, 39] on button "New trip" at bounding box center [1156, 38] width 72 height 24
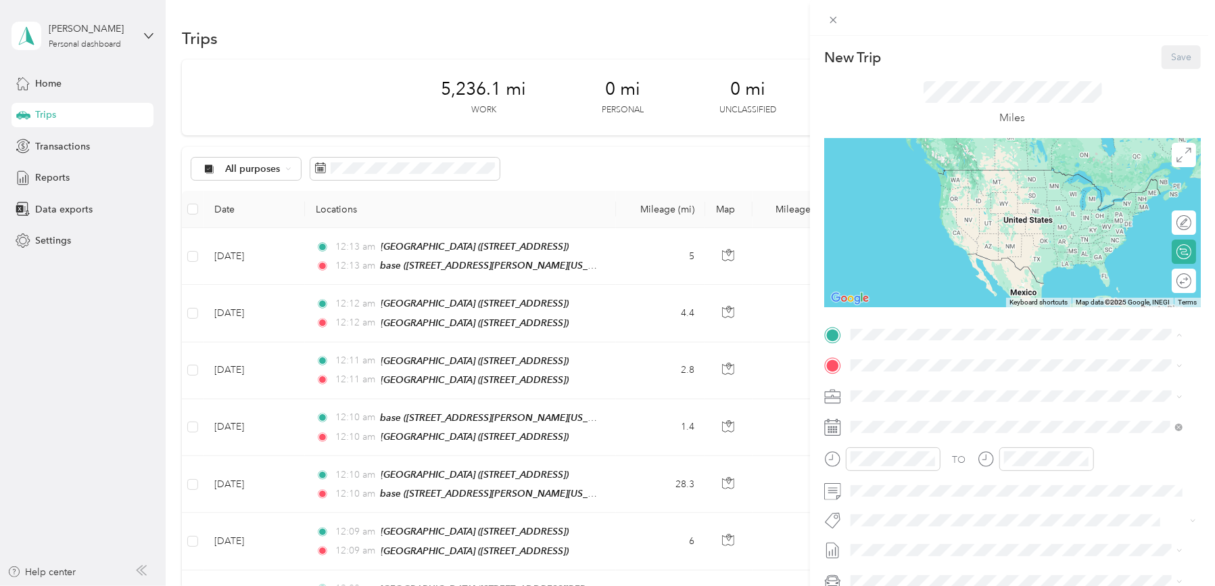
click at [886, 400] on span "[STREET_ADDRESS][PERSON_NAME][US_STATE]" at bounding box center [981, 403] width 210 height 11
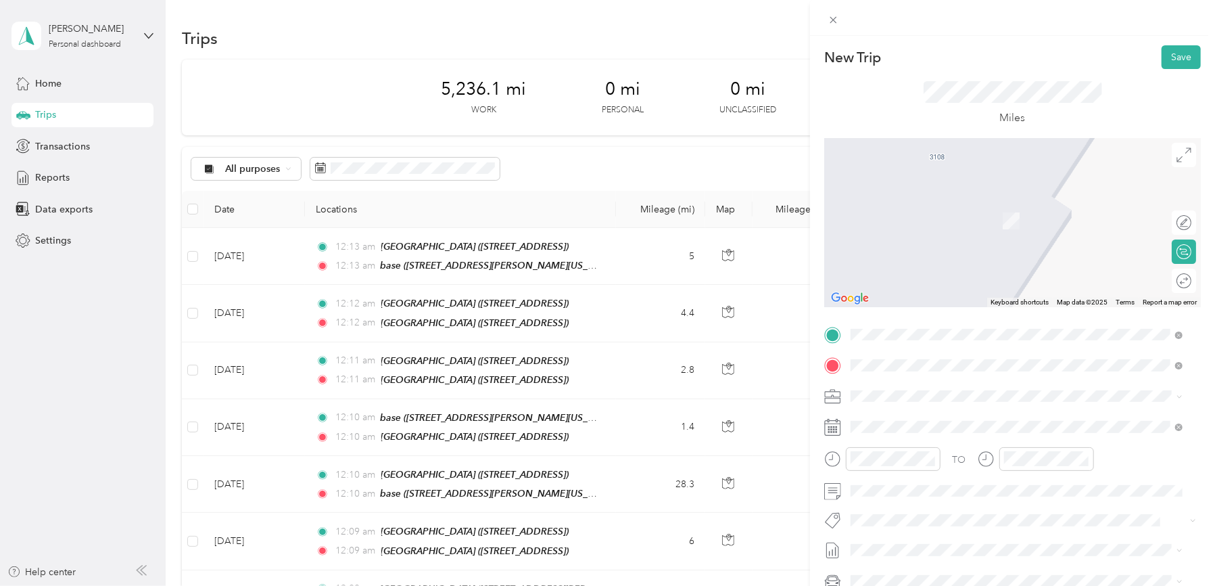
click at [975, 415] on strong "Redners Warehouse Market" at bounding box center [984, 421] width 122 height 12
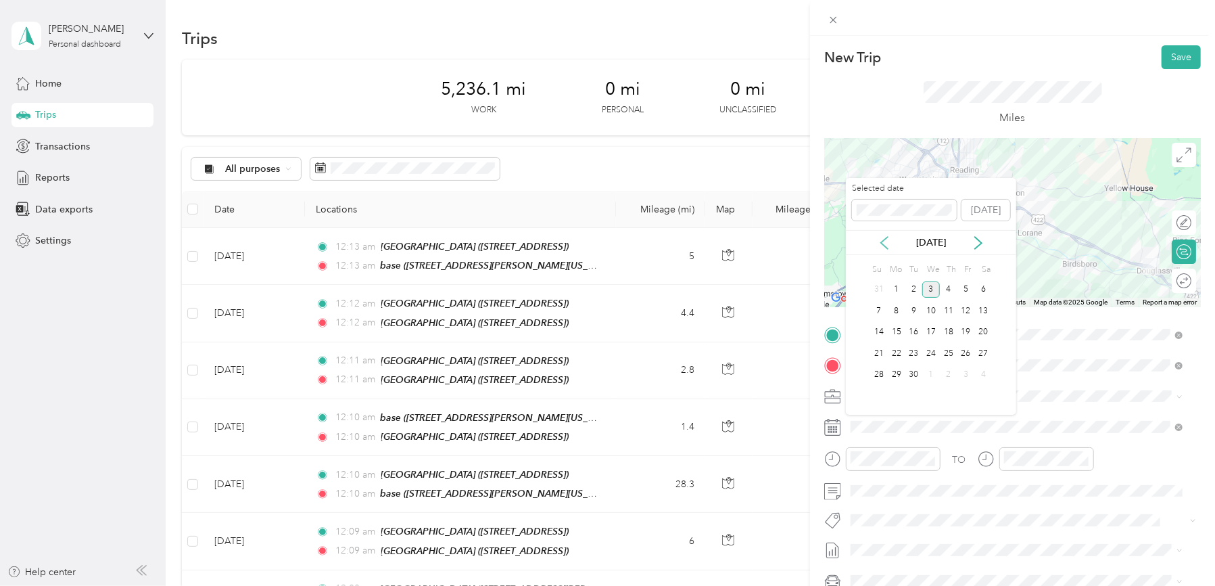
click at [880, 241] on icon at bounding box center [885, 243] width 14 height 14
click at [933, 377] on div "27" at bounding box center [931, 374] width 18 height 17
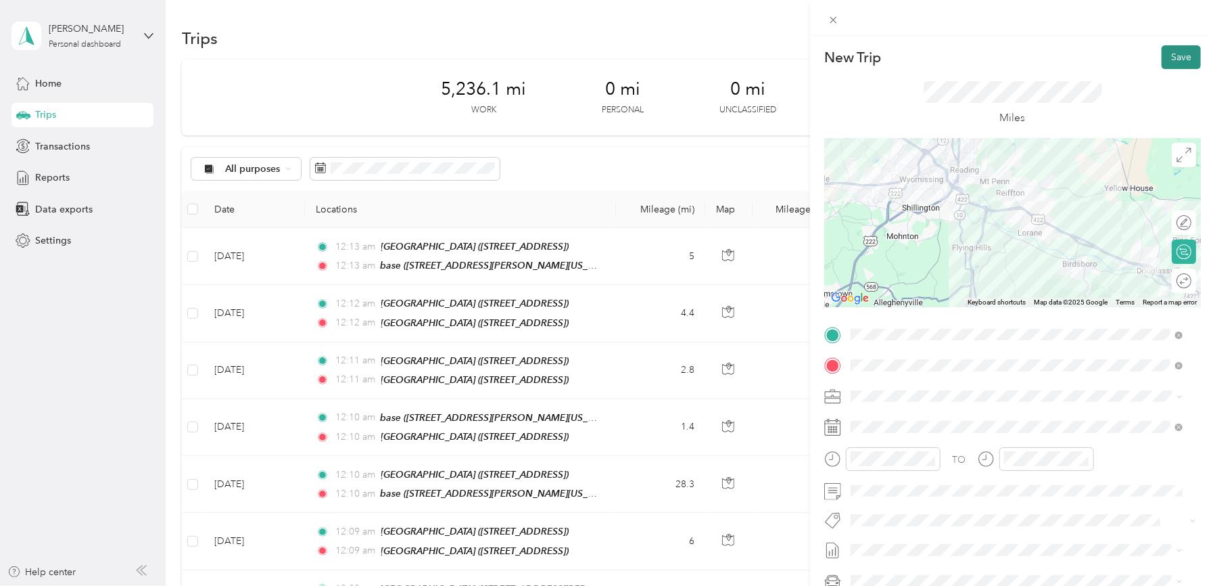
click at [1162, 60] on button "Save" at bounding box center [1181, 57] width 39 height 24
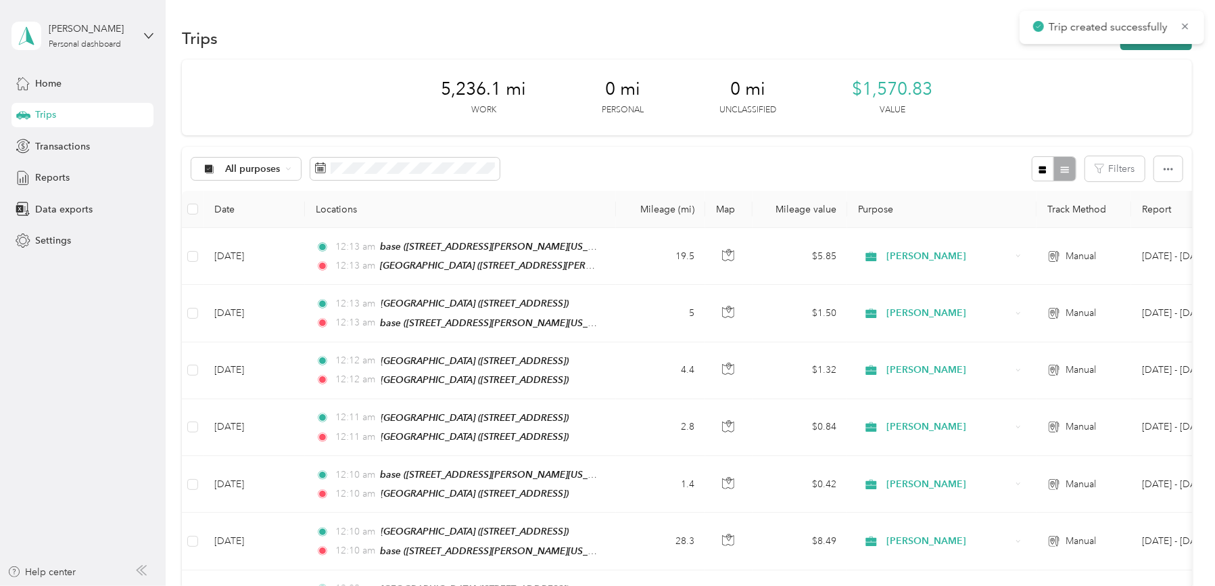
click at [1162, 44] on button "New trip" at bounding box center [1156, 38] width 72 height 24
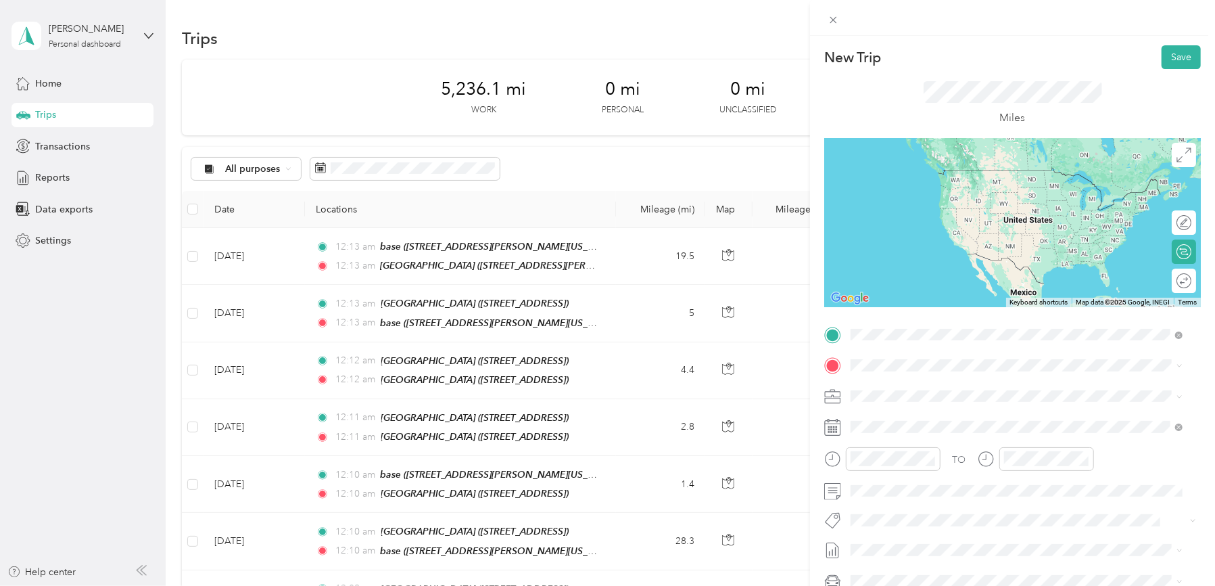
click at [955, 387] on strong "Redners Warehouse Market" at bounding box center [984, 390] width 122 height 12
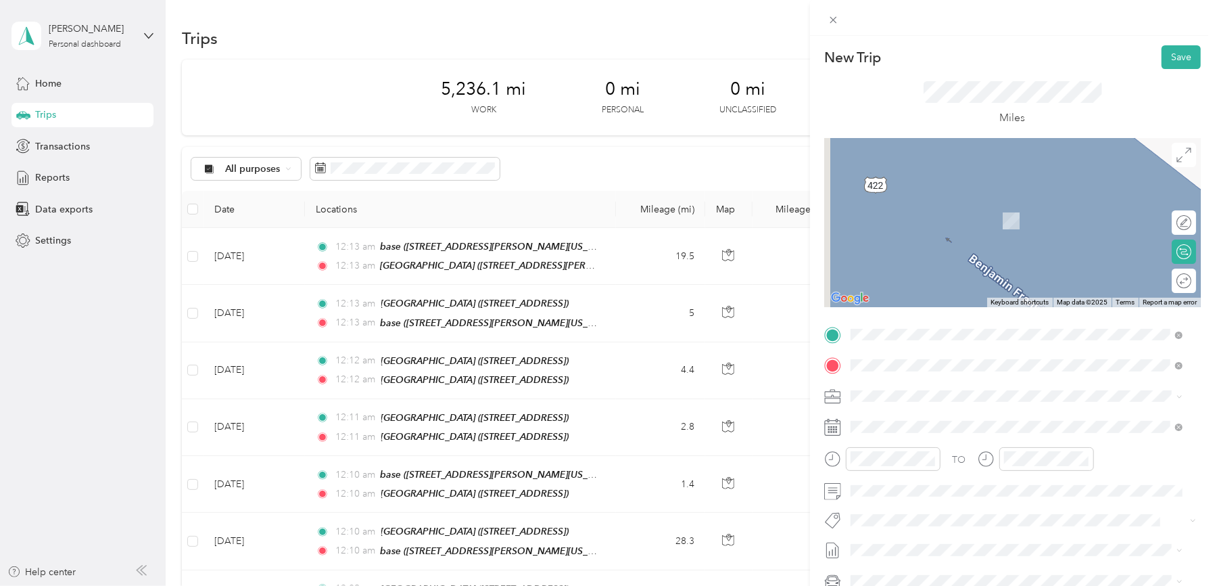
click at [964, 415] on strong "Redners Warehouse Market" at bounding box center [984, 421] width 122 height 12
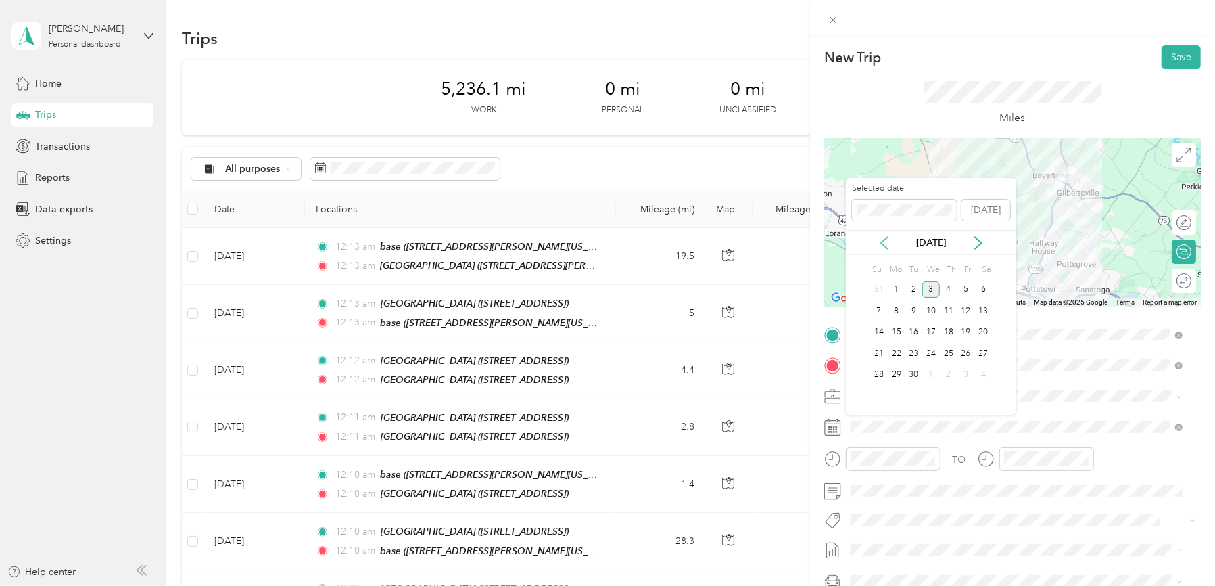
click at [882, 238] on icon at bounding box center [885, 243] width 14 height 14
click at [934, 375] on div "27" at bounding box center [931, 374] width 18 height 17
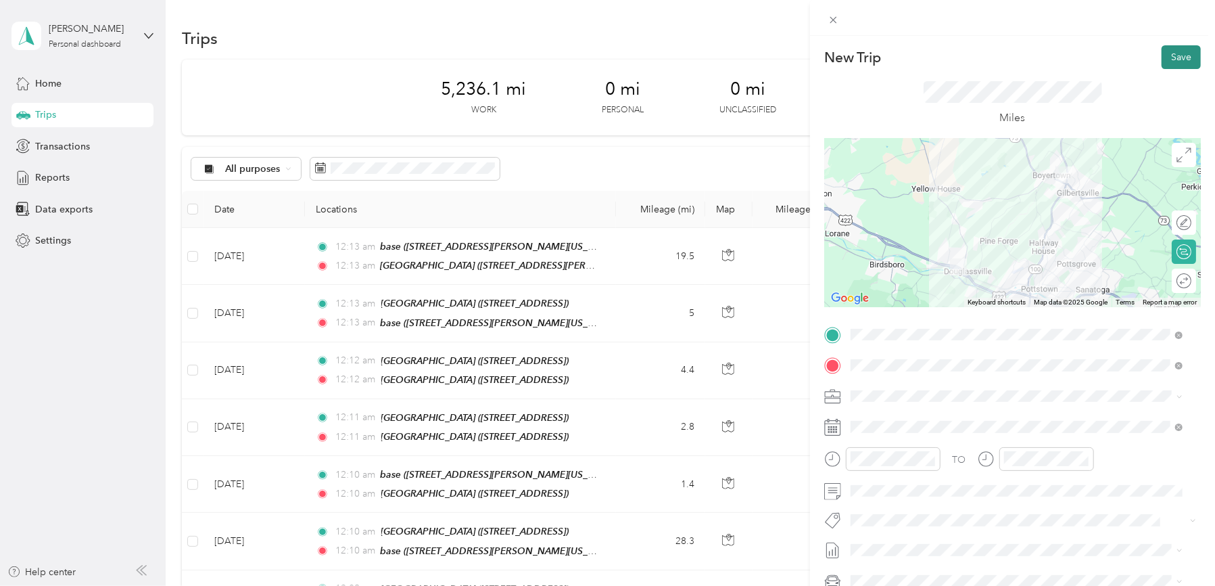
click at [1164, 53] on button "Save" at bounding box center [1181, 57] width 39 height 24
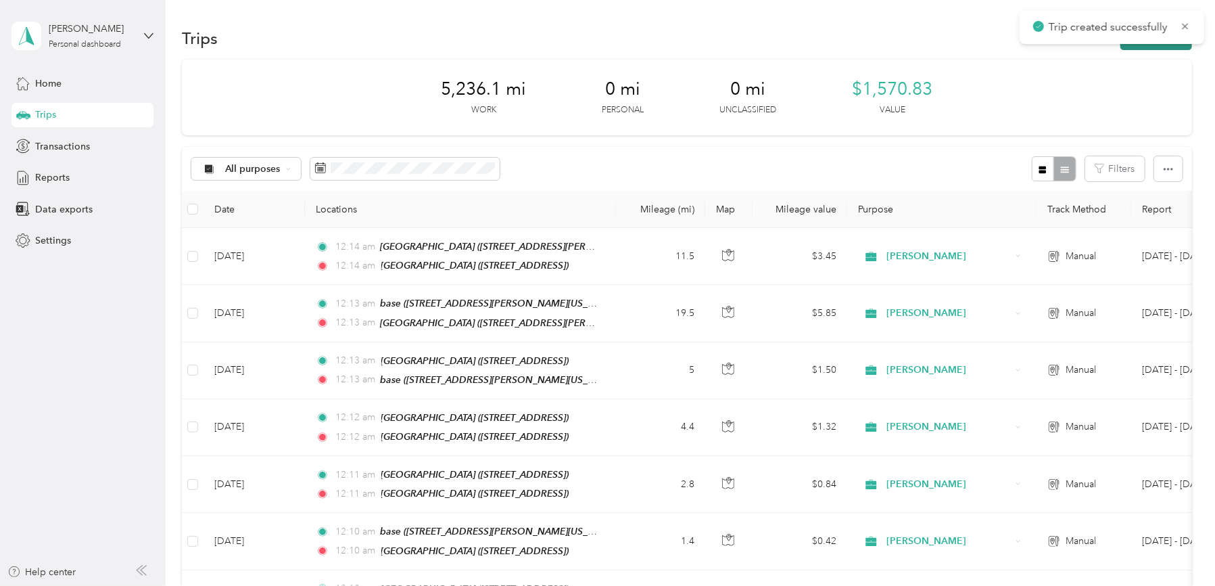
click at [1163, 46] on button "New trip" at bounding box center [1156, 38] width 72 height 24
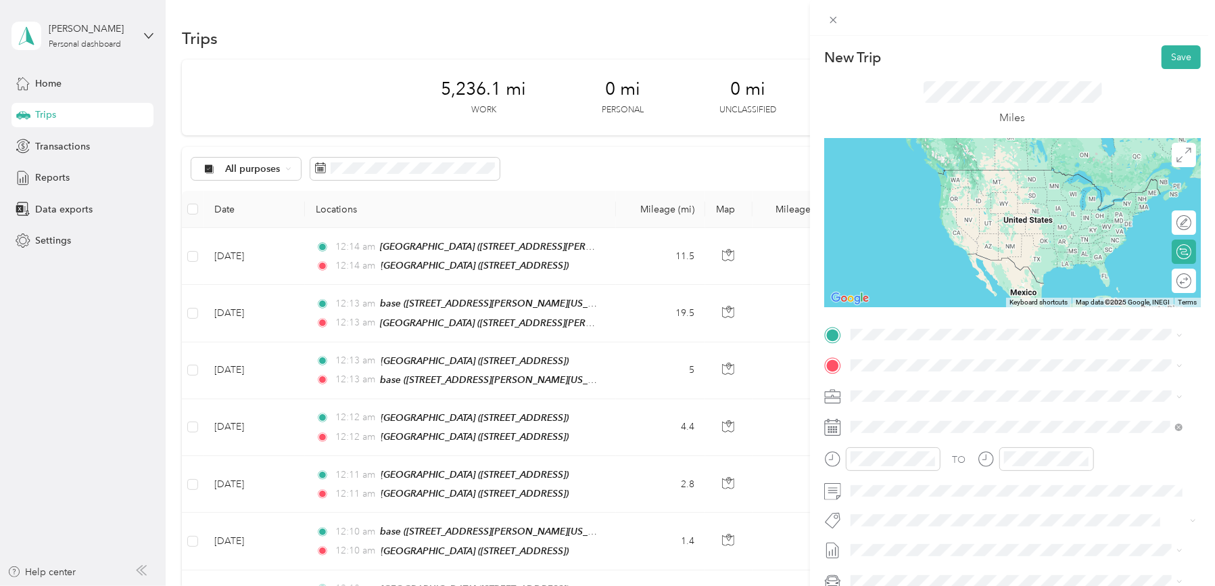
click at [953, 391] on div "TEAM Redners Warehouse Market" at bounding box center [960, 387] width 169 height 17
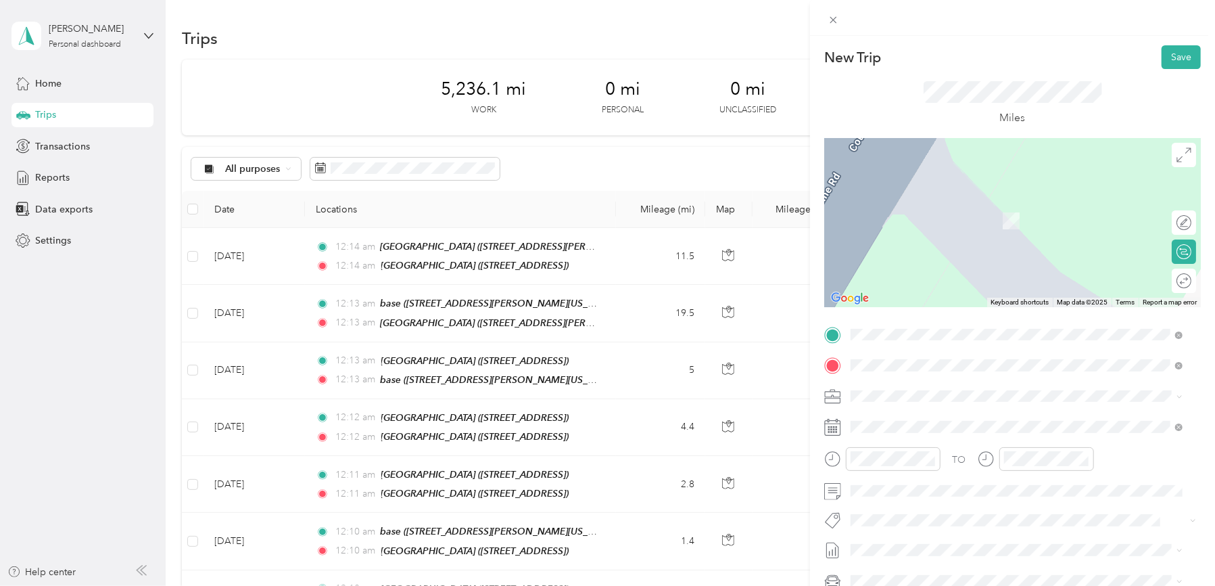
click at [1008, 508] on div "TEAM [GEOGRAPHIC_DATA]" at bounding box center [949, 515] width 147 height 17
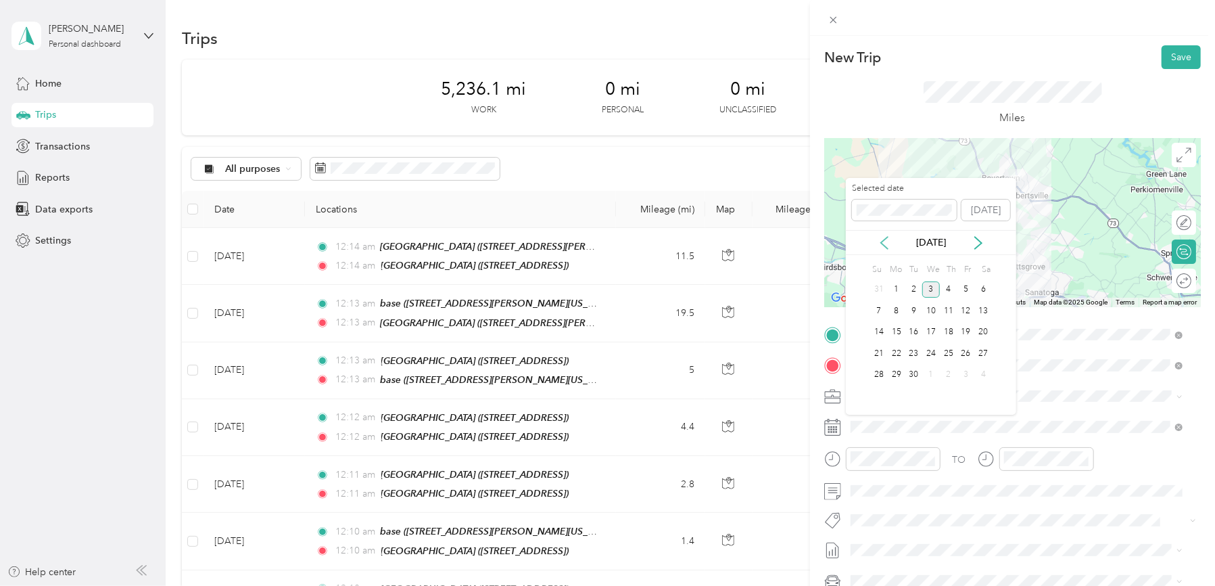
click at [885, 241] on icon at bounding box center [885, 243] width 14 height 14
click at [934, 377] on div "27" at bounding box center [931, 374] width 18 height 17
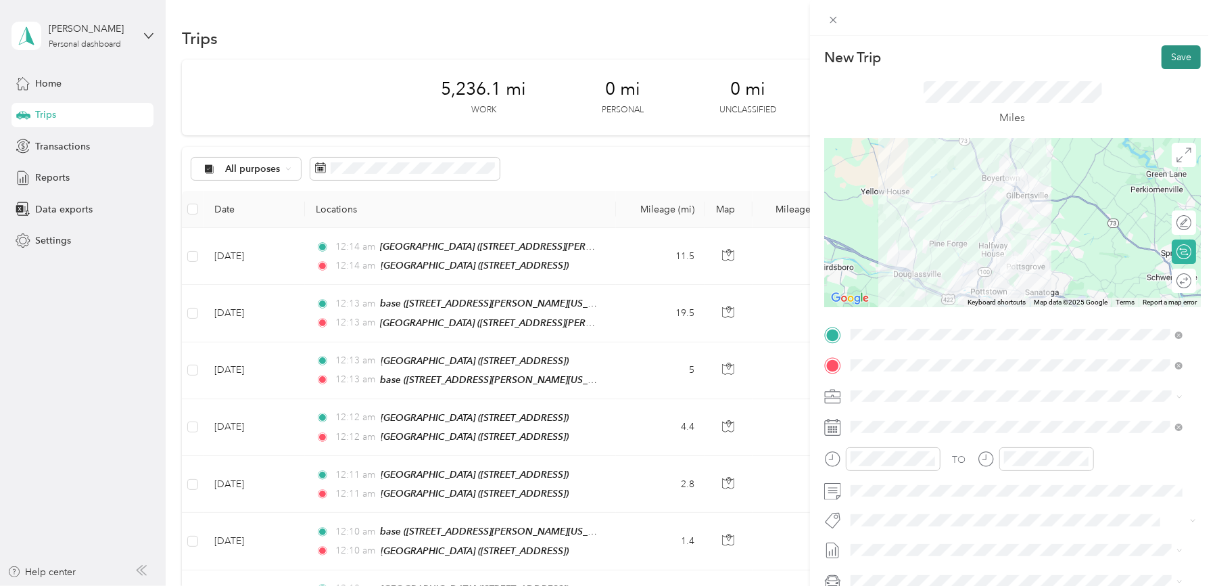
click at [1164, 55] on button "Save" at bounding box center [1181, 57] width 39 height 24
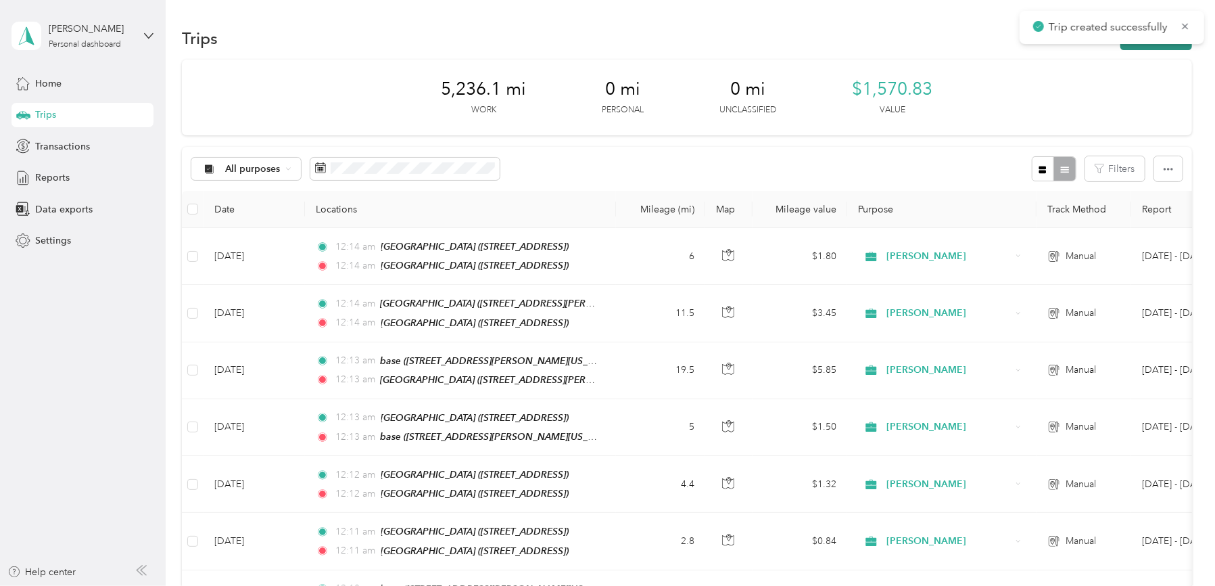
click at [1161, 46] on button "New trip" at bounding box center [1156, 38] width 72 height 24
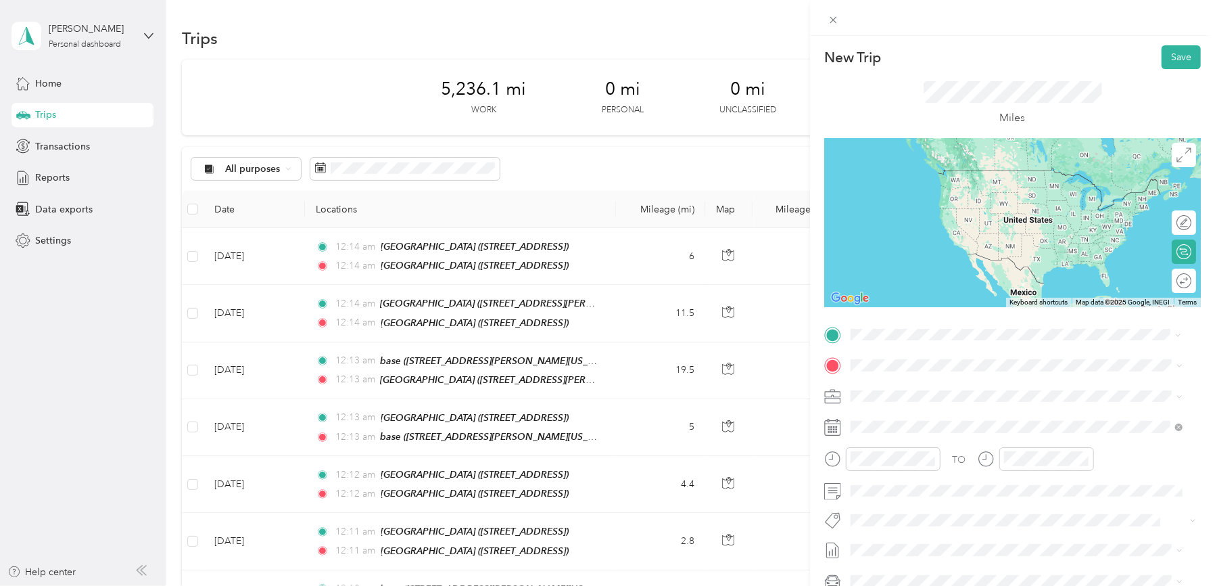
click at [1010, 485] on strong "[GEOGRAPHIC_DATA]" at bounding box center [973, 485] width 101 height 12
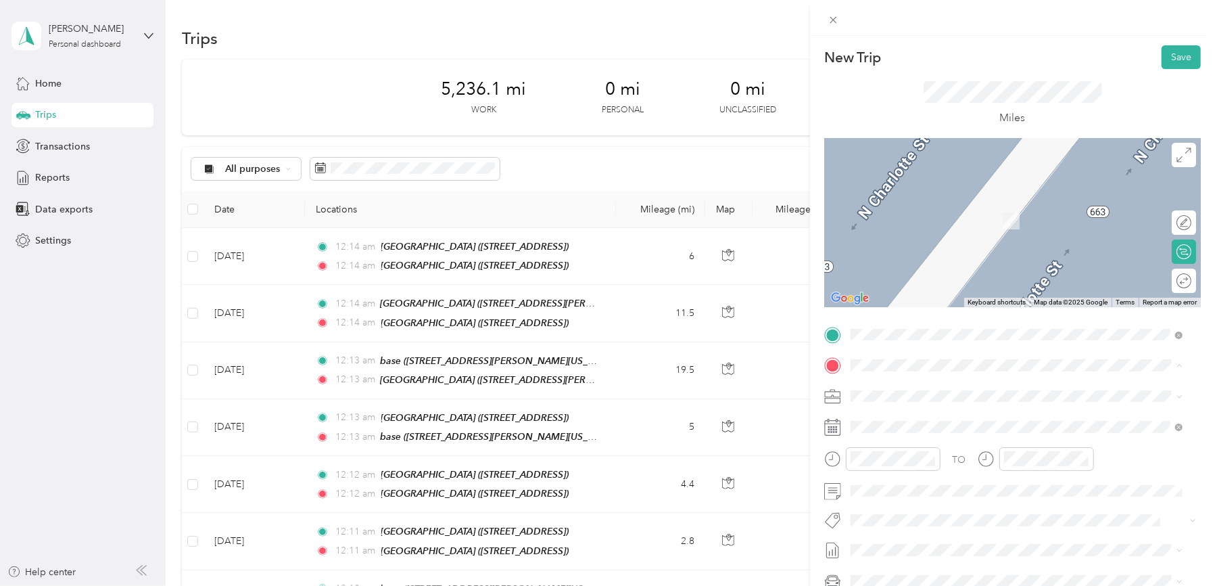
click at [925, 428] on span "[STREET_ADDRESS][PERSON_NAME][US_STATE]" at bounding box center [981, 433] width 210 height 11
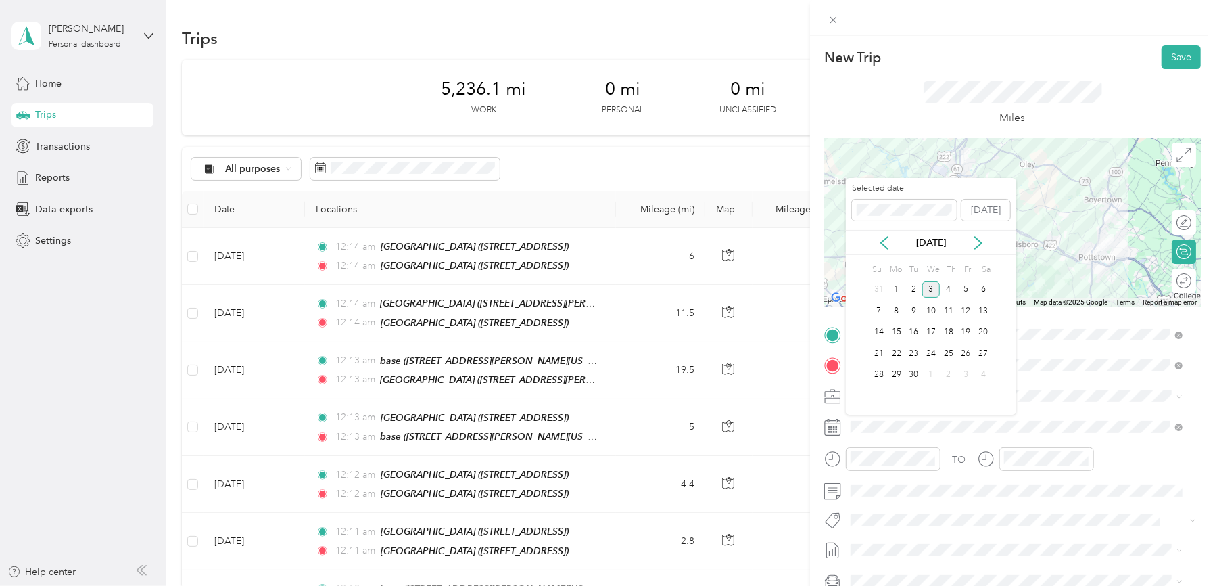
click at [884, 234] on div "[DATE]" at bounding box center [931, 242] width 170 height 25
click at [887, 237] on icon at bounding box center [884, 243] width 7 height 12
click at [929, 375] on div "27" at bounding box center [931, 374] width 18 height 17
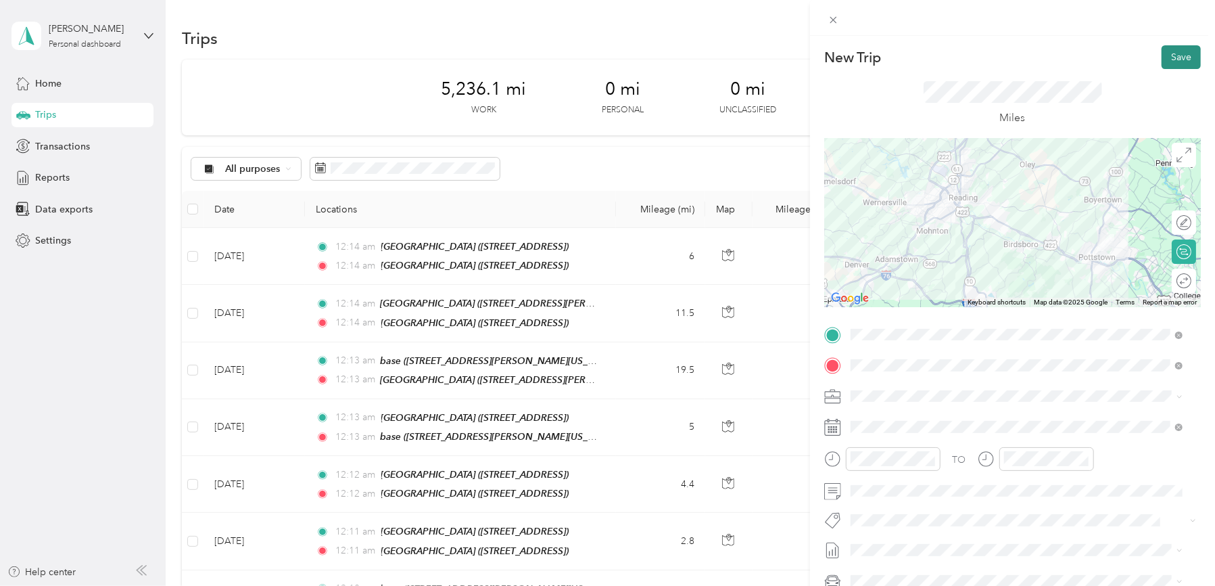
click at [1164, 58] on button "Save" at bounding box center [1181, 57] width 39 height 24
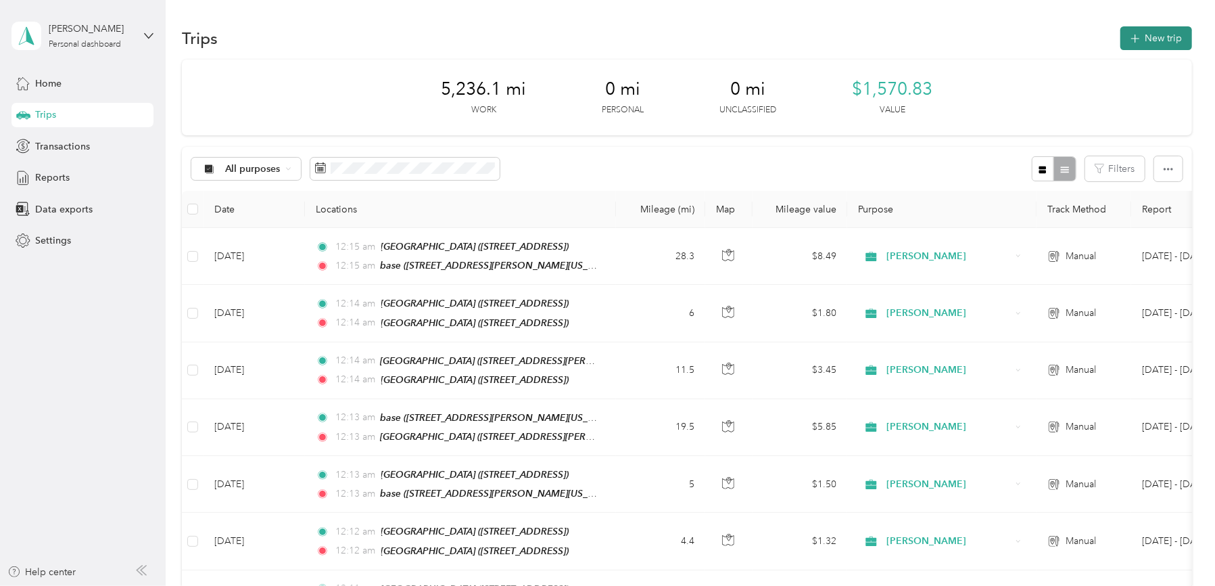
click at [1164, 41] on button "New trip" at bounding box center [1156, 38] width 72 height 24
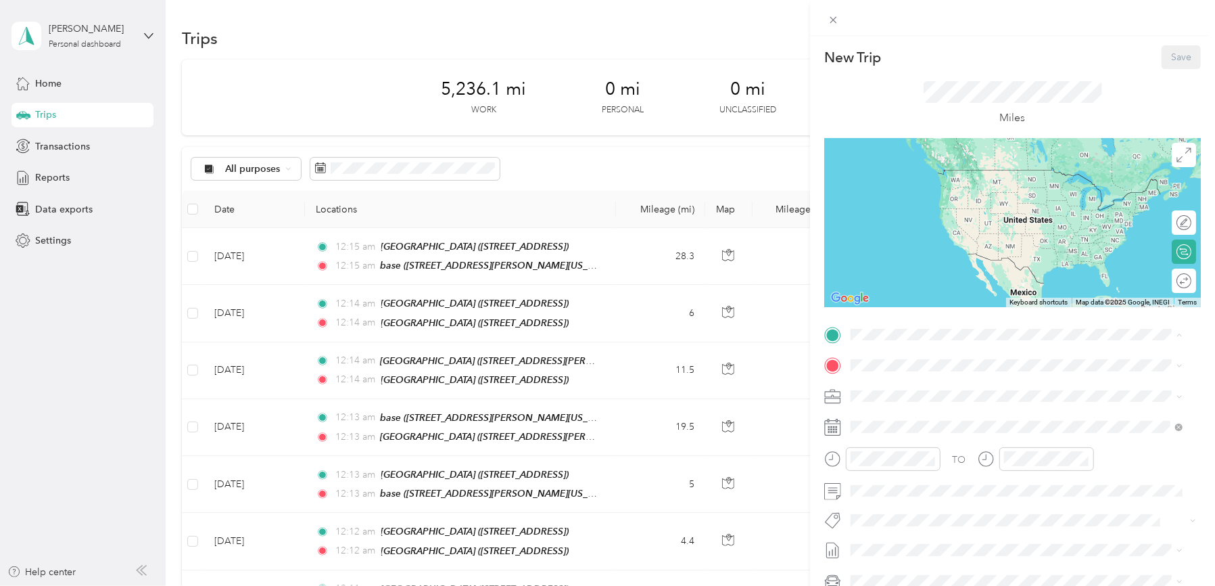
click at [901, 400] on span "[STREET_ADDRESS][PERSON_NAME][US_STATE]" at bounding box center [981, 403] width 210 height 11
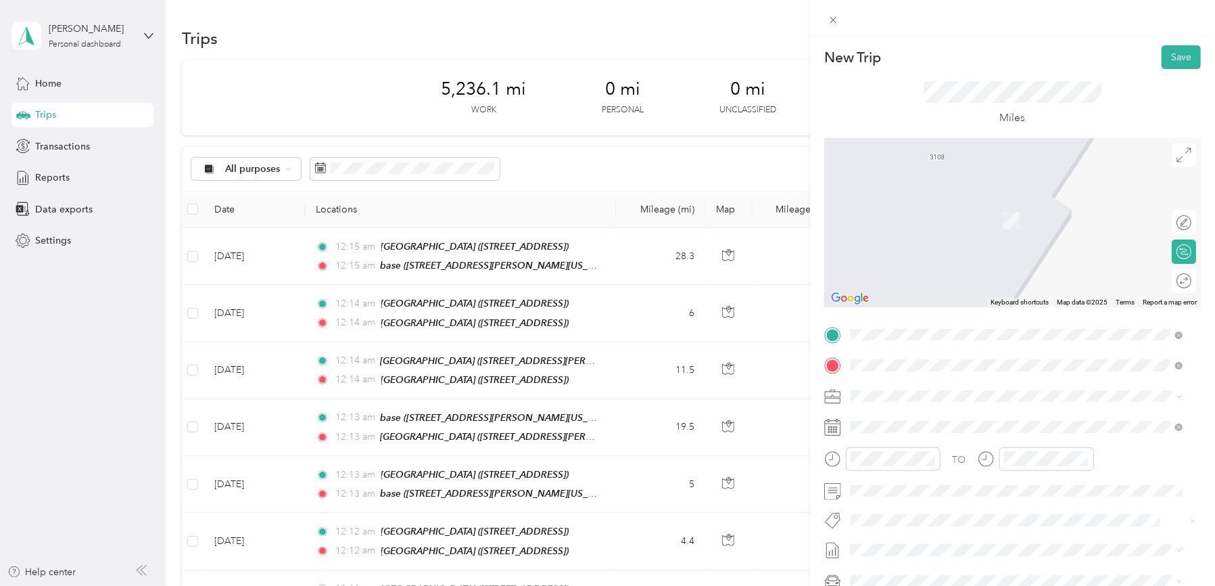
click at [1008, 507] on div "TEAM Redners Warehouse Market" at bounding box center [960, 515] width 169 height 17
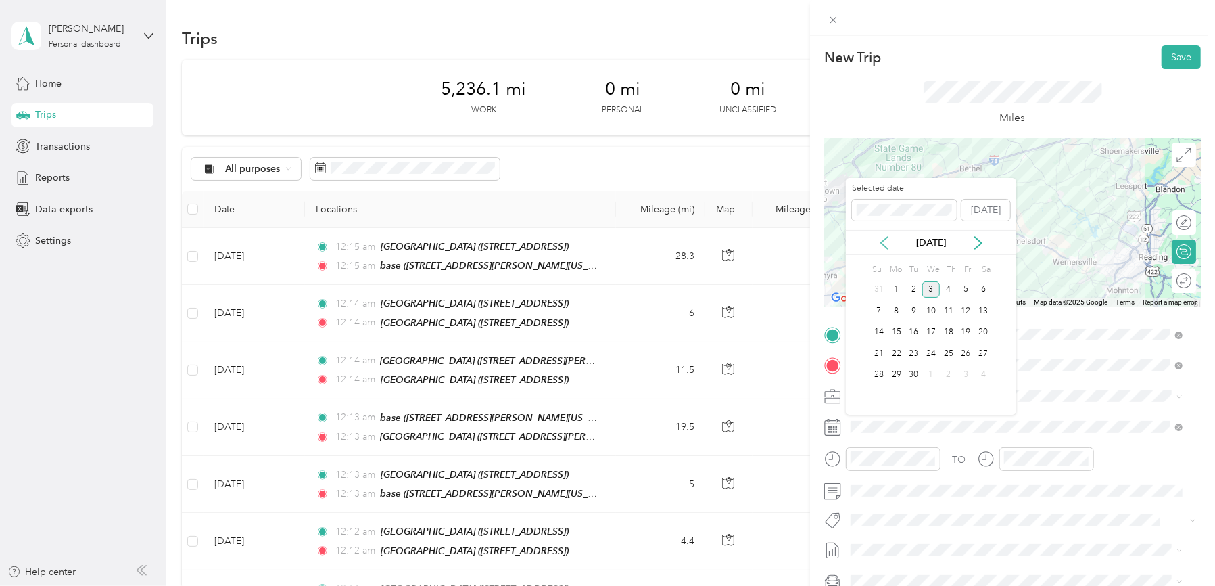
click at [885, 245] on icon at bounding box center [885, 243] width 14 height 14
click at [948, 372] on div "28" at bounding box center [949, 374] width 18 height 17
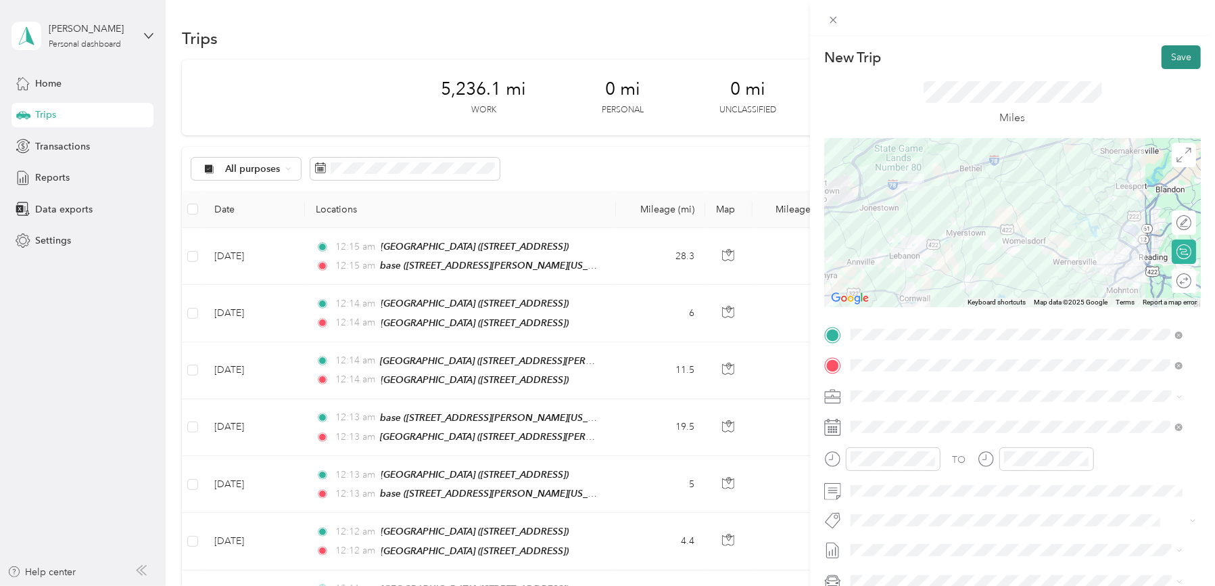
click at [1162, 55] on button "Save" at bounding box center [1181, 57] width 39 height 24
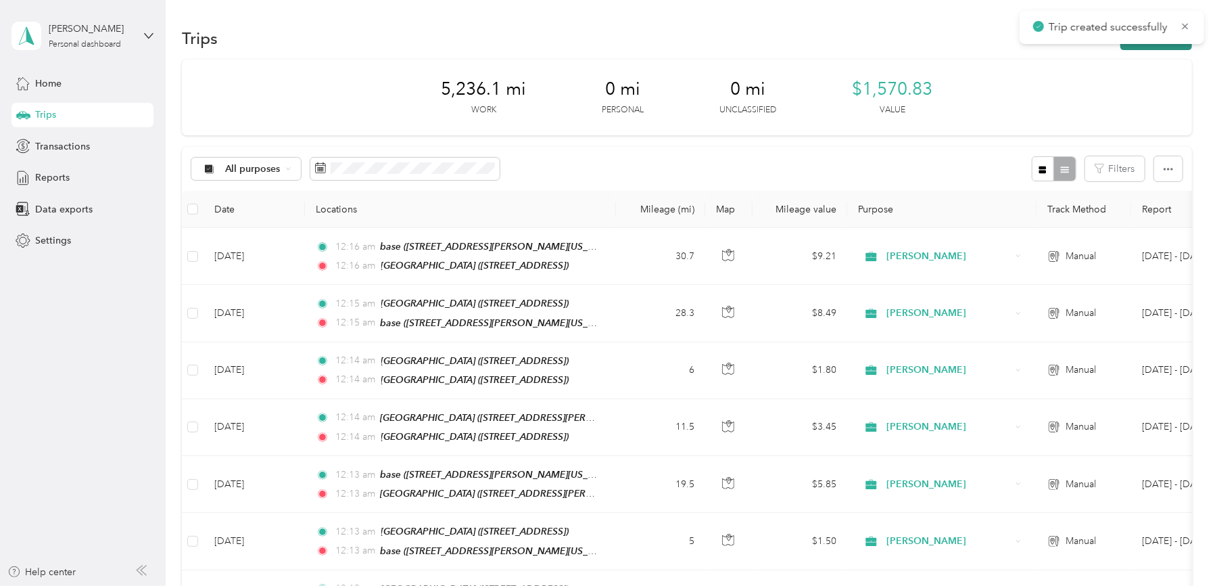
click at [1158, 46] on button "New trip" at bounding box center [1156, 38] width 72 height 24
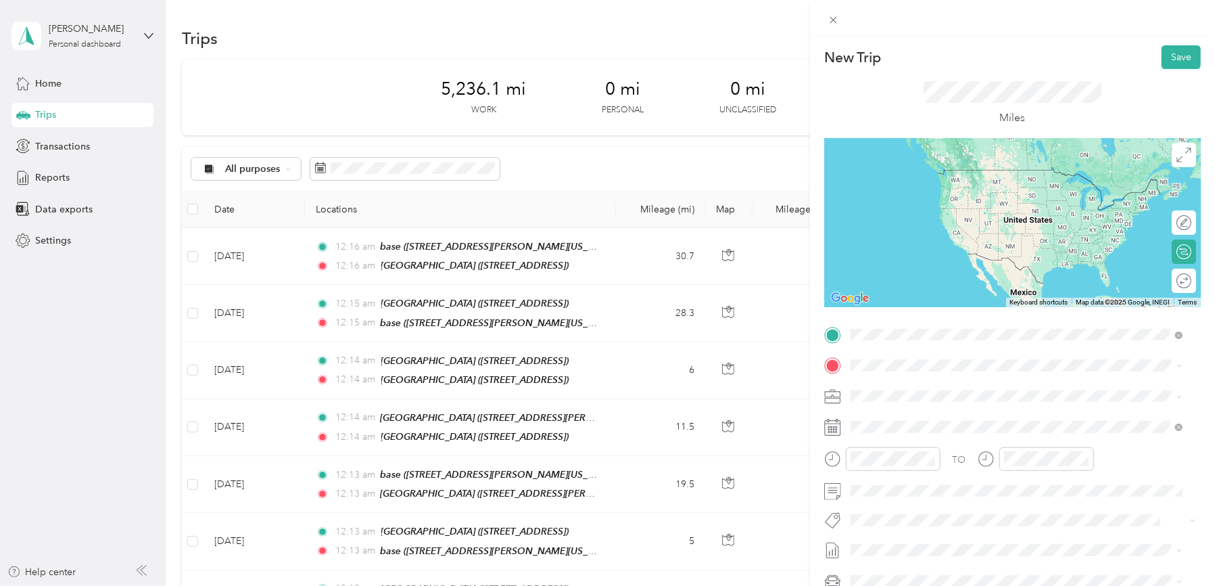
click at [1005, 480] on strong "Redners Warehouse Market" at bounding box center [984, 485] width 122 height 12
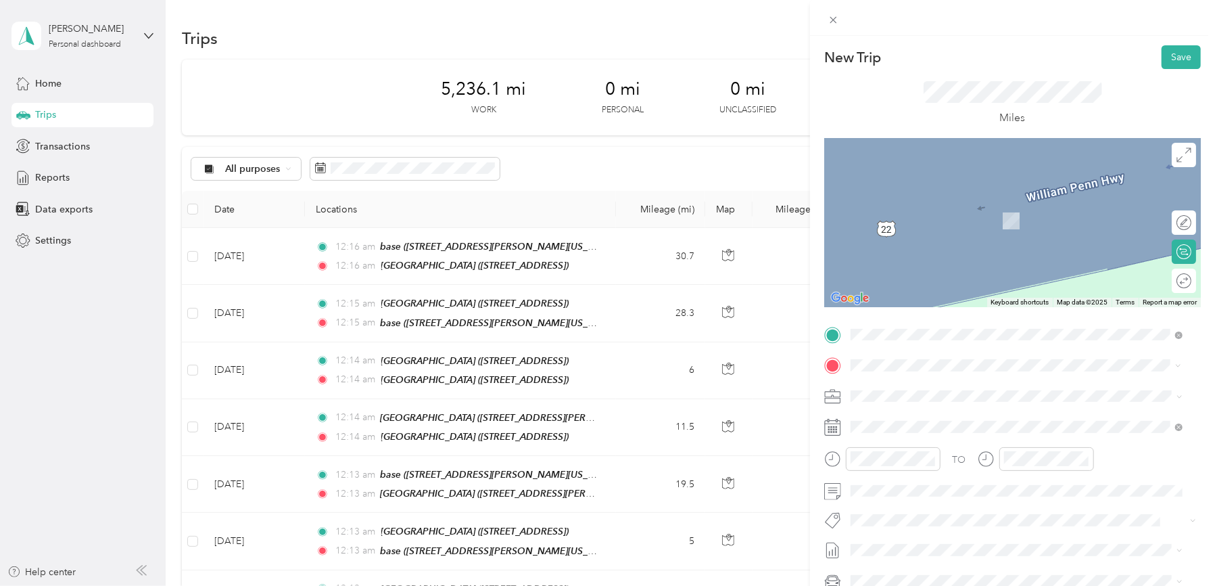
click at [1024, 512] on strong "[GEOGRAPHIC_DATA]" at bounding box center [973, 516] width 101 height 12
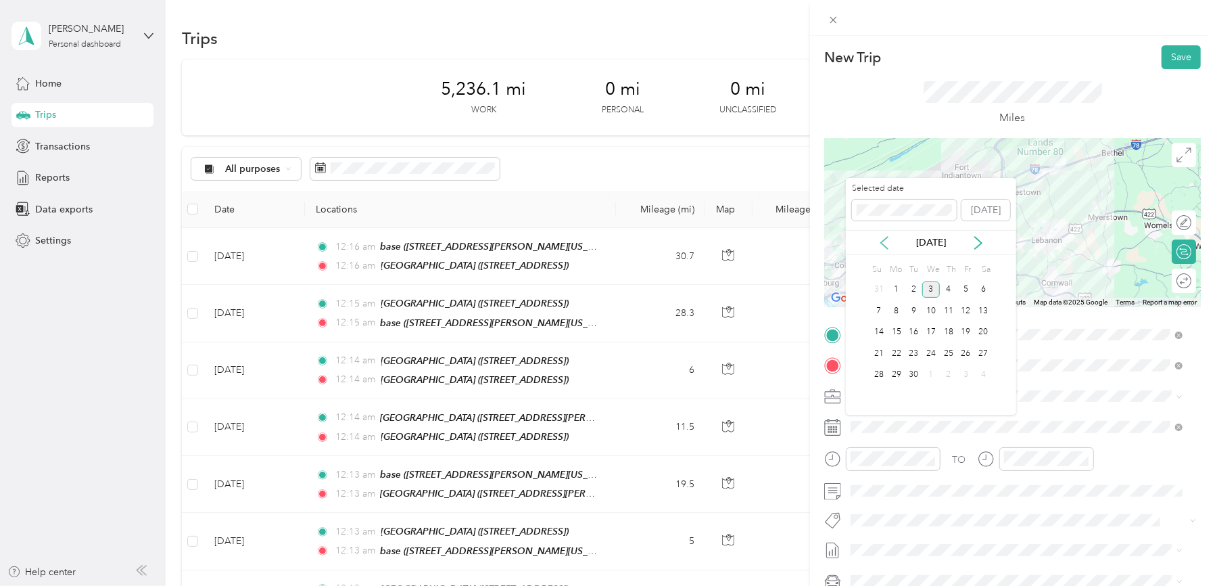
click at [883, 239] on icon at bounding box center [884, 243] width 7 height 12
click at [949, 374] on div "28" at bounding box center [949, 374] width 18 height 17
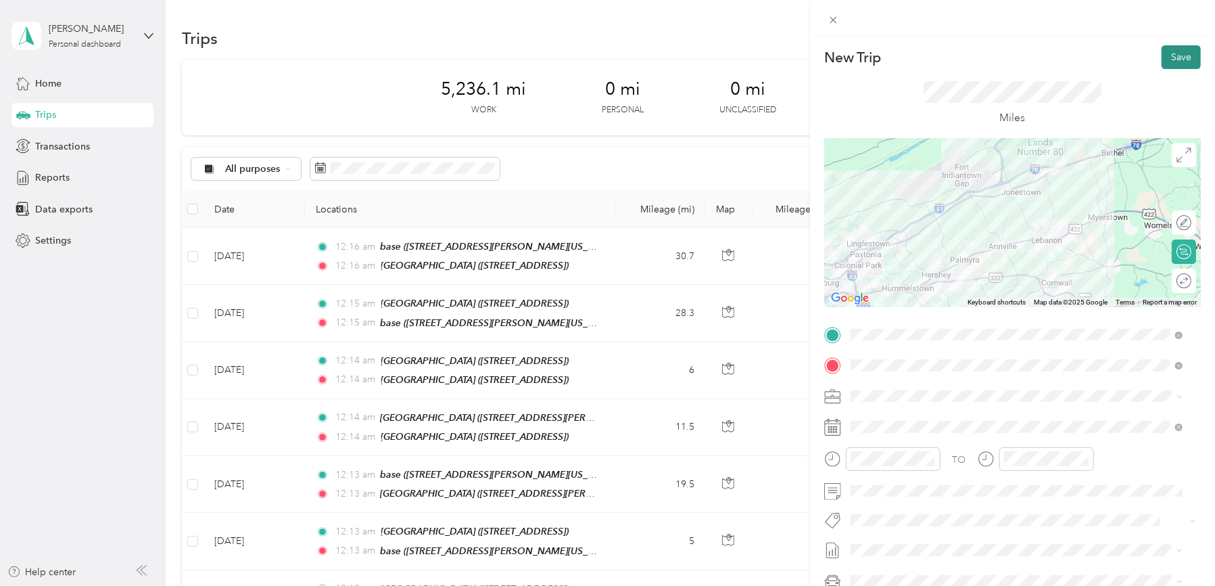
click at [1162, 52] on button "Save" at bounding box center [1181, 57] width 39 height 24
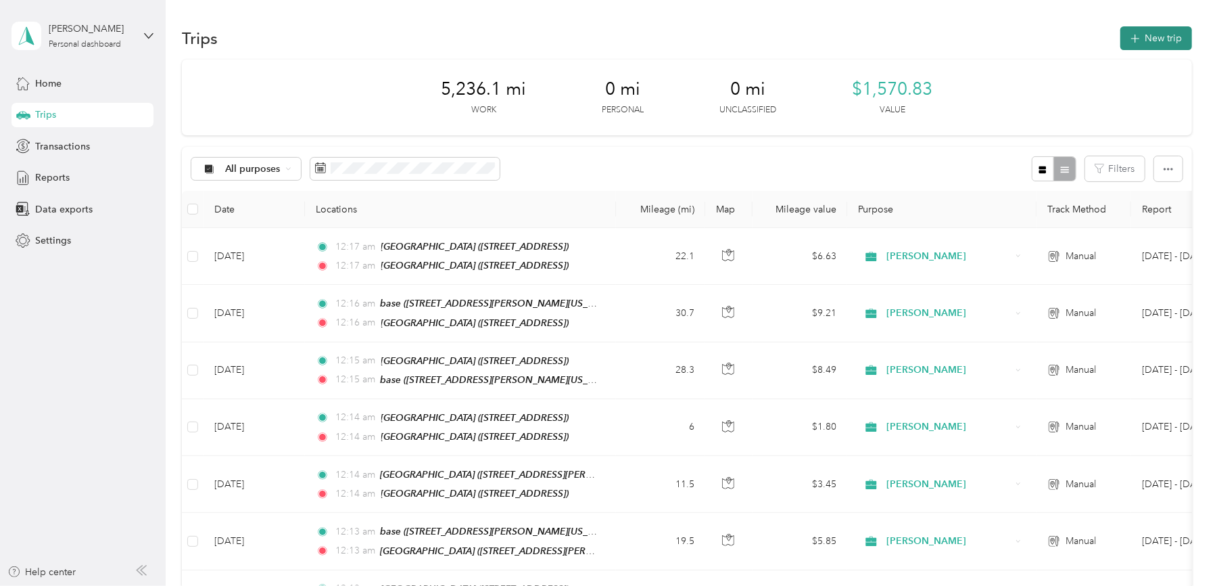
click at [1132, 45] on button "New trip" at bounding box center [1156, 38] width 72 height 24
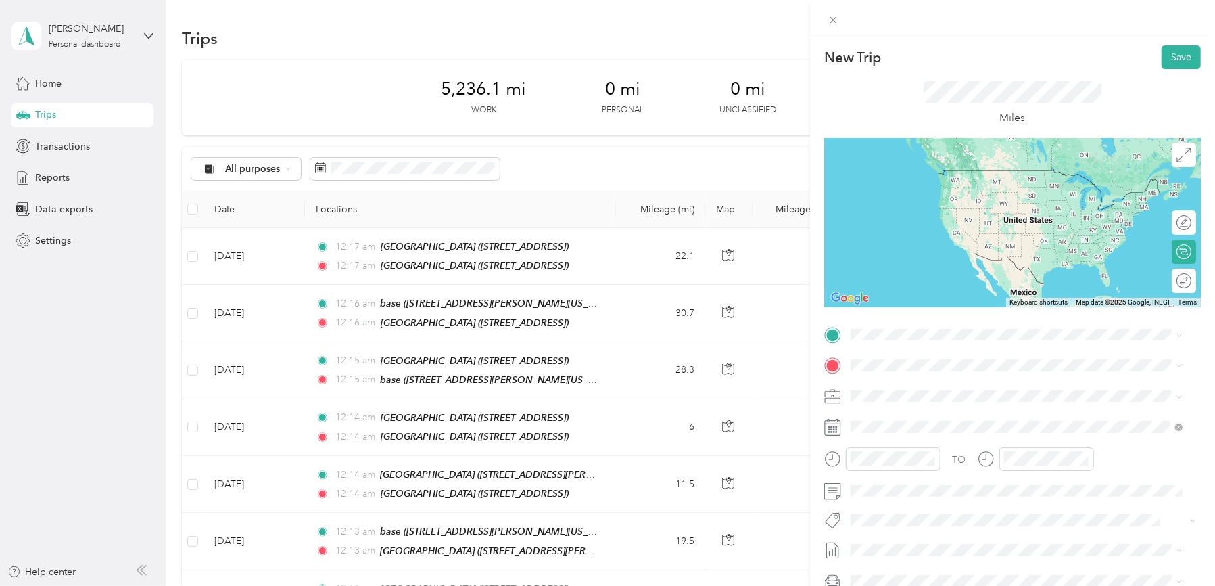
click at [933, 484] on strong "[GEOGRAPHIC_DATA]" at bounding box center [973, 478] width 101 height 12
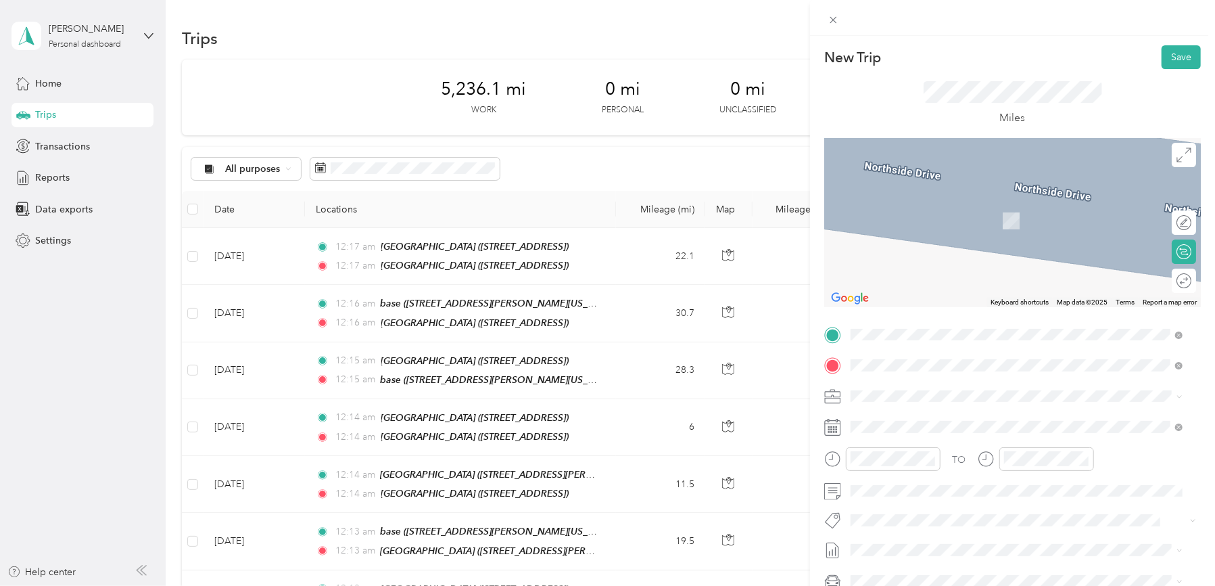
click at [985, 470] on strong "Redners Warehouse Market" at bounding box center [984, 464] width 122 height 12
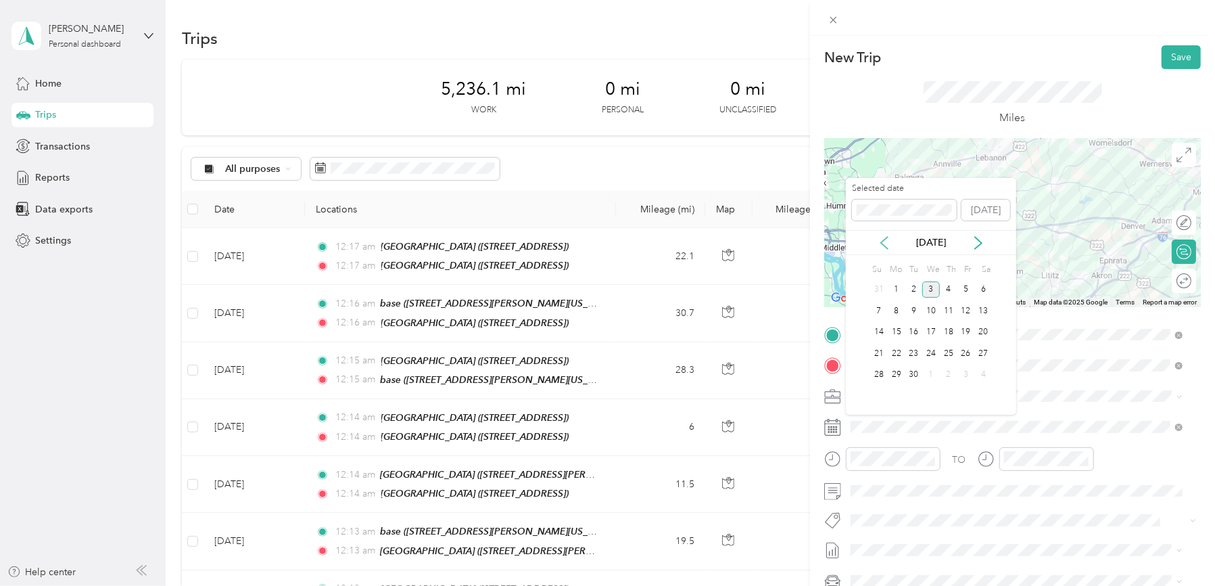
click at [884, 239] on icon at bounding box center [884, 243] width 7 height 12
click at [950, 372] on div "28" at bounding box center [949, 374] width 18 height 17
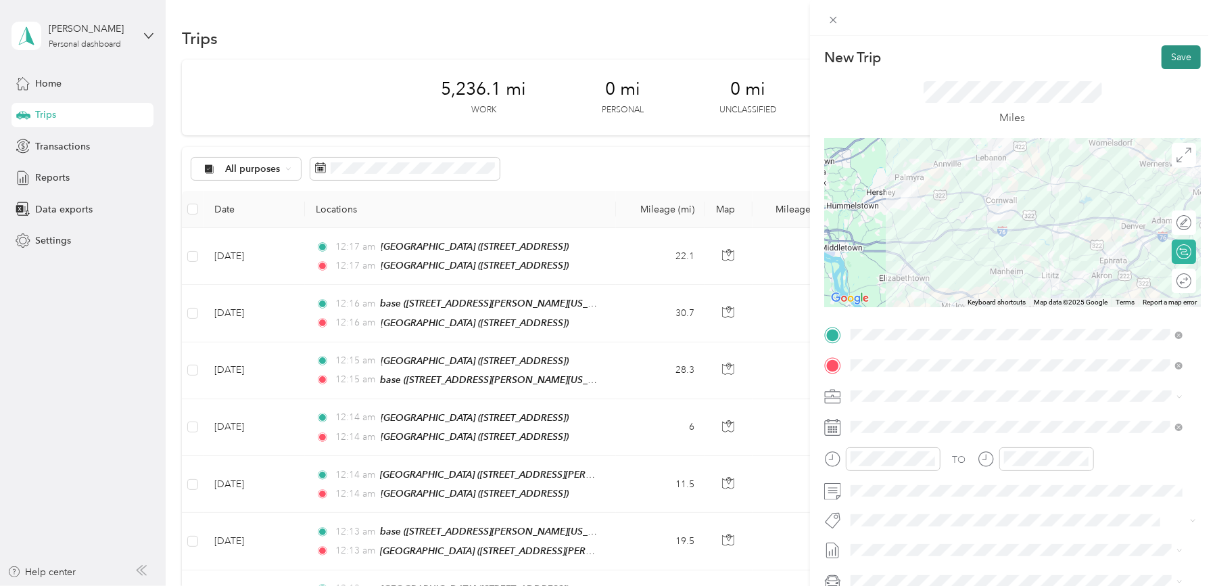
click at [1172, 50] on button "Save" at bounding box center [1181, 57] width 39 height 24
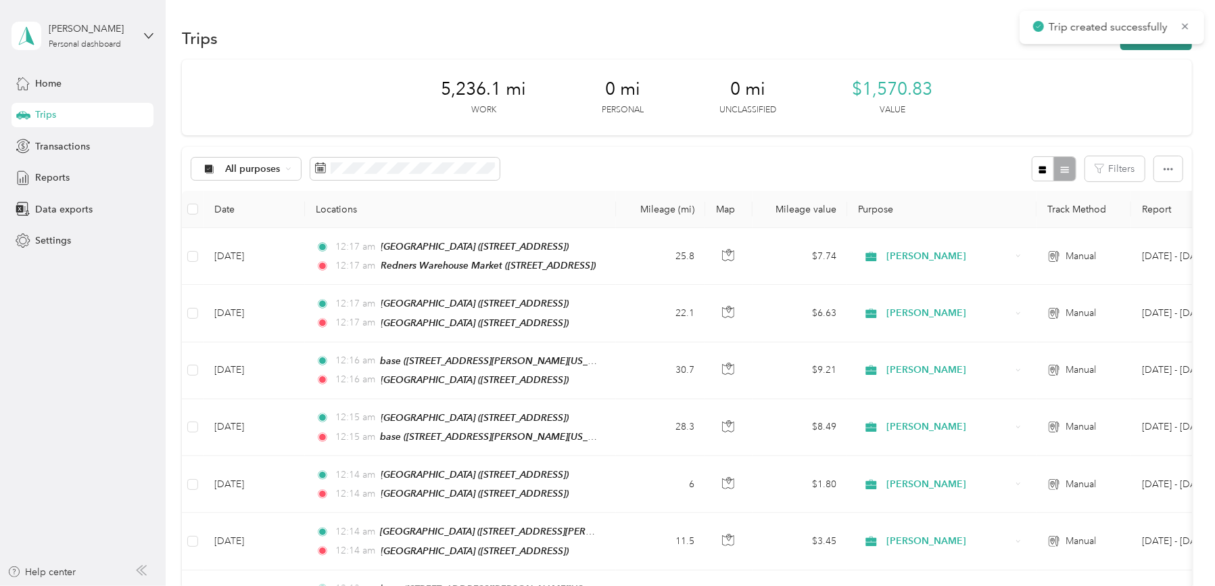
click at [1155, 46] on button "New trip" at bounding box center [1156, 38] width 72 height 24
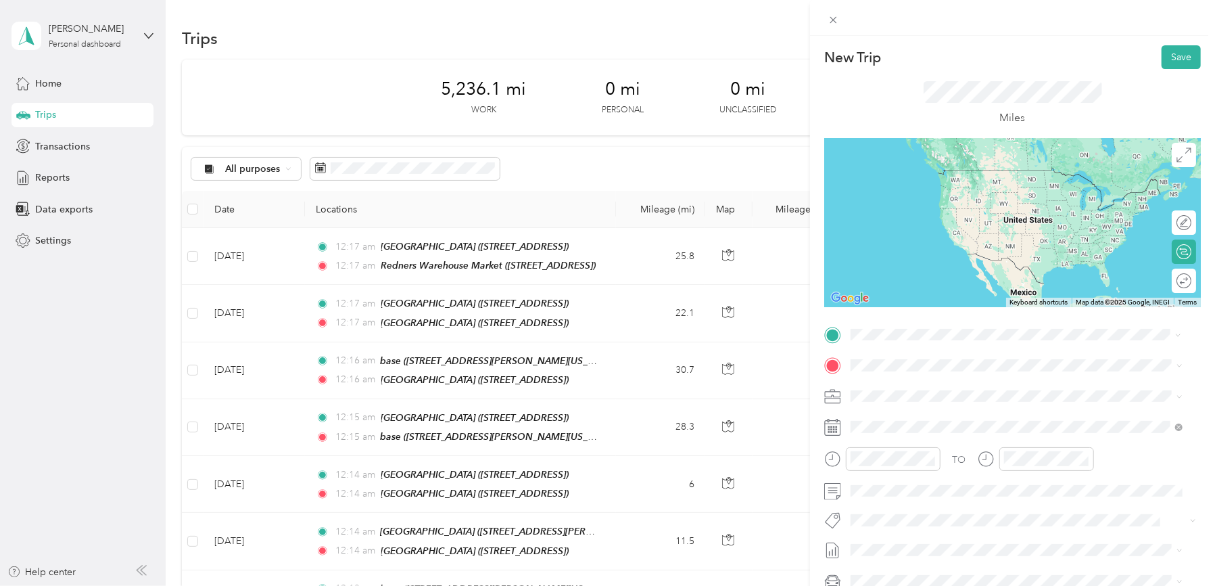
click at [955, 439] on strong "Redners Warehouse Market" at bounding box center [984, 433] width 122 height 12
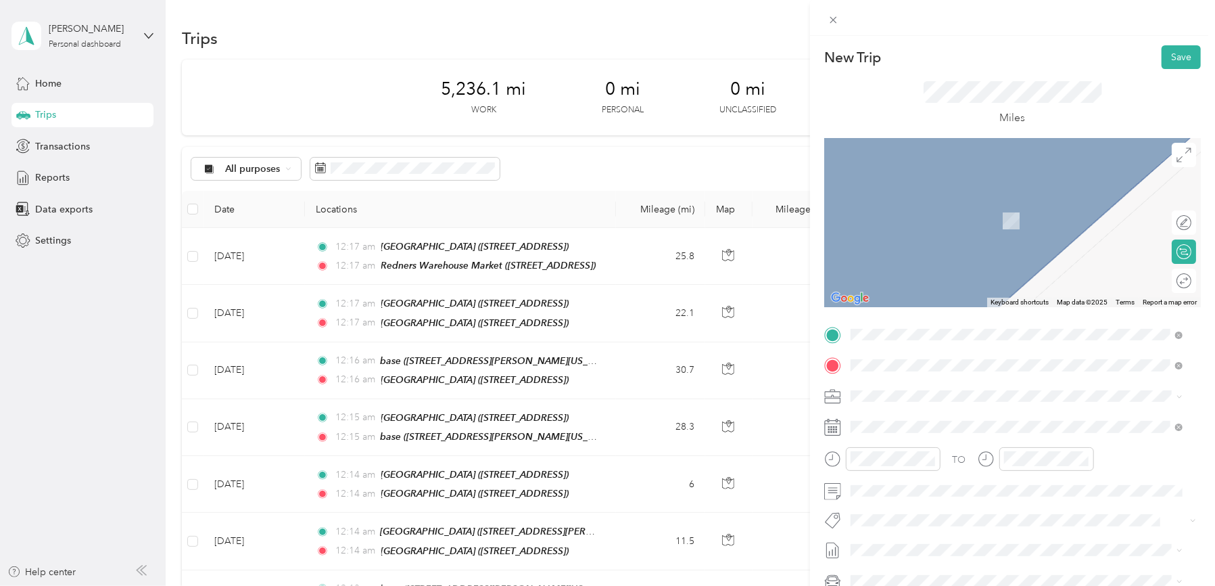
click at [923, 430] on span "[STREET_ADDRESS][PERSON_NAME][US_STATE]" at bounding box center [981, 433] width 210 height 11
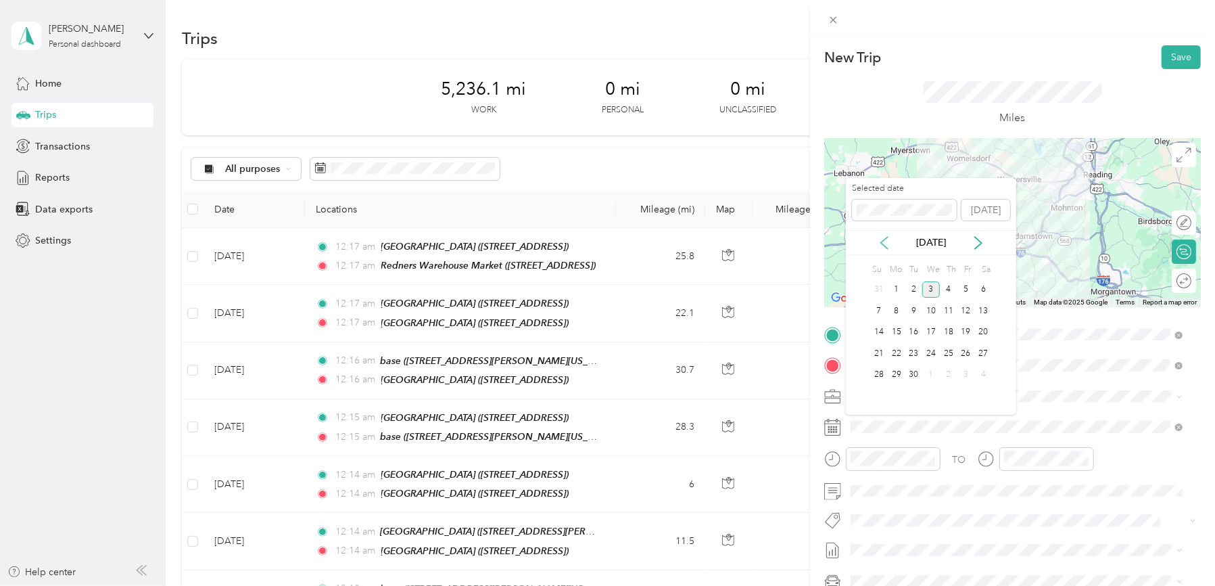
click at [882, 243] on icon at bounding box center [884, 243] width 7 height 12
click at [947, 374] on div "28" at bounding box center [949, 374] width 18 height 17
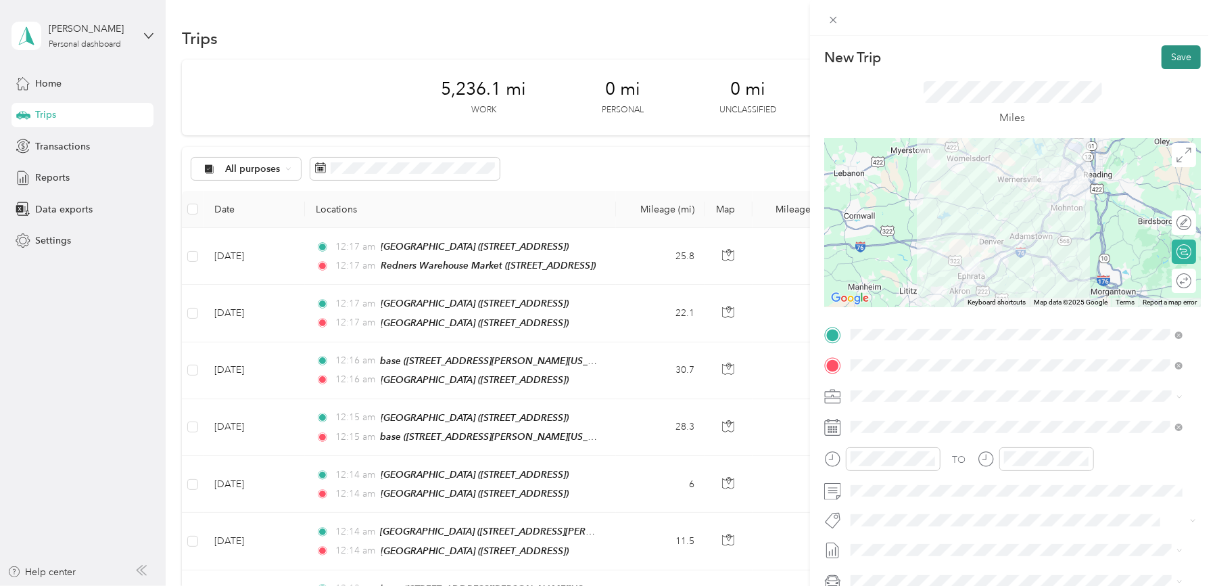
click at [1170, 58] on button "Save" at bounding box center [1181, 57] width 39 height 24
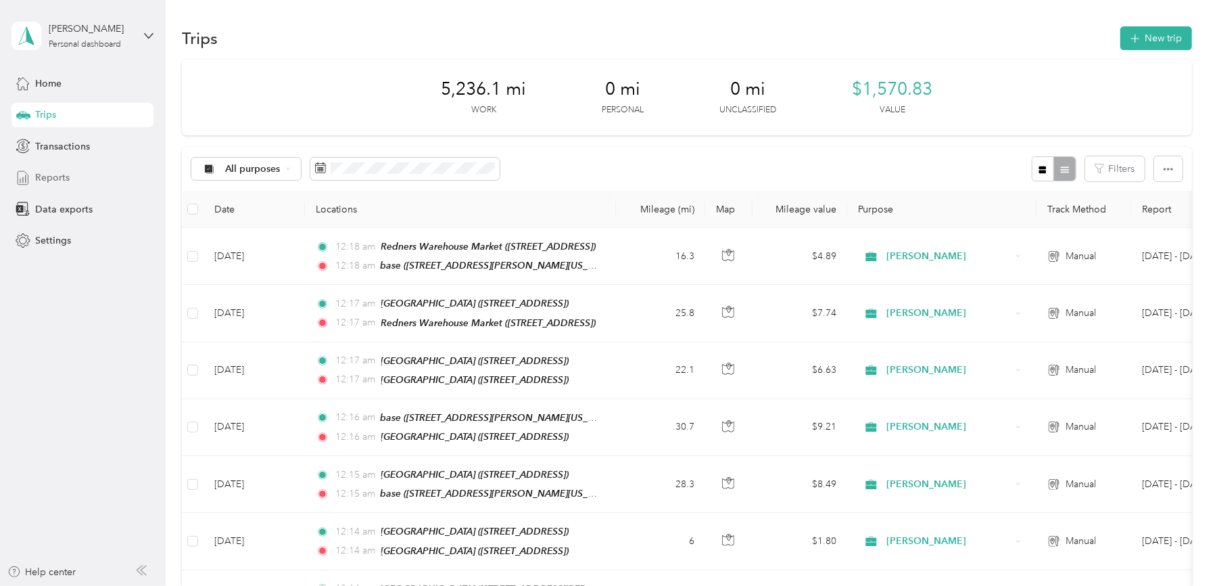
click at [41, 170] on span "Reports" at bounding box center [52, 177] width 34 height 14
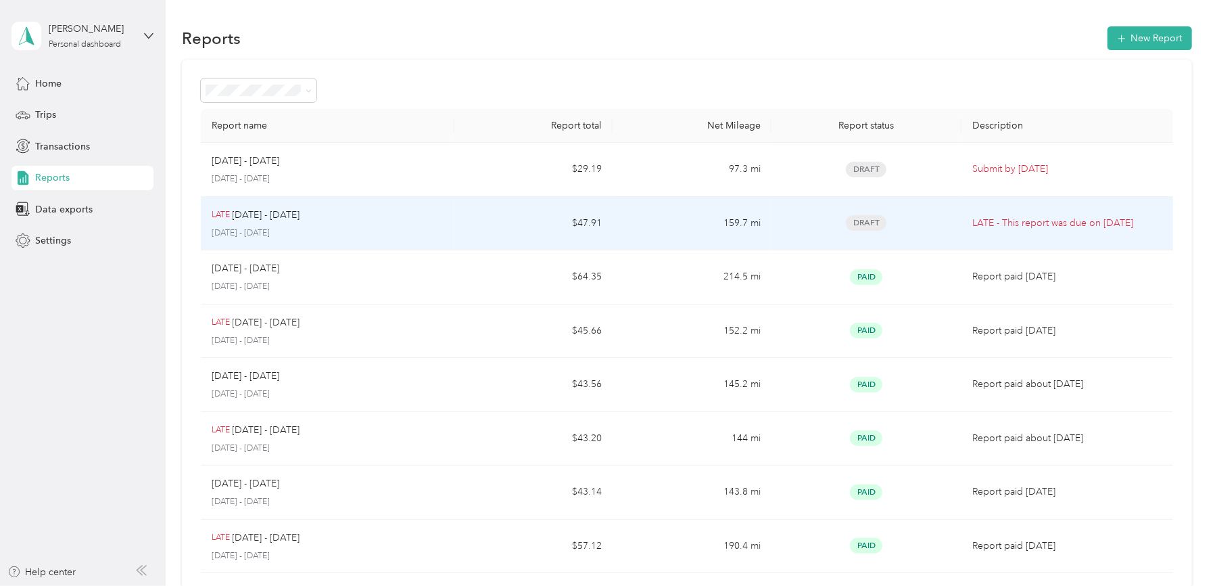
click at [239, 212] on p "[DATE] - [DATE]" at bounding box center [267, 215] width 68 height 15
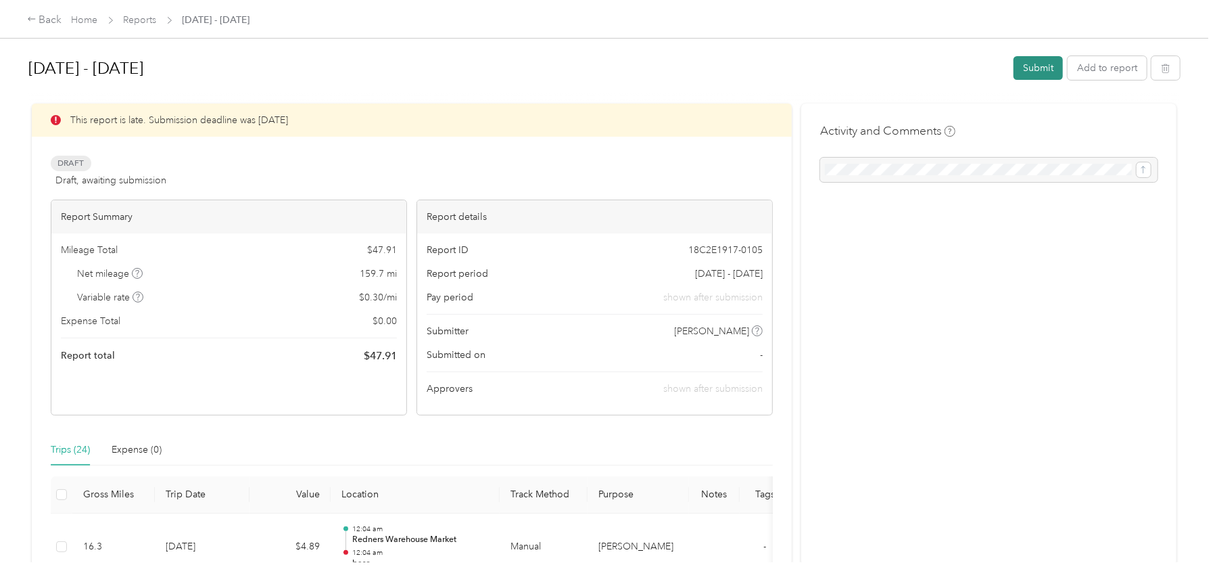
click at [1031, 66] on button "Submit" at bounding box center [1038, 68] width 49 height 24
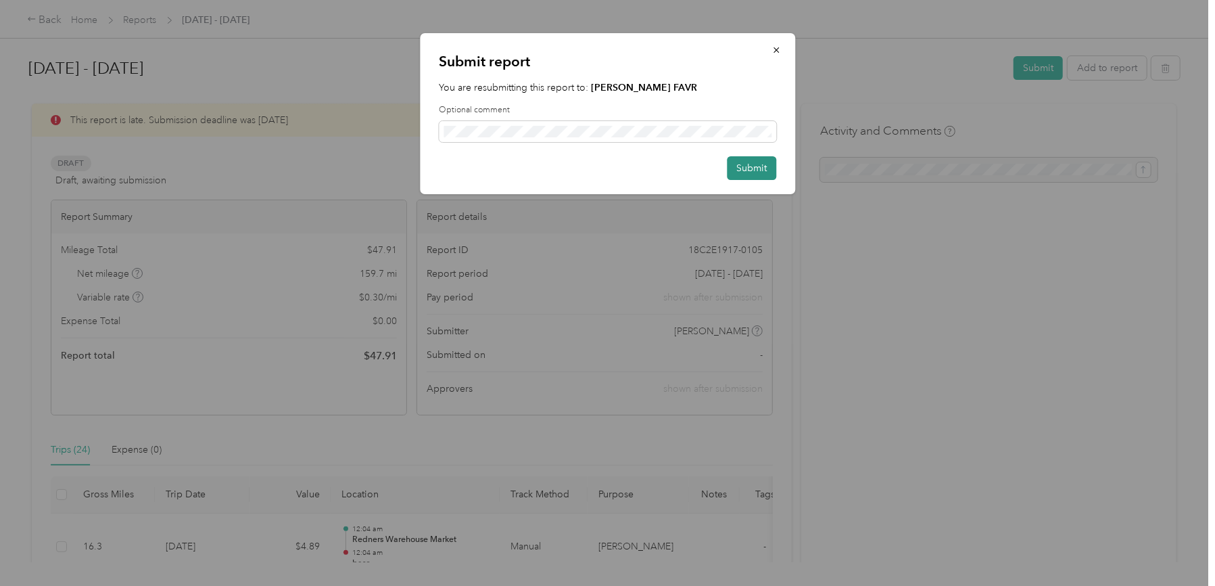
click at [760, 161] on button "Submit" at bounding box center [751, 168] width 49 height 24
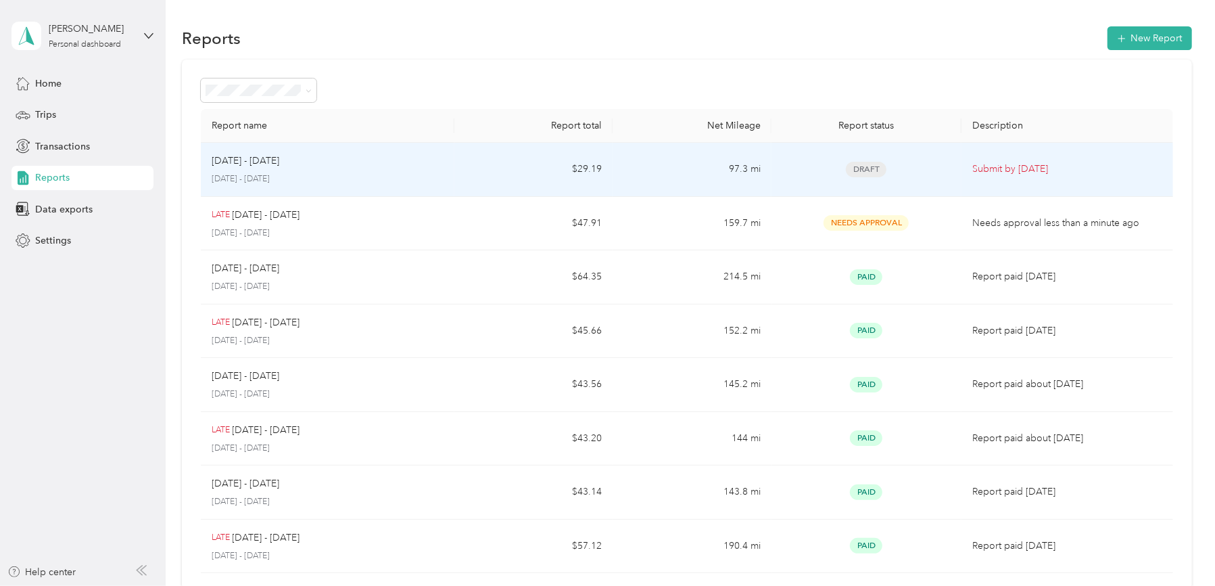
click at [250, 169] on div "[DATE] - [DATE] [DATE] - [DATE]" at bounding box center [328, 169] width 232 height 32
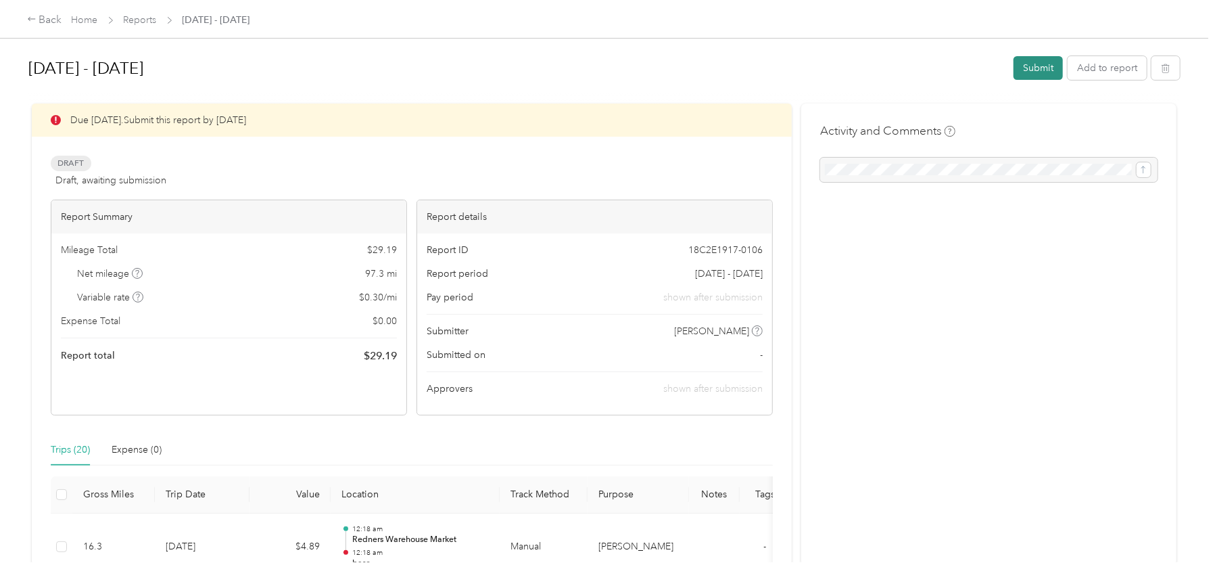
click at [1021, 66] on button "Submit" at bounding box center [1038, 68] width 49 height 24
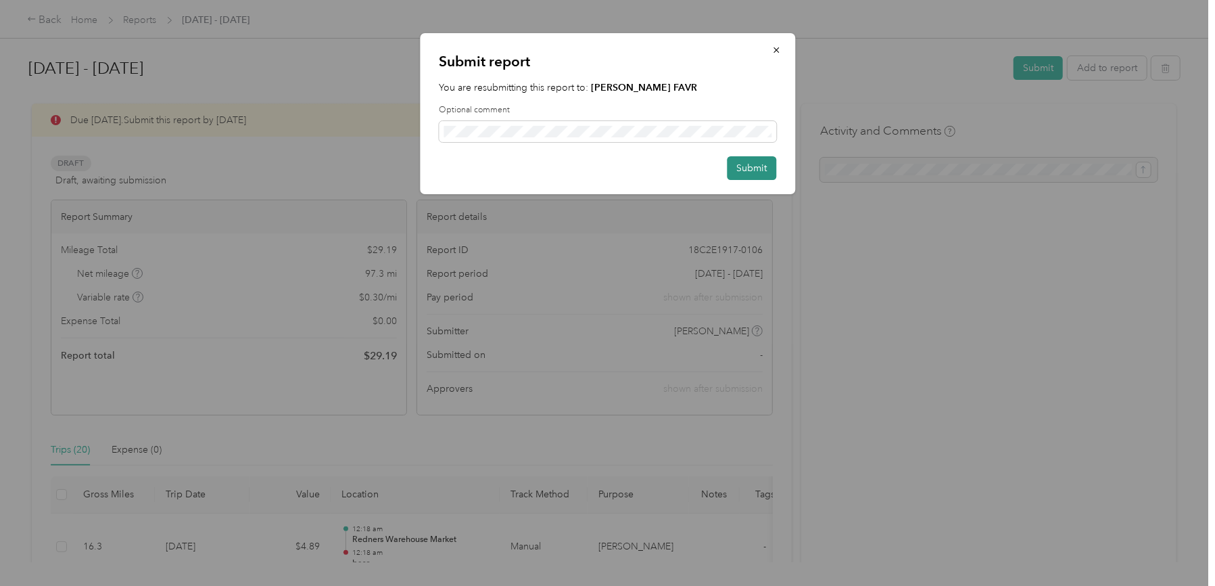
click at [758, 170] on button "Submit" at bounding box center [751, 168] width 49 height 24
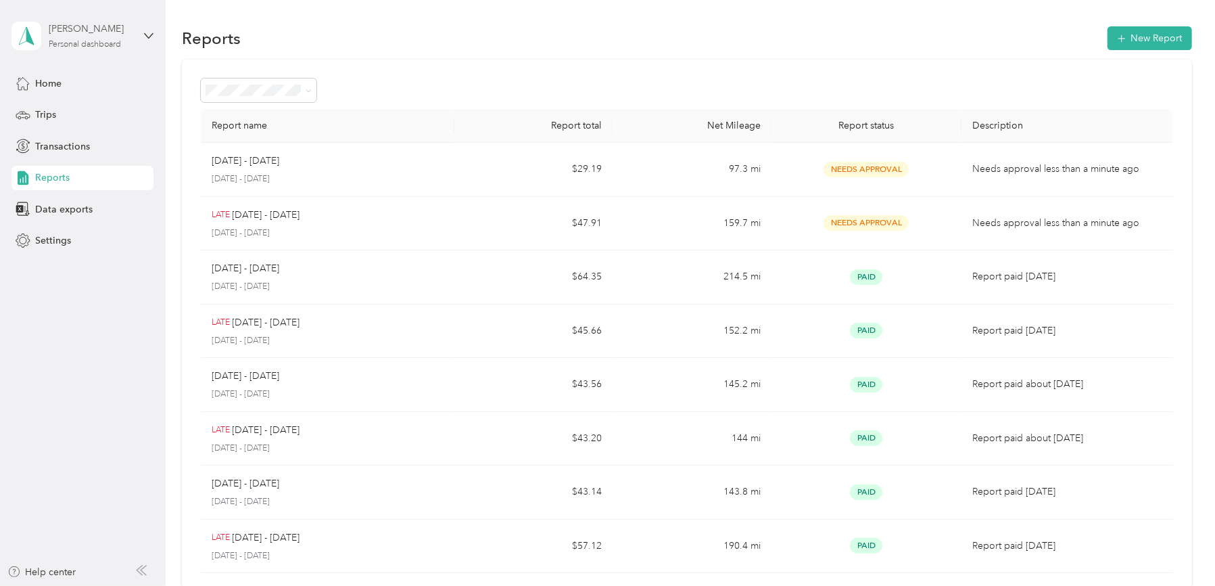
click at [91, 32] on div "[PERSON_NAME]" at bounding box center [91, 29] width 85 height 14
click at [35, 109] on icon at bounding box center [31, 111] width 14 height 14
